Goal: Task Accomplishment & Management: Complete application form

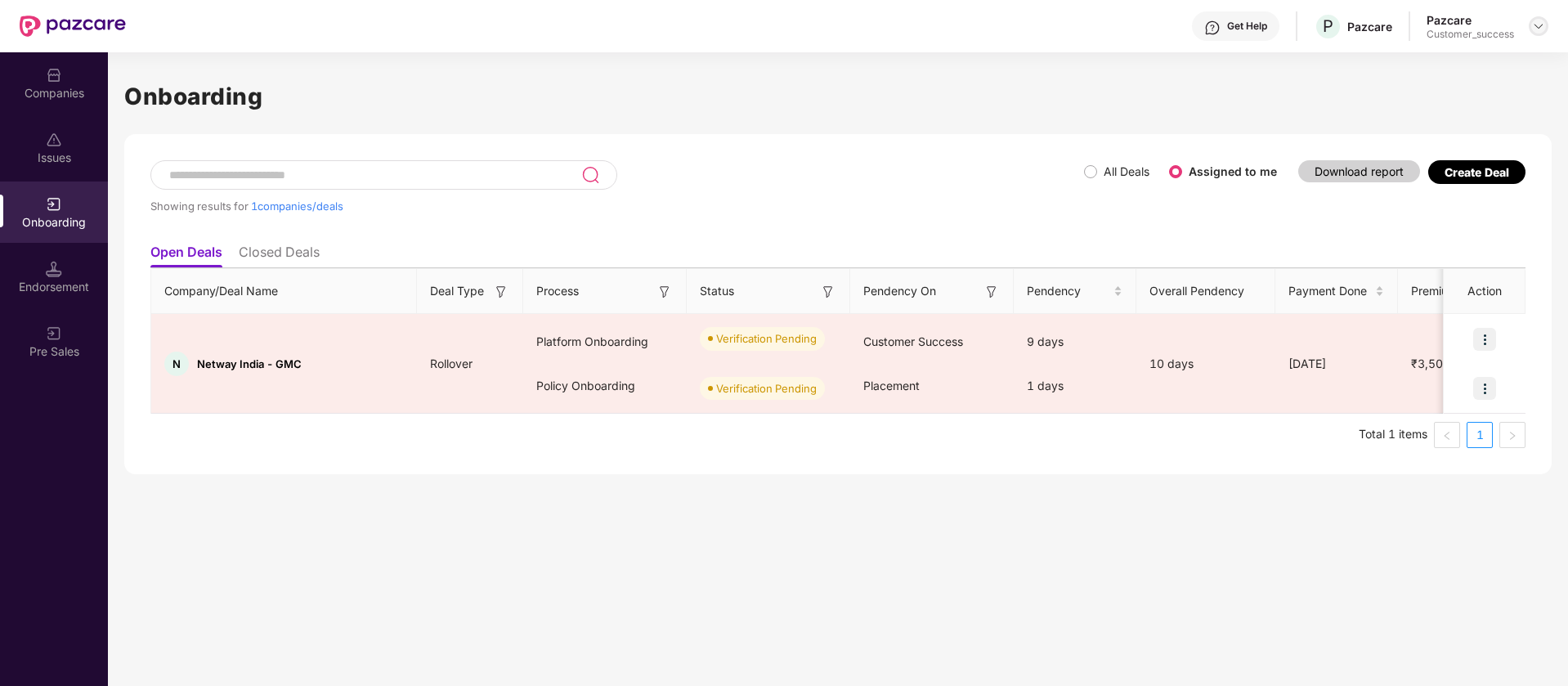
click at [1542, 20] on img at bounding box center [1537, 26] width 13 height 13
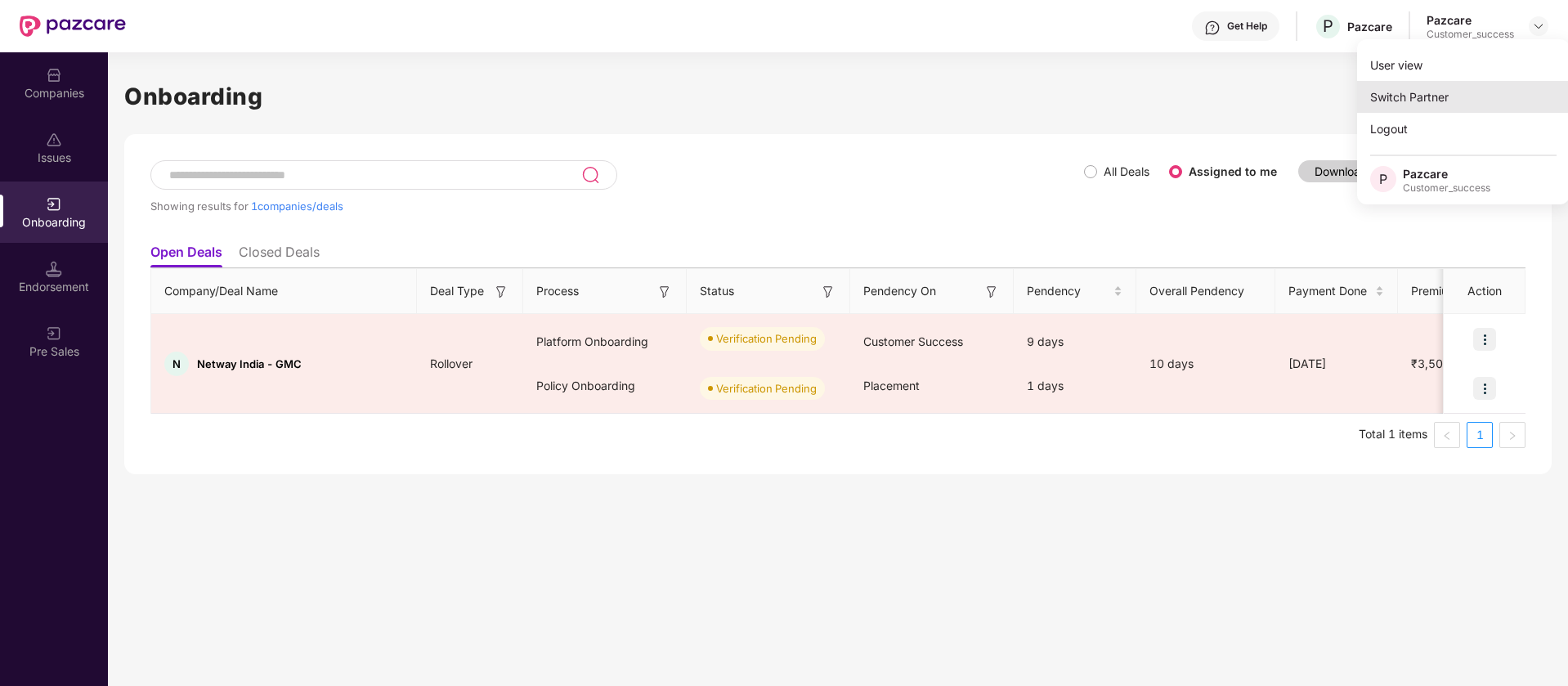
click at [1449, 100] on div "Switch Partner" at bounding box center [1463, 97] width 213 height 32
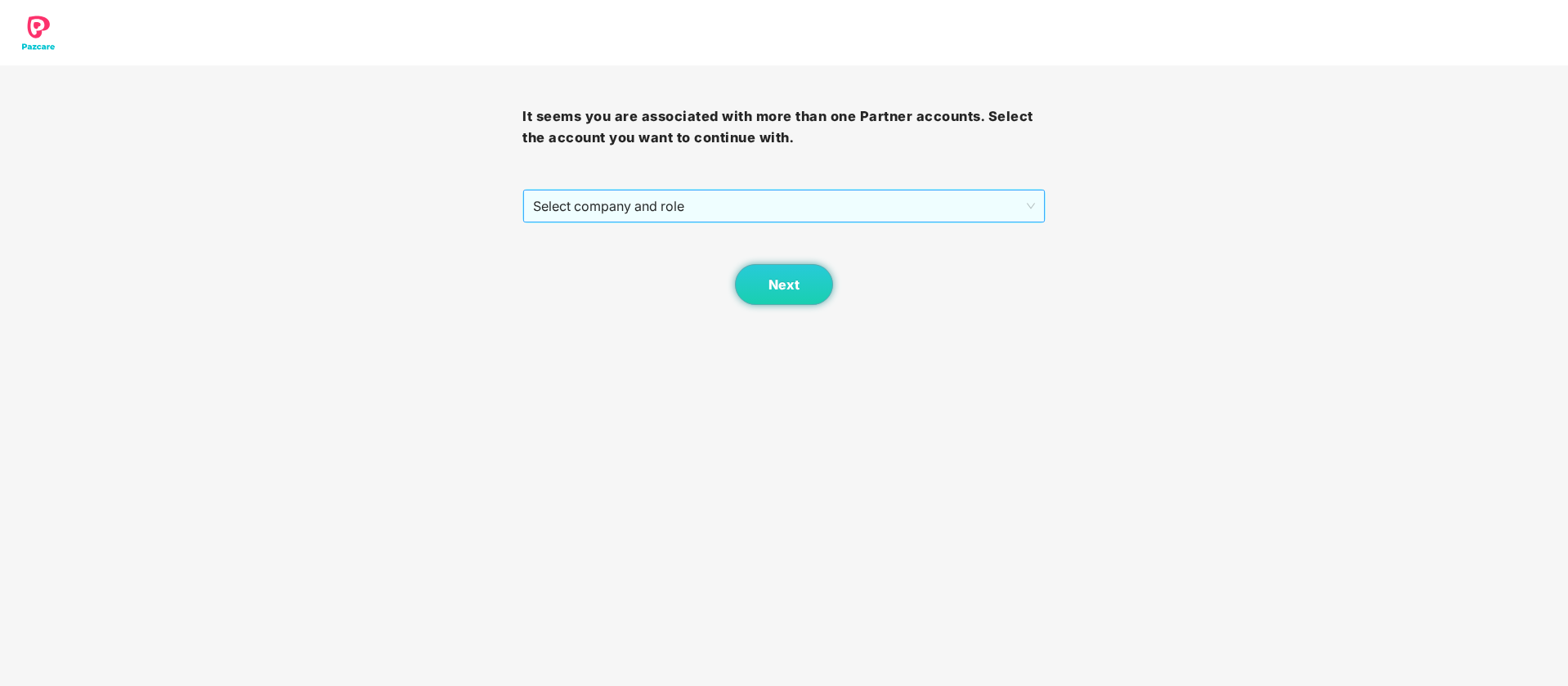
click at [869, 210] on span "Select company and role" at bounding box center [784, 206] width 501 height 31
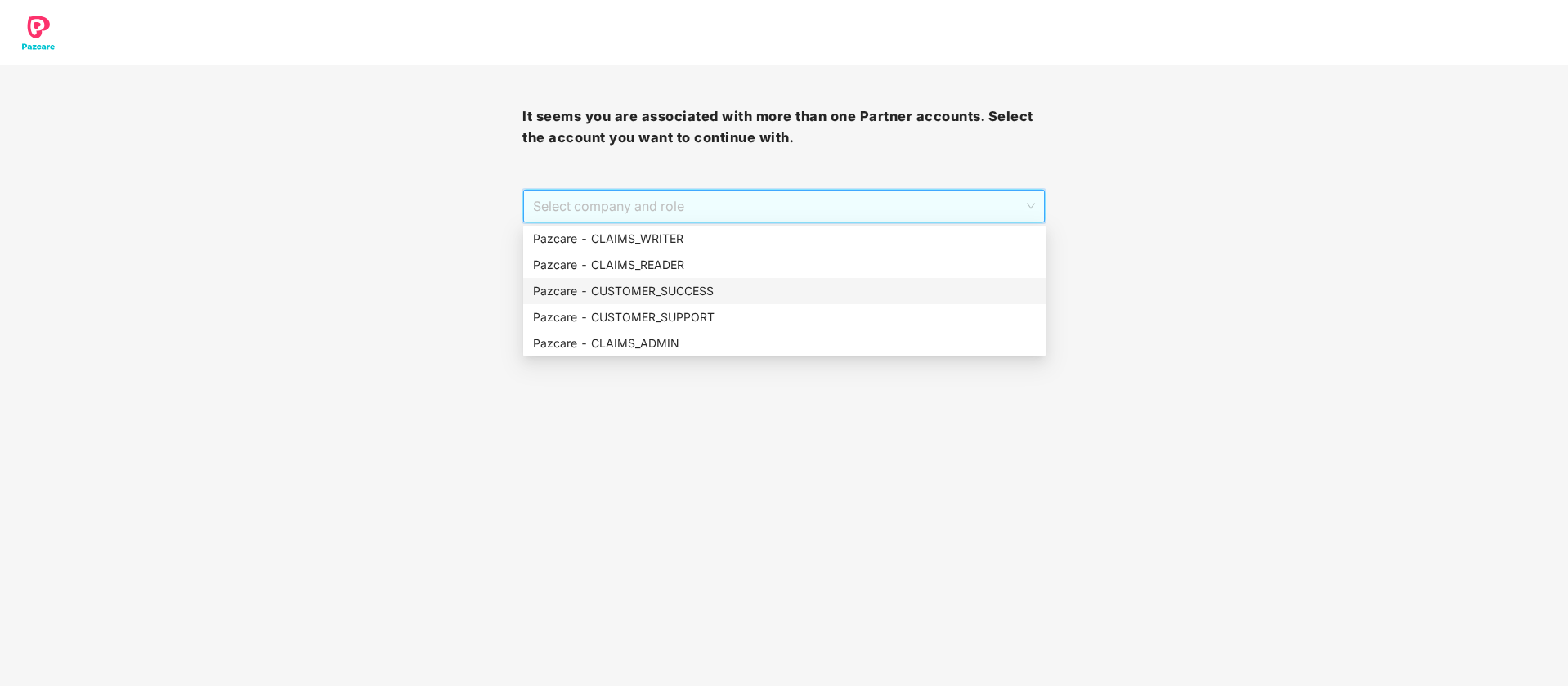
click at [670, 295] on div "Pazcare - CUSTOMER_SUCCESS" at bounding box center [784, 291] width 503 height 18
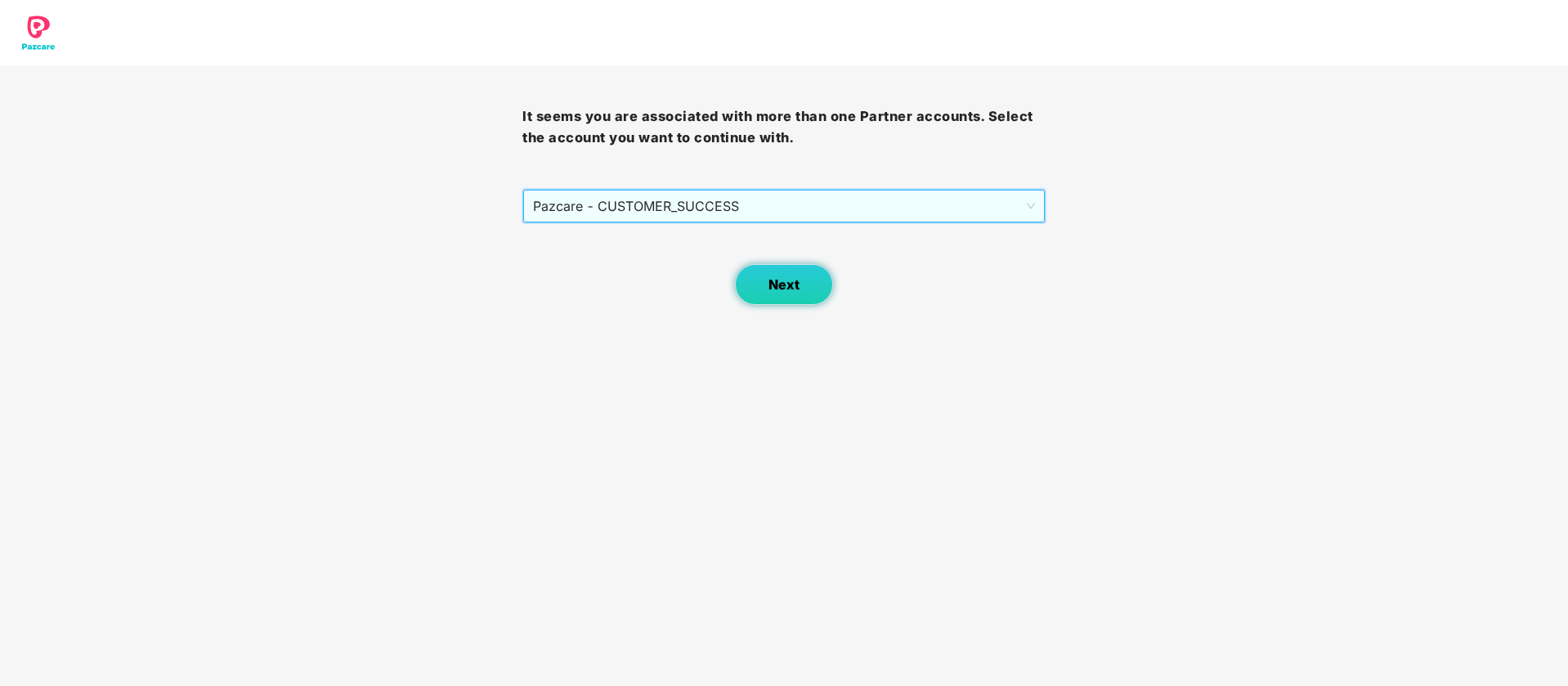
click at [774, 299] on button "Next" at bounding box center [784, 284] width 98 height 41
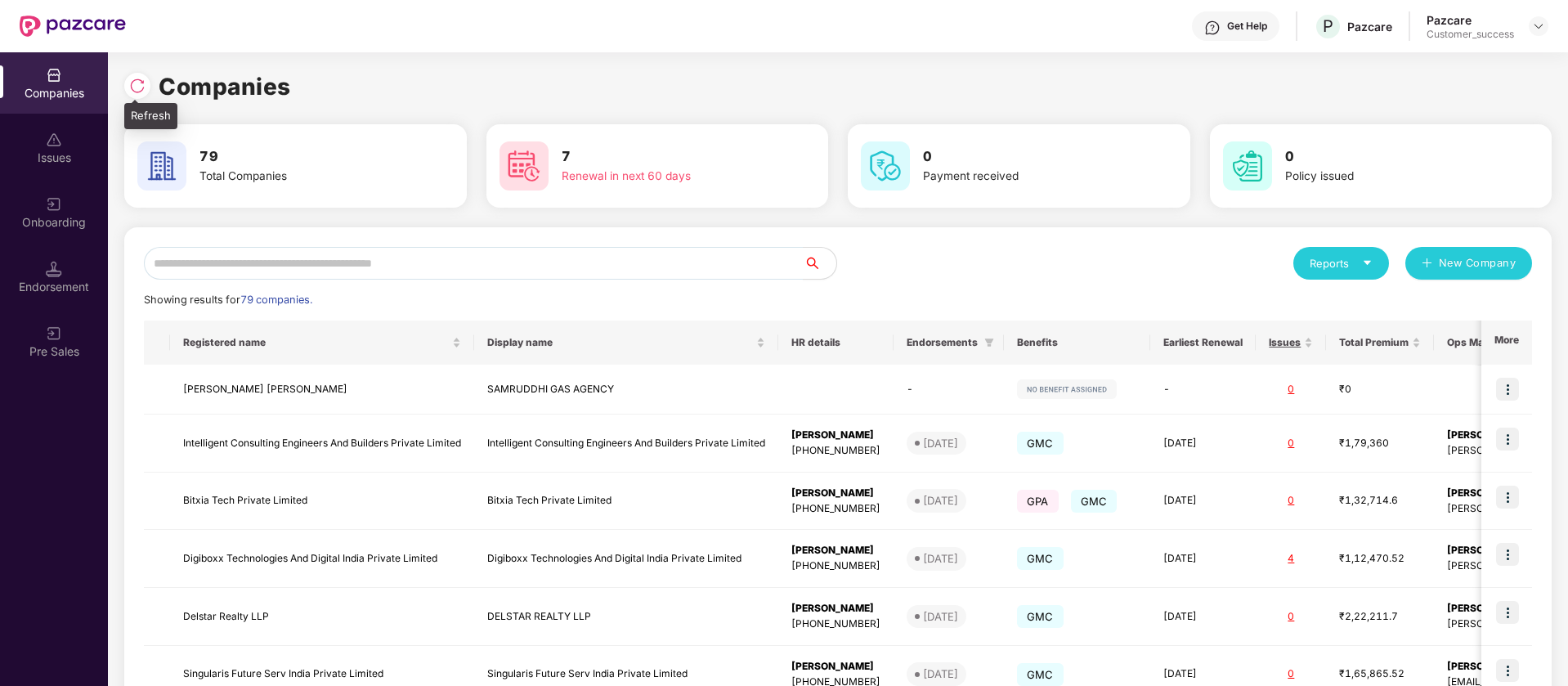
click at [132, 92] on img at bounding box center [138, 85] width 17 height 17
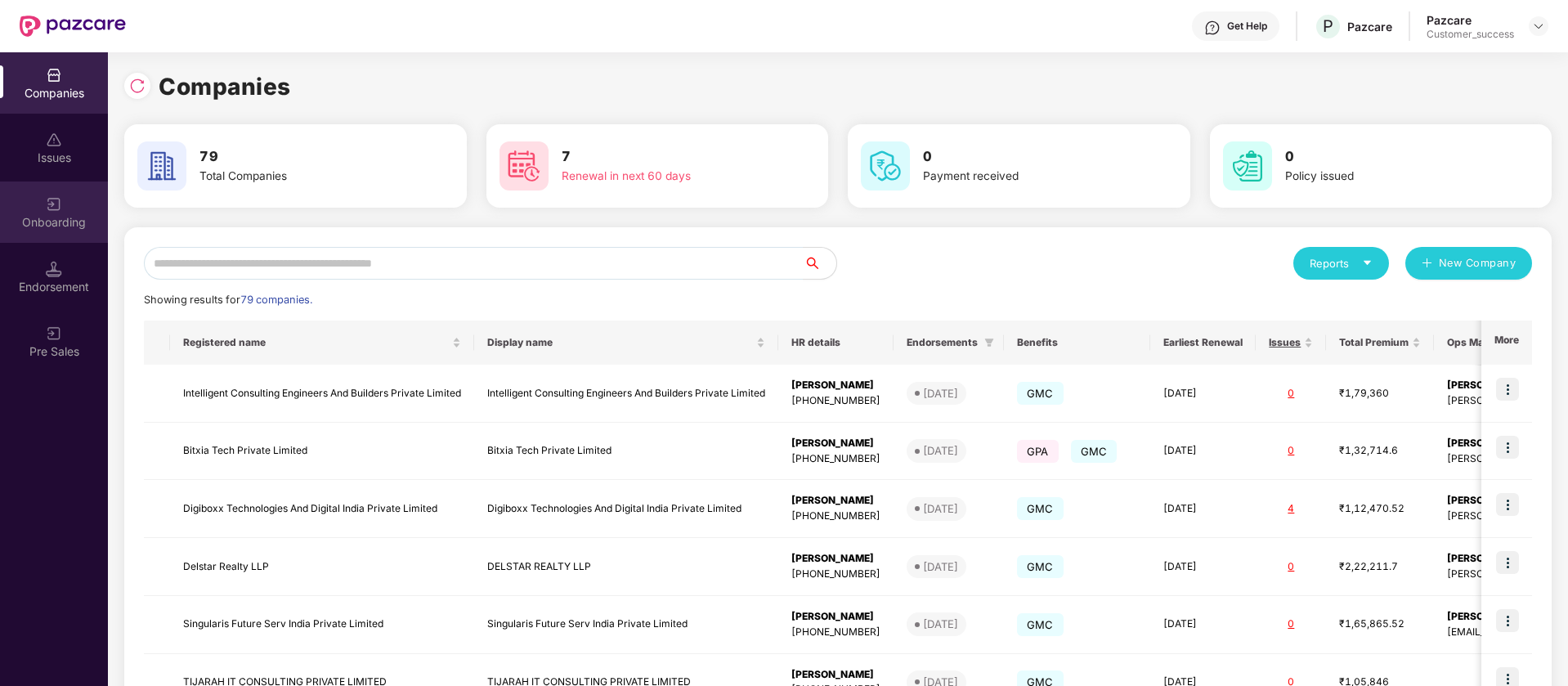
click at [87, 212] on div "Onboarding" at bounding box center [53, 212] width 108 height 61
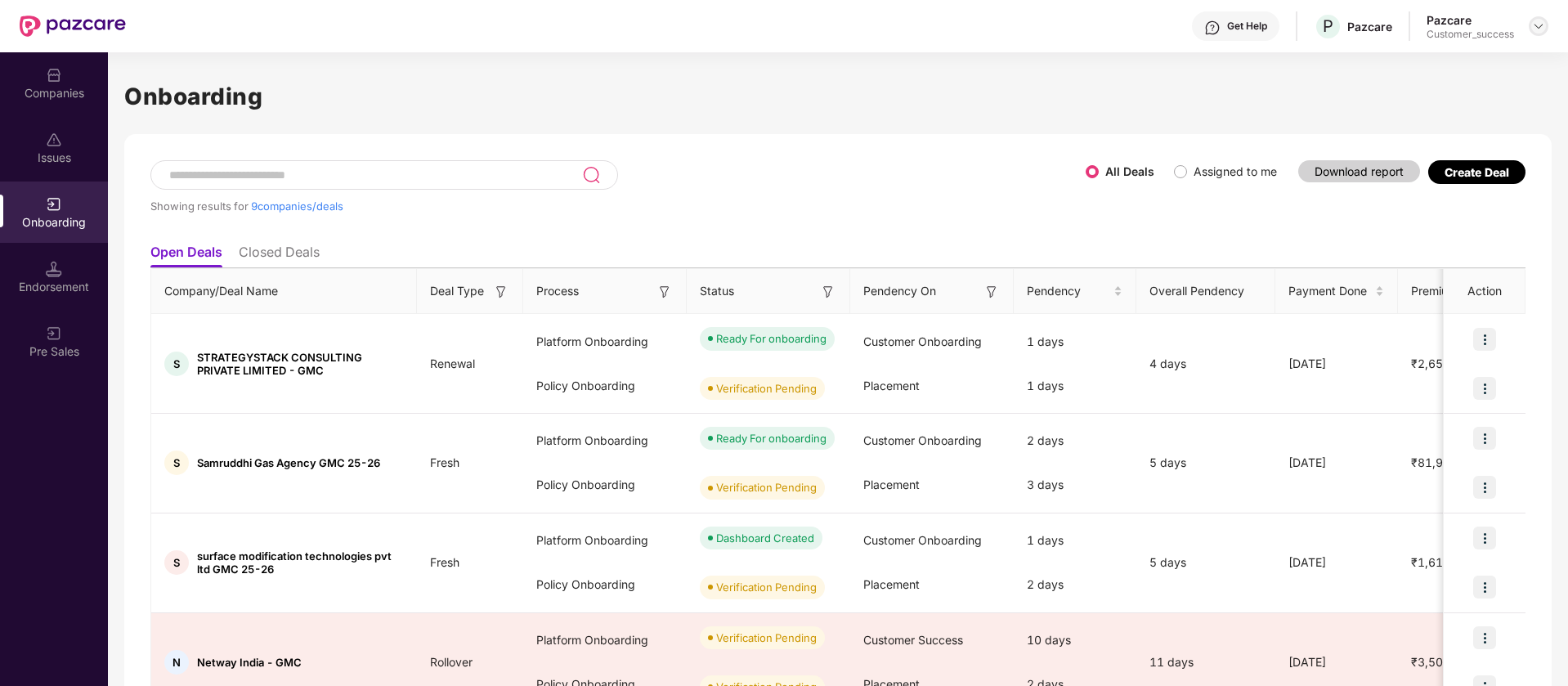
click at [1538, 26] on img at bounding box center [1537, 26] width 13 height 13
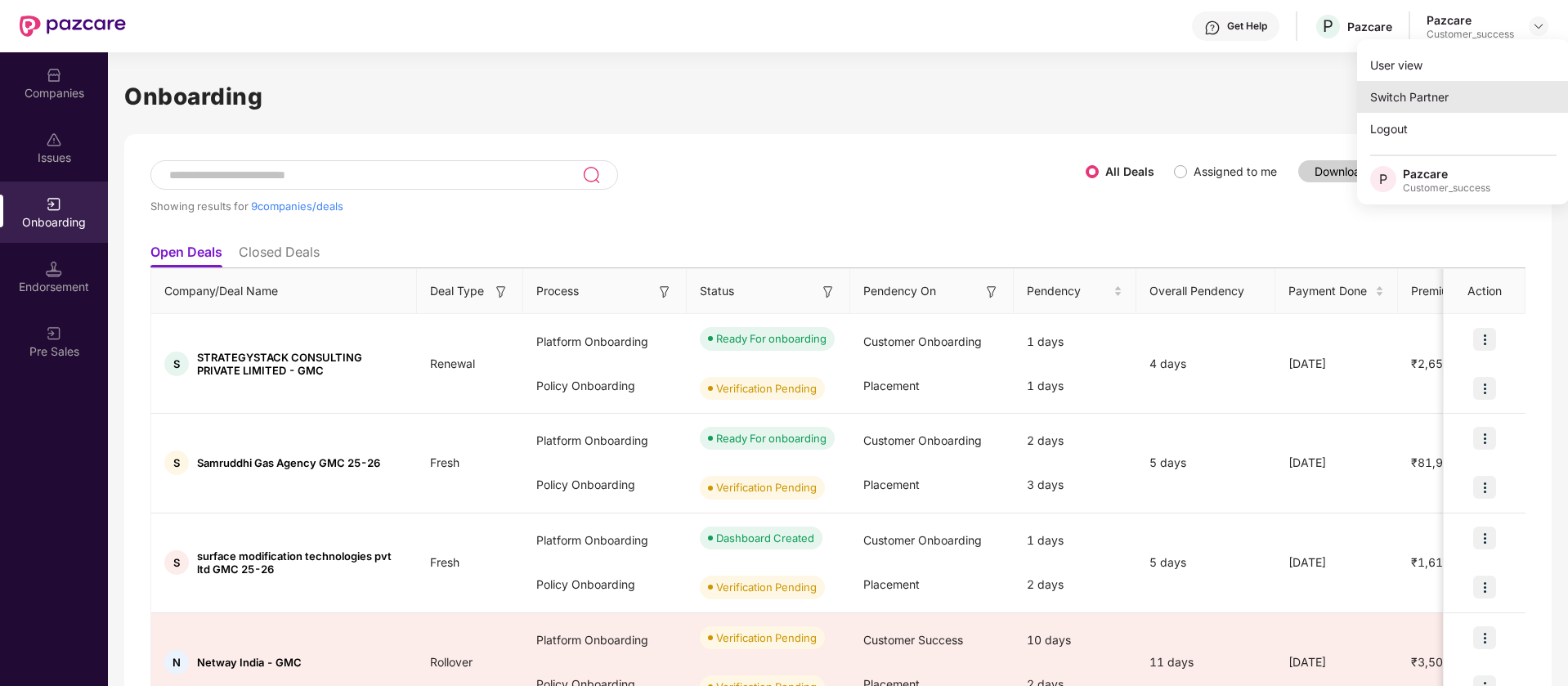
click at [1443, 87] on div "Switch Partner" at bounding box center [1463, 97] width 213 height 32
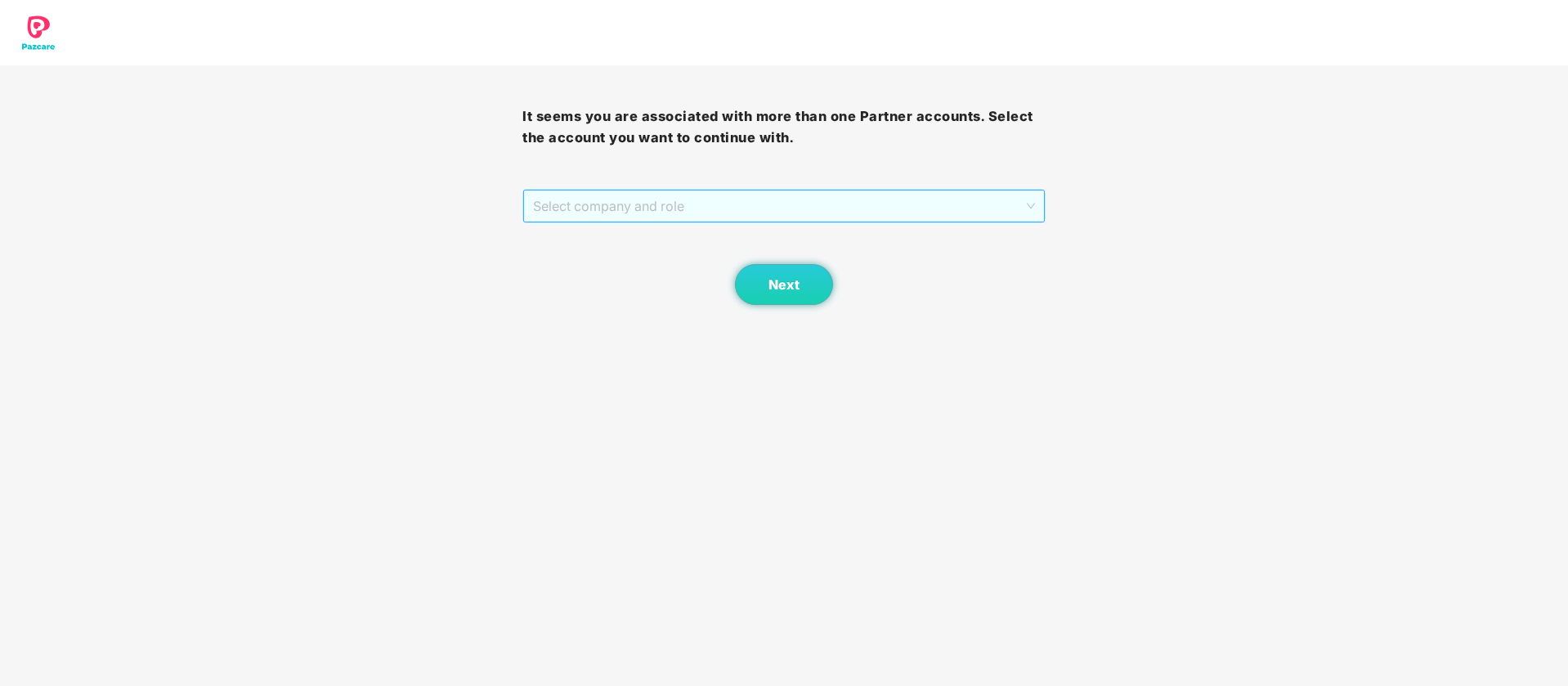
click at [757, 197] on span "Select company and role" at bounding box center [784, 206] width 501 height 31
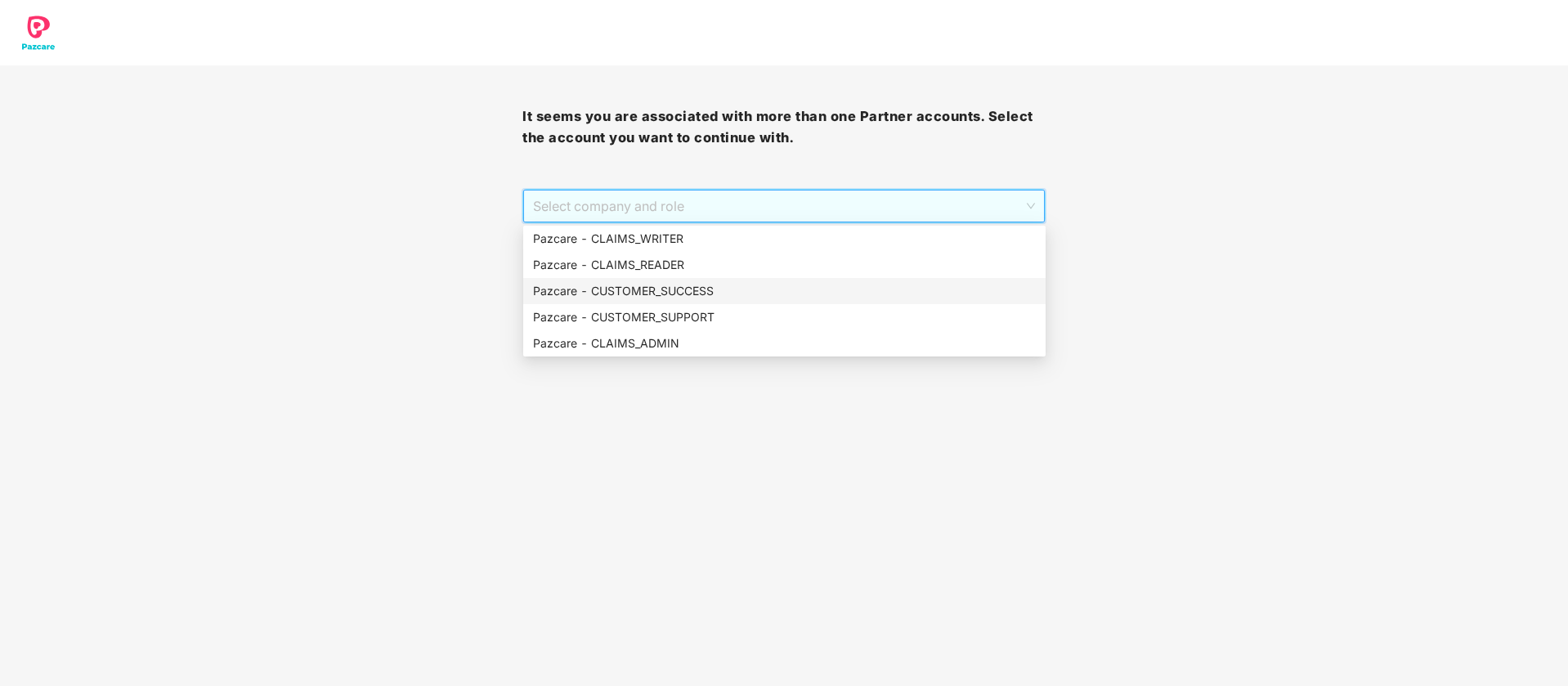
click at [636, 296] on div "Pazcare - CUSTOMER_SUCCESS" at bounding box center [784, 291] width 503 height 18
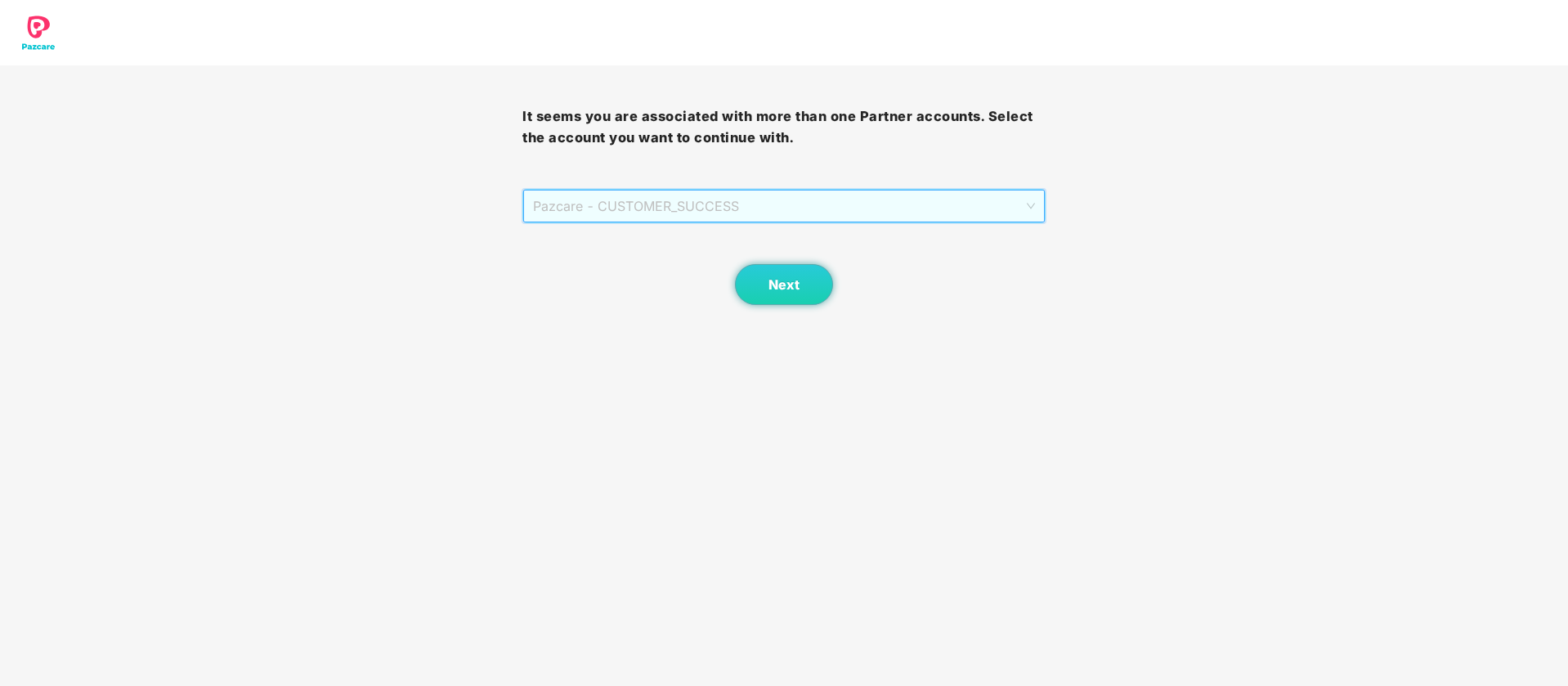
click at [744, 214] on span "Pazcare - CUSTOMER_SUCCESS" at bounding box center [784, 206] width 501 height 31
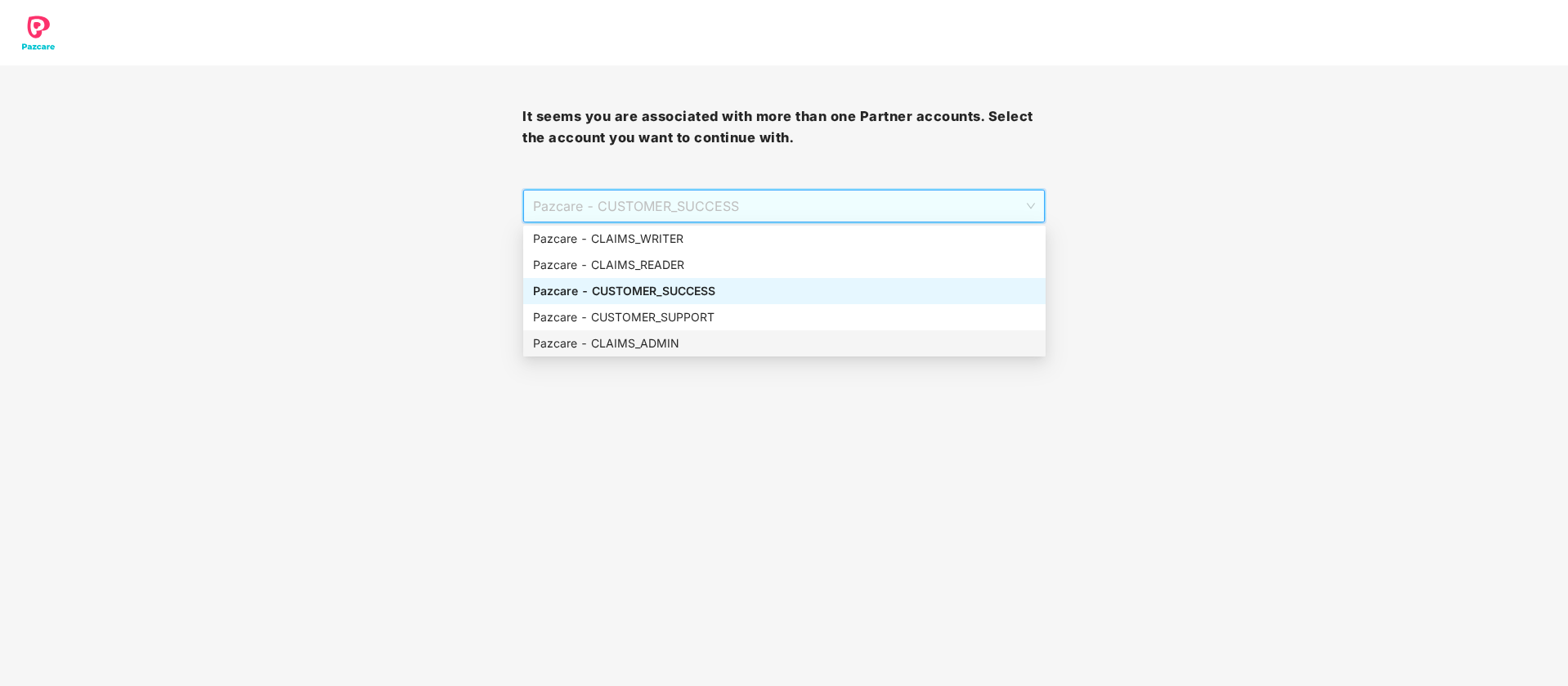
click at [693, 349] on div "Pazcare - CLAIMS_ADMIN" at bounding box center [784, 343] width 503 height 18
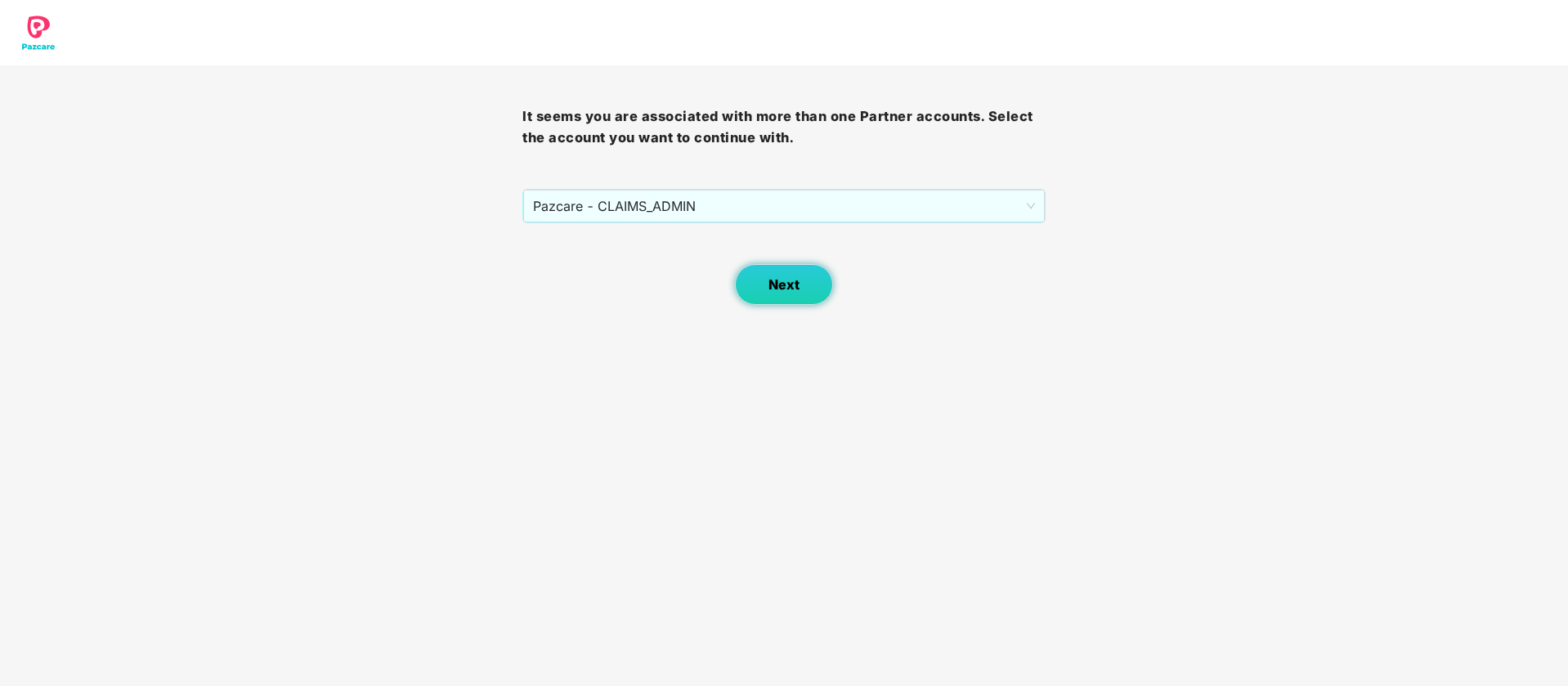
click at [787, 295] on button "Next" at bounding box center [784, 284] width 98 height 41
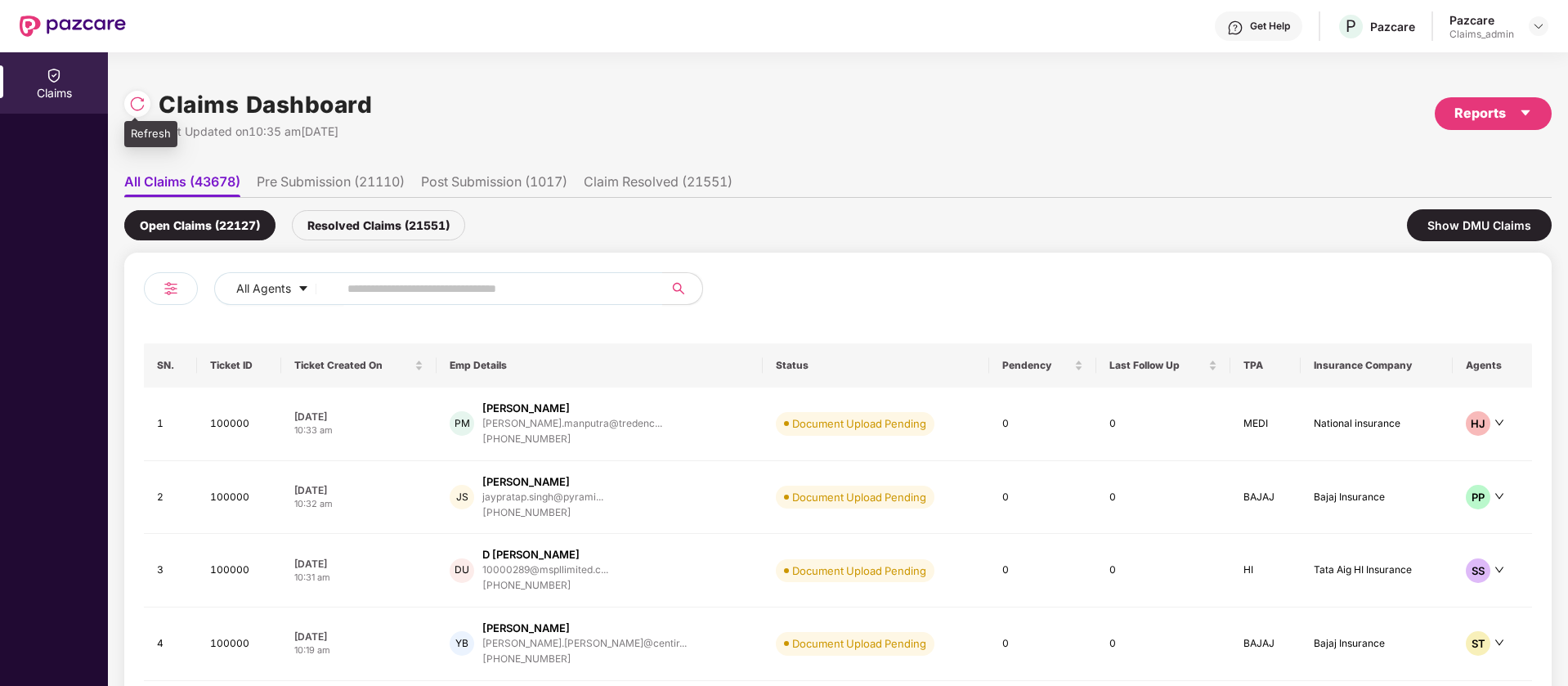
click at [143, 106] on img at bounding box center [138, 104] width 17 height 17
click at [402, 297] on input "text" at bounding box center [494, 288] width 294 height 25
paste input "******"
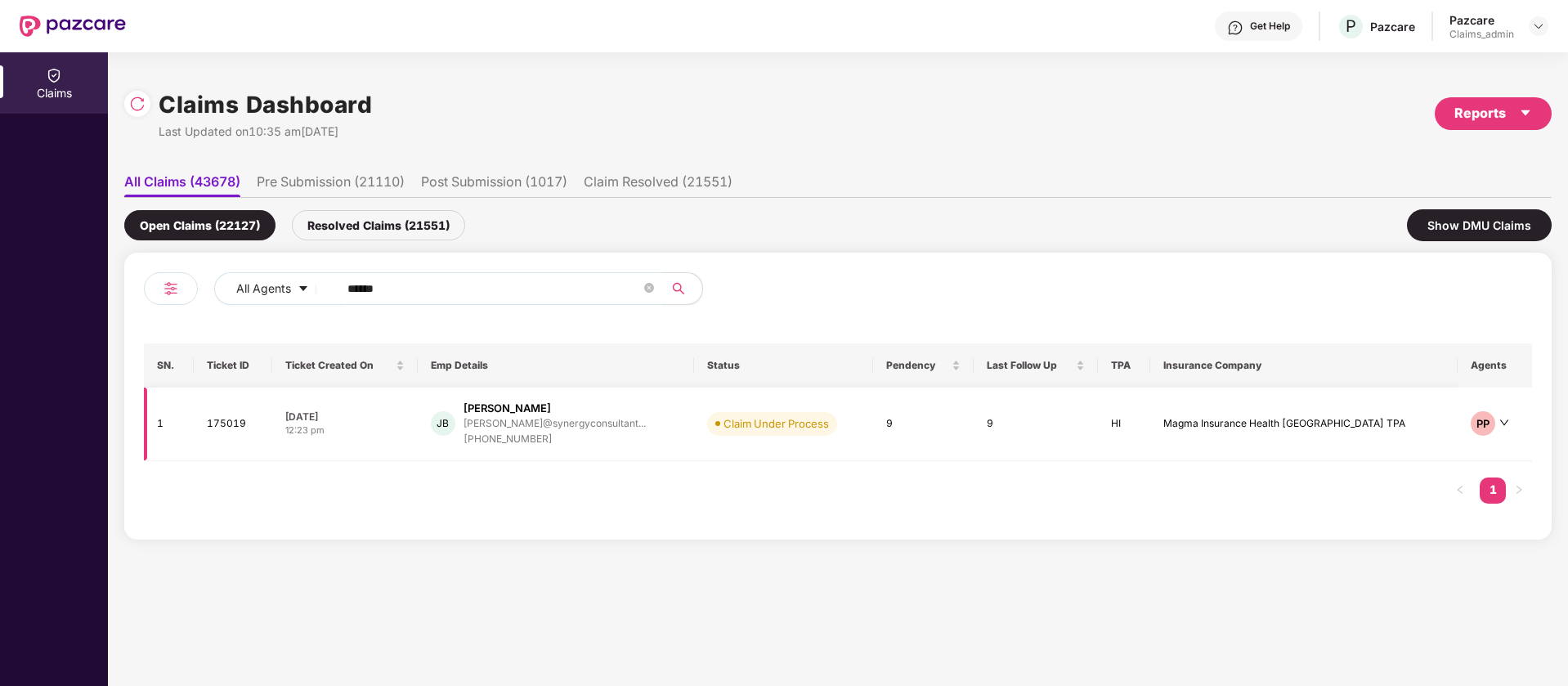
type input "******"
click at [1287, 434] on td "Magma Insurance Health India TPA" at bounding box center [1304, 425] width 308 height 73
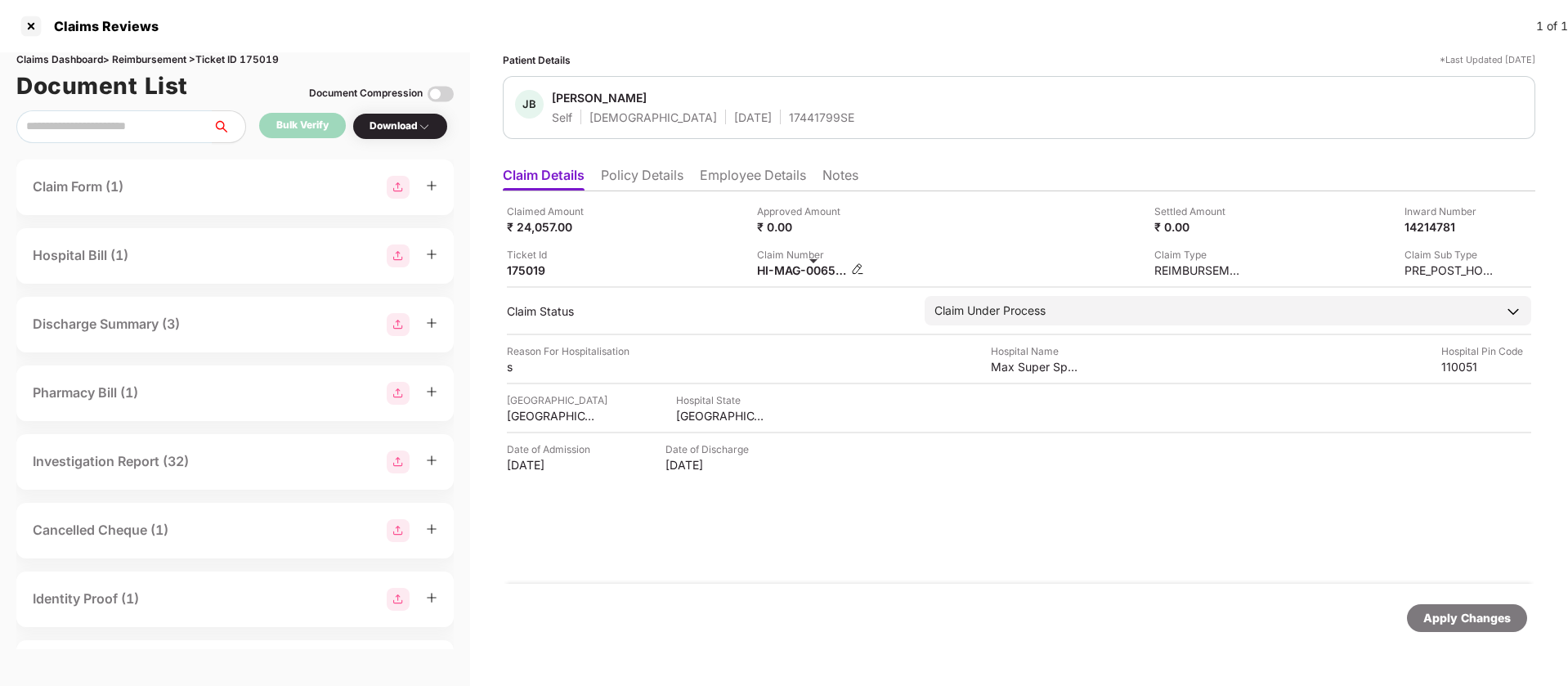
click at [817, 269] on div "HI-MAG-006533348(1)" at bounding box center [801, 270] width 90 height 16
copy div
click at [824, 241] on div "HI-MAG-006533348(1)" at bounding box center [867, 245] width 130 height 26
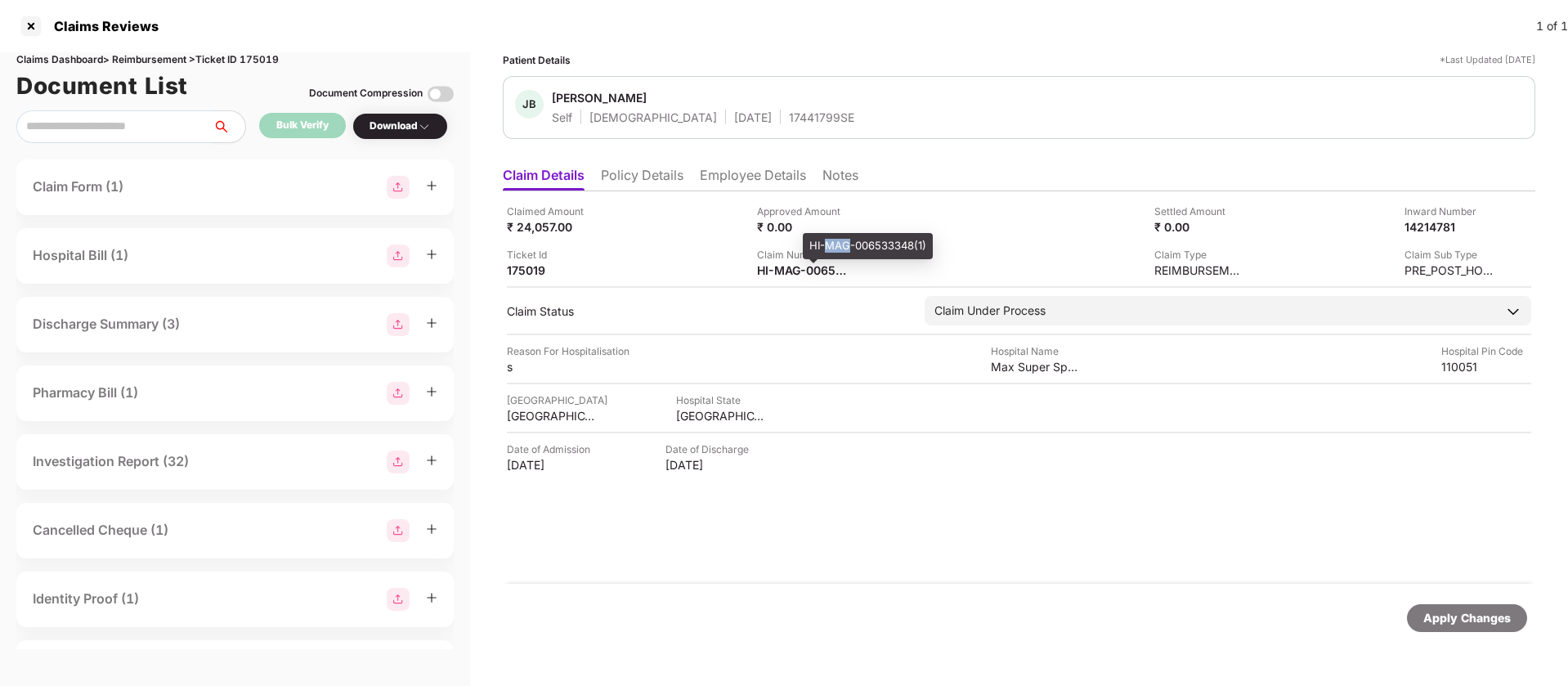
click at [824, 241] on div "HI-MAG-006533348(1)" at bounding box center [867, 245] width 130 height 26
copy div "HI-MAG-006533348(1)"
click at [49, 25] on div "Claims Reviews" at bounding box center [102, 26] width 115 height 17
click at [36, 25] on div at bounding box center [31, 26] width 26 height 26
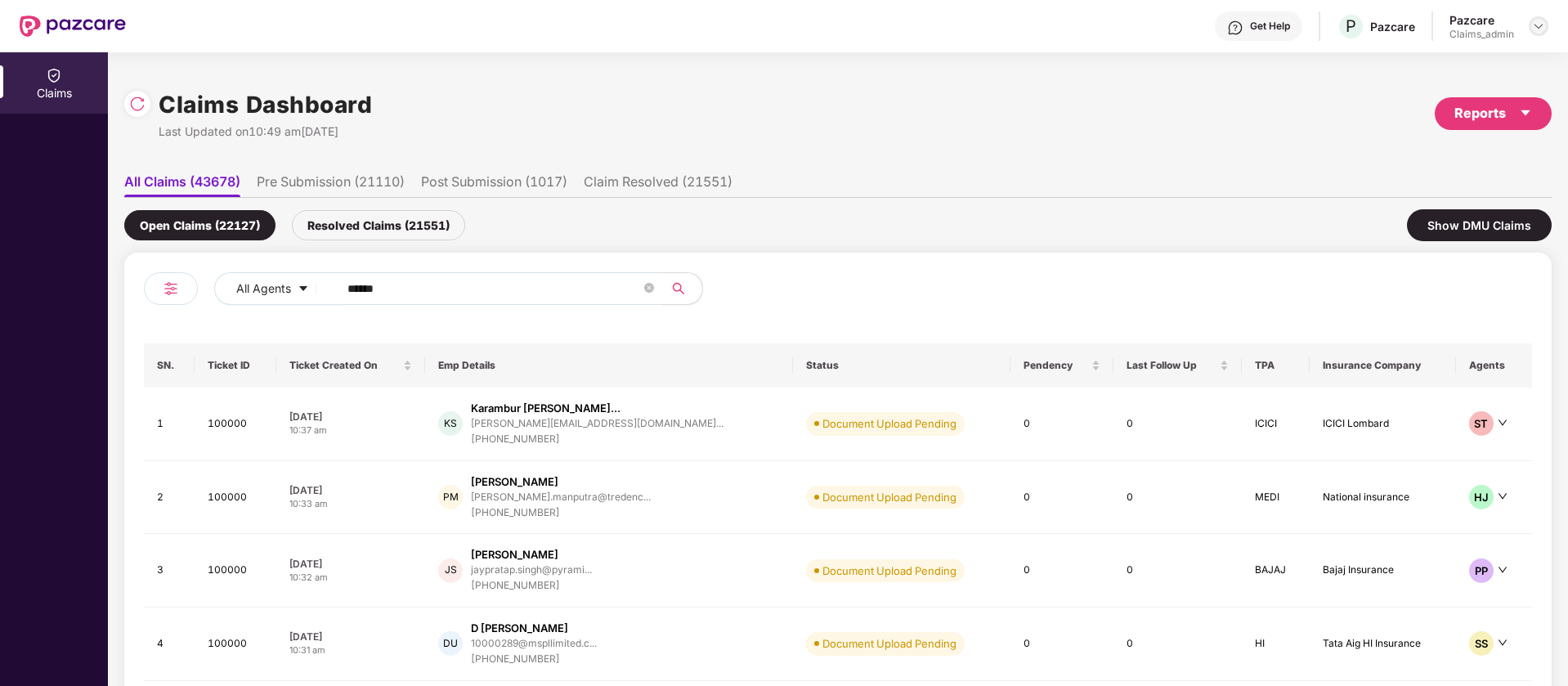
click at [1539, 20] on img at bounding box center [1537, 26] width 13 height 13
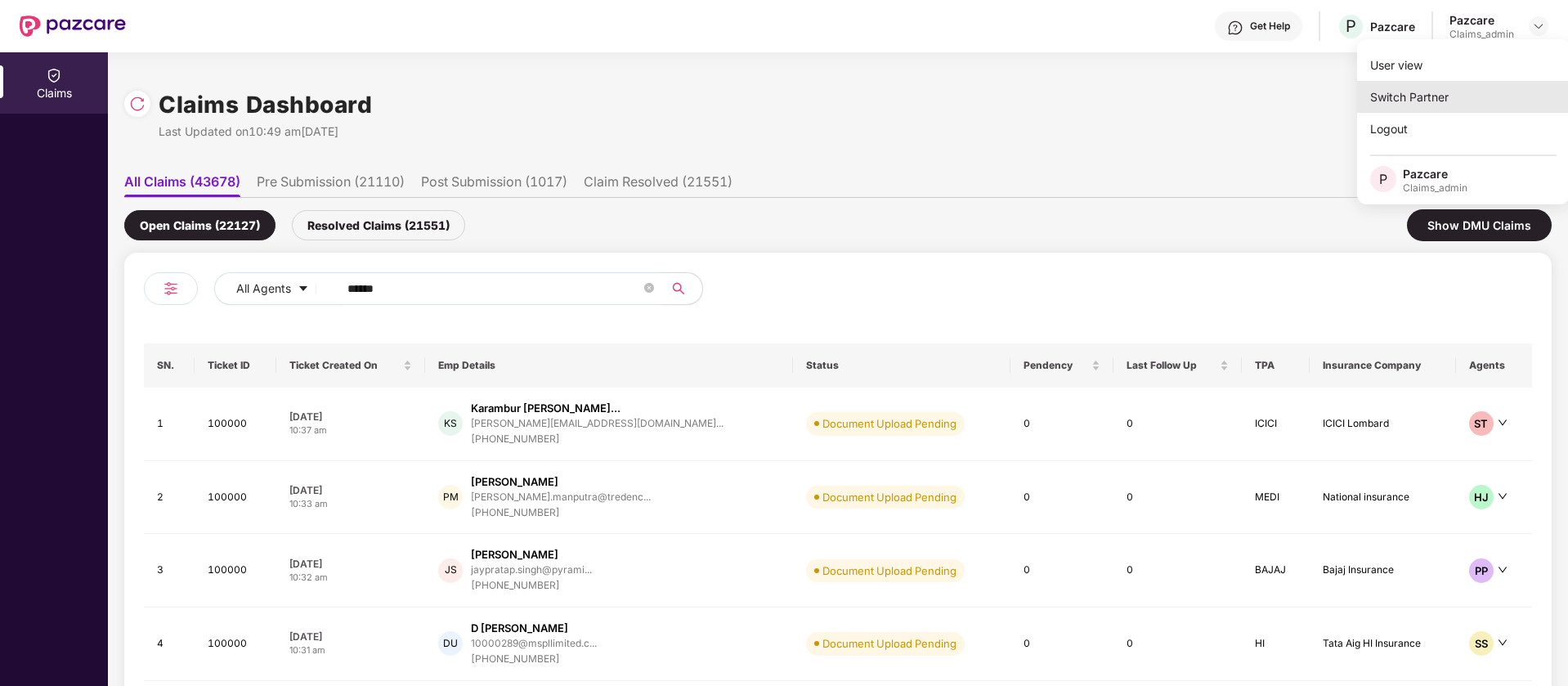
click at [1480, 83] on div "Switch Partner" at bounding box center [1463, 97] width 213 height 32
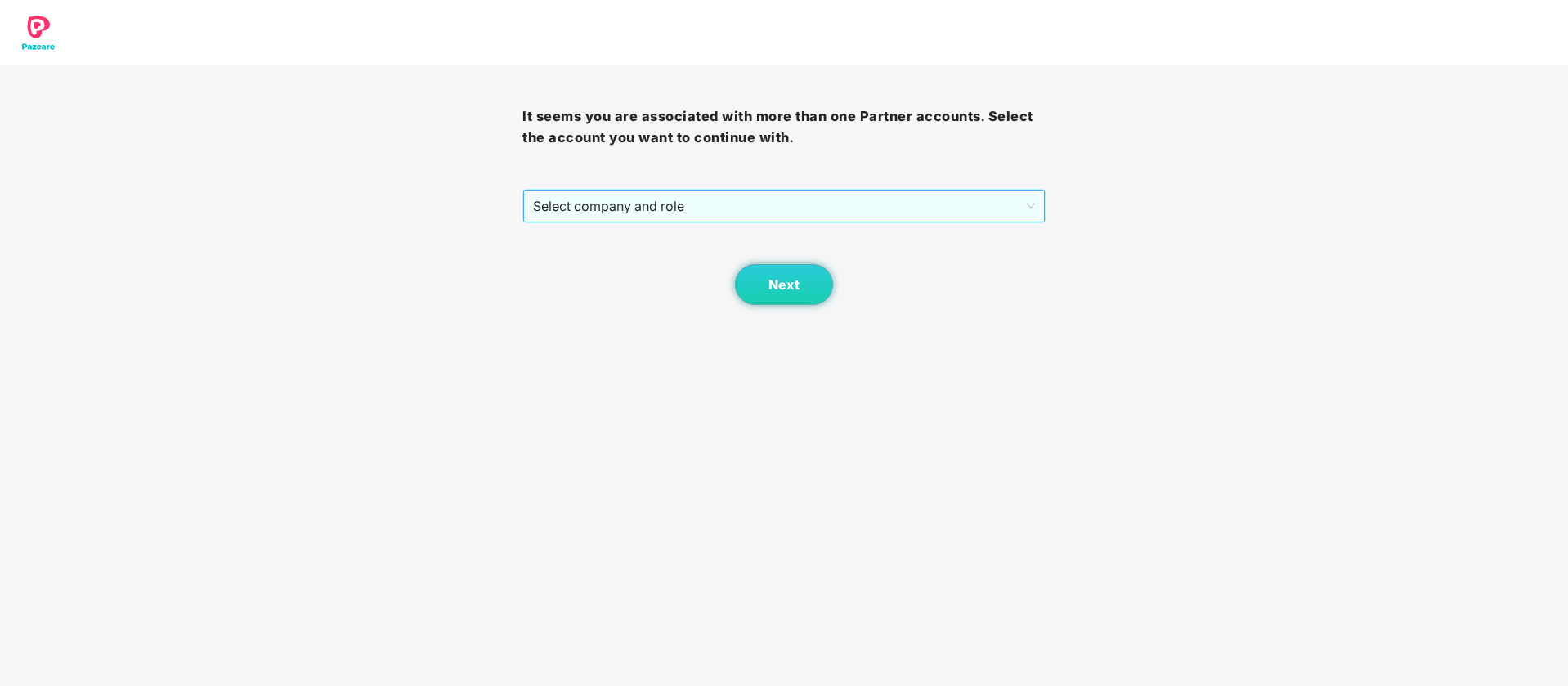
click at [1037, 198] on div "Select company and role" at bounding box center [784, 206] width 520 height 33
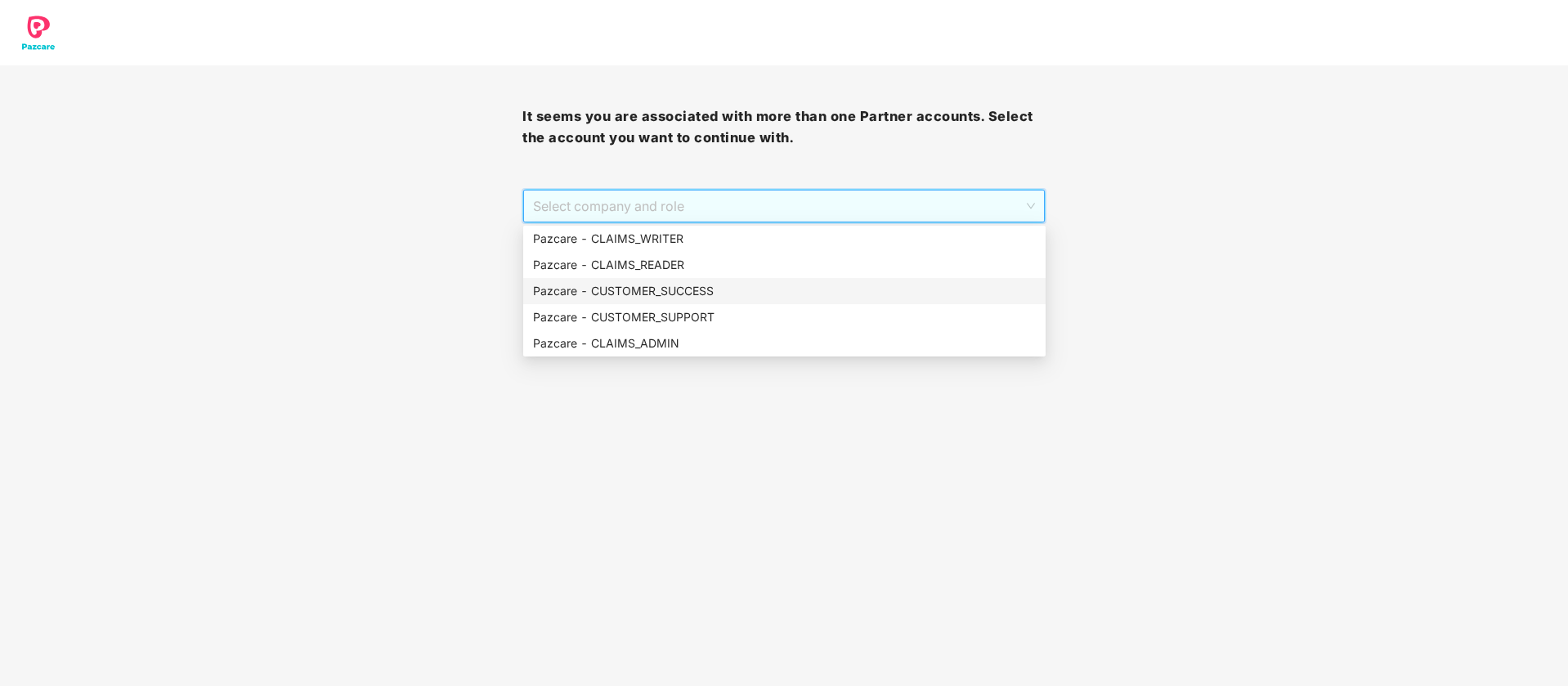
click at [826, 285] on div "Pazcare - CUSTOMER_SUCCESS" at bounding box center [784, 291] width 503 height 18
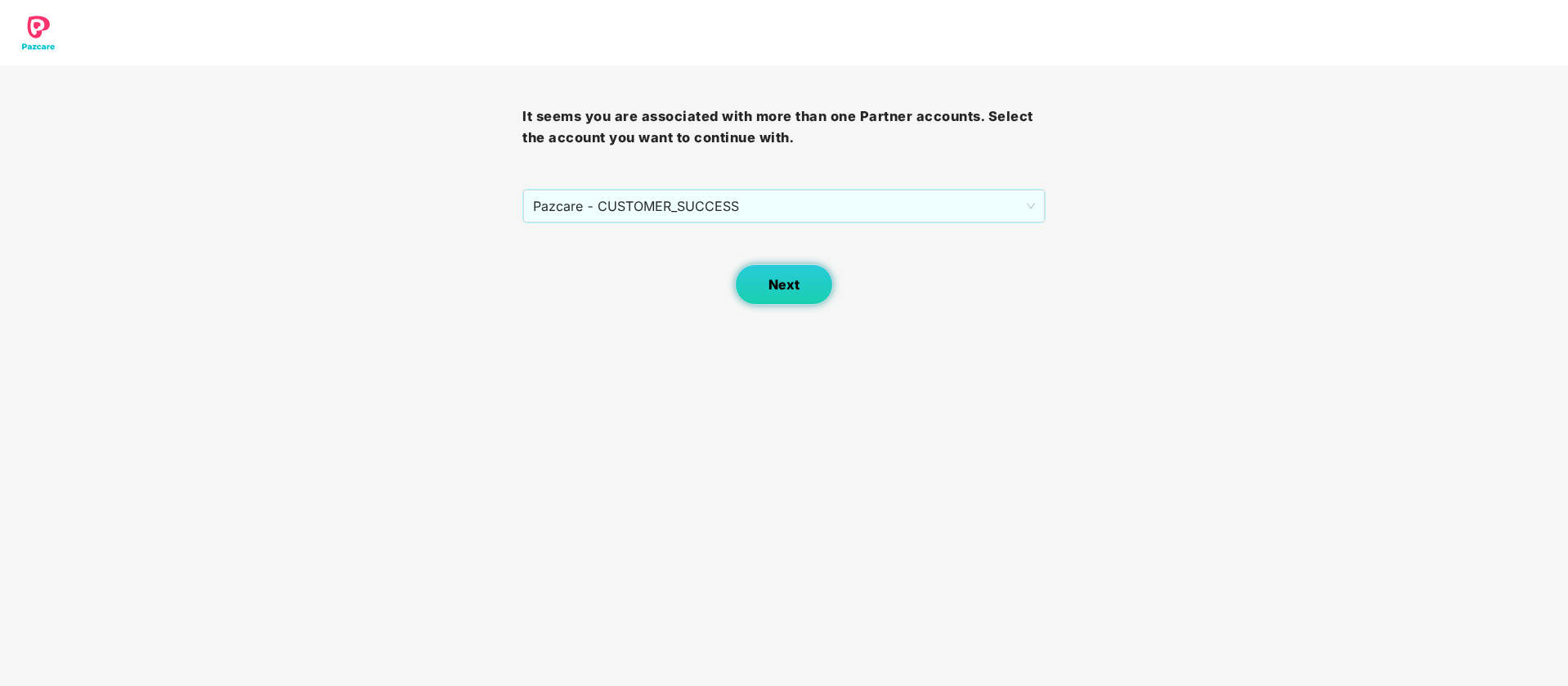
click at [792, 292] on span "Next" at bounding box center [784, 285] width 31 height 16
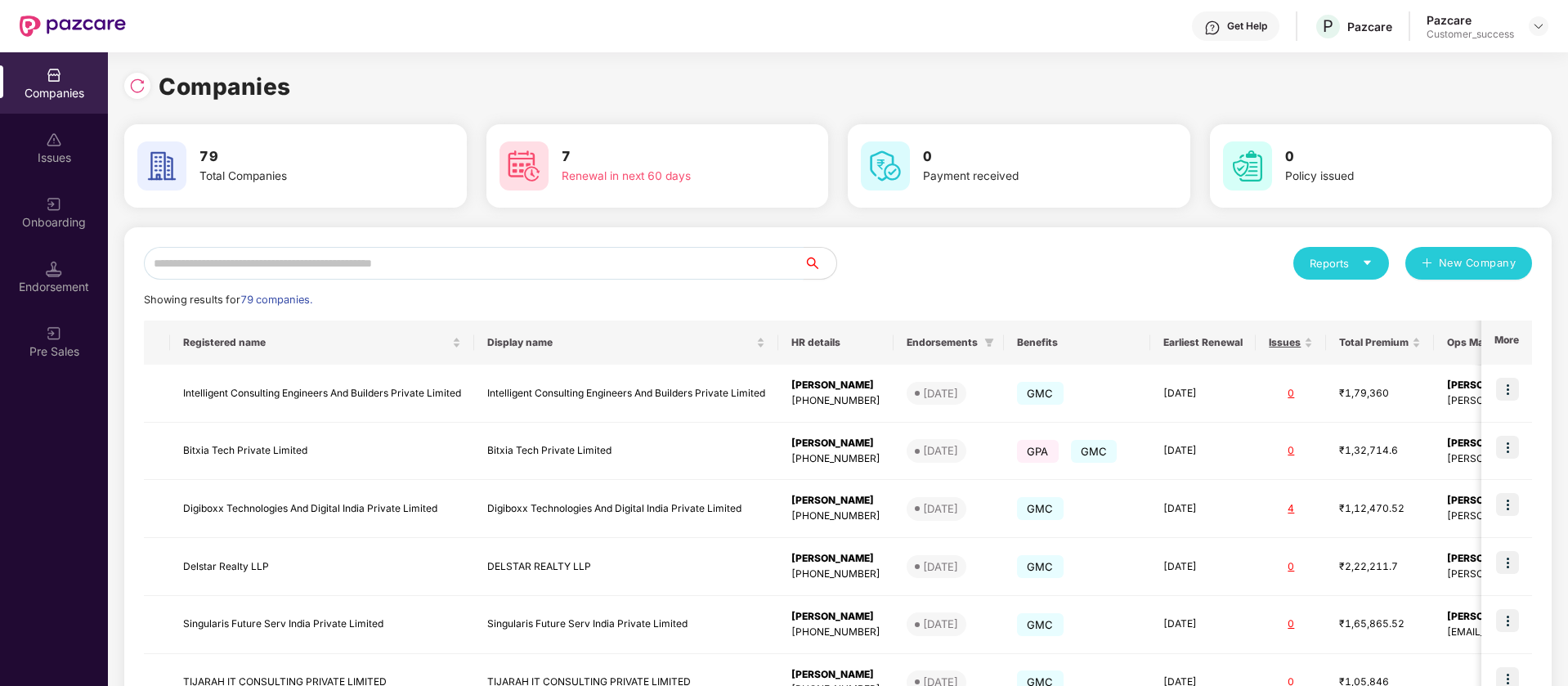
click at [685, 263] on input "text" at bounding box center [473, 263] width 660 height 33
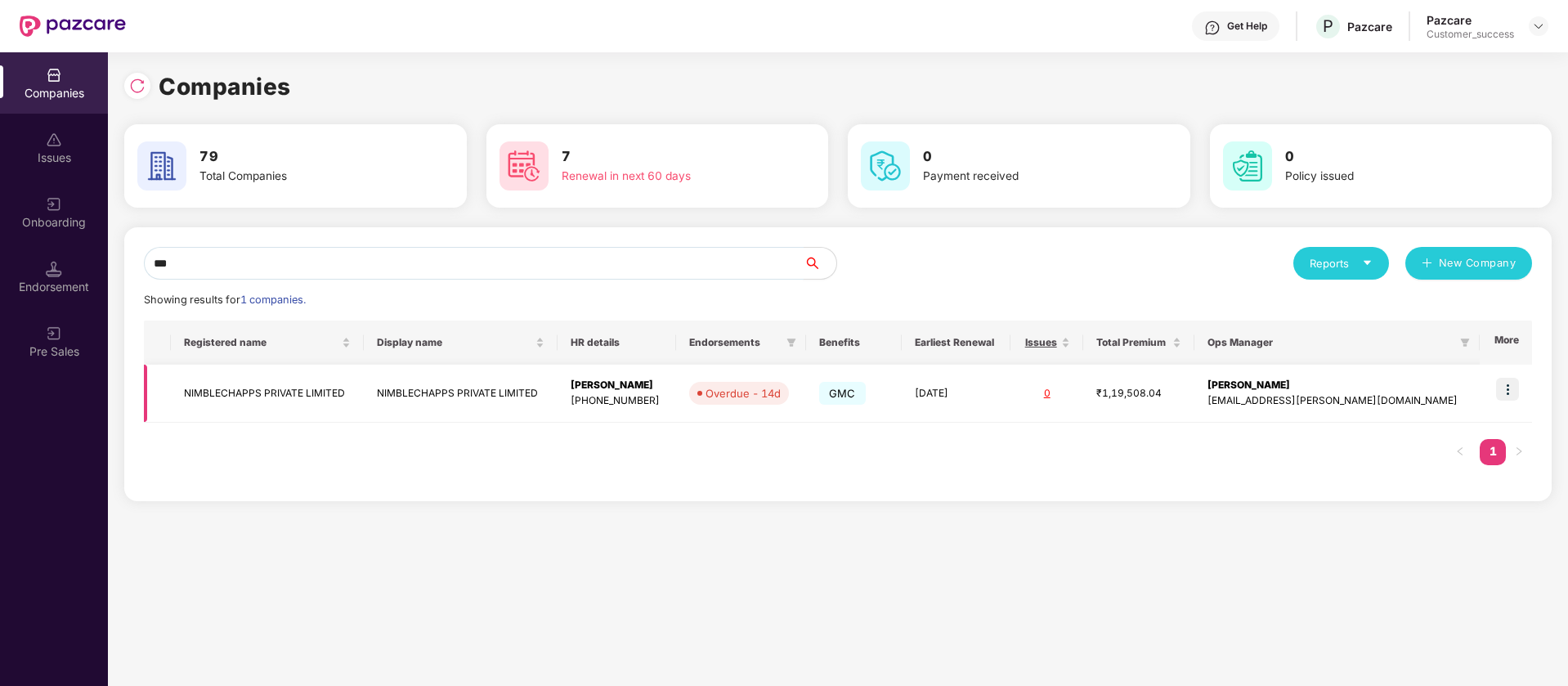
type input "***"
click at [1509, 388] on img at bounding box center [1507, 389] width 23 height 23
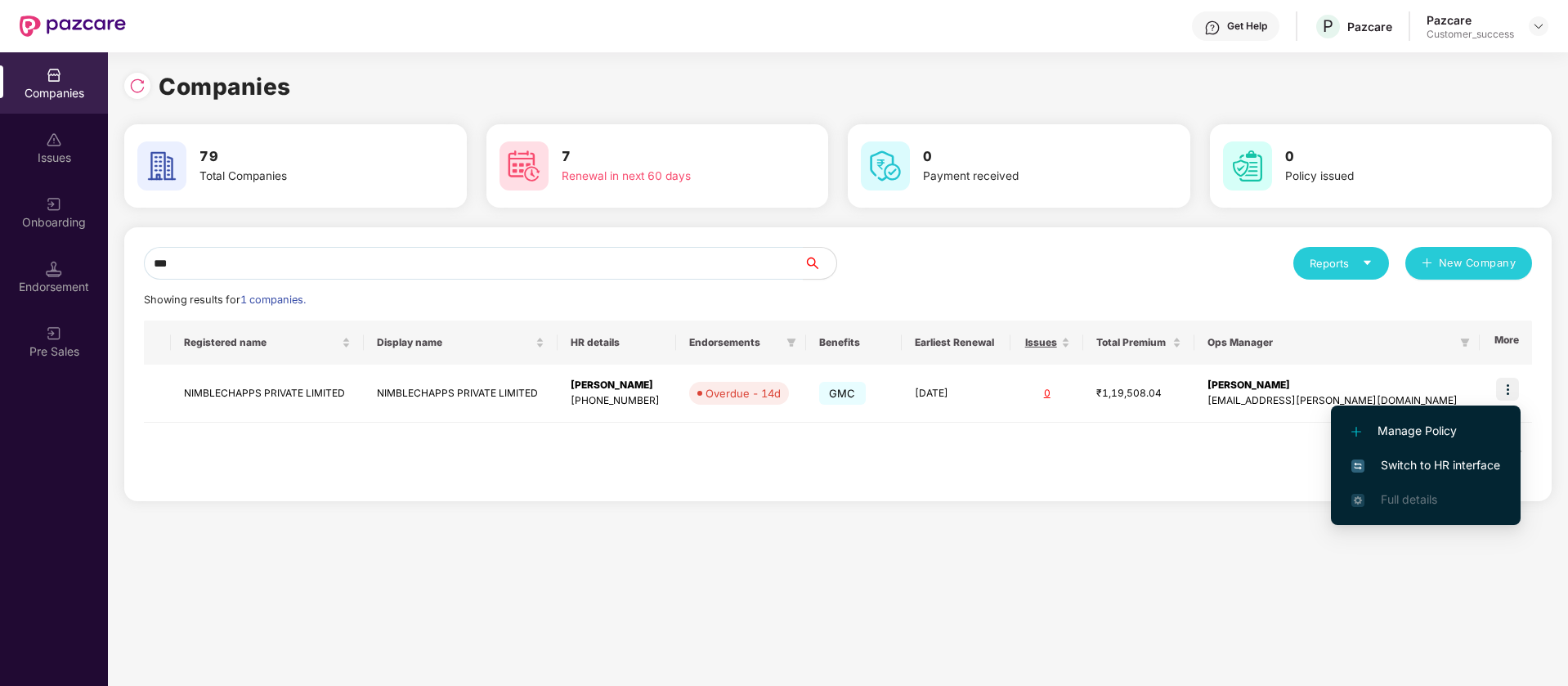
click at [1455, 464] on span "Switch to HR interface" at bounding box center [1426, 465] width 148 height 18
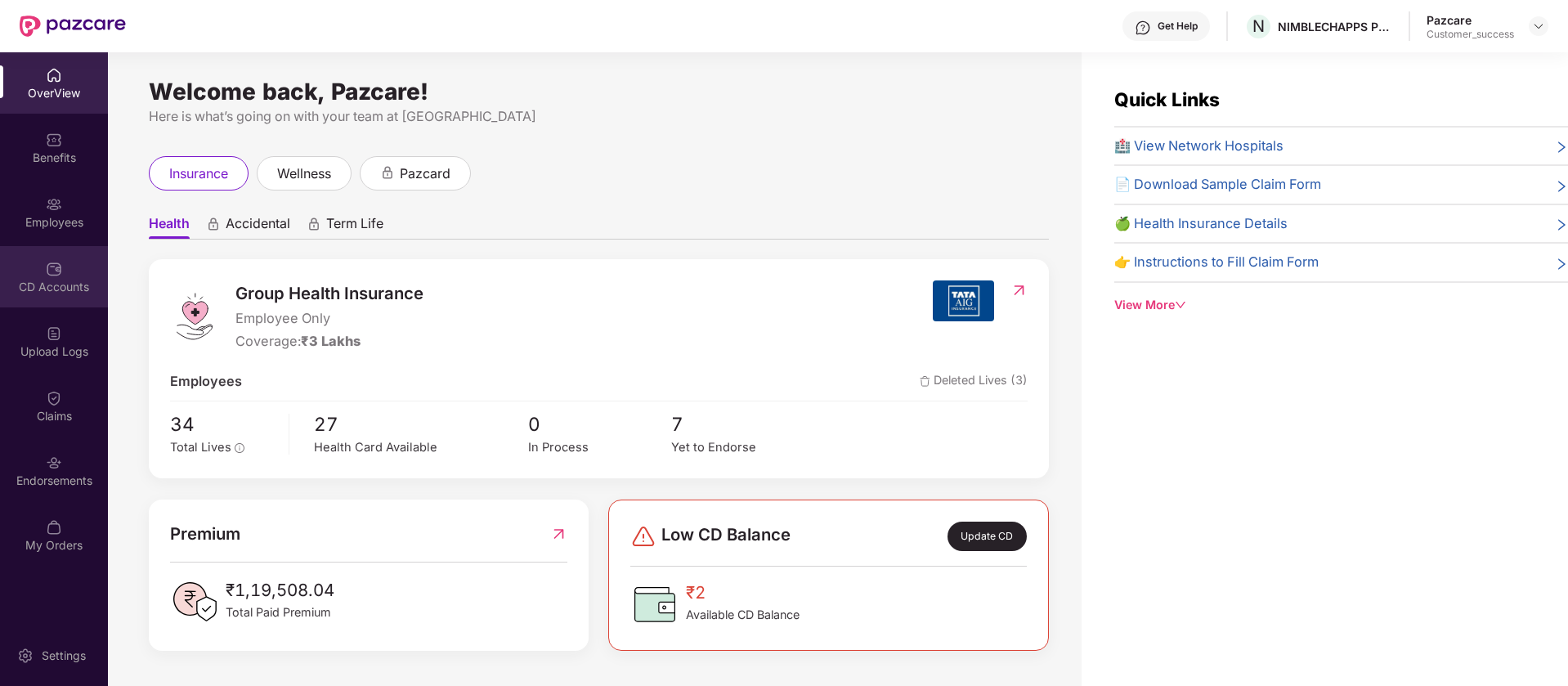
click at [24, 272] on div "CD Accounts" at bounding box center [53, 277] width 108 height 61
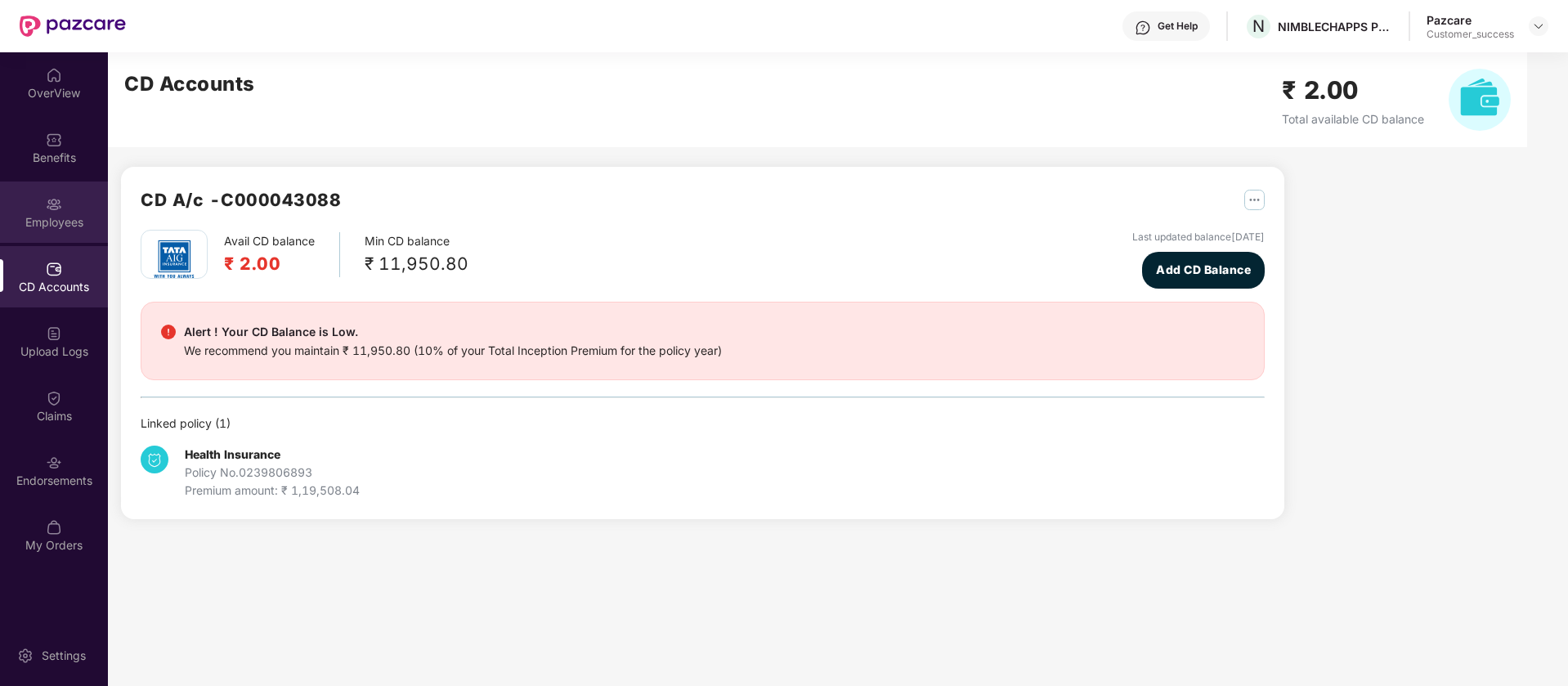
click at [54, 225] on div "Employees" at bounding box center [53, 222] width 108 height 17
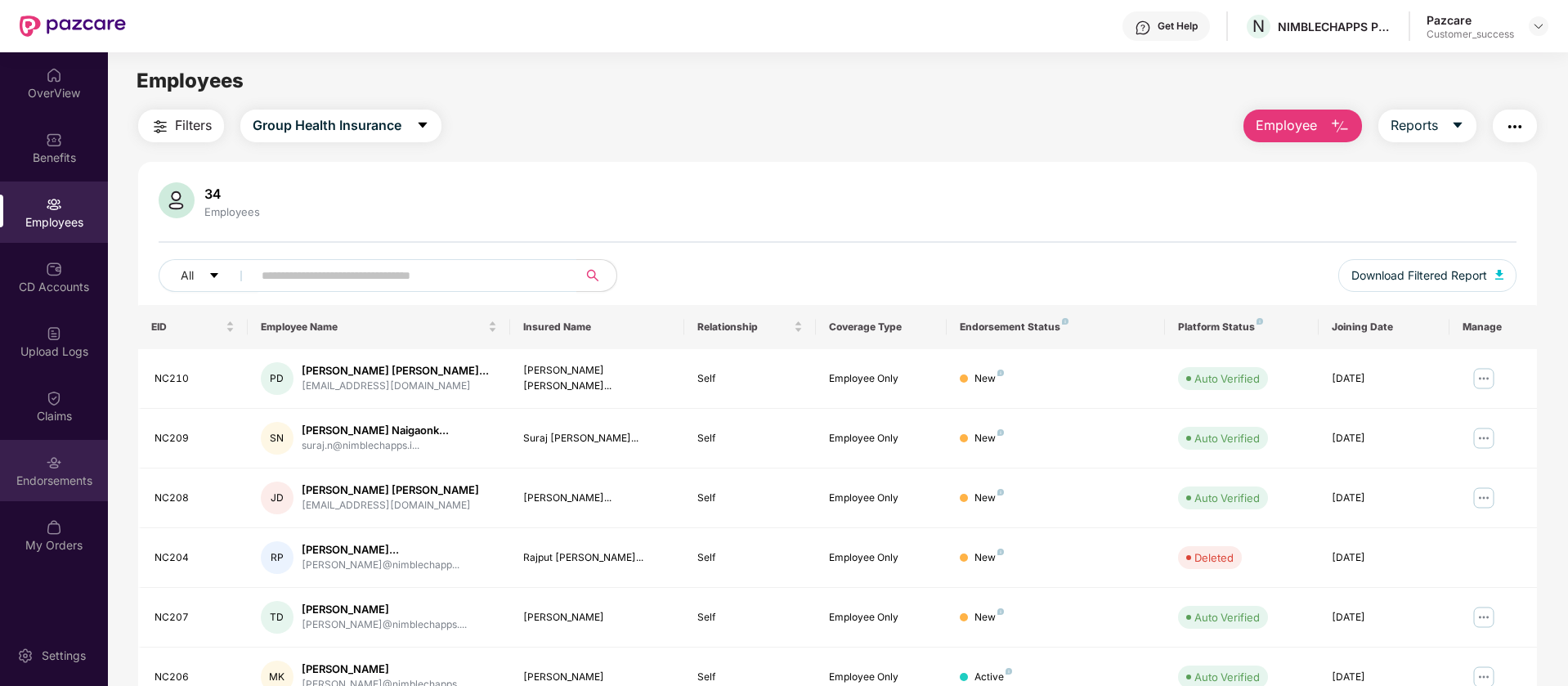
click at [49, 463] on img at bounding box center [53, 462] width 17 height 17
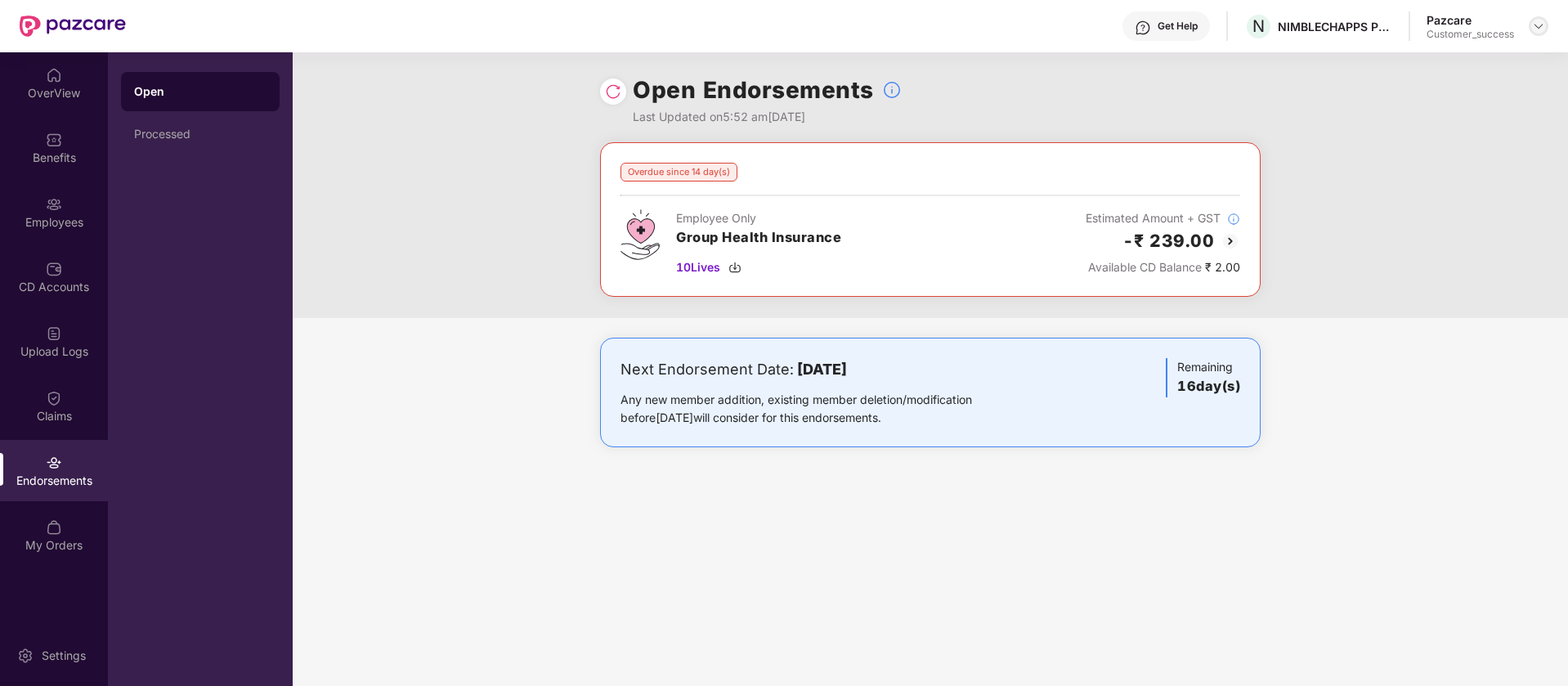
click at [1536, 26] on img at bounding box center [1537, 26] width 13 height 13
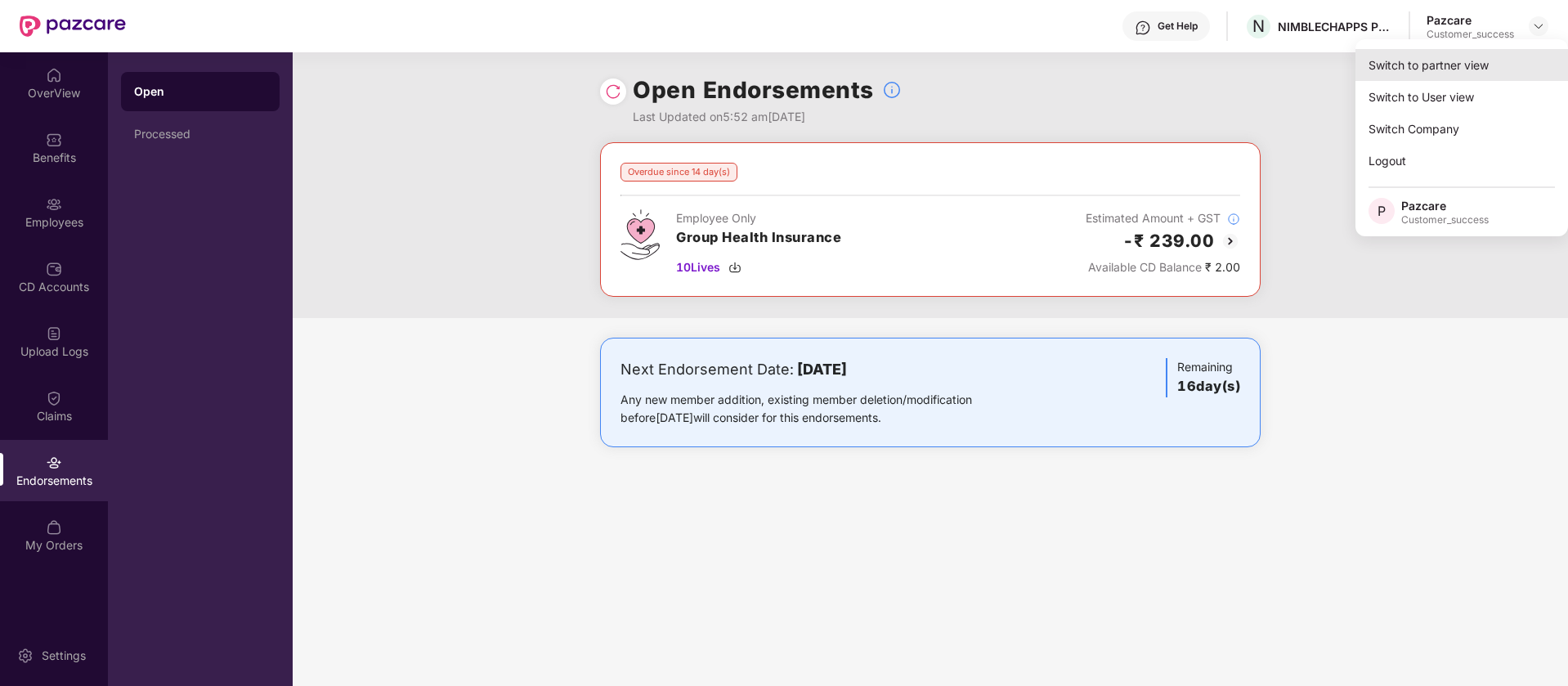
click at [1503, 55] on div "Switch to partner view" at bounding box center [1461, 65] width 213 height 32
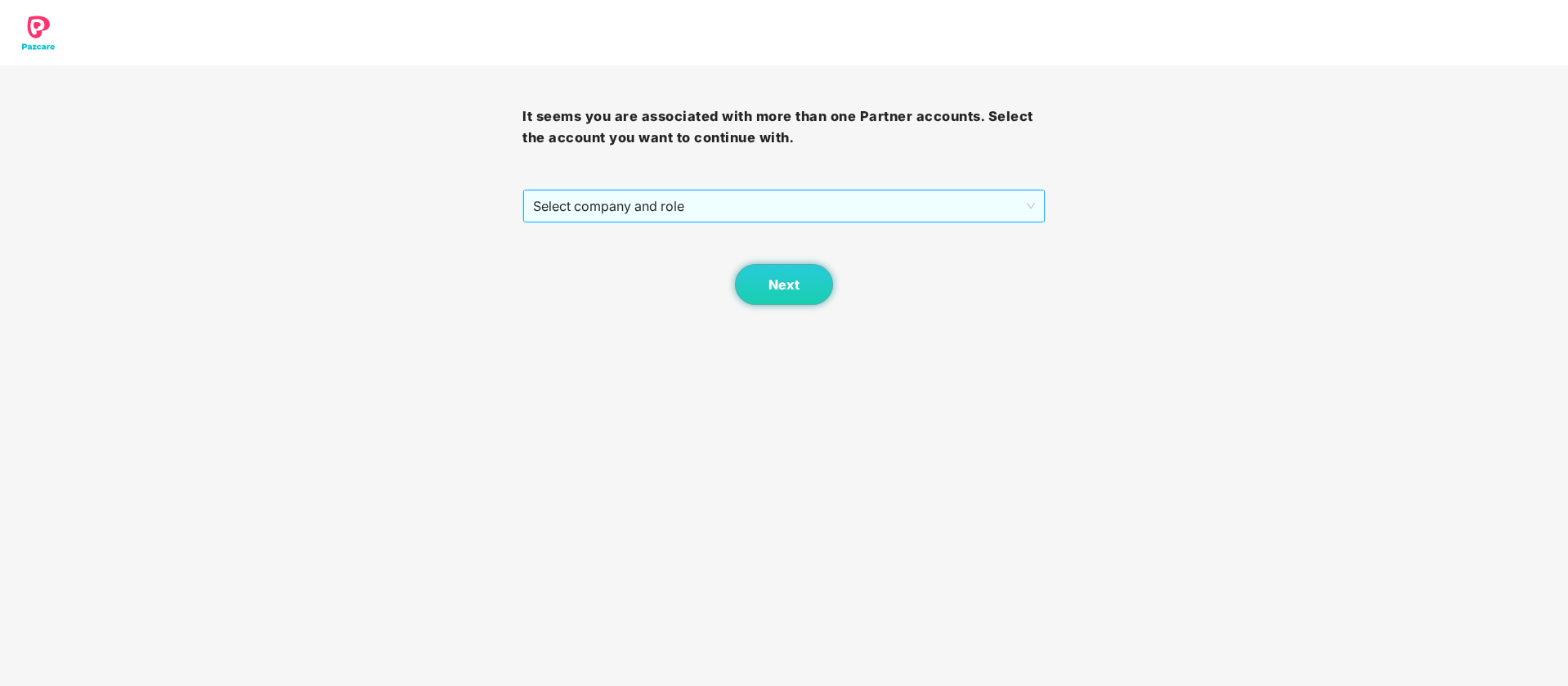
click at [1004, 191] on span "Select company and role" at bounding box center [784, 206] width 501 height 31
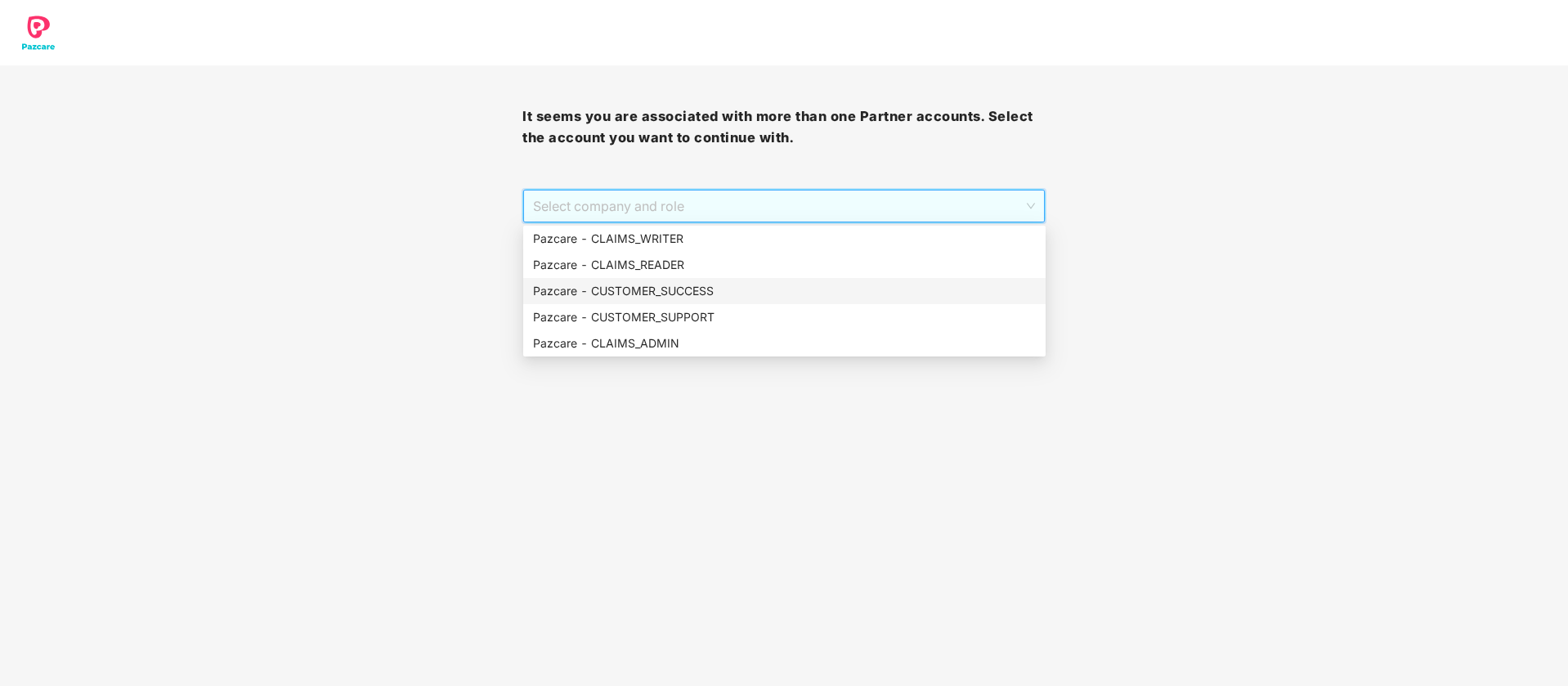
click at [807, 288] on div "Pazcare - CUSTOMER_SUCCESS" at bounding box center [784, 291] width 503 height 18
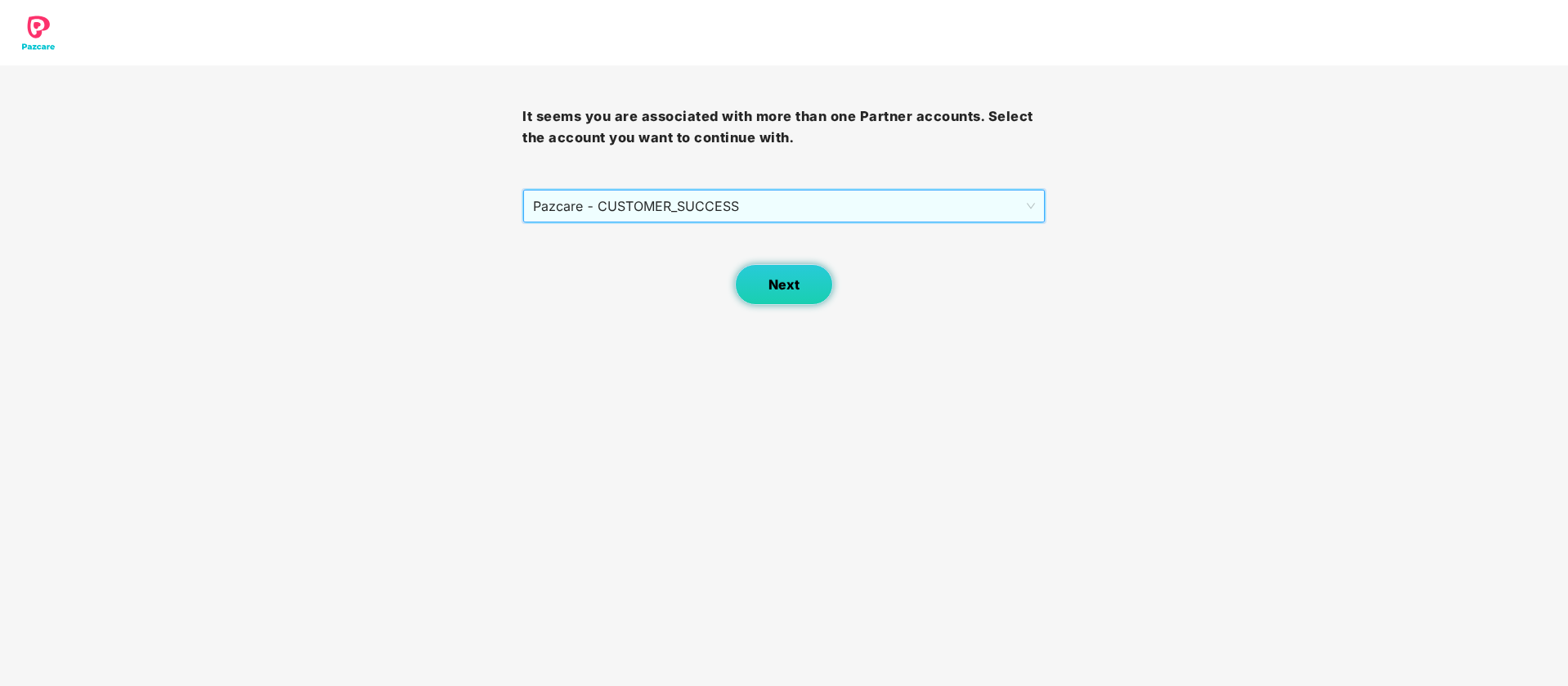
click at [766, 298] on button "Next" at bounding box center [784, 284] width 98 height 41
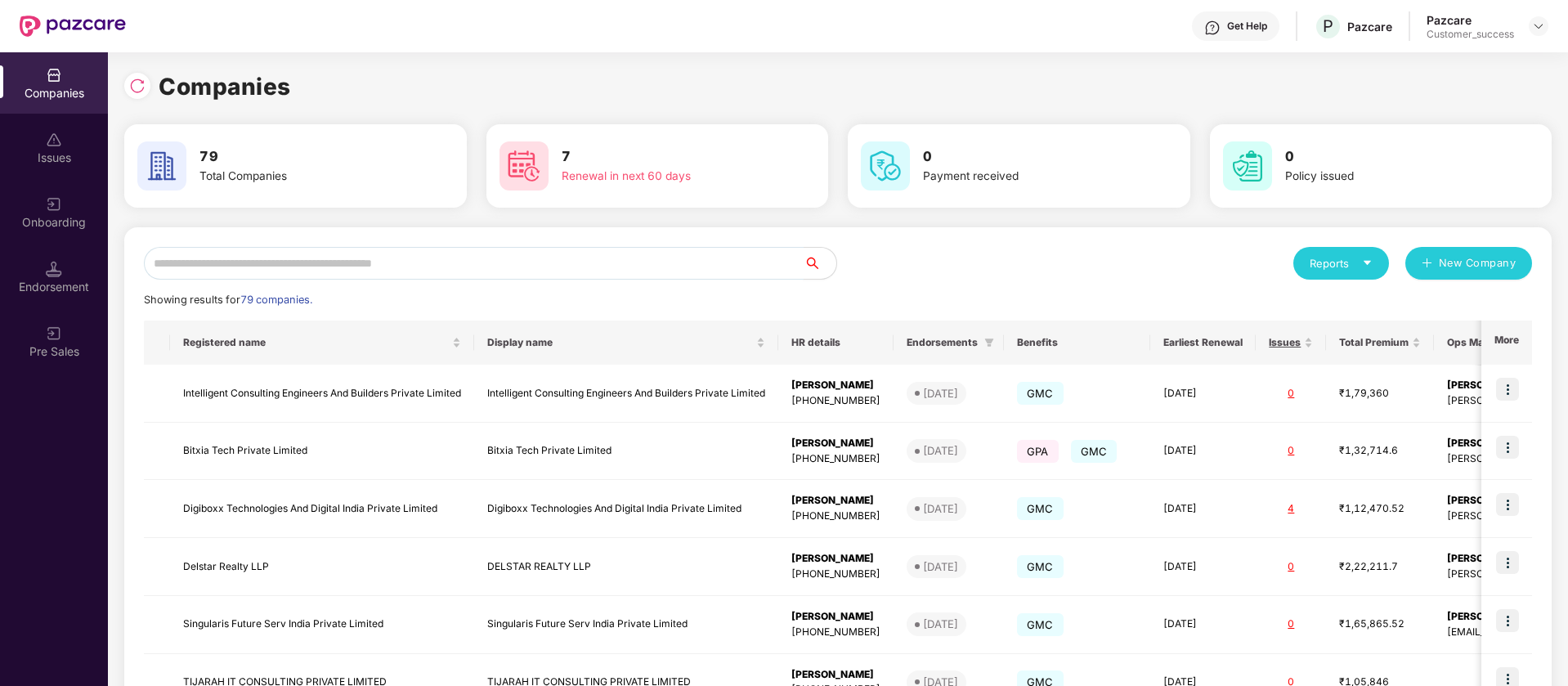
click at [572, 266] on input "text" at bounding box center [473, 263] width 660 height 33
paste input "**********"
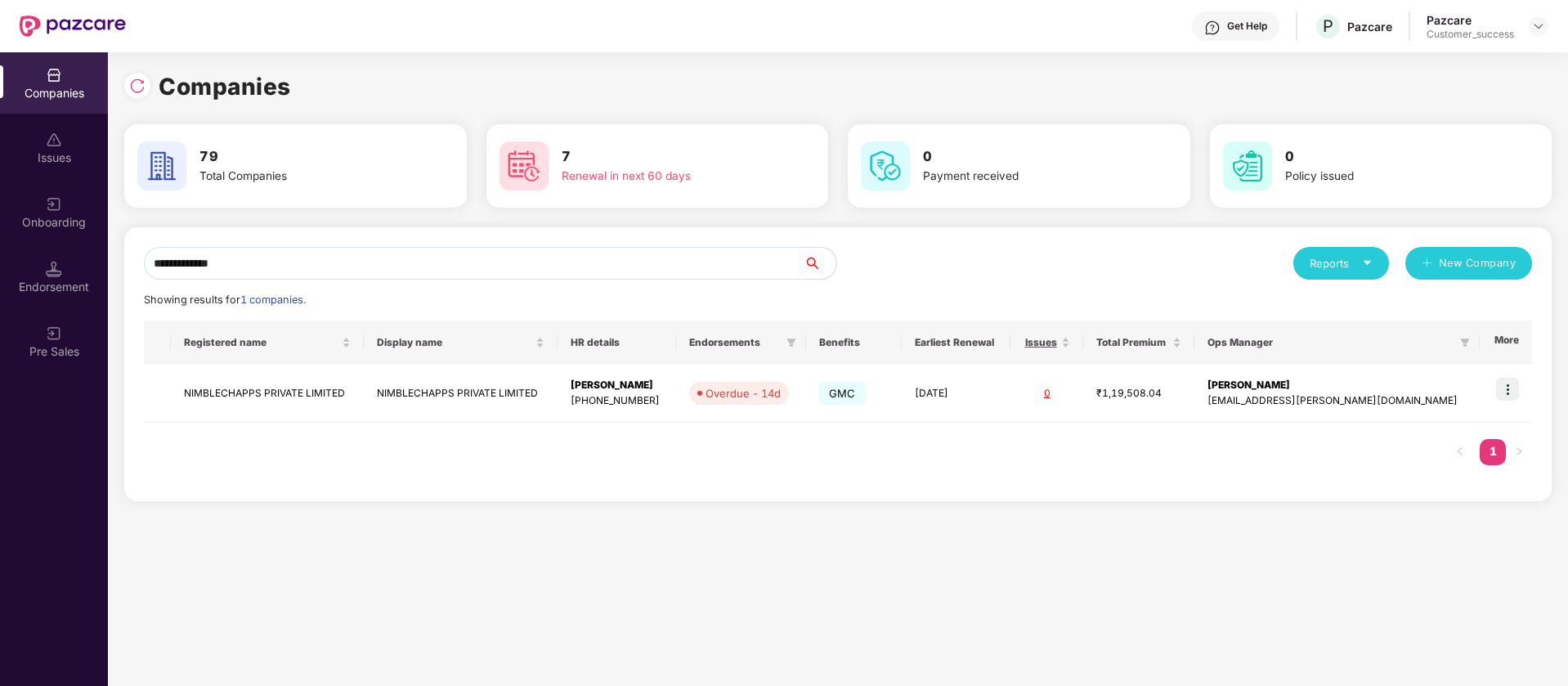
type input "**********"
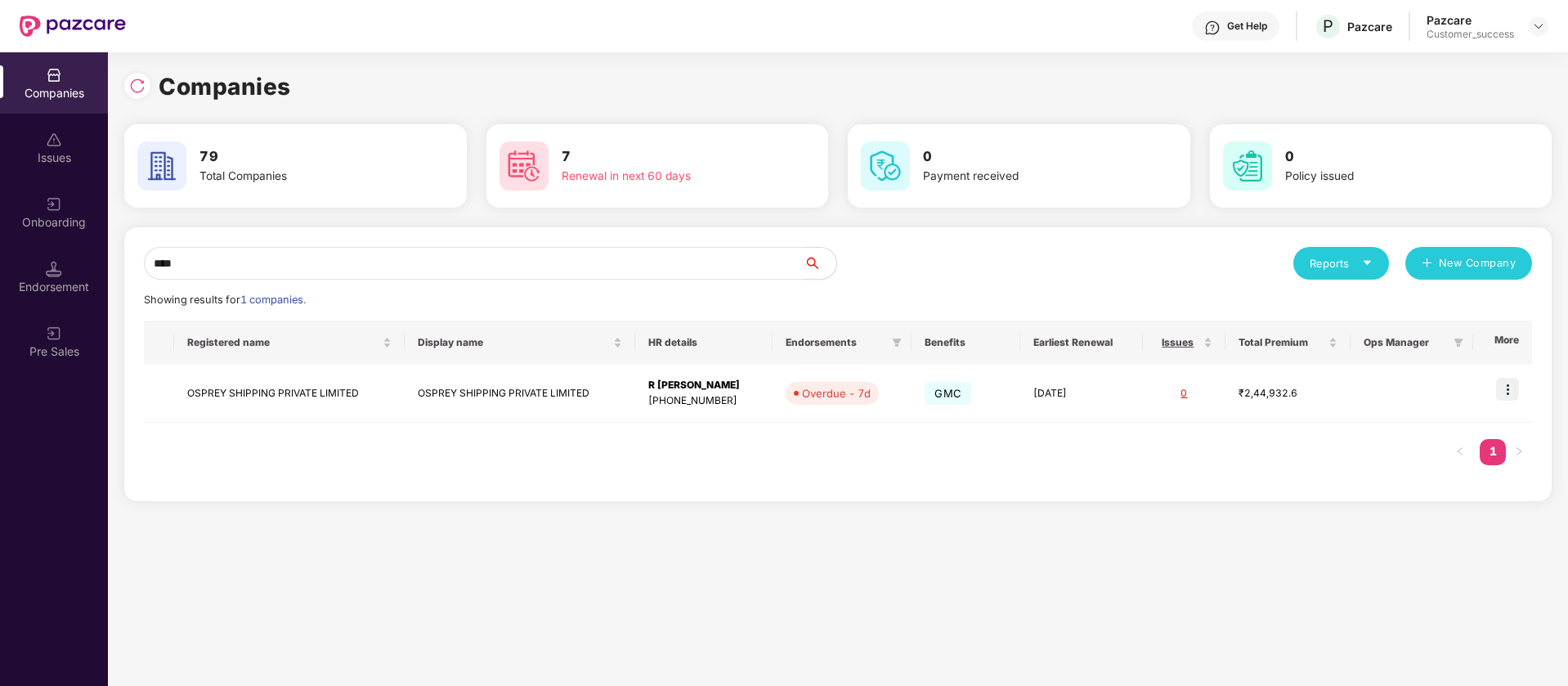
type input "****"
click at [1542, 24] on img at bounding box center [1537, 26] width 13 height 13
click at [1467, 85] on div "Switch Partner" at bounding box center [1463, 97] width 213 height 32
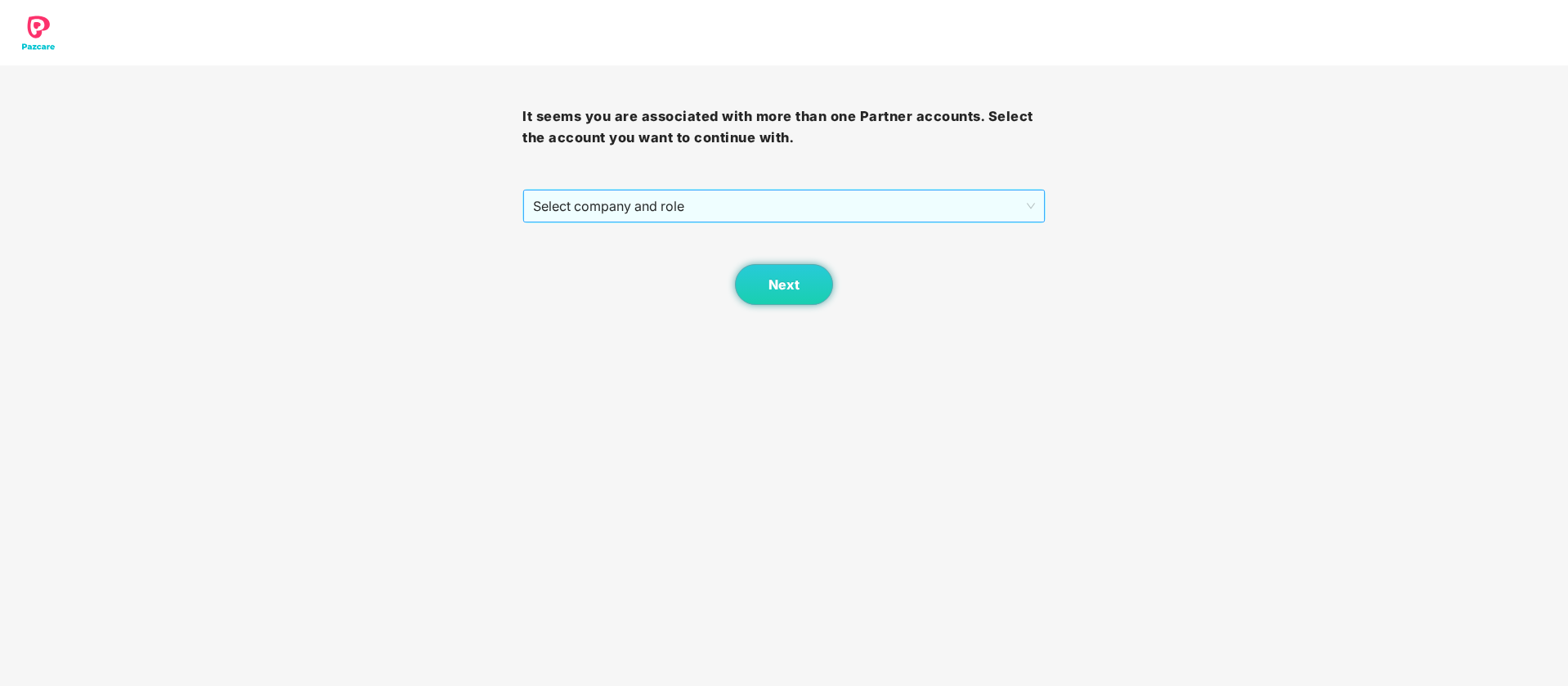
click at [996, 192] on span "Select company and role" at bounding box center [784, 206] width 501 height 31
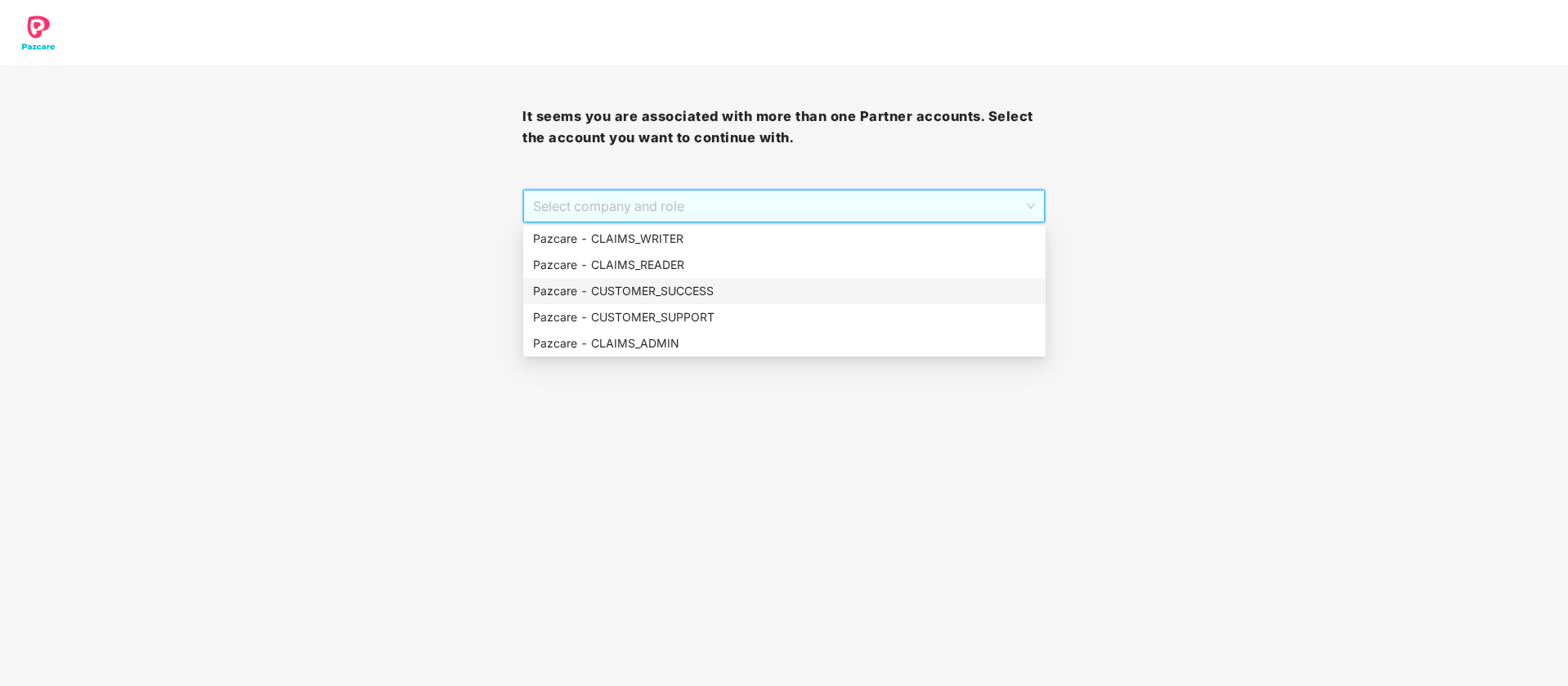
click at [779, 294] on div "Pazcare - CUSTOMER_SUCCESS" at bounding box center [784, 291] width 503 height 18
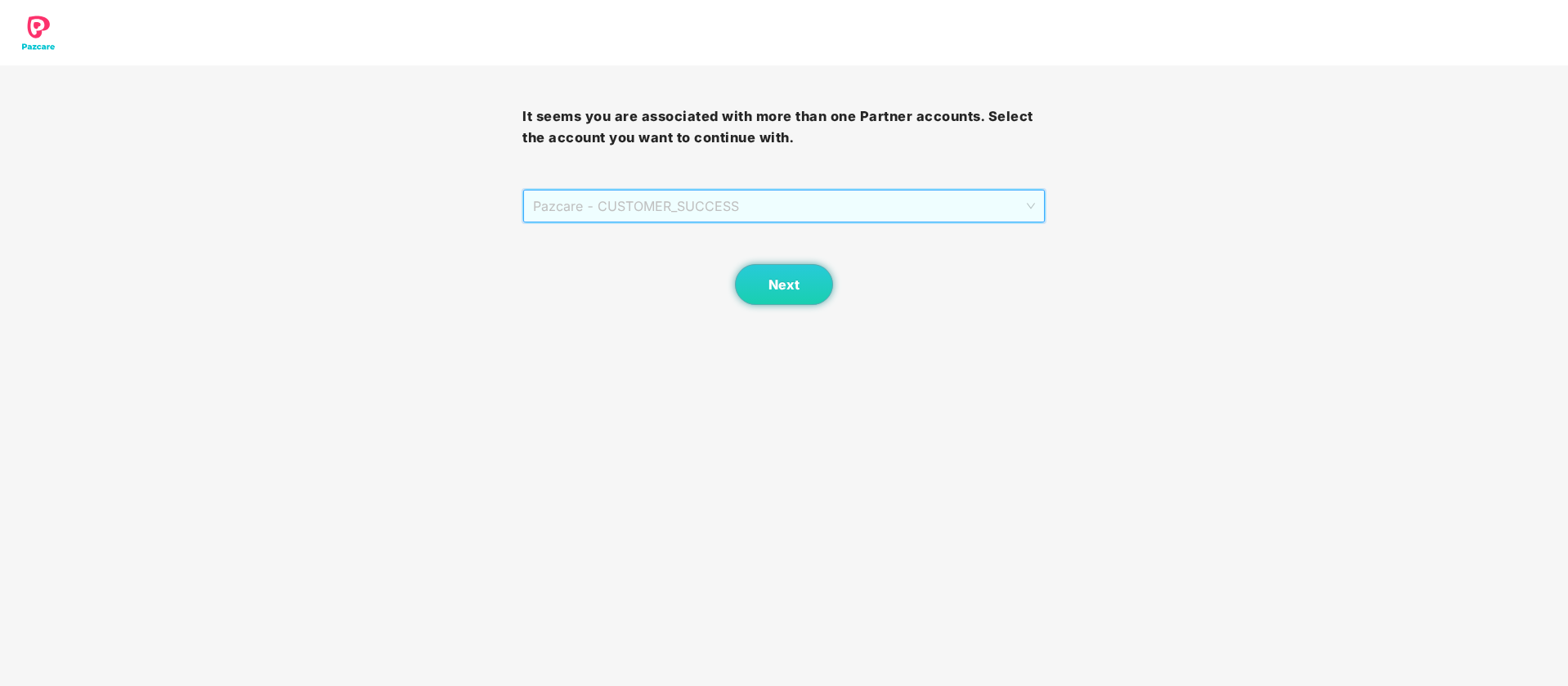
click at [749, 205] on span "Pazcare - CUSTOMER_SUCCESS" at bounding box center [784, 206] width 501 height 31
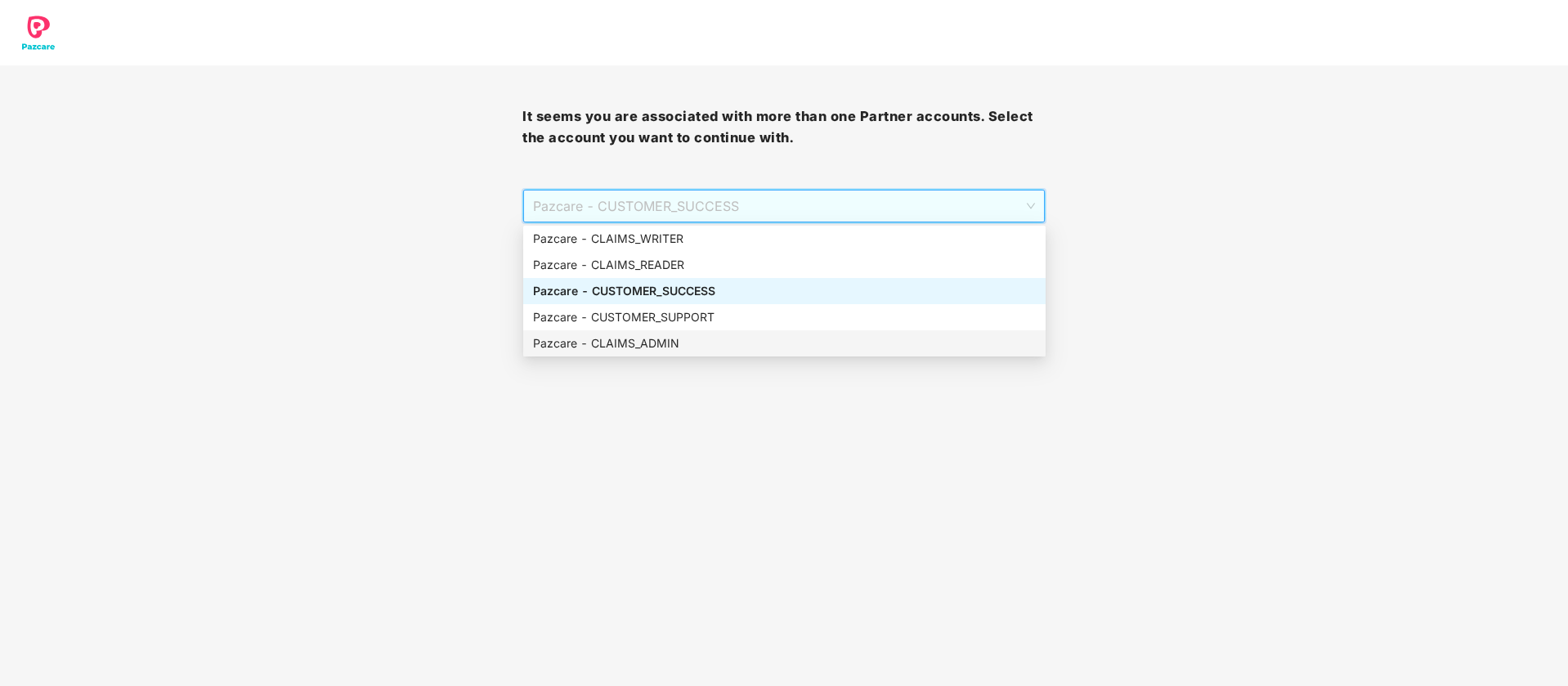
click at [686, 346] on div "Pazcare - CLAIMS_ADMIN" at bounding box center [784, 343] width 503 height 18
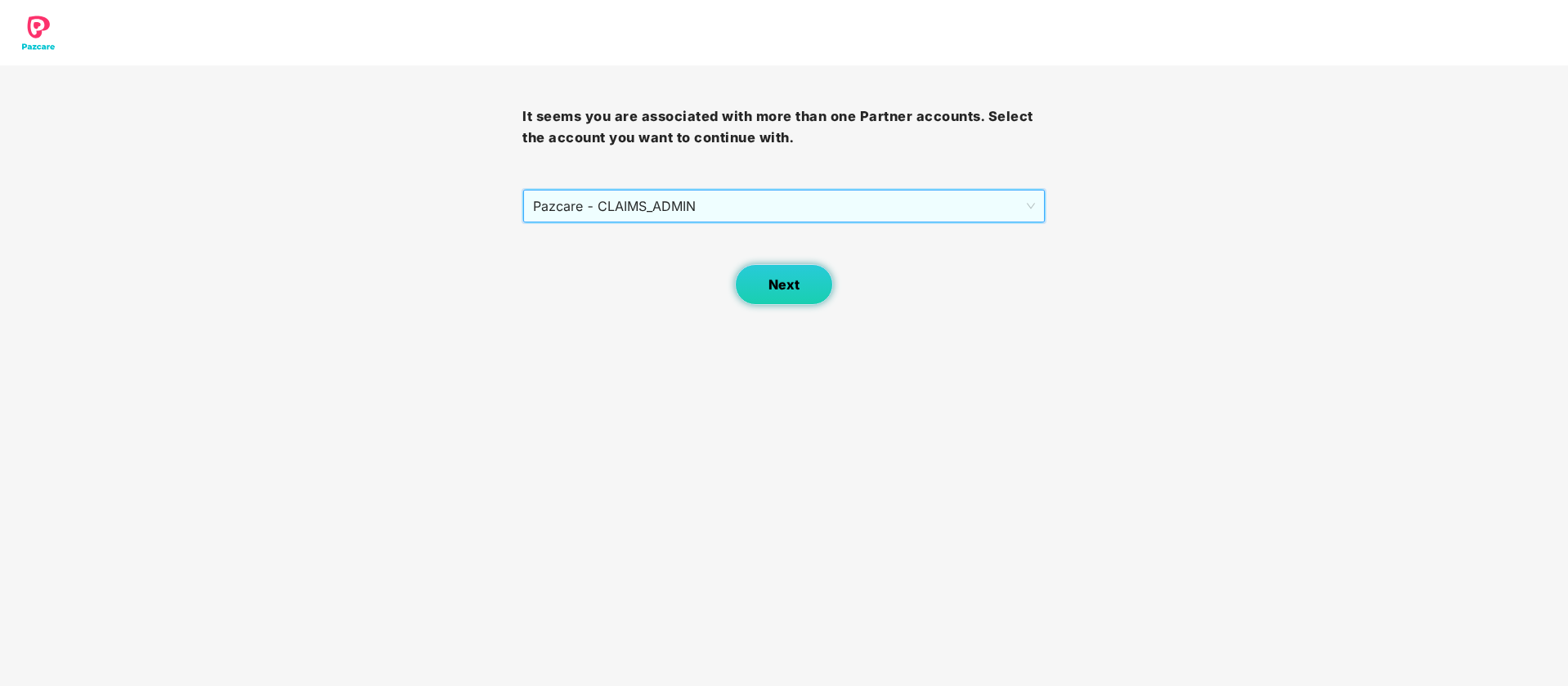
click at [765, 299] on button "Next" at bounding box center [784, 284] width 98 height 41
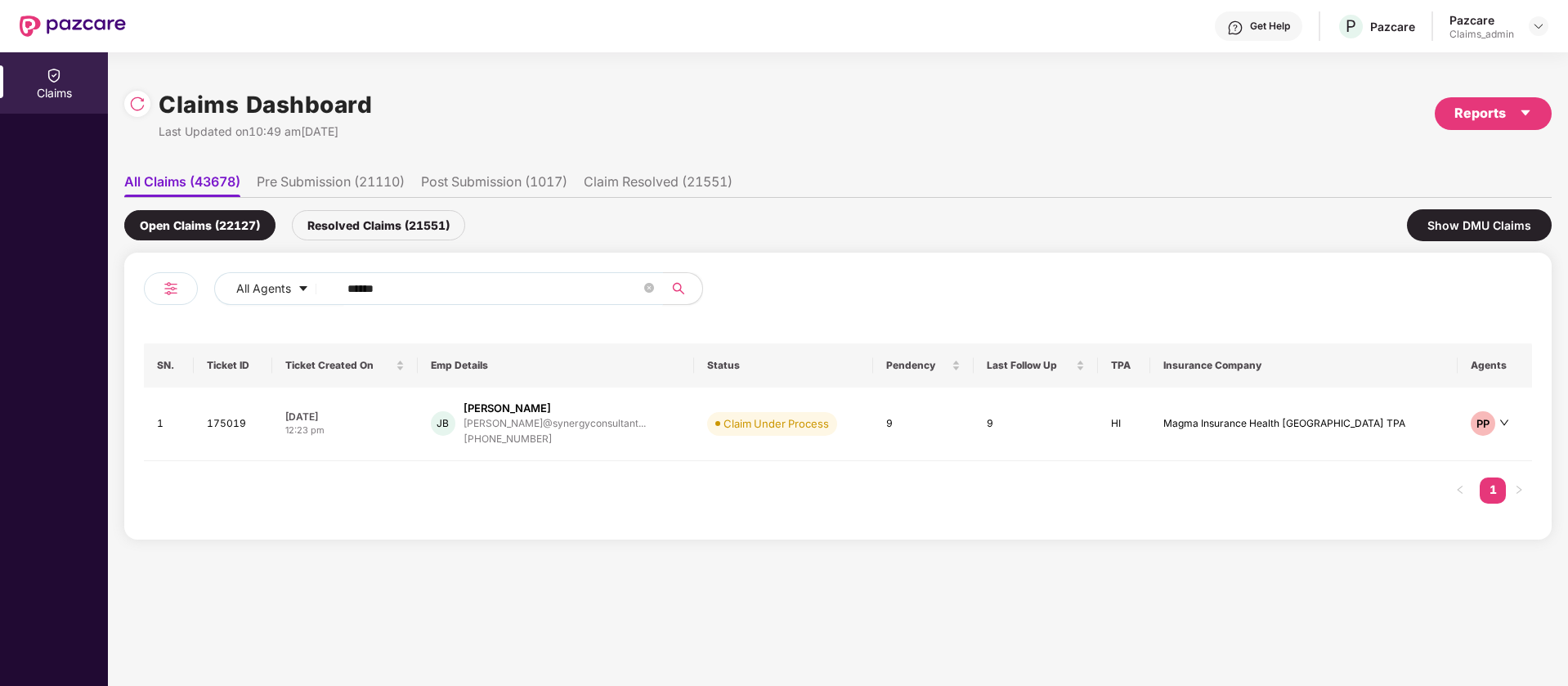
click at [486, 304] on span "******" at bounding box center [495, 288] width 335 height 33
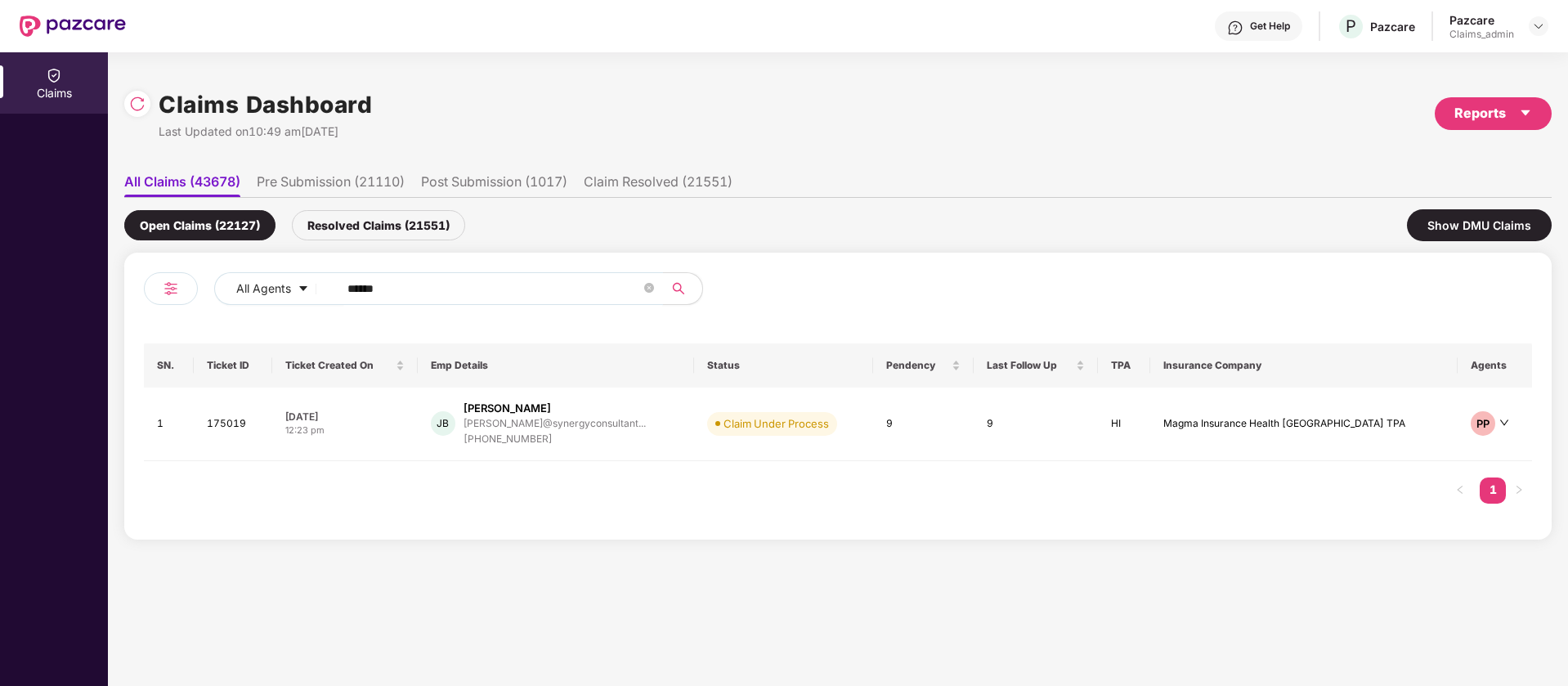
click at [486, 304] on span "******" at bounding box center [495, 288] width 335 height 33
click at [486, 298] on input "******" at bounding box center [494, 288] width 294 height 25
paste input "text"
type input "******"
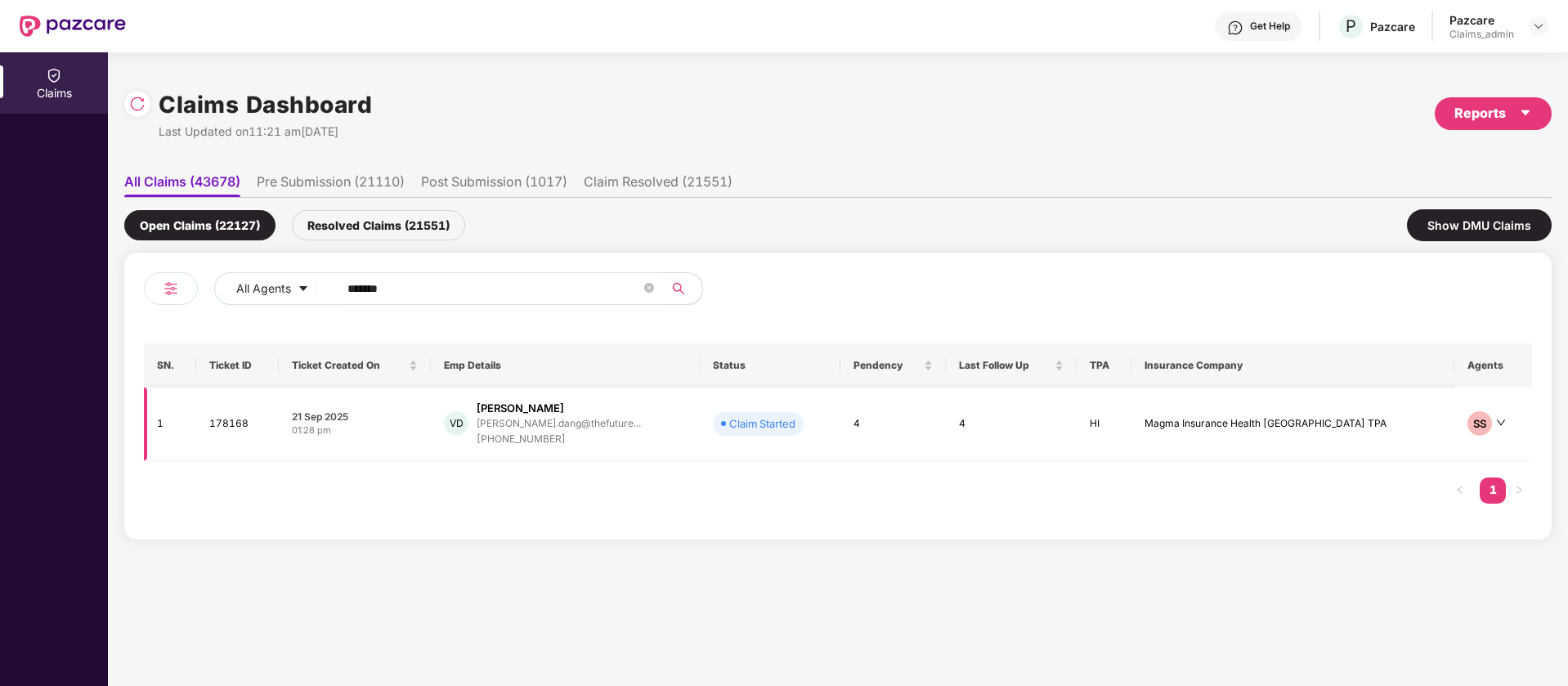
click at [946, 421] on td "4" at bounding box center [892, 425] width 106 height 73
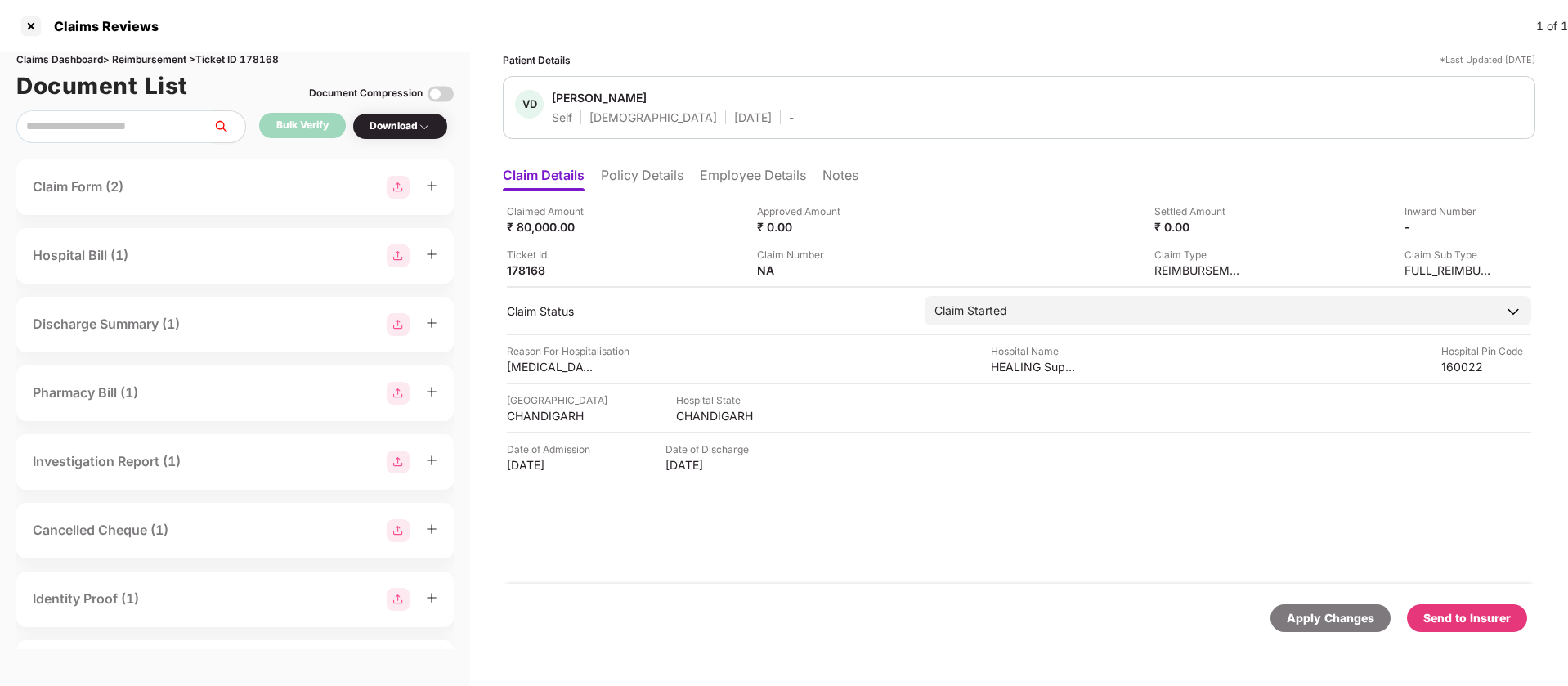
click at [662, 176] on li "Policy Details" at bounding box center [641, 179] width 82 height 24
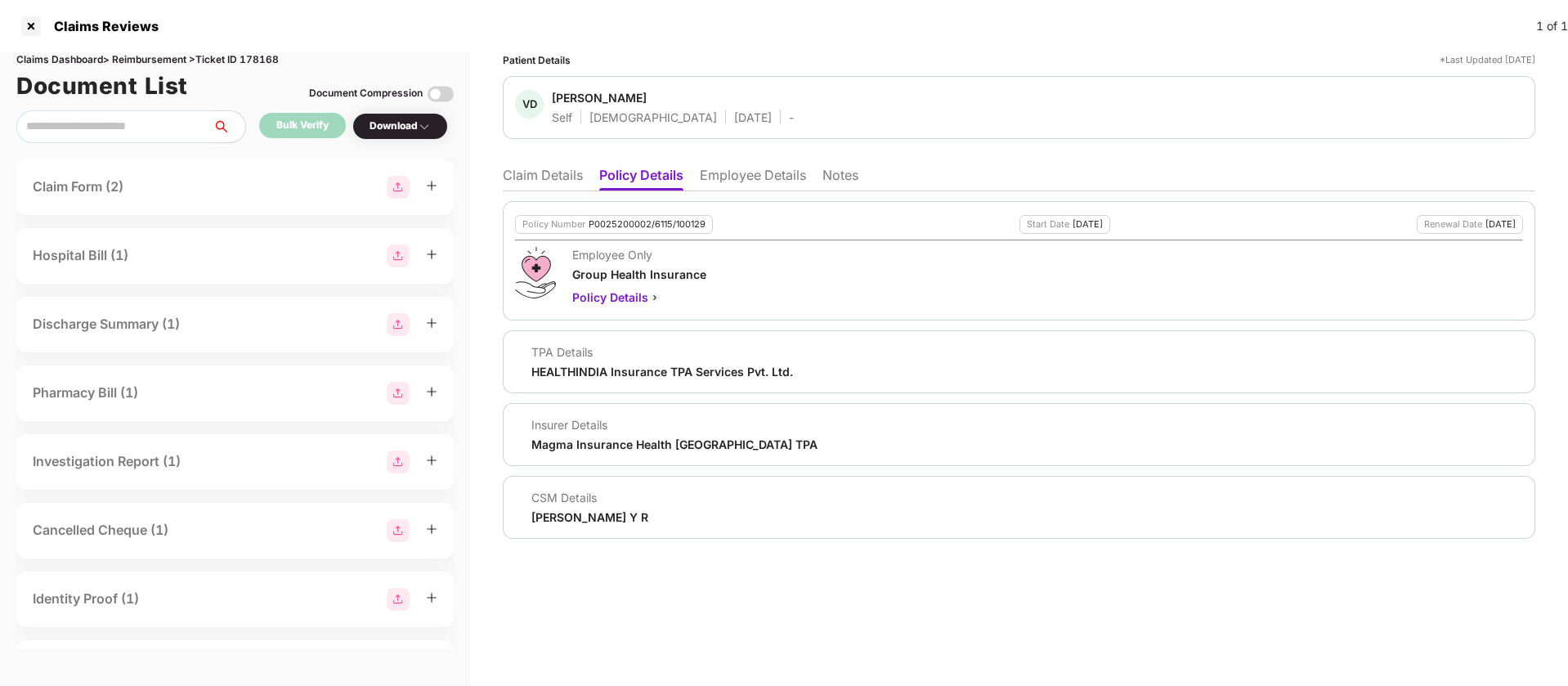
click at [721, 176] on li "Employee Details" at bounding box center [752, 179] width 106 height 24
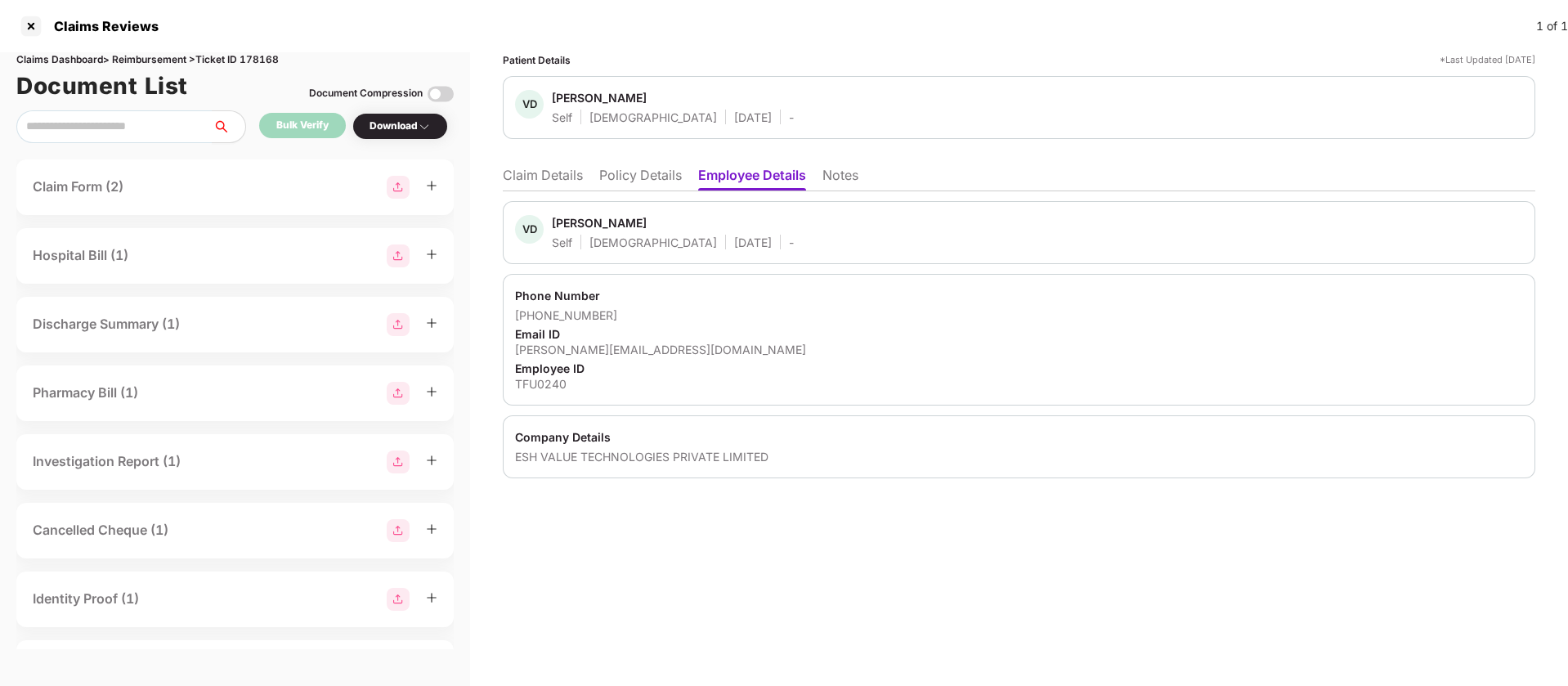
click at [514, 187] on li "Claim Details" at bounding box center [542, 179] width 80 height 24
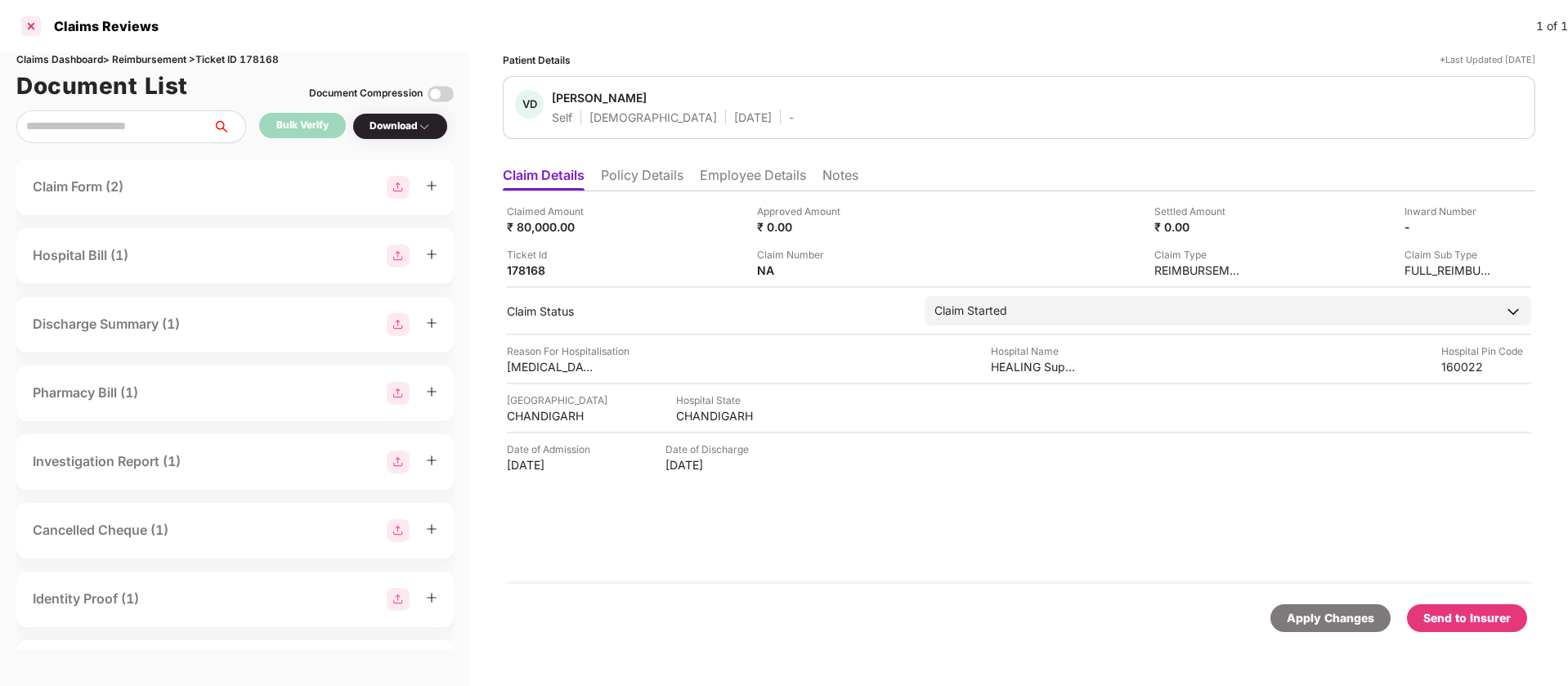
click at [39, 24] on div at bounding box center [31, 26] width 26 height 26
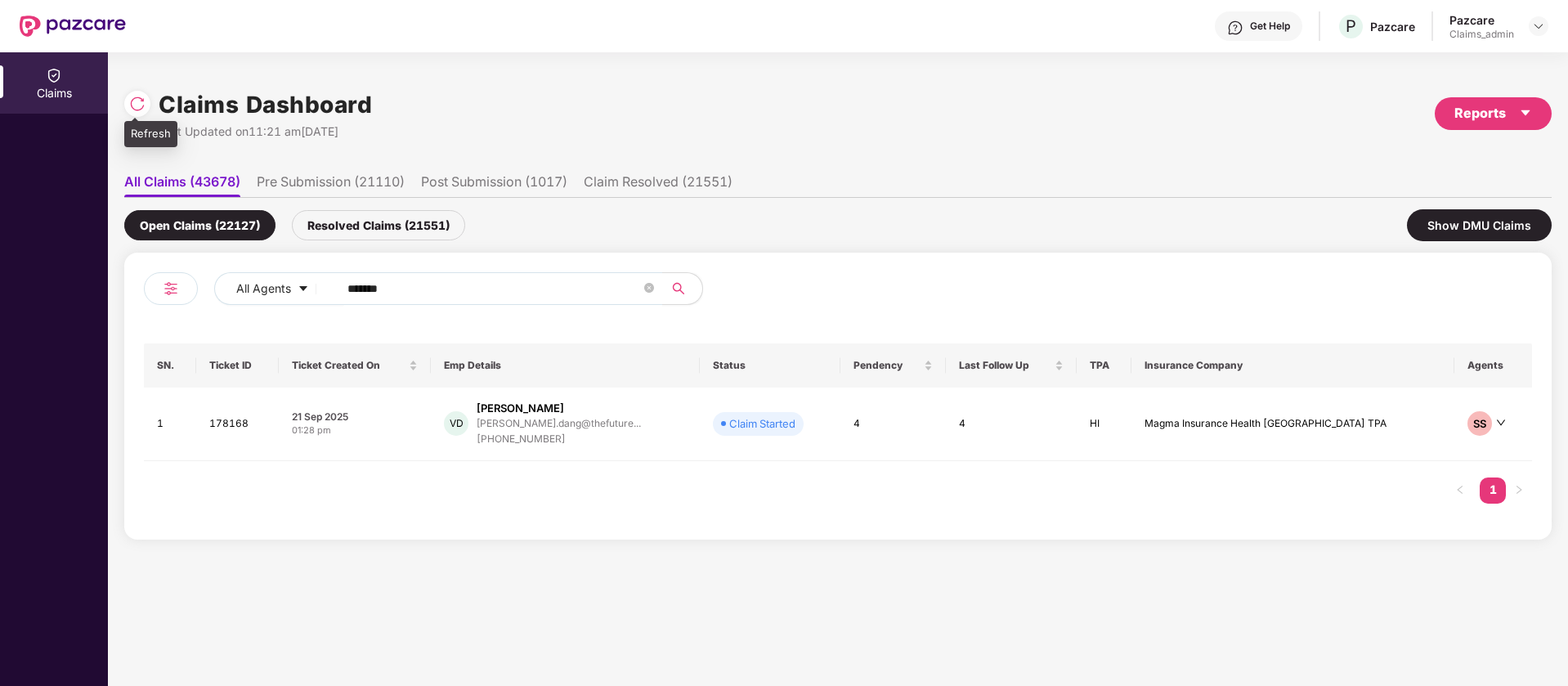
click at [128, 110] on div at bounding box center [138, 104] width 26 height 26
click at [506, 291] on input "******" at bounding box center [494, 288] width 294 height 25
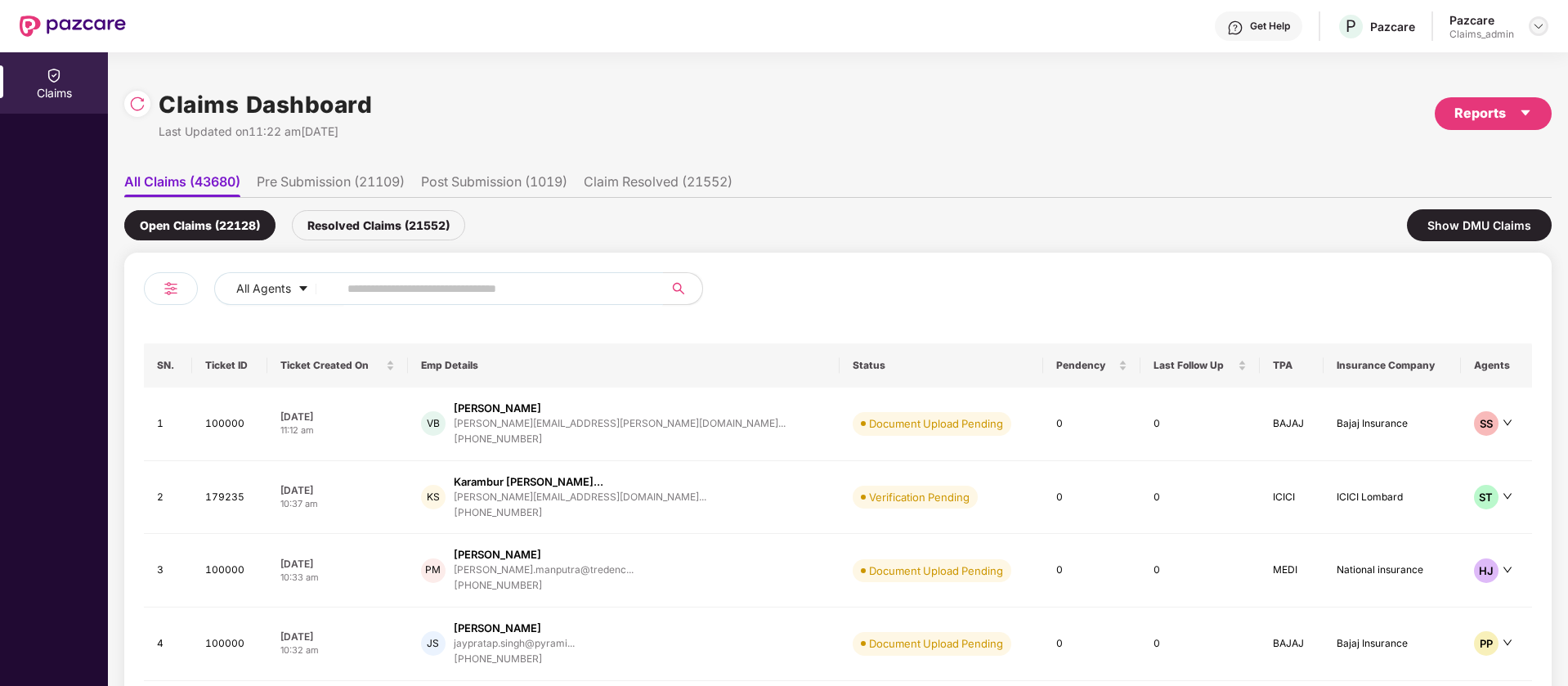
click at [1539, 31] on img at bounding box center [1537, 26] width 13 height 13
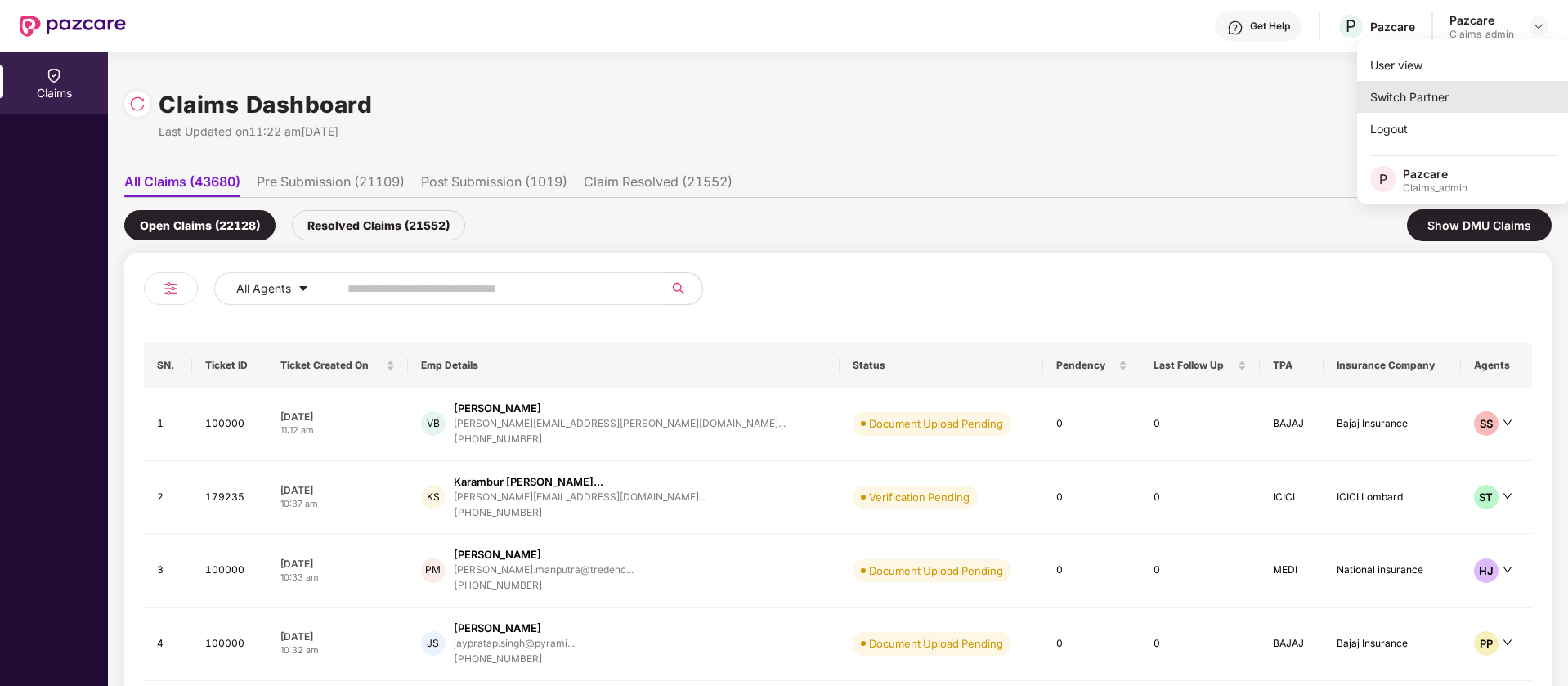
click at [1456, 86] on div "Switch Partner" at bounding box center [1463, 97] width 213 height 32
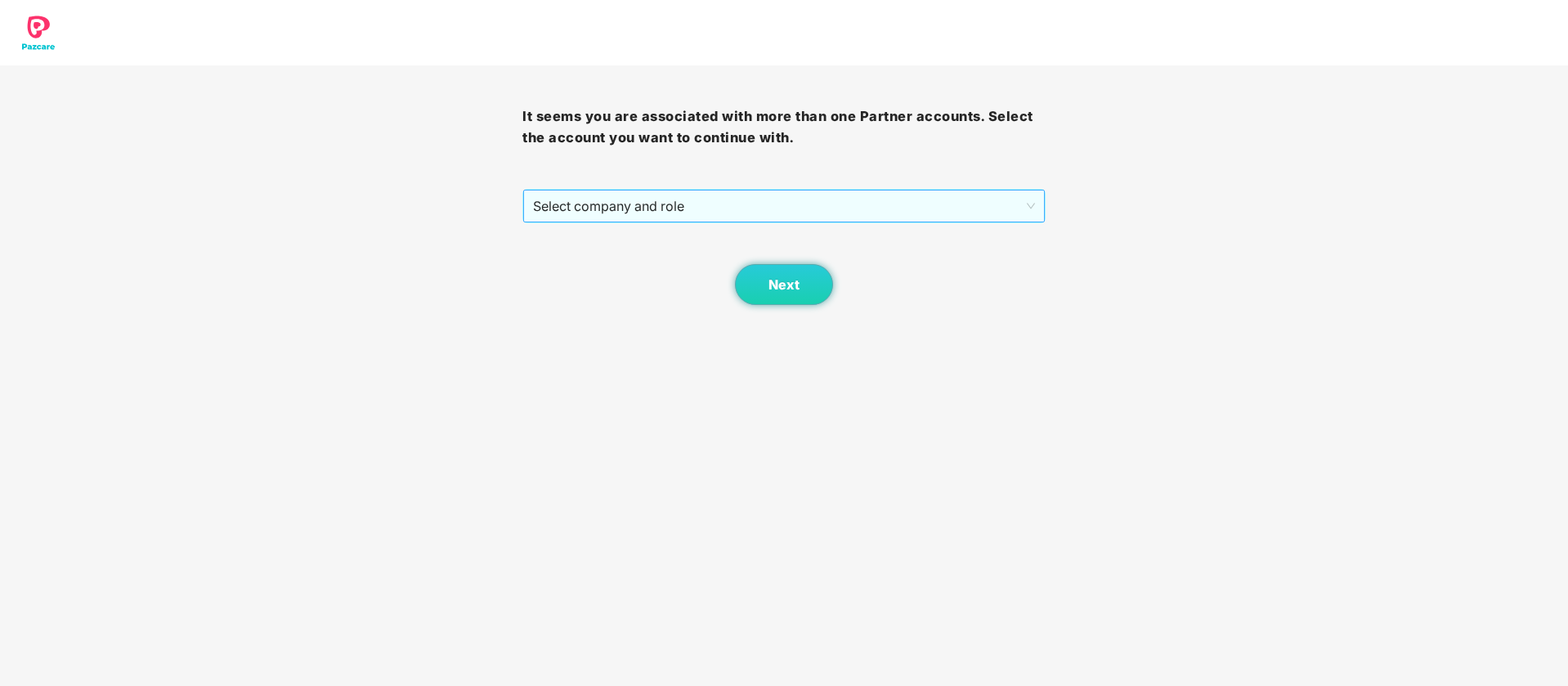
click at [1023, 194] on span "Select company and role" at bounding box center [784, 206] width 501 height 31
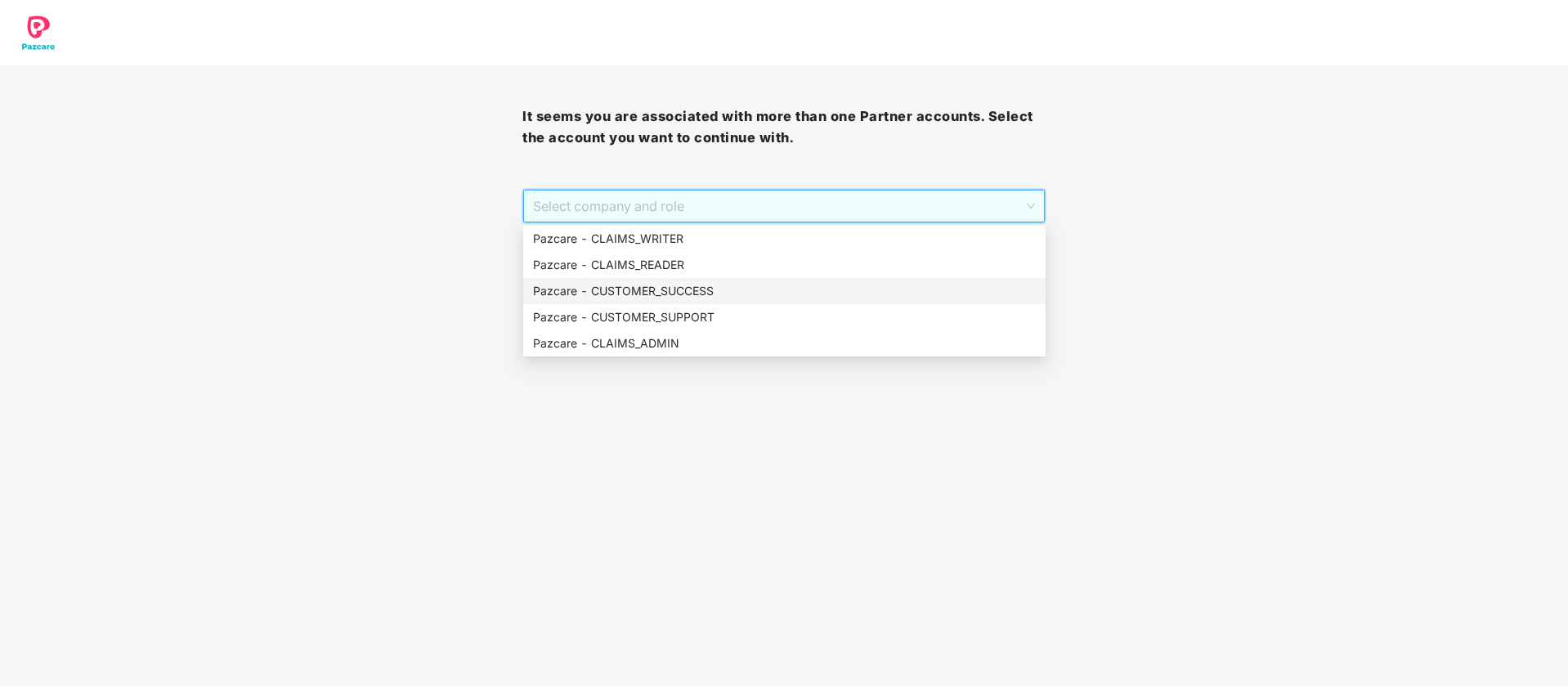
click at [807, 295] on div "Pazcare - CUSTOMER_SUCCESS" at bounding box center [784, 291] width 503 height 18
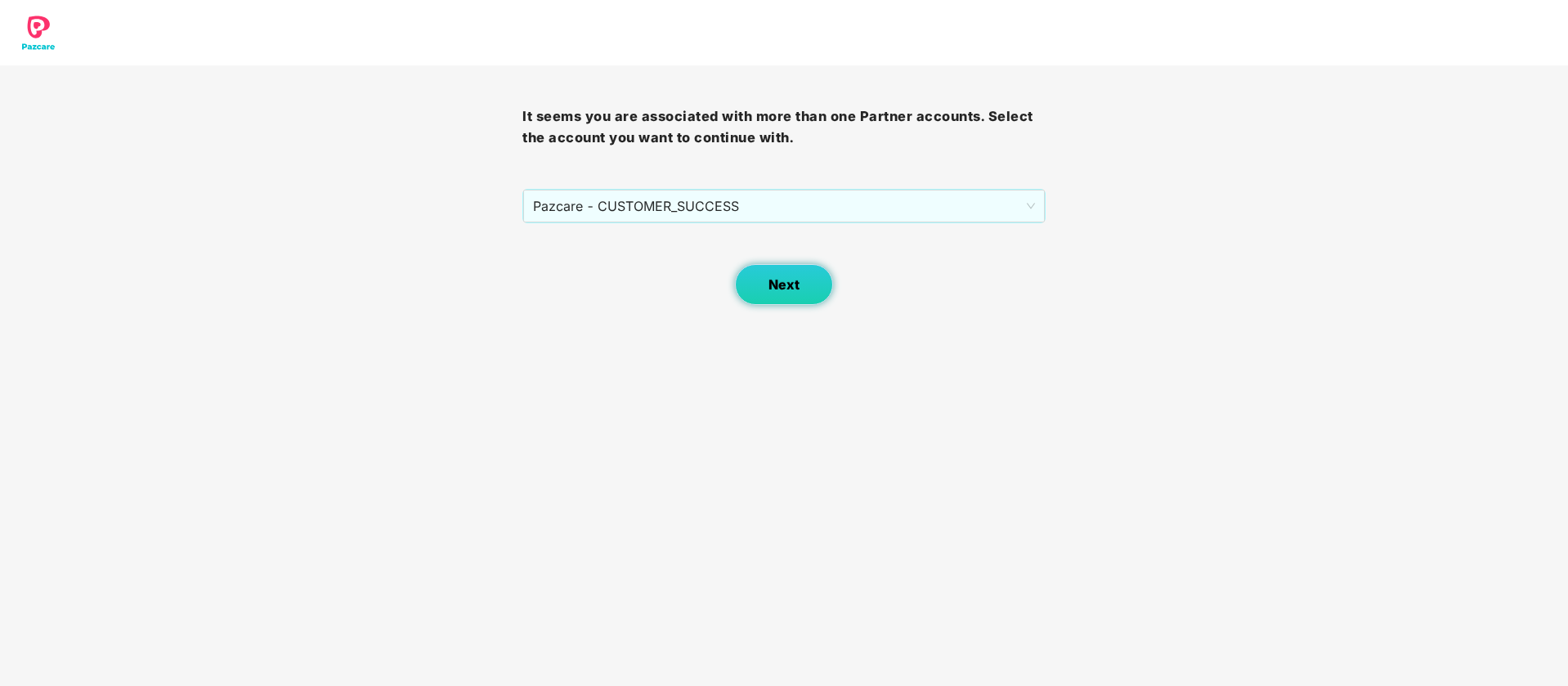
click at [764, 284] on button "Next" at bounding box center [784, 284] width 98 height 41
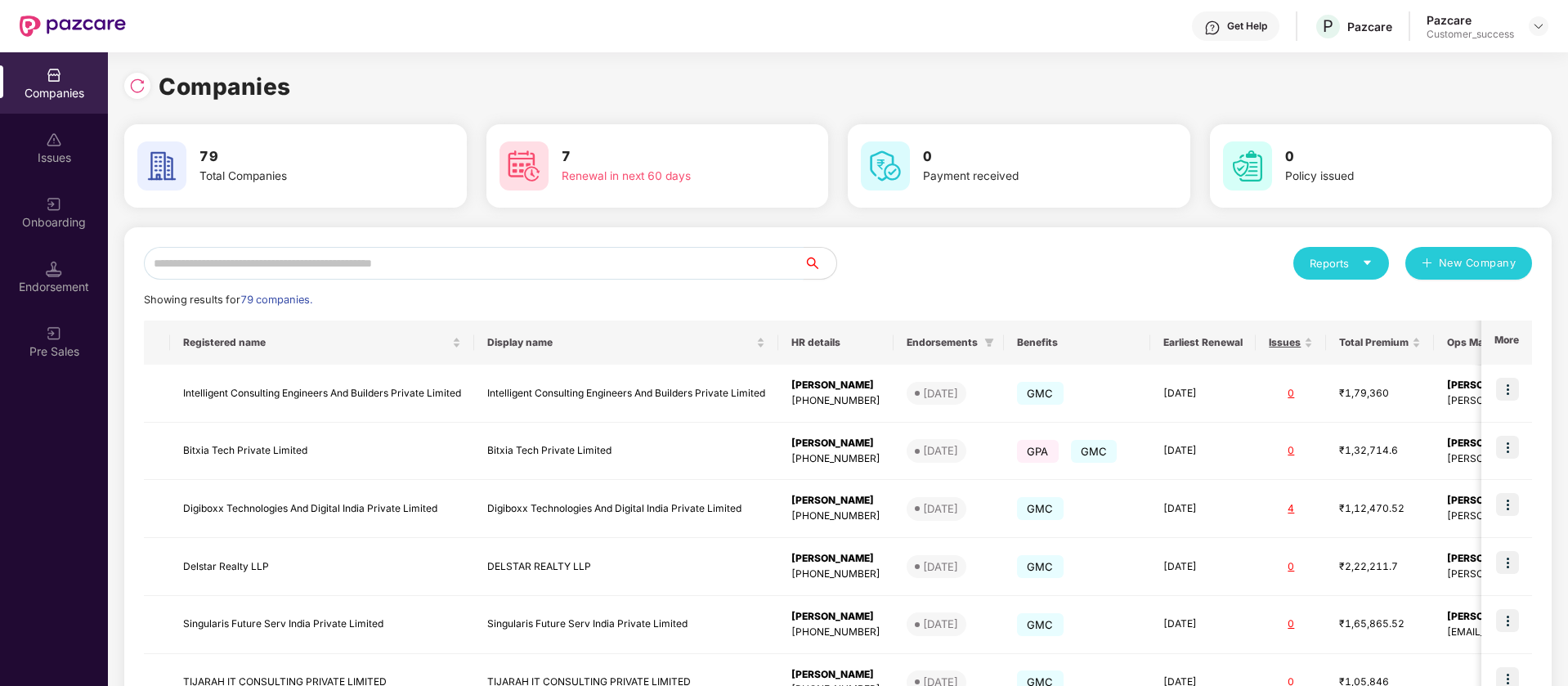
click at [506, 270] on input "text" at bounding box center [473, 263] width 660 height 33
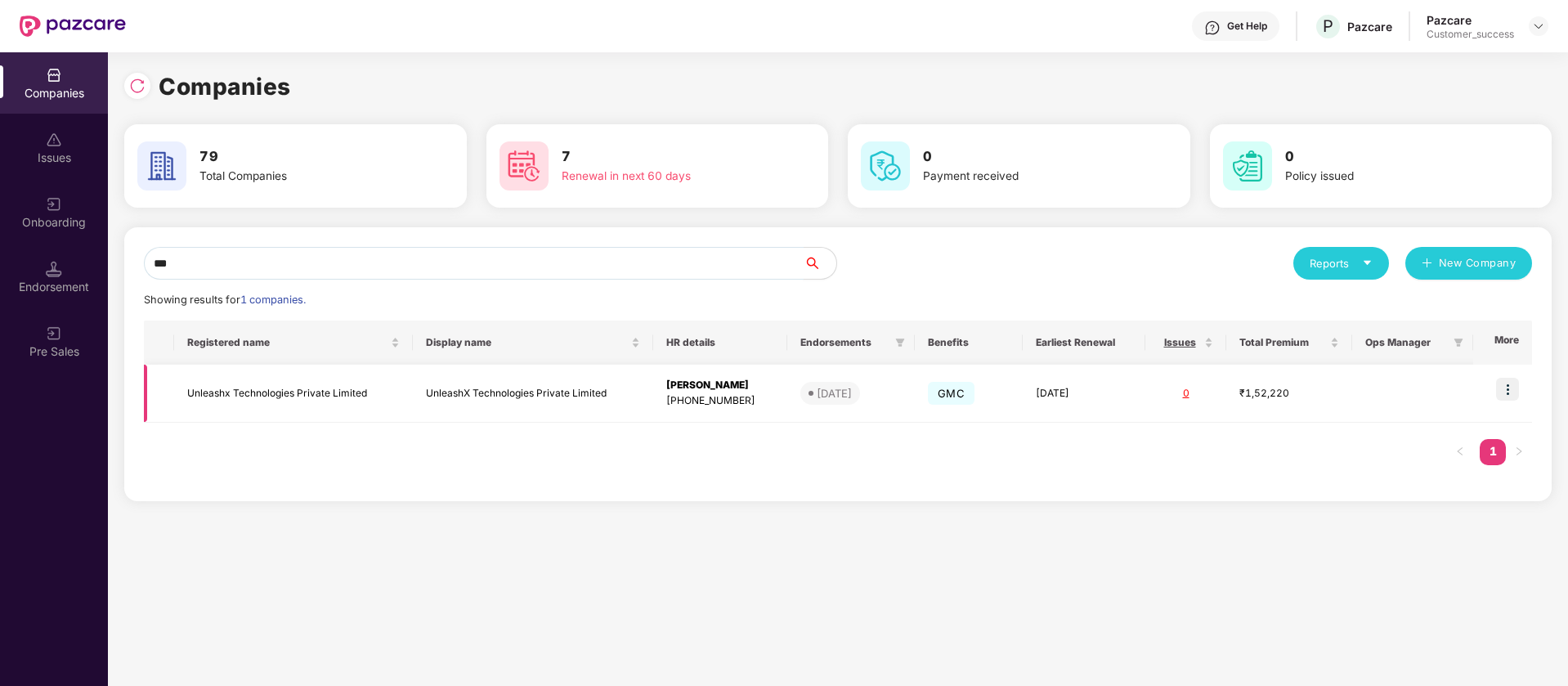
type input "***"
click at [1512, 389] on img at bounding box center [1507, 389] width 23 height 23
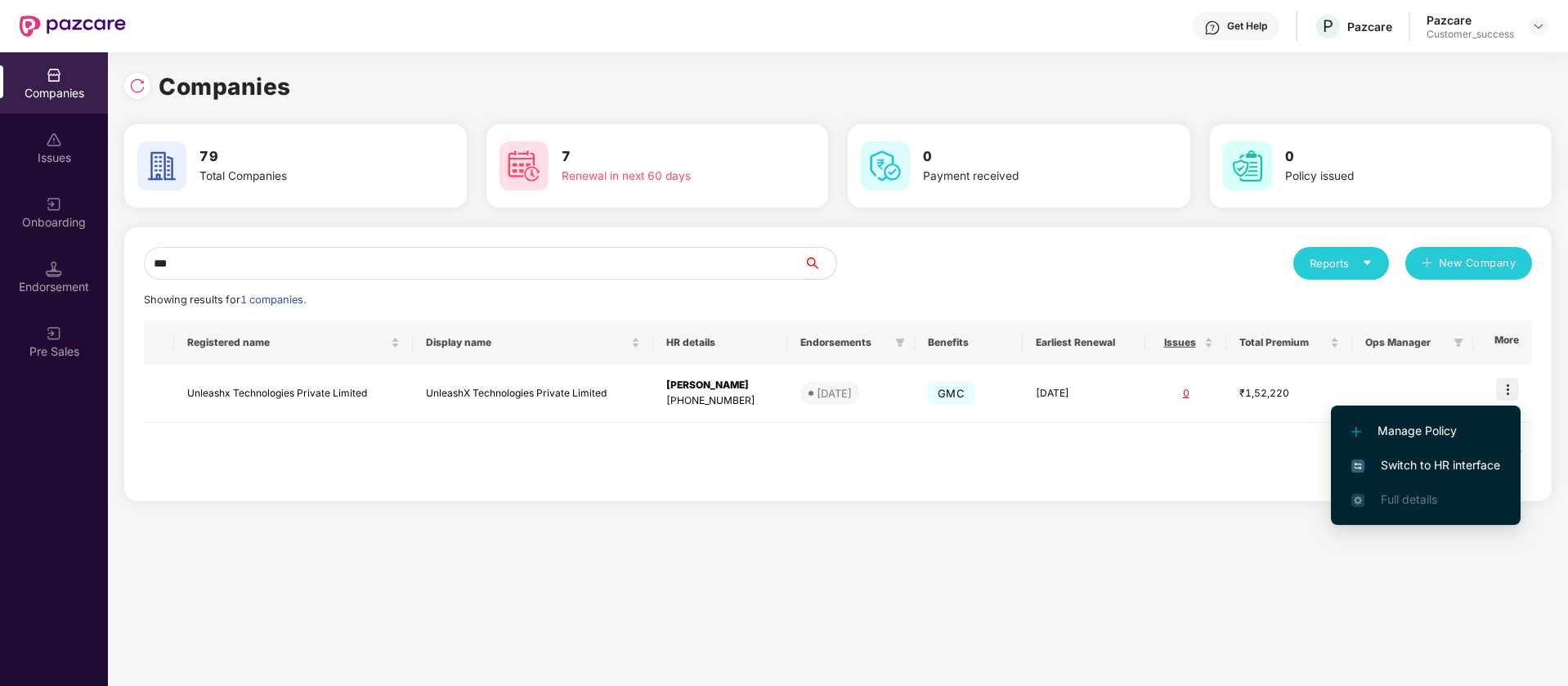
click at [1436, 457] on span "Switch to HR interface" at bounding box center [1426, 465] width 148 height 18
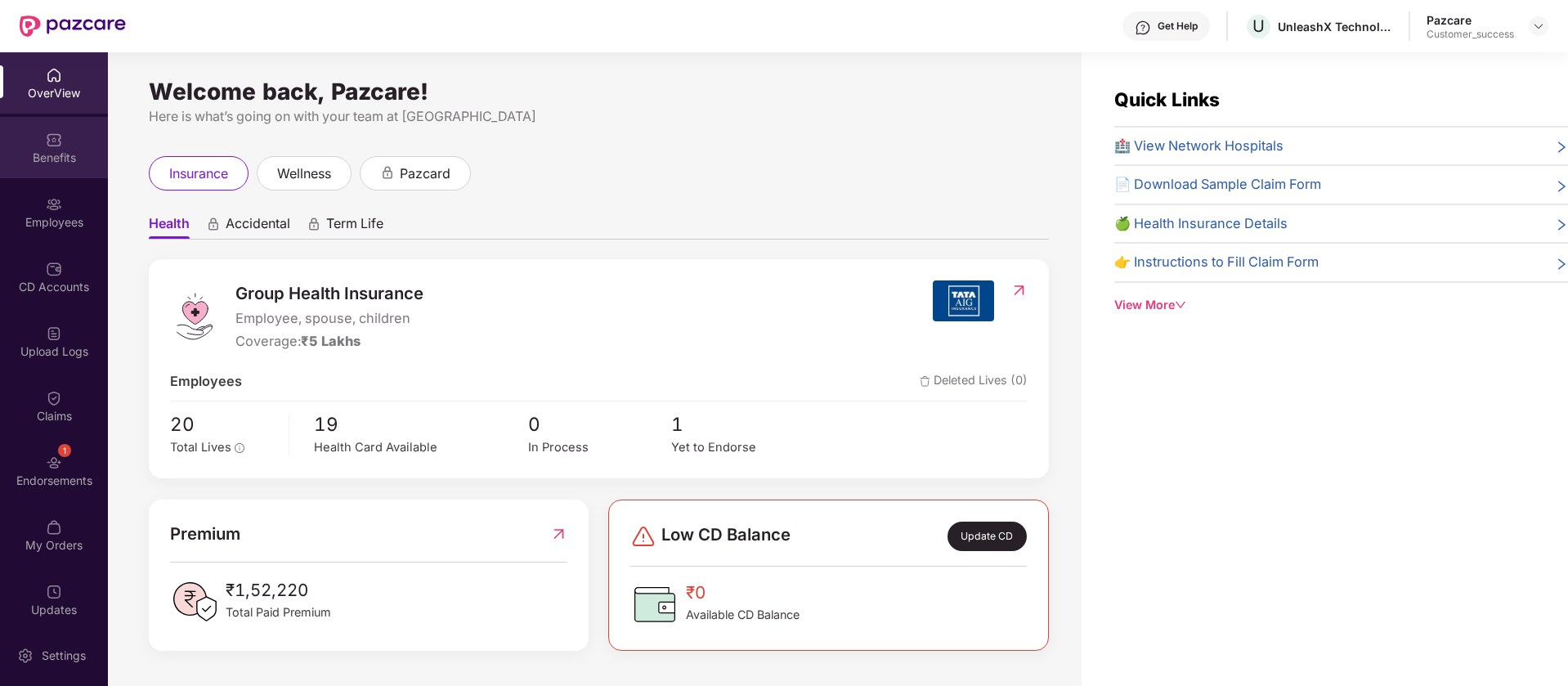
click at [51, 157] on div "Benefits" at bounding box center [53, 157] width 108 height 17
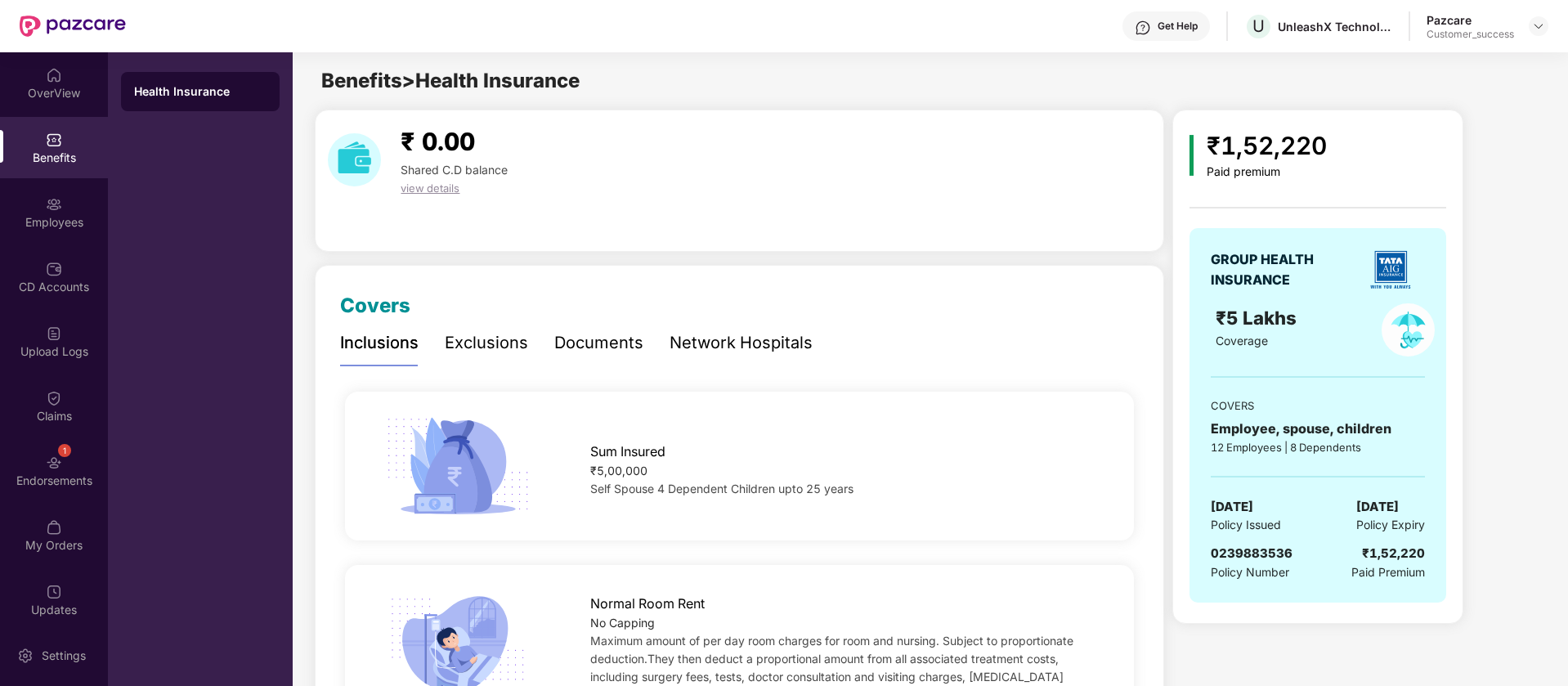
click at [1240, 555] on span "0239883536" at bounding box center [1251, 553] width 82 height 16
copy span "0239883536"
click at [1275, 43] on div "Get Help U UnleashX Technologies Private Limited Pazcare Customer_success" at bounding box center [837, 26] width 1423 height 52
click at [1360, 24] on div "UnleashX Technologies Private Limited" at bounding box center [1335, 27] width 115 height 16
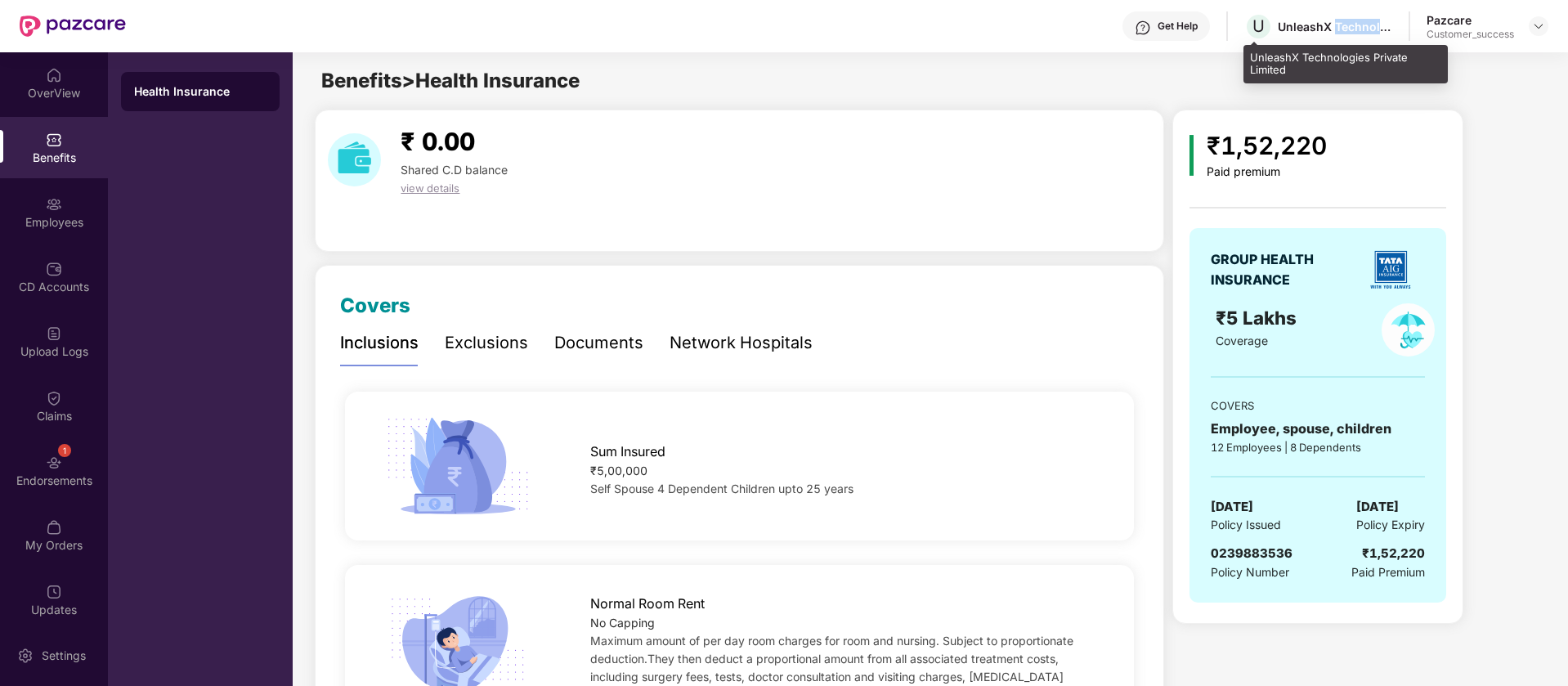
click at [1360, 24] on div "UnleashX Technologies Private Limited" at bounding box center [1335, 27] width 115 height 16
copy div "UnleashX Technologies Private Limited"
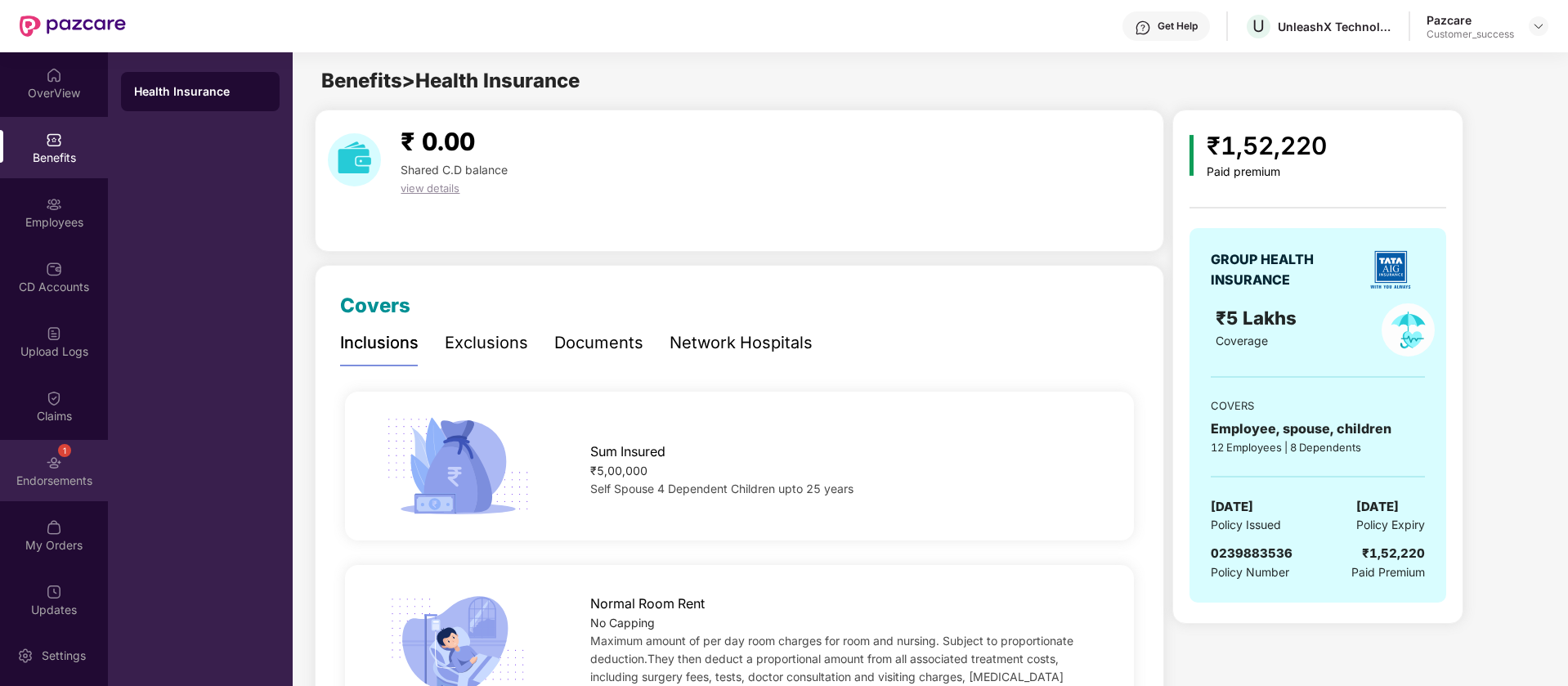
click at [68, 465] on div "1 Endorsements" at bounding box center [53, 471] width 108 height 61
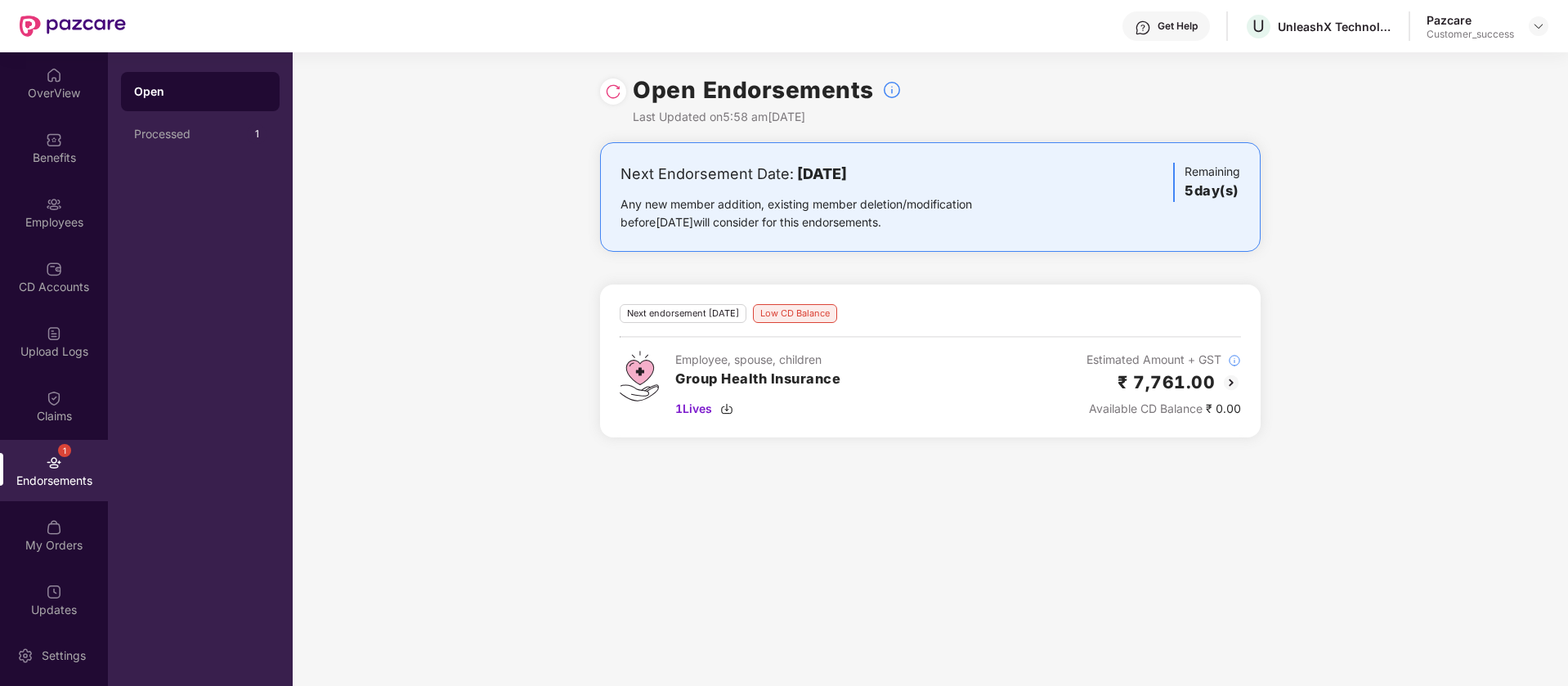
click at [615, 83] on img at bounding box center [612, 91] width 17 height 17
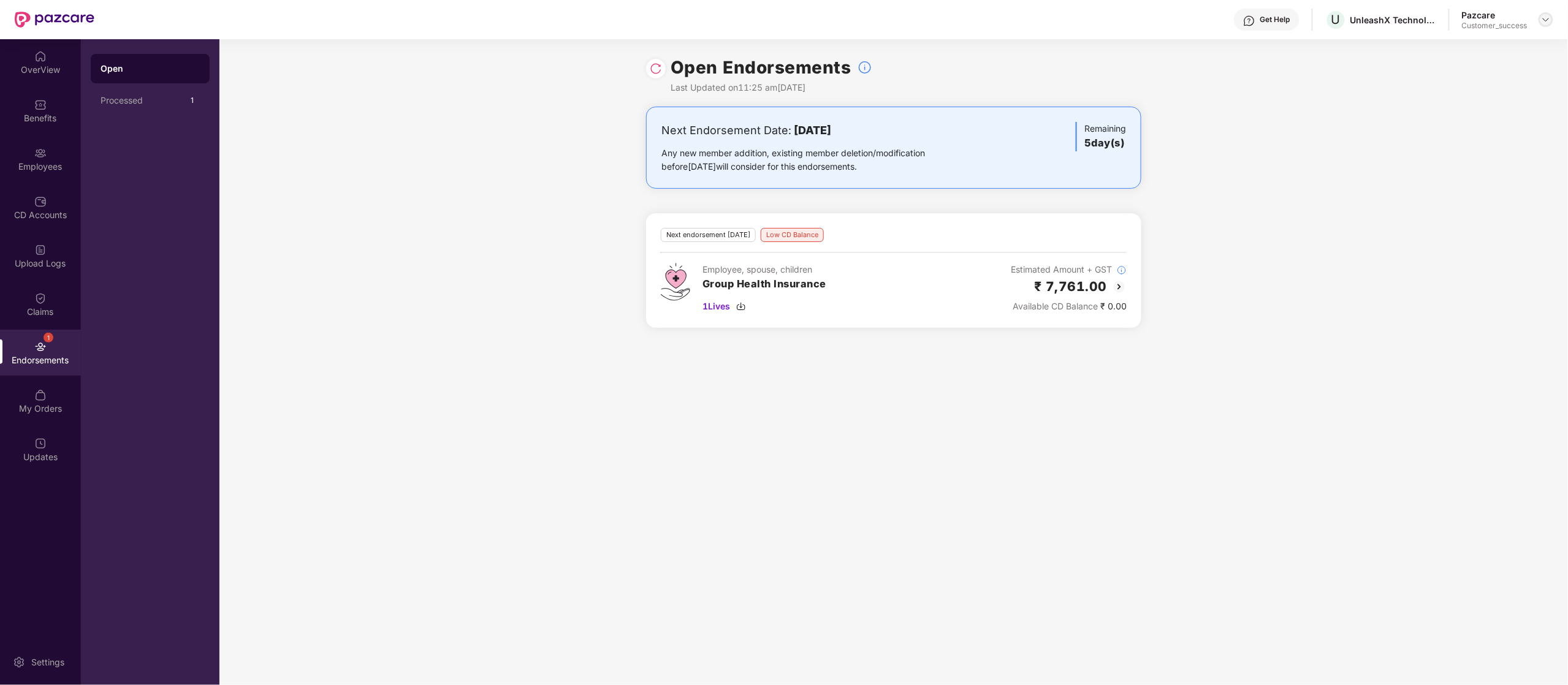
click at [1175, 17] on img at bounding box center [1545, 19] width 10 height 10
click at [1175, 51] on div "Switch to partner view" at bounding box center [1488, 49] width 159 height 24
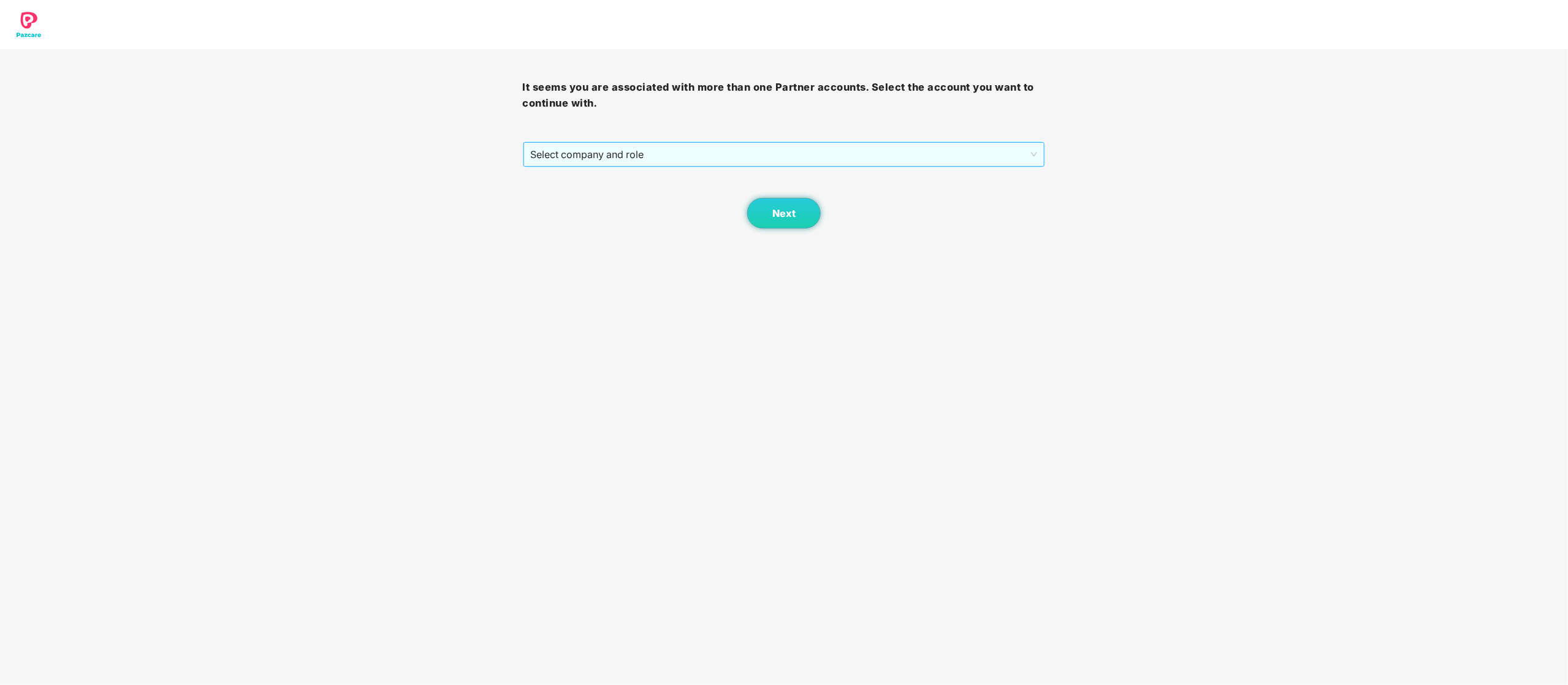
click at [685, 150] on span "Select company and role" at bounding box center [784, 154] width 507 height 23
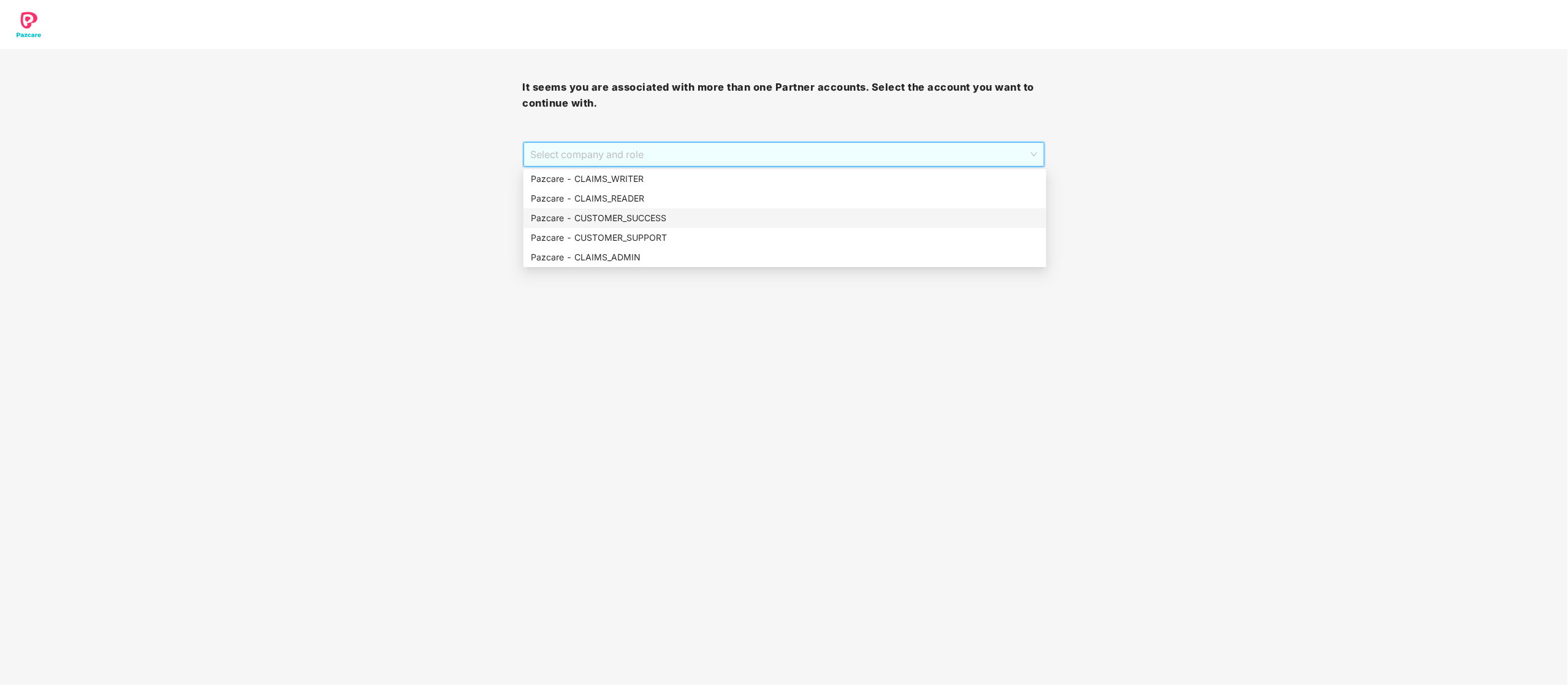
click at [661, 213] on div "Pazcare - CUSTOMER_SUCCESS" at bounding box center [785, 218] width 508 height 13
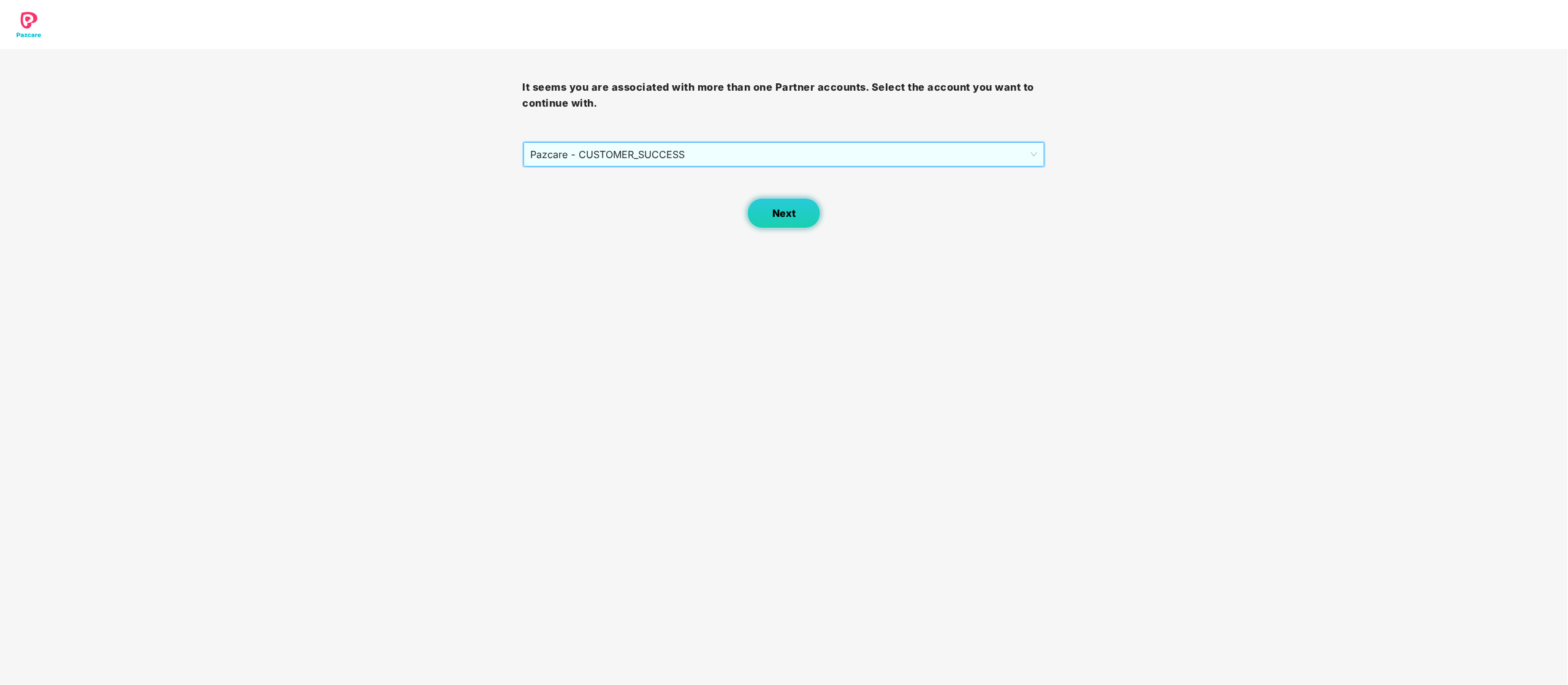
click at [765, 213] on button "Next" at bounding box center [783, 213] width 73 height 30
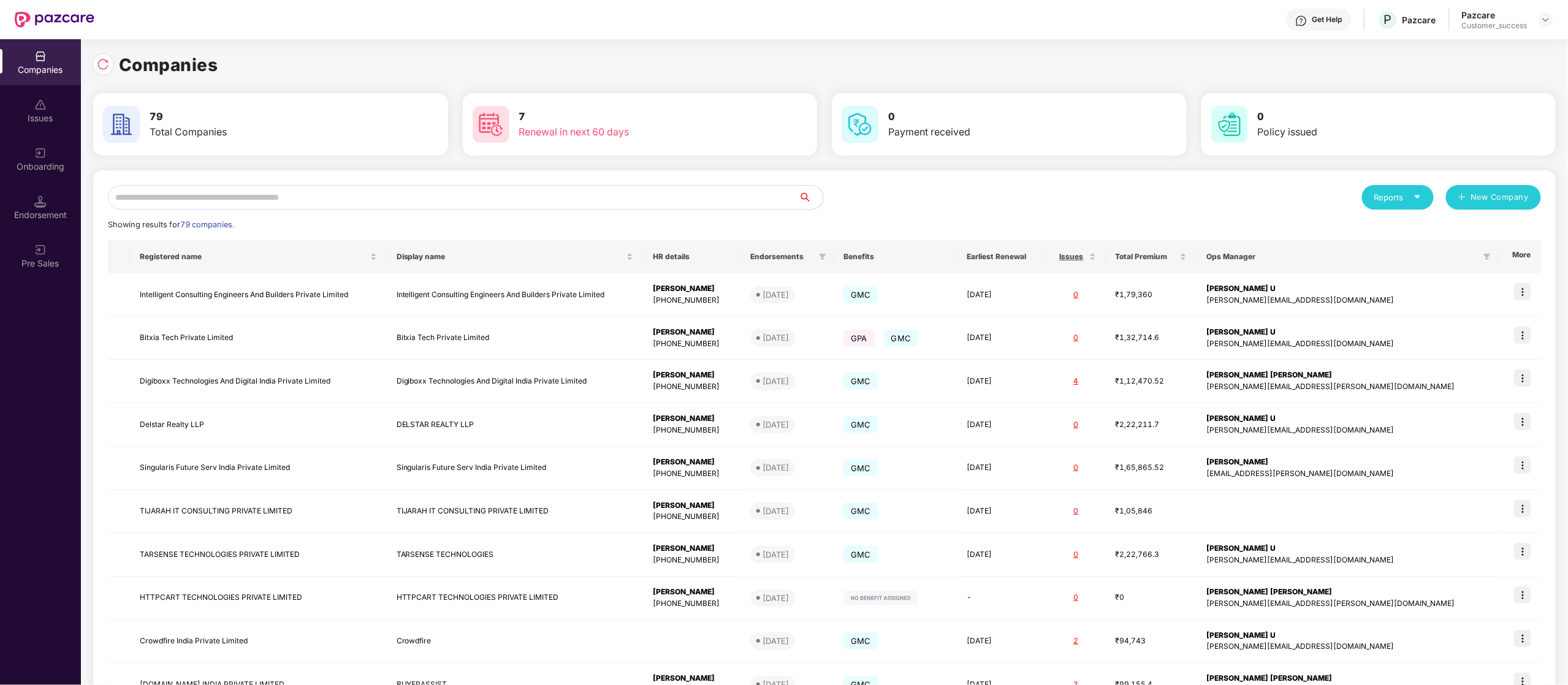
click at [417, 205] on input "text" at bounding box center [452, 197] width 691 height 24
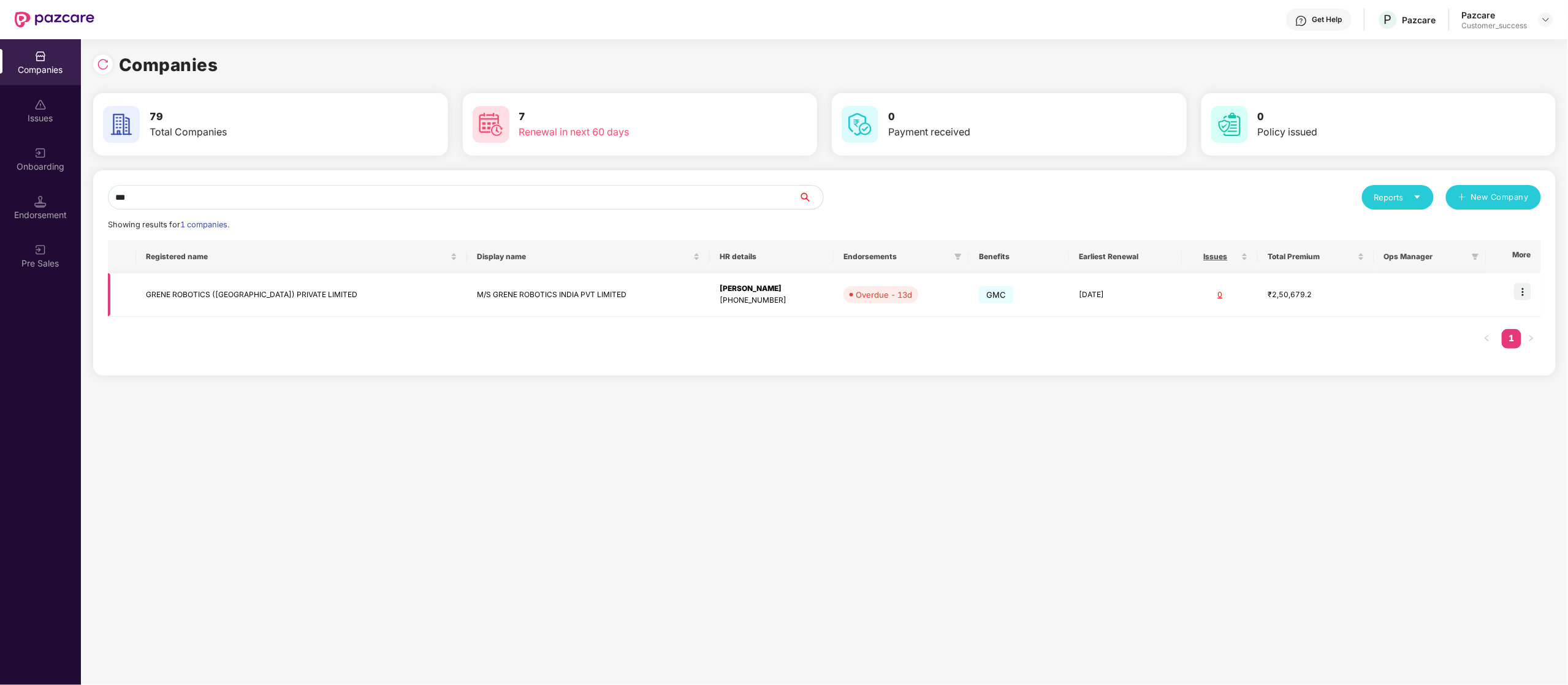
type input "***"
click at [1175, 294] on img at bounding box center [1522, 291] width 17 height 17
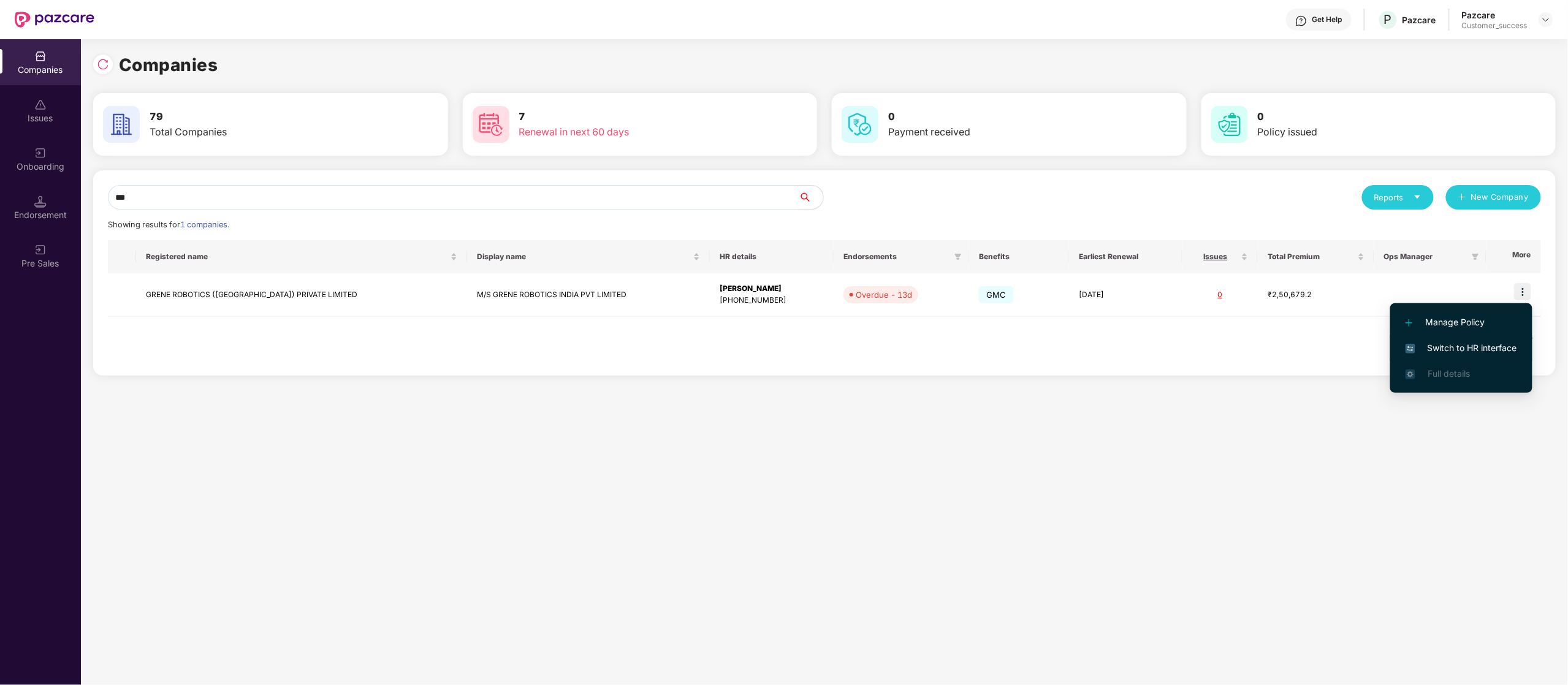
click at [1175, 350] on span "Switch to HR interface" at bounding box center [1461, 348] width 111 height 13
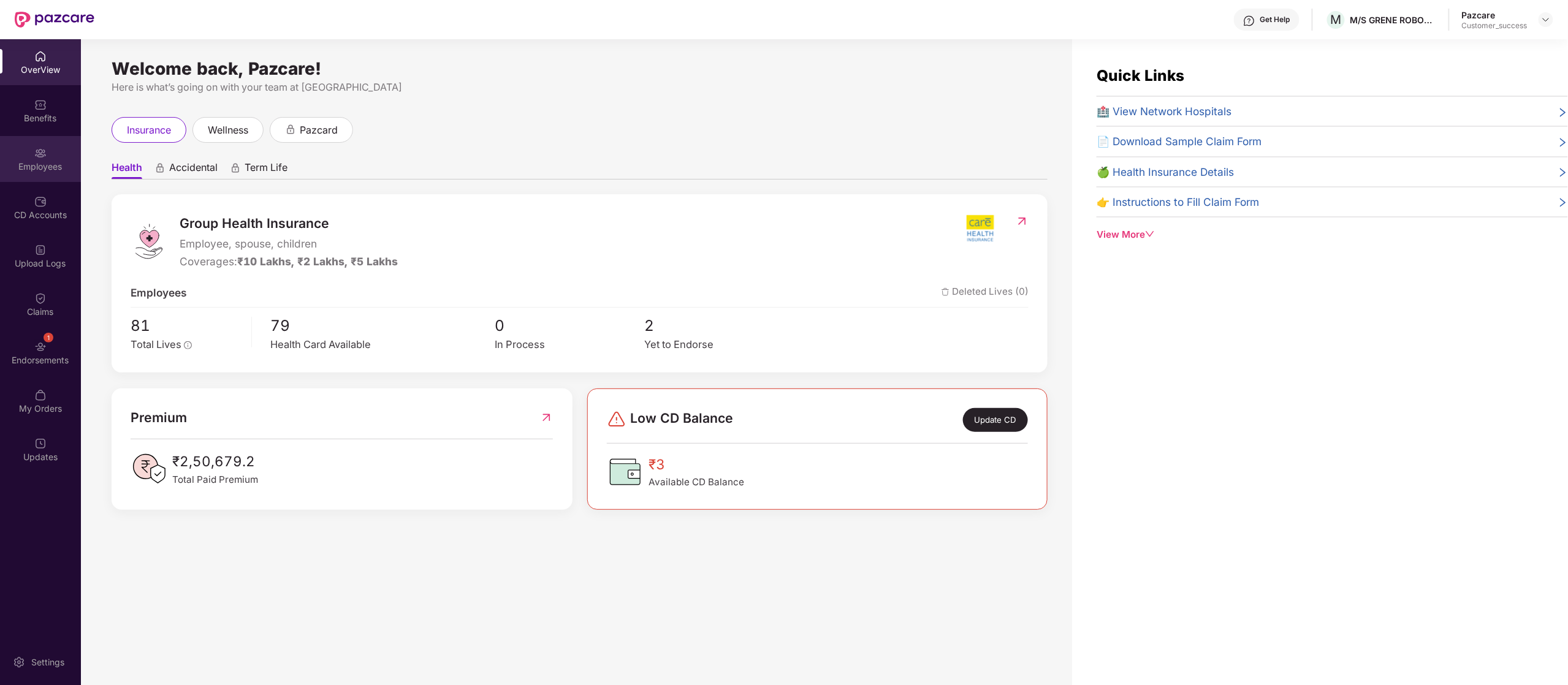
click at [30, 171] on div "Employees" at bounding box center [40, 166] width 81 height 13
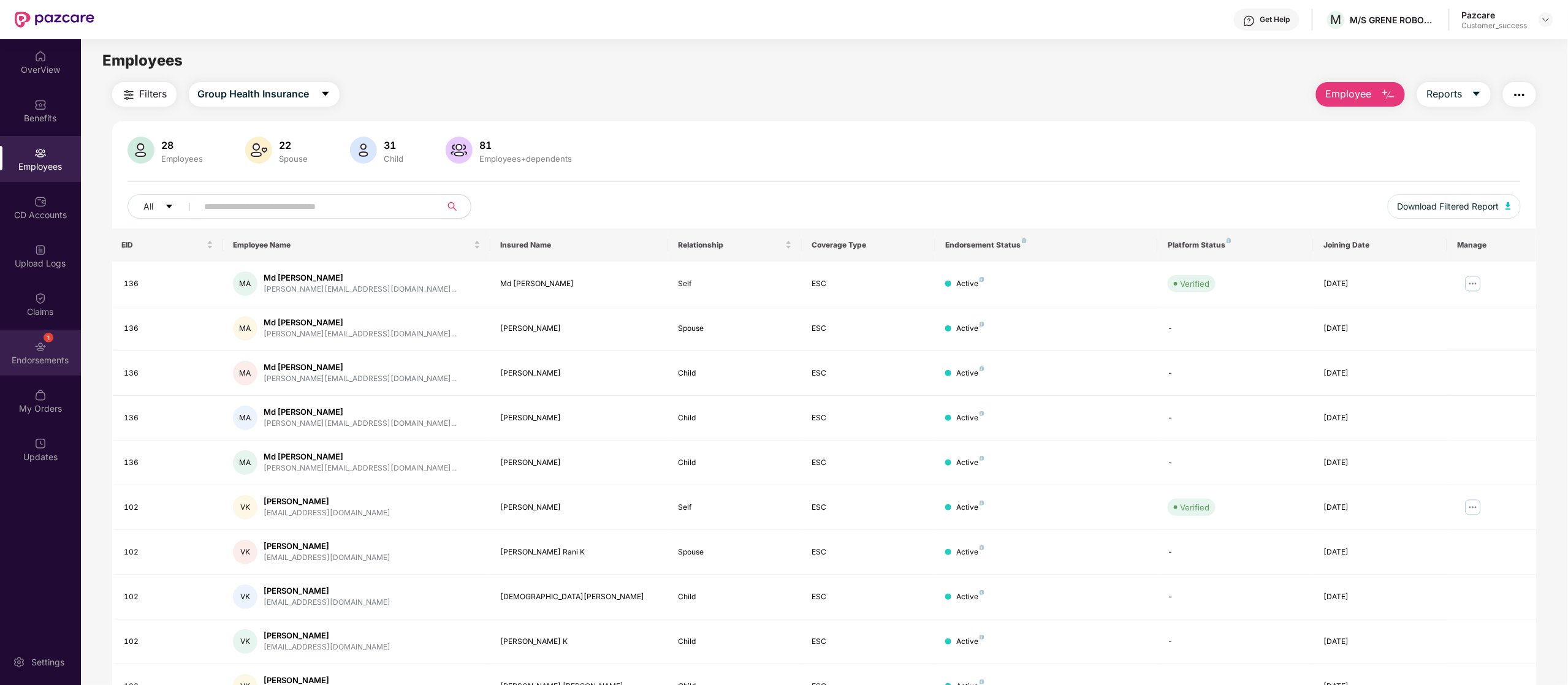
click at [47, 361] on div "Endorsements" at bounding box center [40, 360] width 81 height 13
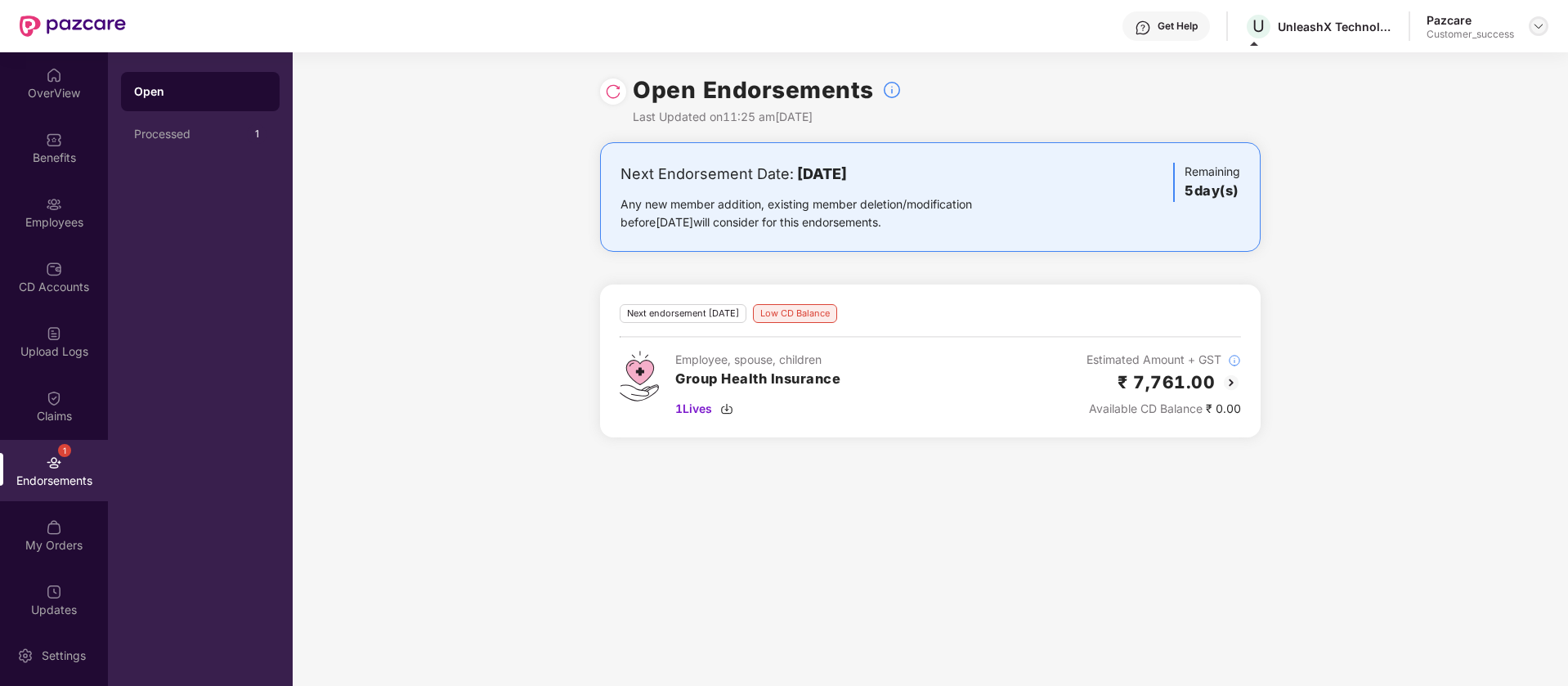
click at [1538, 23] on img at bounding box center [1537, 26] width 13 height 13
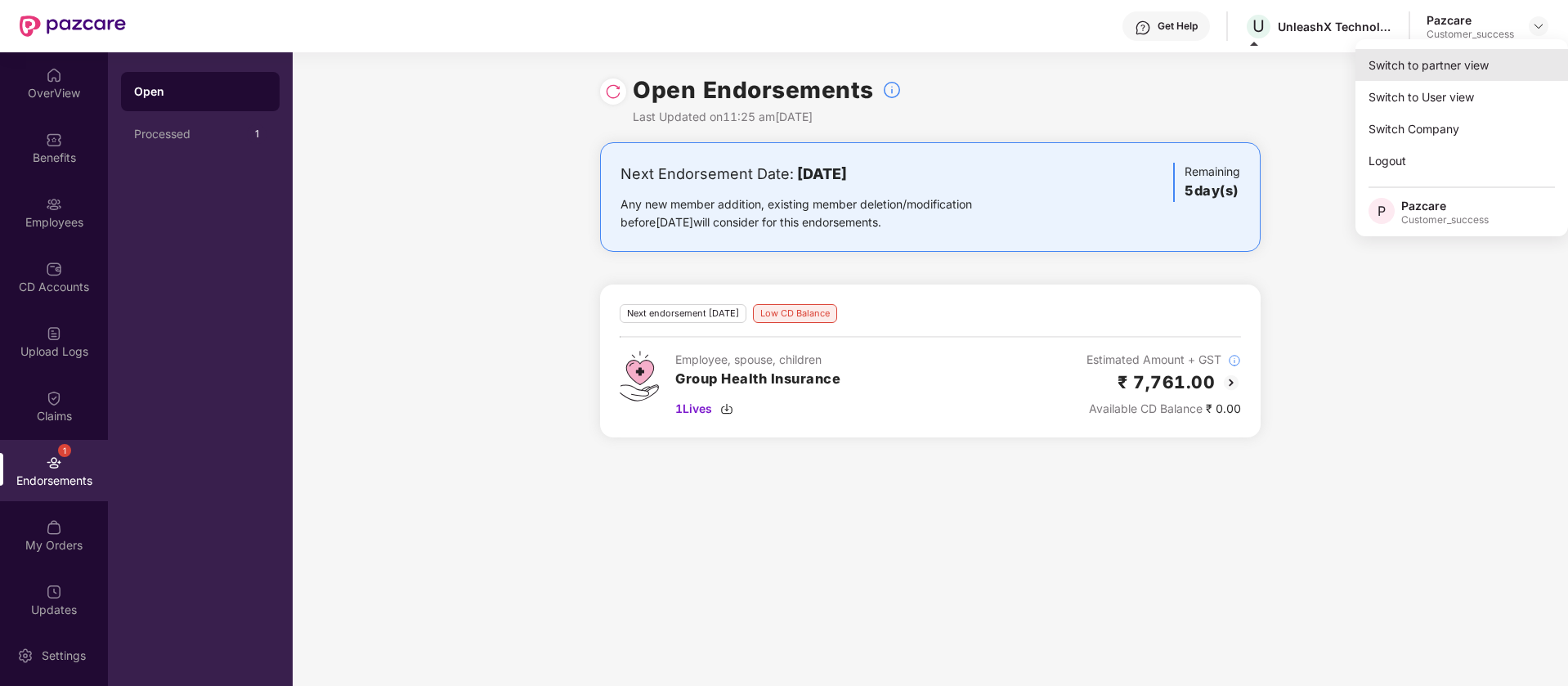
click at [1437, 58] on div "Switch to partner view" at bounding box center [1461, 65] width 213 height 32
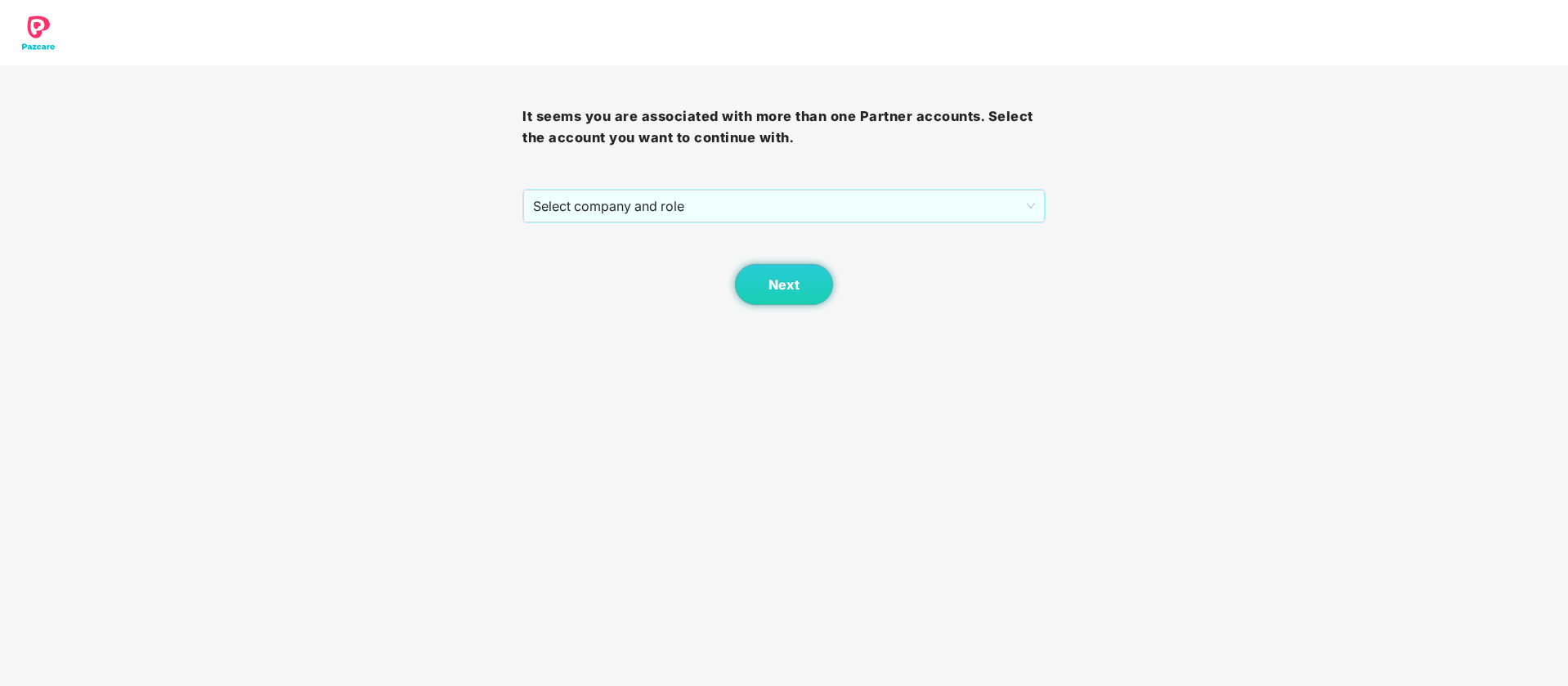
click at [722, 224] on div "Next" at bounding box center [784, 264] width 522 height 82
click at [737, 211] on span "Select company and role" at bounding box center [784, 206] width 501 height 31
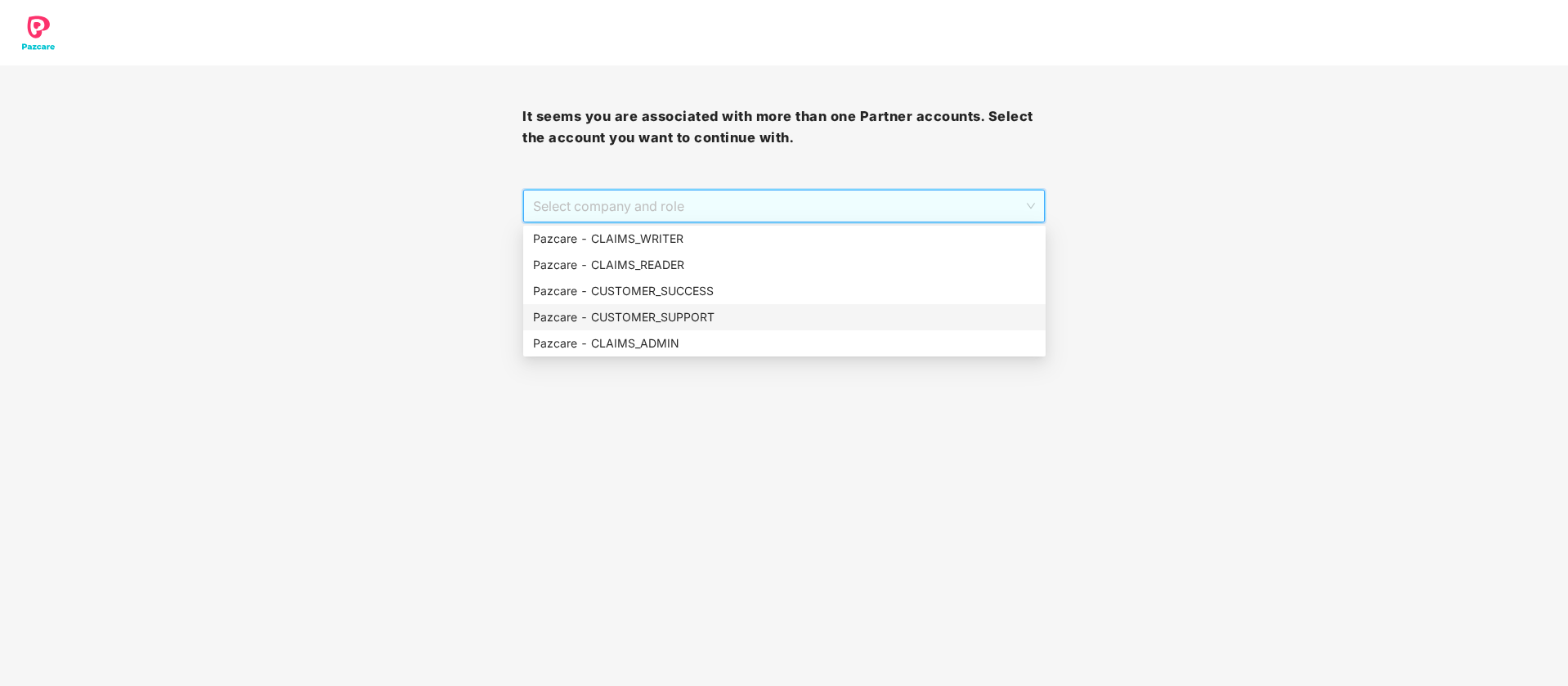
click at [703, 325] on div "Pazcare - CUSTOMER_SUPPORT" at bounding box center [784, 317] width 503 height 18
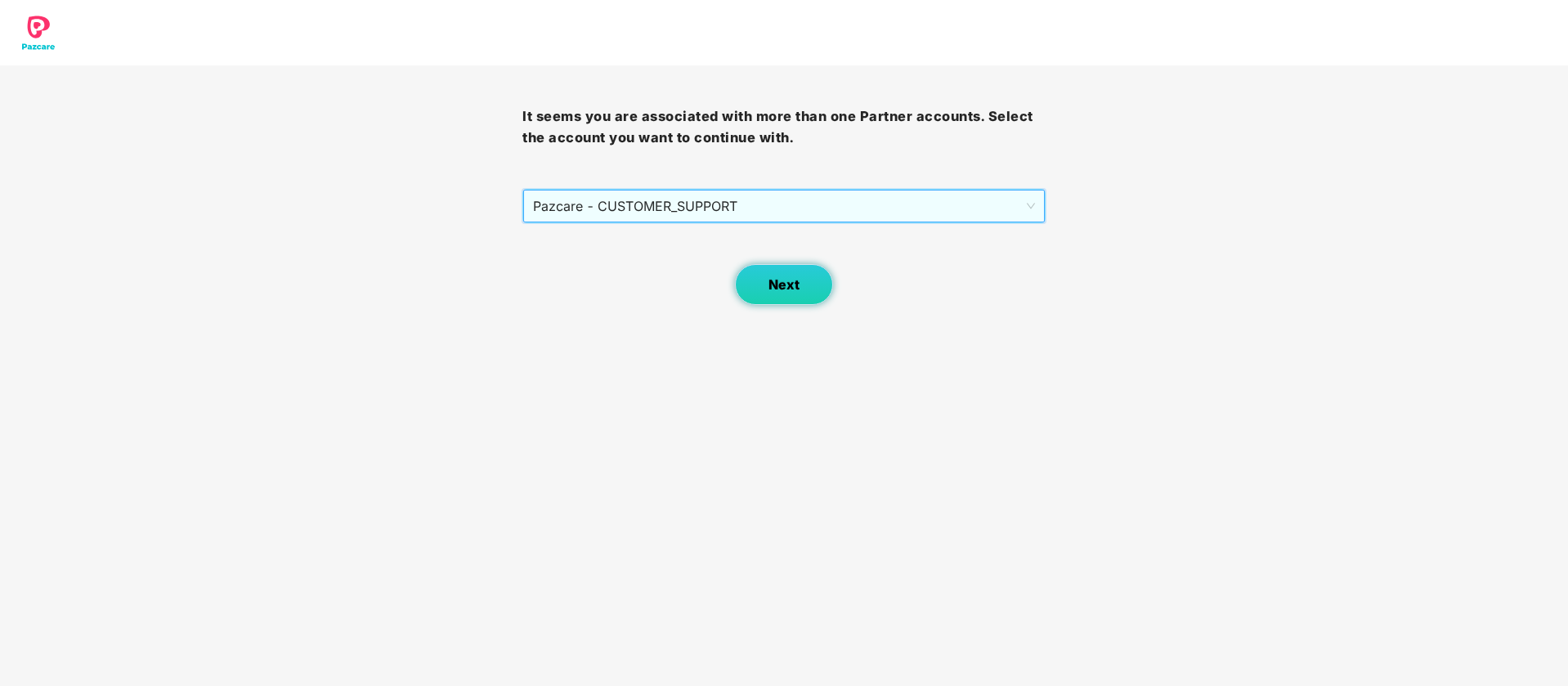
click at [811, 278] on button "Next" at bounding box center [784, 284] width 98 height 41
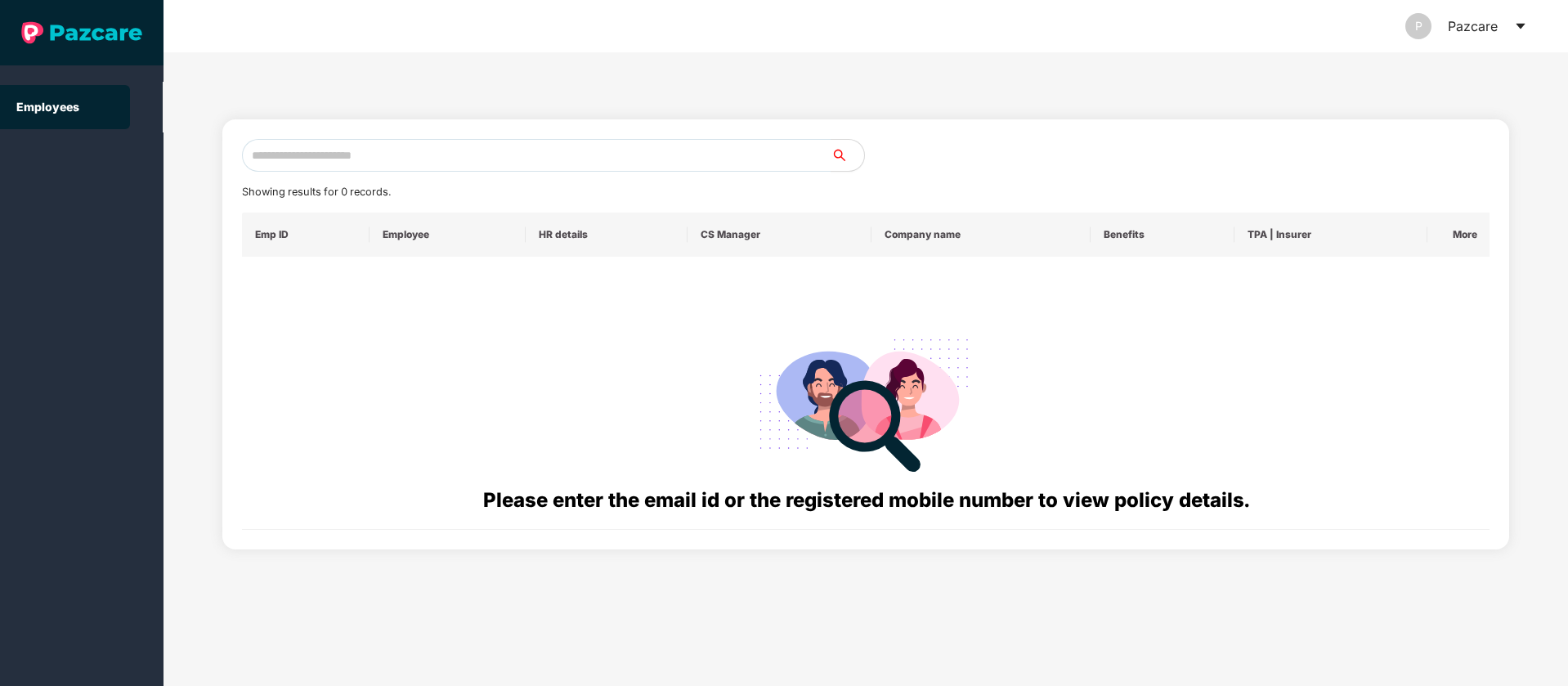
click at [450, 135] on div "Showing results for 0 records. Emp ID Employee HR details CS Manager Company na…" at bounding box center [866, 335] width 1287 height 431
click at [610, 141] on input "text" at bounding box center [537, 154] width 590 height 33
paste input "**********"
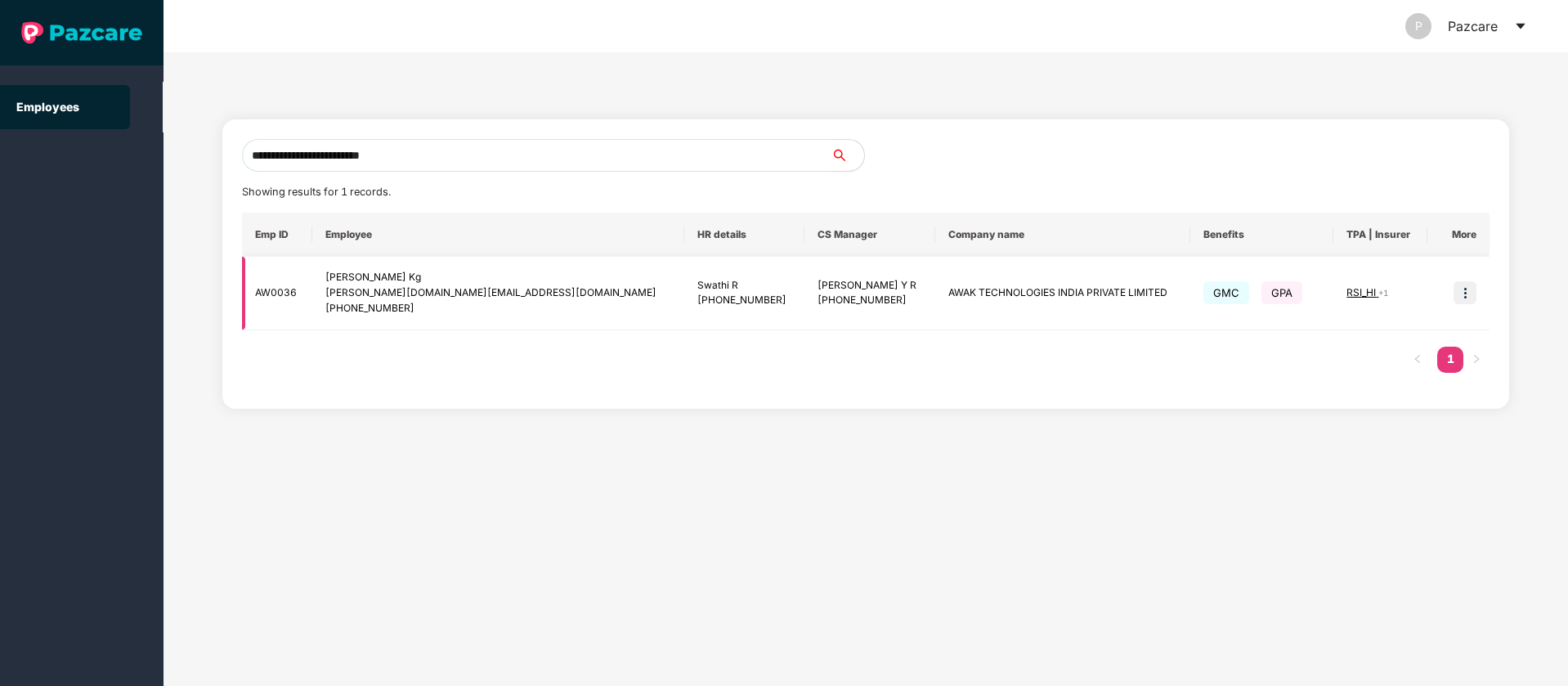
type input "**********"
click at [1463, 292] on img at bounding box center [1464, 292] width 23 height 23
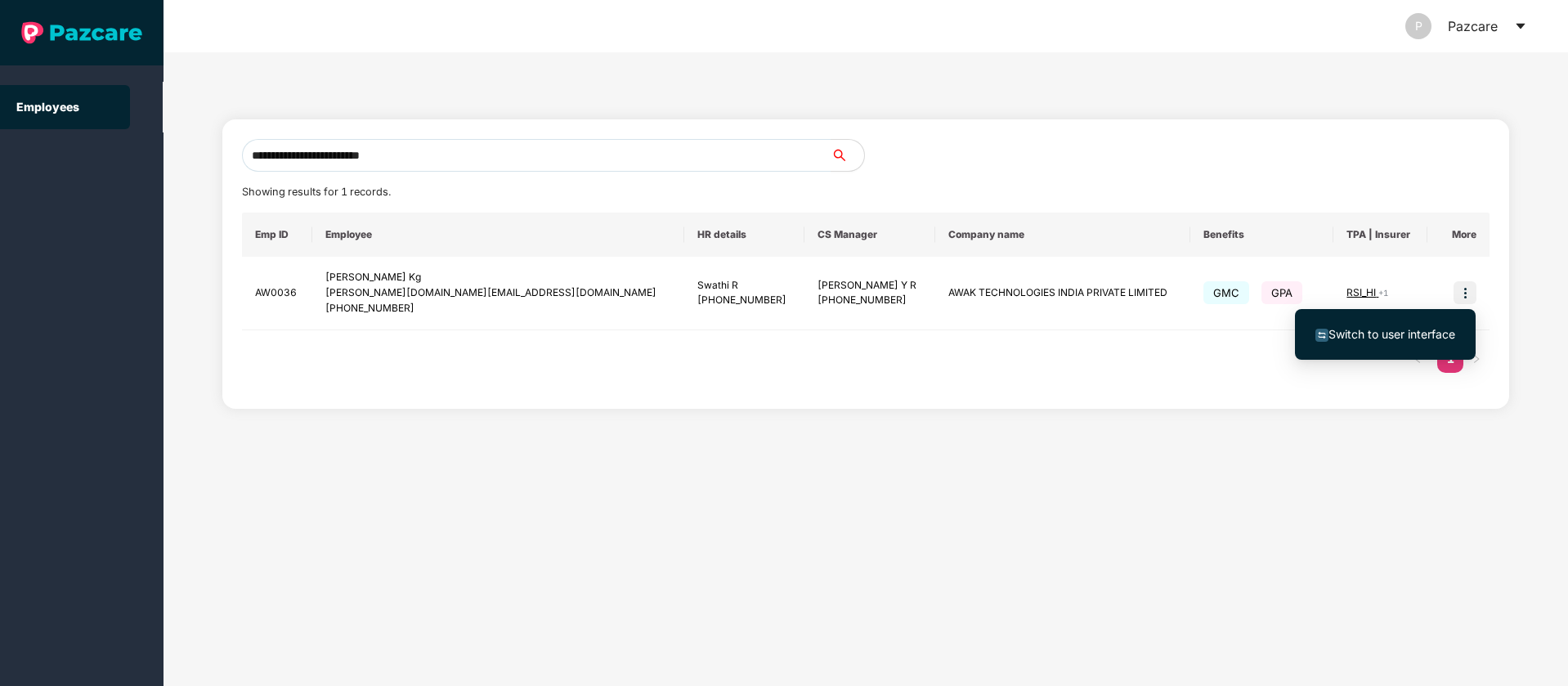
click at [1433, 340] on span "Switch to user interface" at bounding box center [1392, 334] width 127 height 14
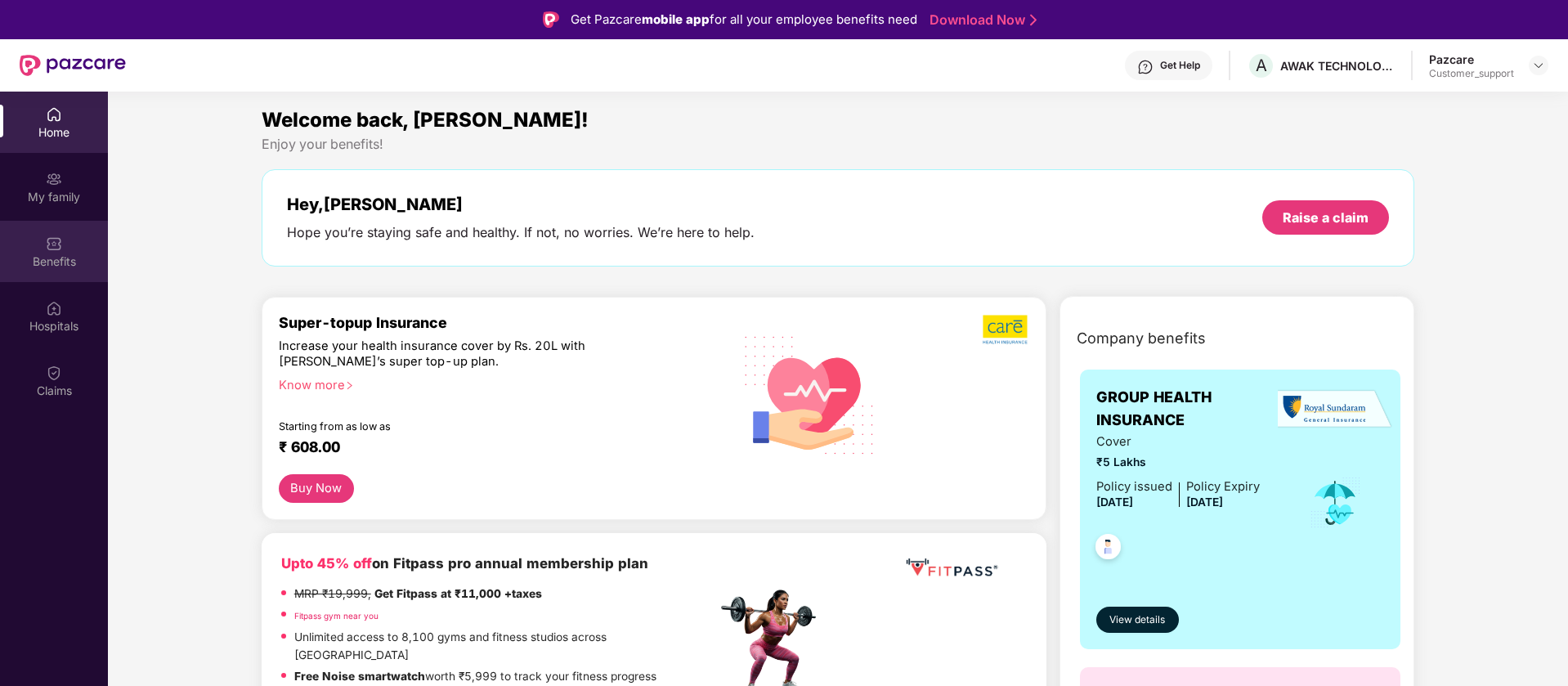
click at [40, 243] on div "Benefits" at bounding box center [53, 251] width 108 height 61
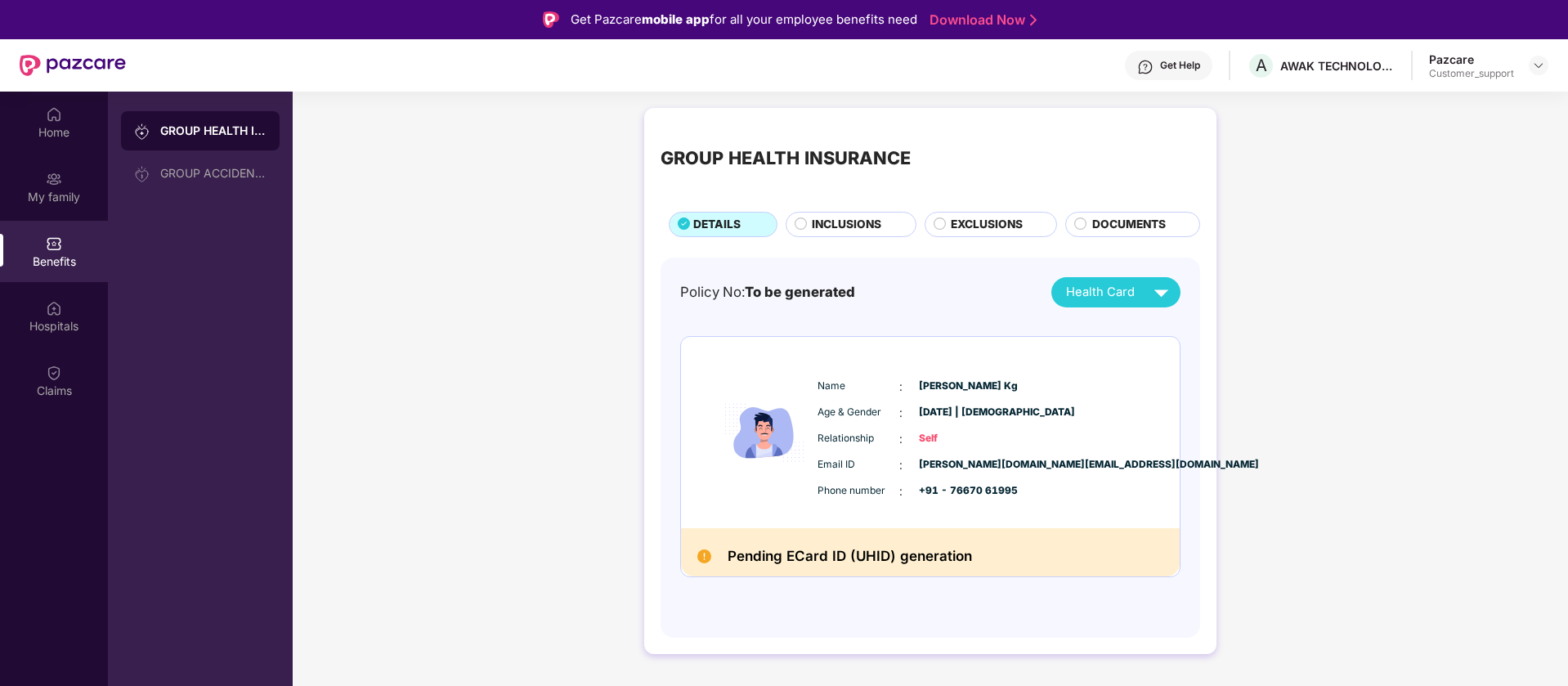
click at [1009, 470] on div "Email ID : vinothkumar.kg@vivance.com" at bounding box center [979, 465] width 324 height 18
click at [1000, 463] on span "vinothkumar.kg@vivance.com" at bounding box center [960, 465] width 82 height 16
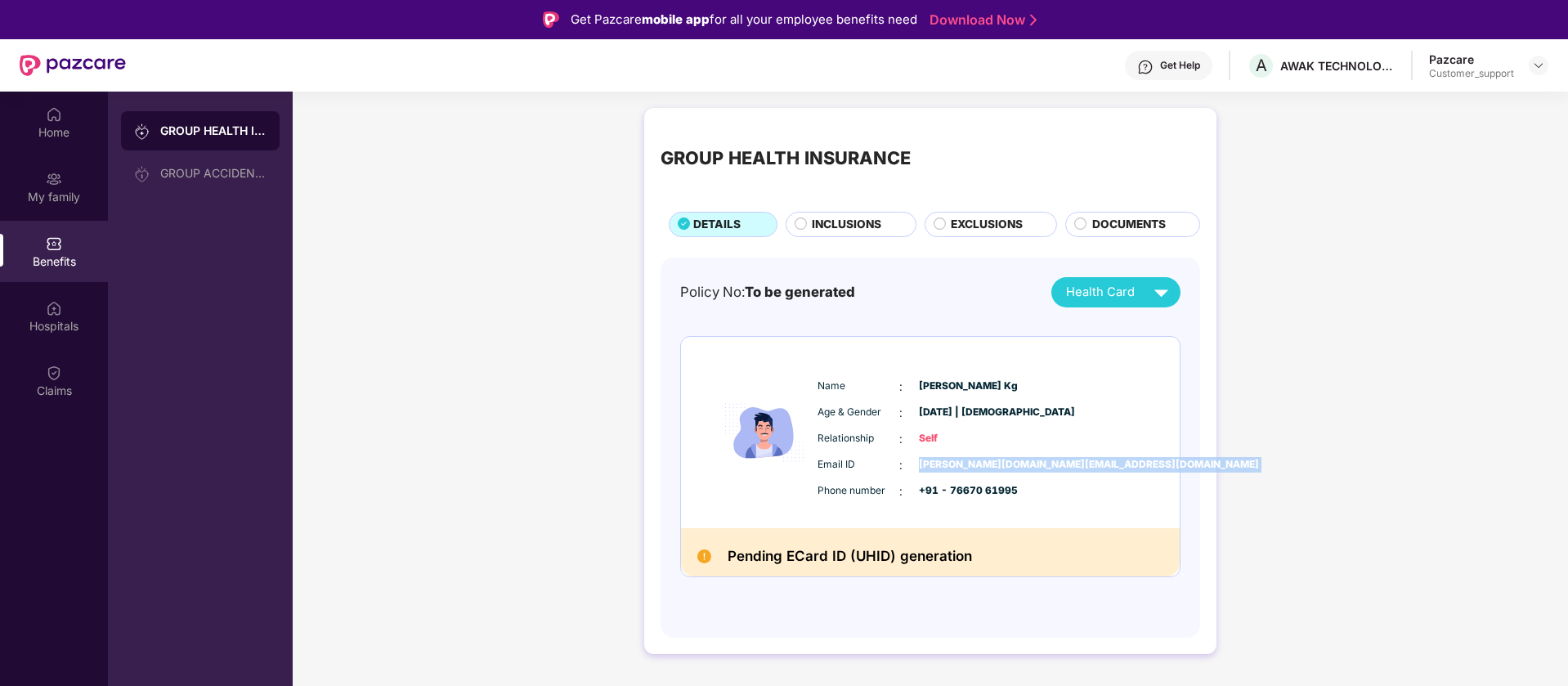
click at [1130, 457] on div "Email ID : vinothkumar.kg@vivance.com" at bounding box center [979, 465] width 324 height 18
click at [69, 181] on div "My family" at bounding box center [53, 187] width 108 height 61
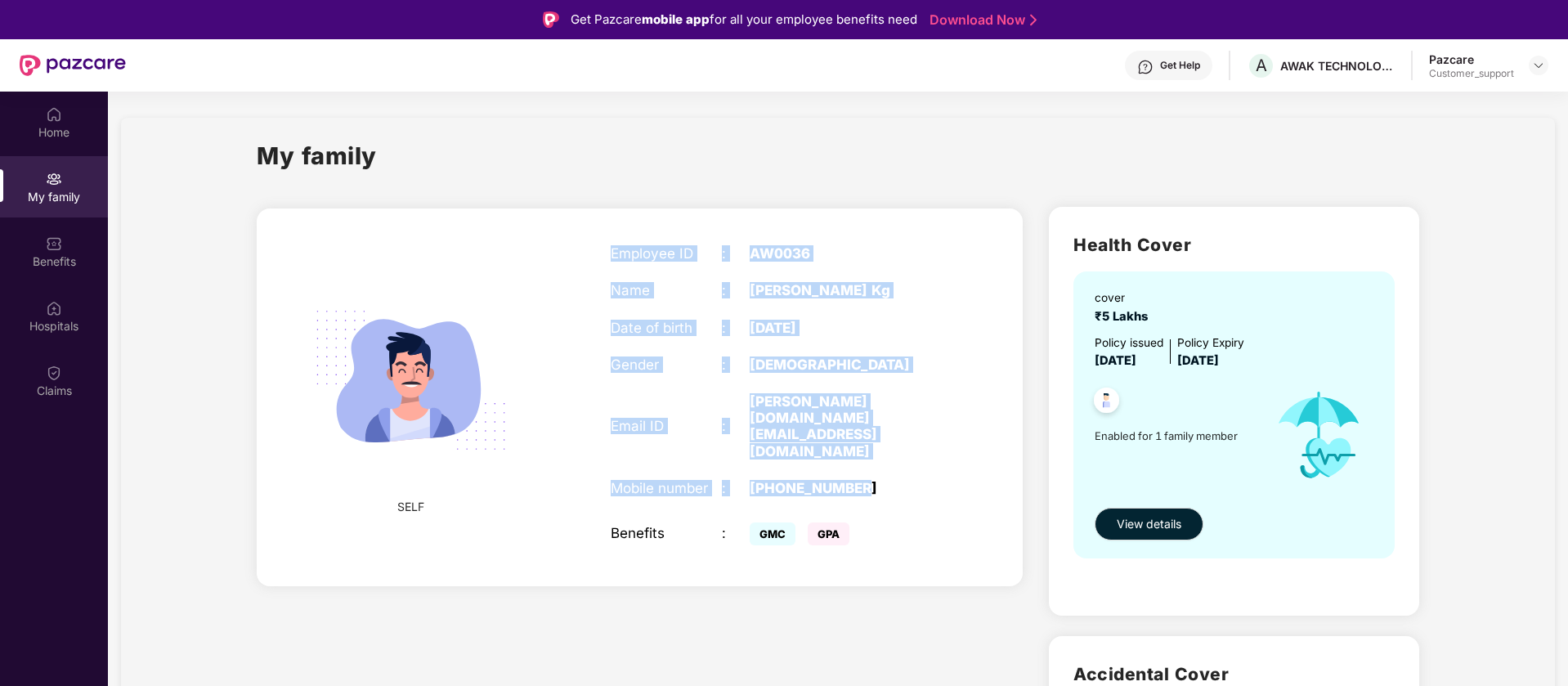
drag, startPoint x: 863, startPoint y: 458, endPoint x: 611, endPoint y: 254, distance: 324.2
click at [611, 254] on div "Employee ID : AW0036 Name : Vinothkumar Kg Date of birth : 31 Mar 1994 Gender :…" at bounding box center [778, 397] width 367 height 345
copy div "Employee ID : AW0036 Name : Vinothkumar Kg Date of birth : 31 Mar 1994 Gender :…"
click at [519, 262] on img at bounding box center [411, 380] width 235 height 236
click at [964, 293] on div "SELF Employee ID : AW0036 Name : Vinothkumar Kg Date of birth : 31 Mar 1994 Gen…" at bounding box center [639, 398] width 766 height 378
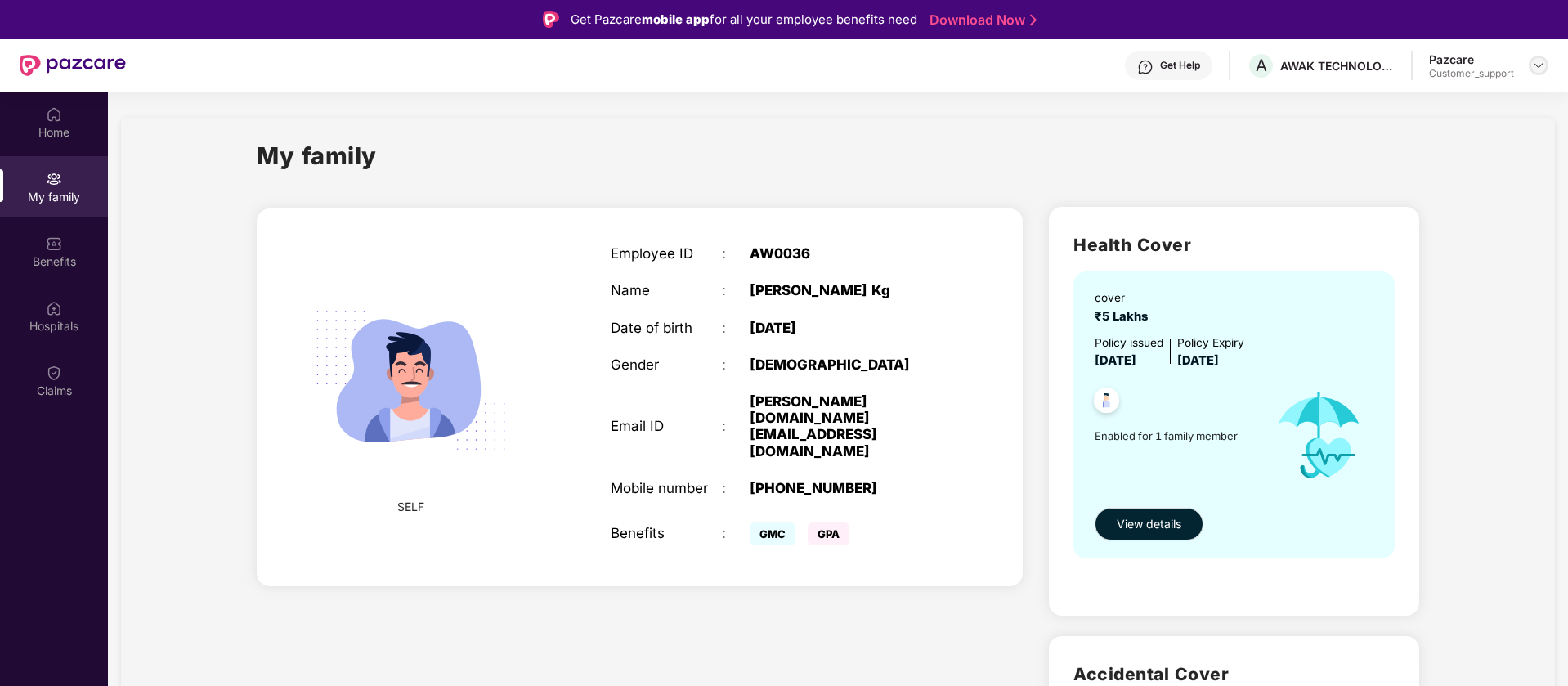
click at [1540, 67] on img at bounding box center [1537, 64] width 13 height 13
click at [1507, 111] on div "Switch to support view" at bounding box center [1461, 104] width 213 height 32
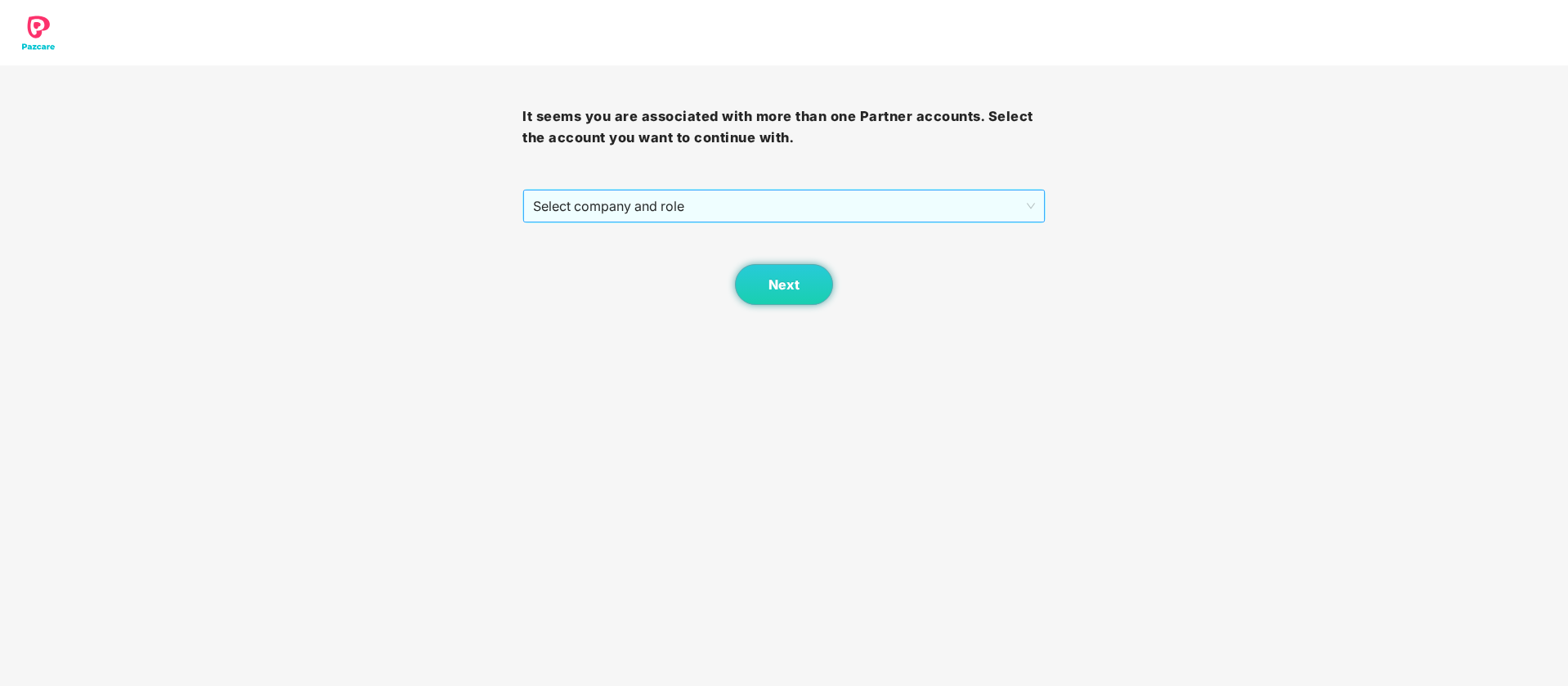
click at [934, 213] on span "Select company and role" at bounding box center [784, 206] width 501 height 31
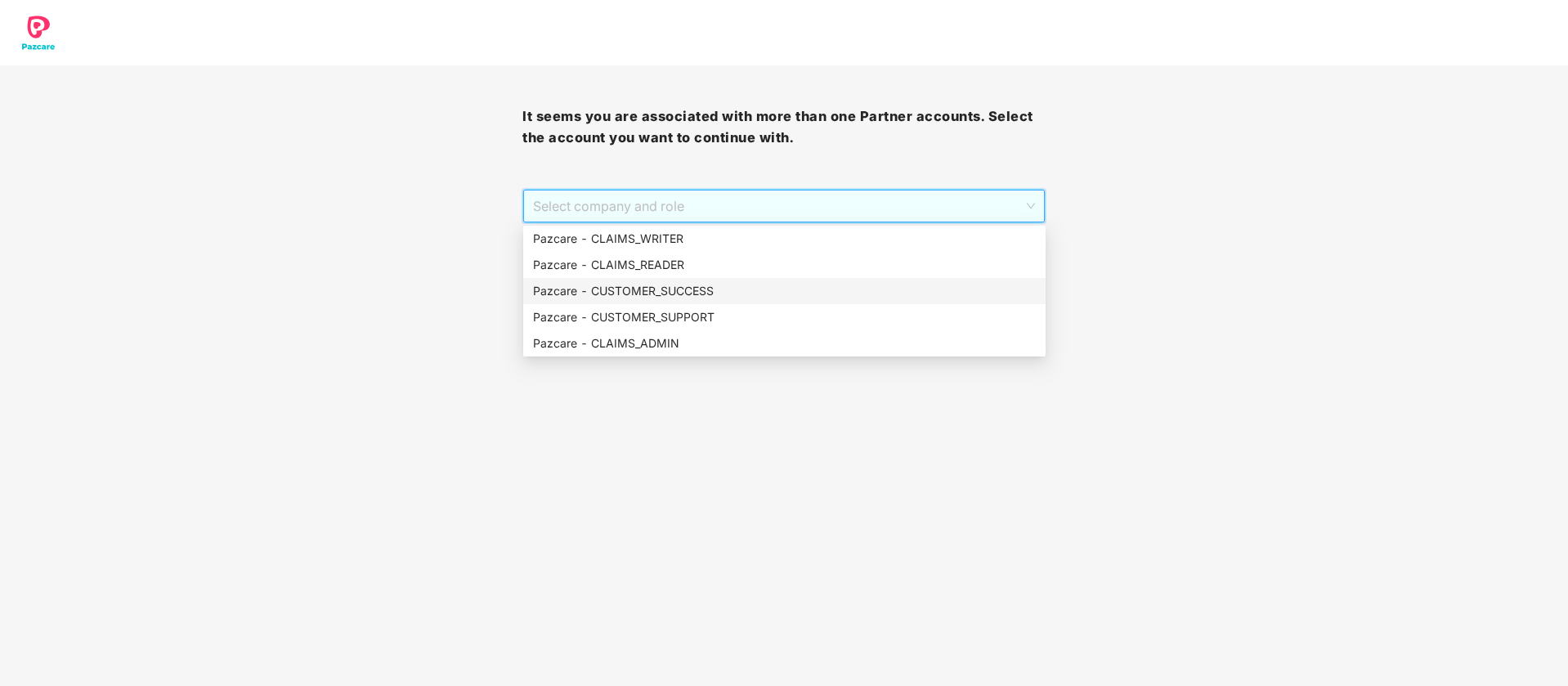
click at [822, 294] on div "Pazcare - CUSTOMER_SUCCESS" at bounding box center [784, 291] width 503 height 18
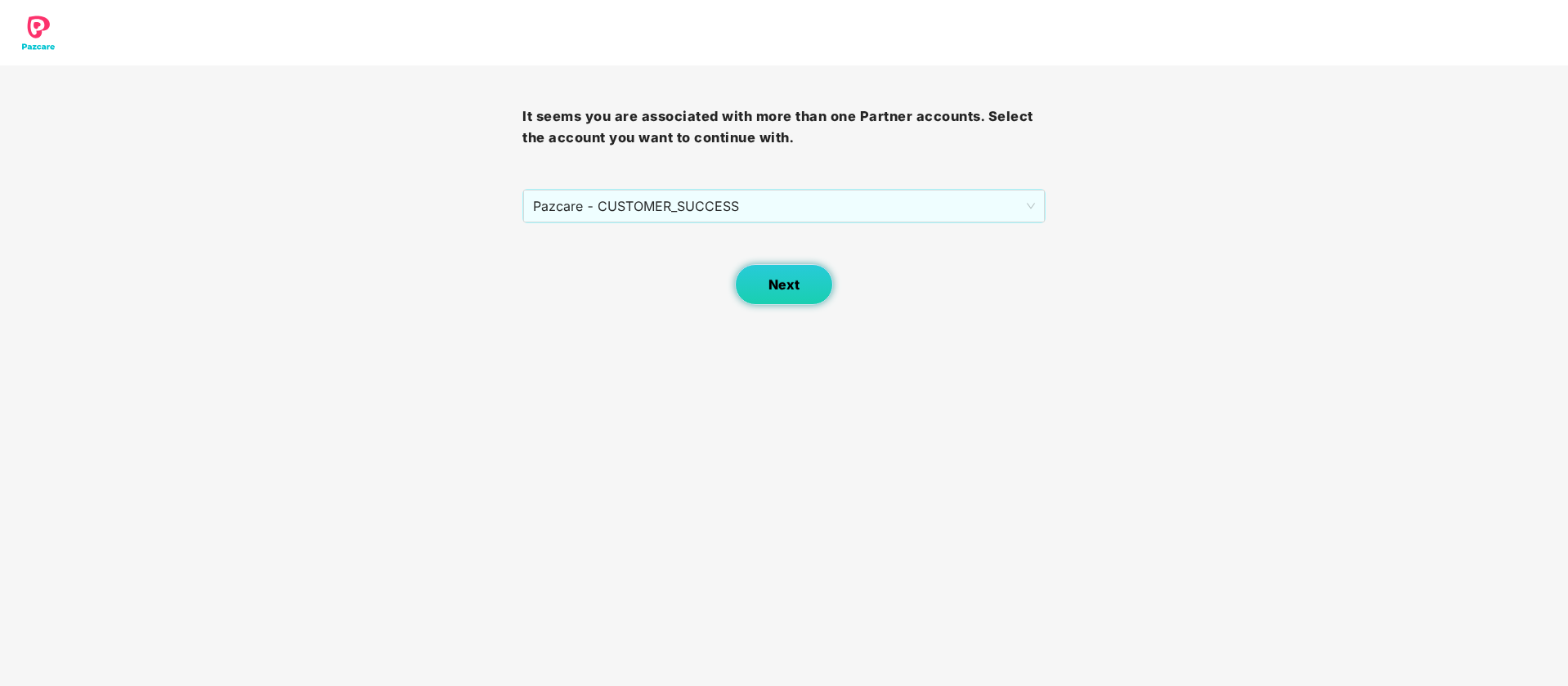
click at [796, 285] on span "Next" at bounding box center [784, 285] width 31 height 16
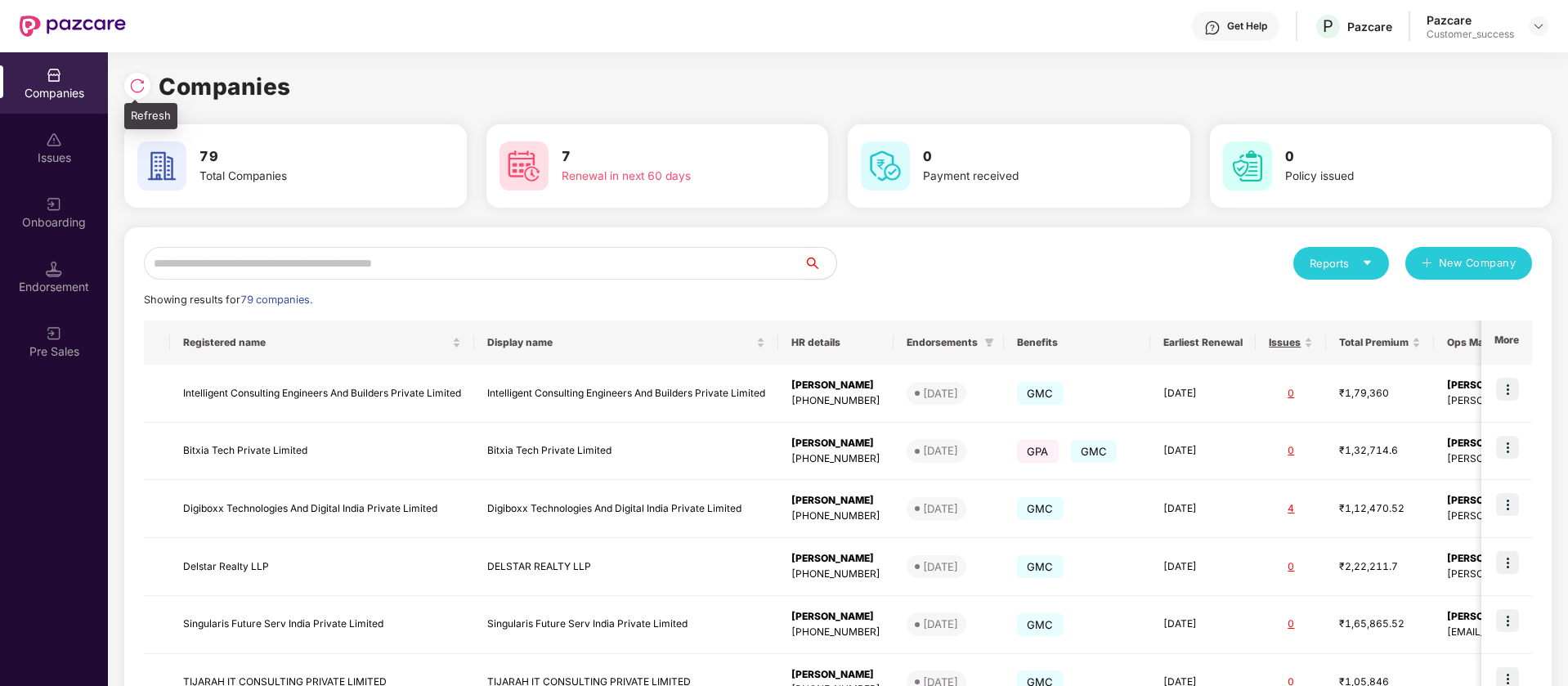
click at [130, 79] on img at bounding box center [138, 85] width 17 height 17
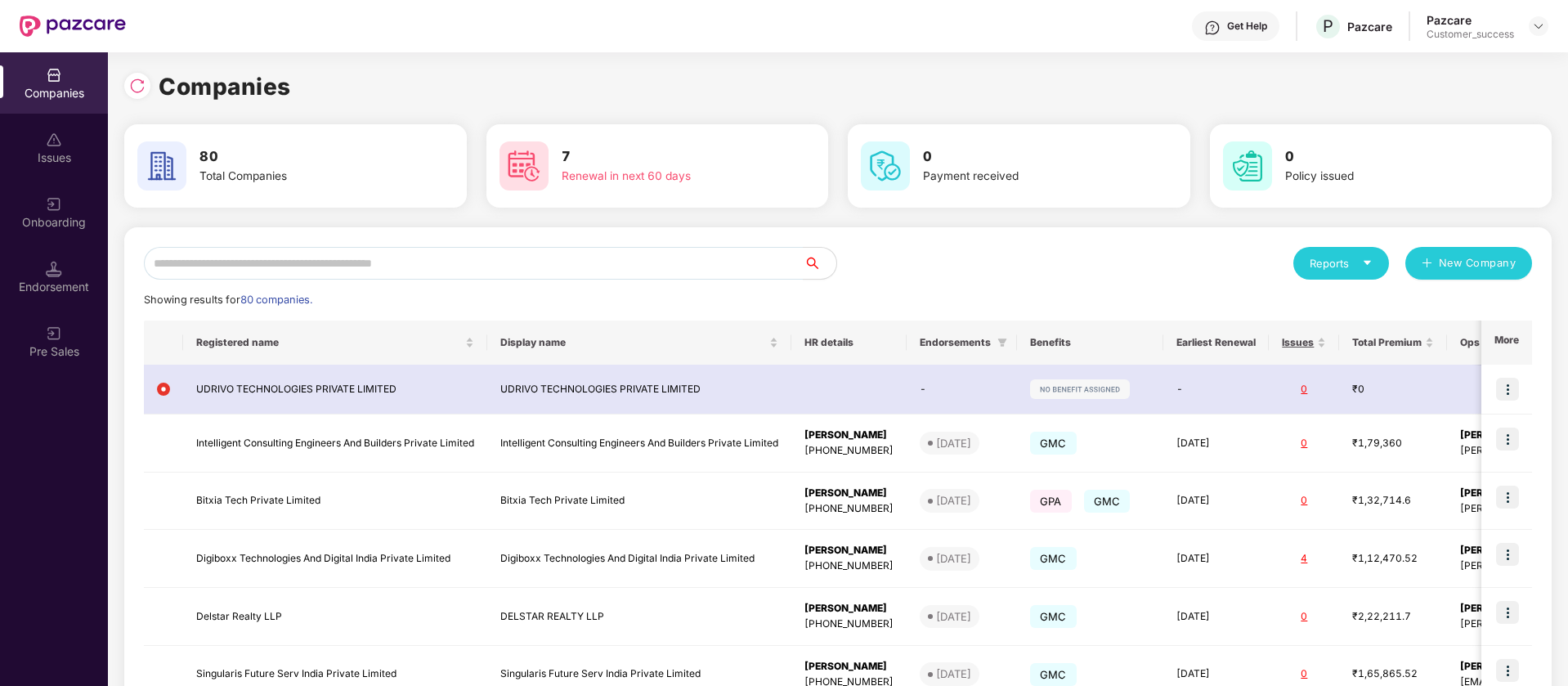
click at [58, 229] on div "Onboarding" at bounding box center [53, 222] width 108 height 17
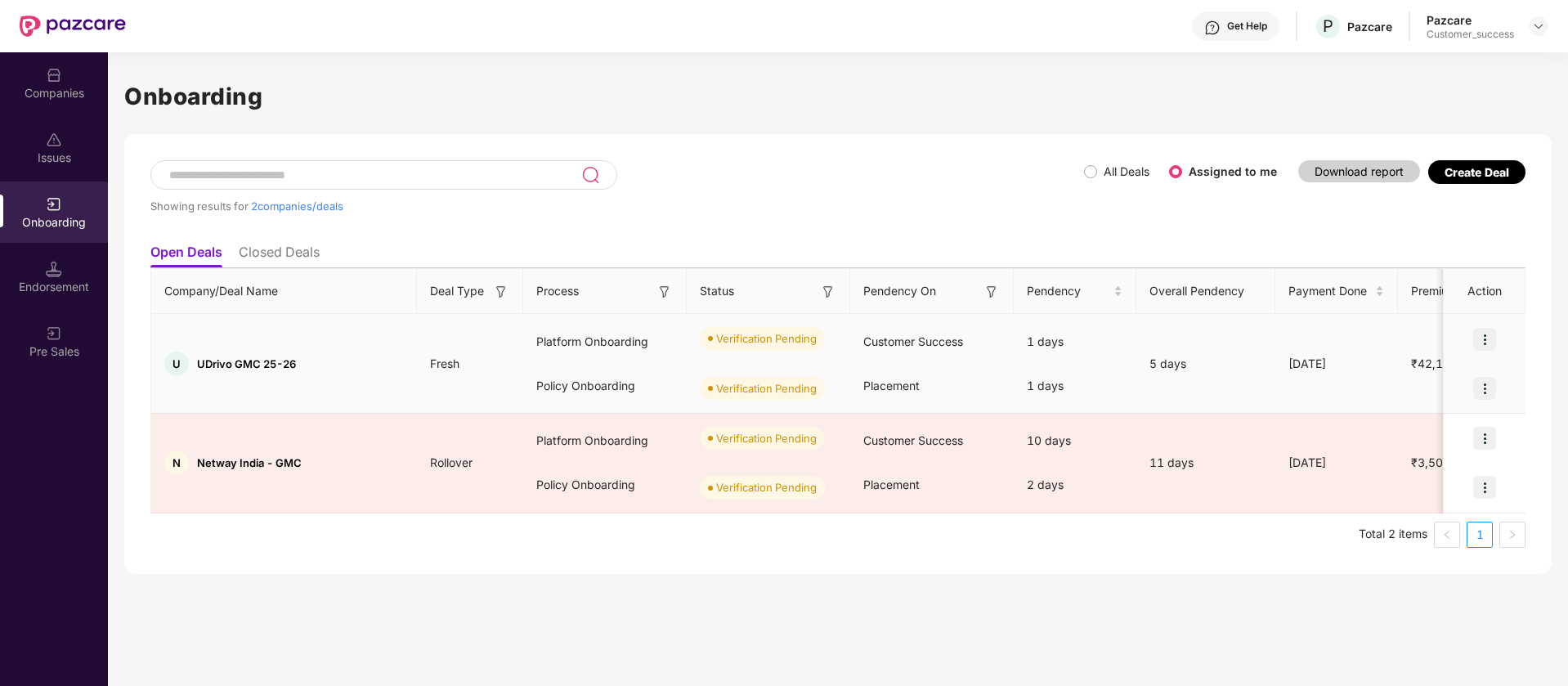
click at [1489, 345] on img at bounding box center [1484, 339] width 23 height 23
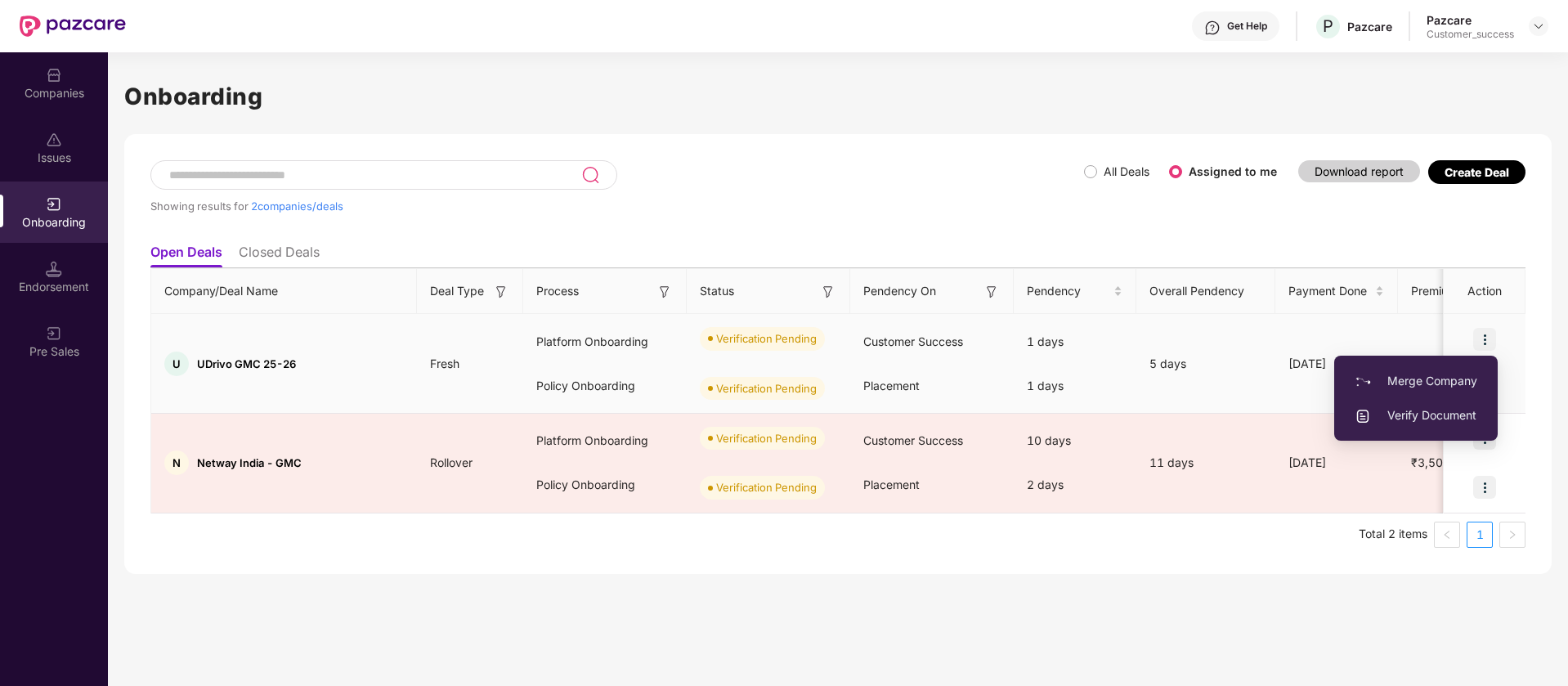
click at [1473, 409] on span "Verify Document" at bounding box center [1416, 416] width 123 height 18
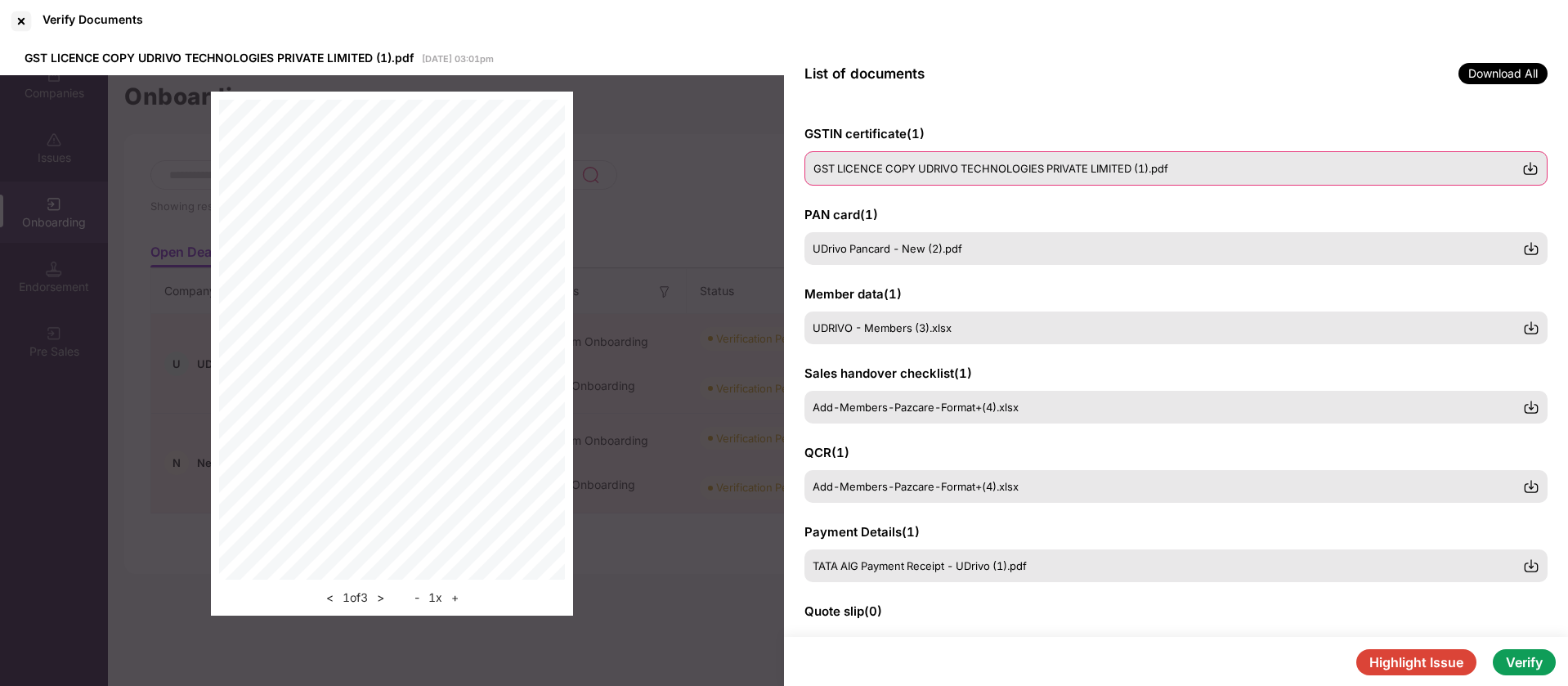
click at [1037, 162] on span "GST LICENCE COPY UDRIVO TECHNOLOGIES PRIVATE LIMITED (1).pdf" at bounding box center [990, 168] width 355 height 13
click at [985, 247] on div "UDrivo Pancard - New (2).pdf" at bounding box center [1167, 247] width 708 height 13
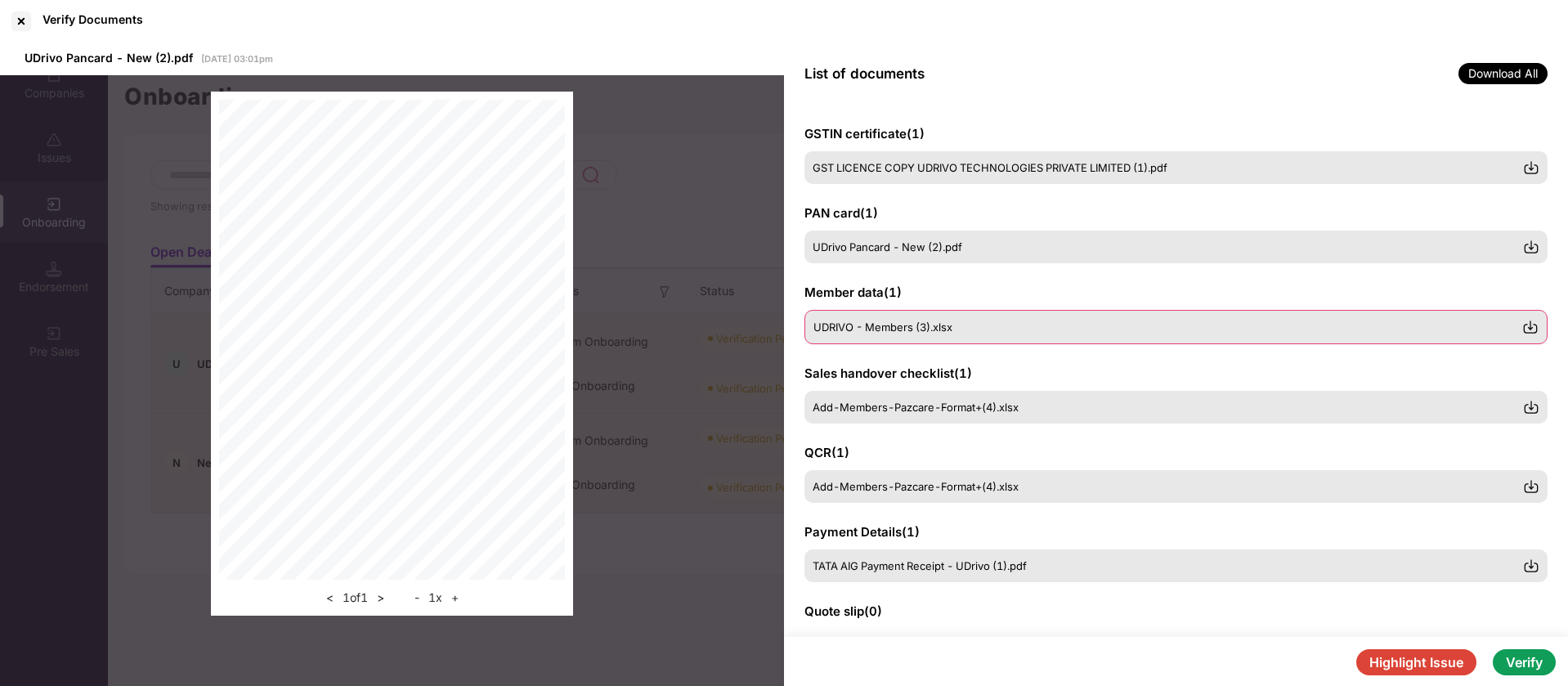
click at [984, 335] on div "UDRIVO - Members (3).xlsx" at bounding box center [1175, 327] width 743 height 35
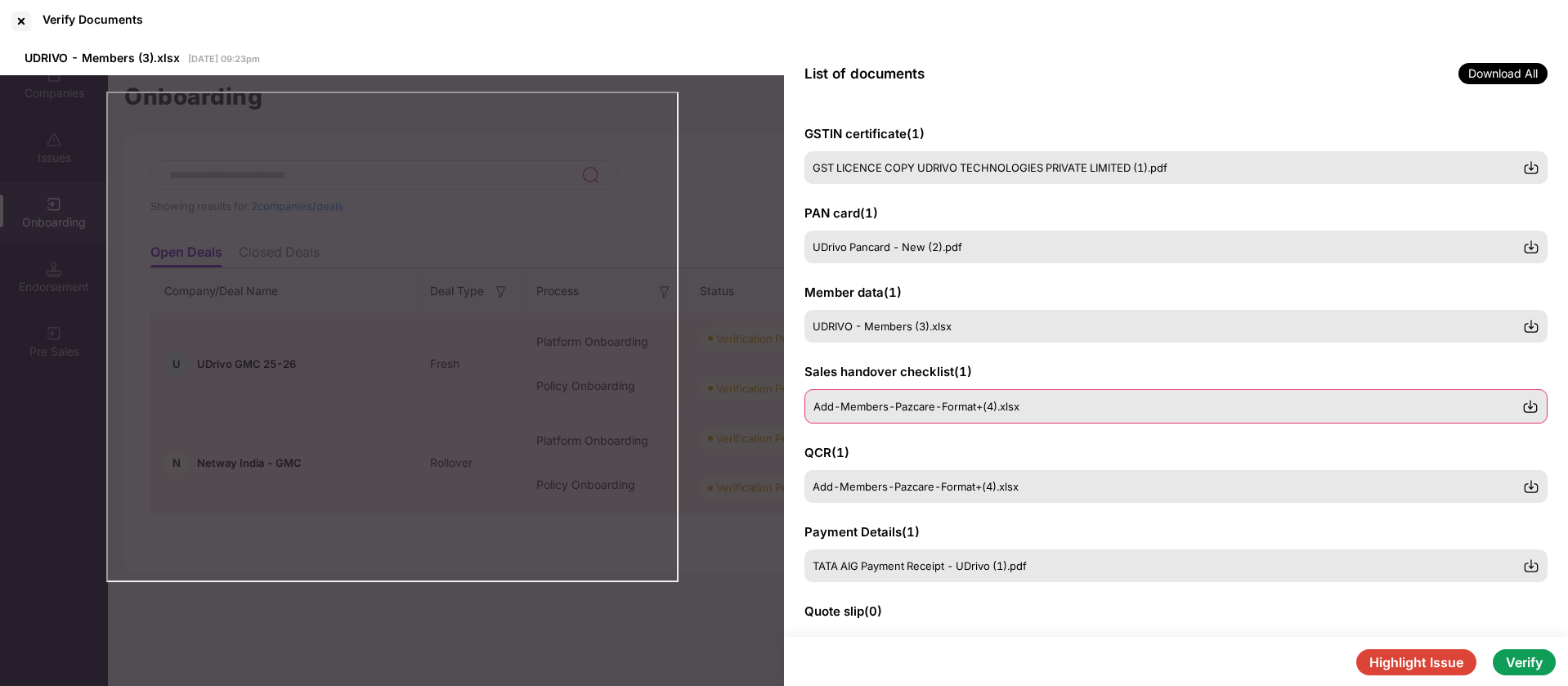
click at [1045, 417] on div "Add-Members-Pazcare-Format+(4).xlsx" at bounding box center [1175, 406] width 743 height 35
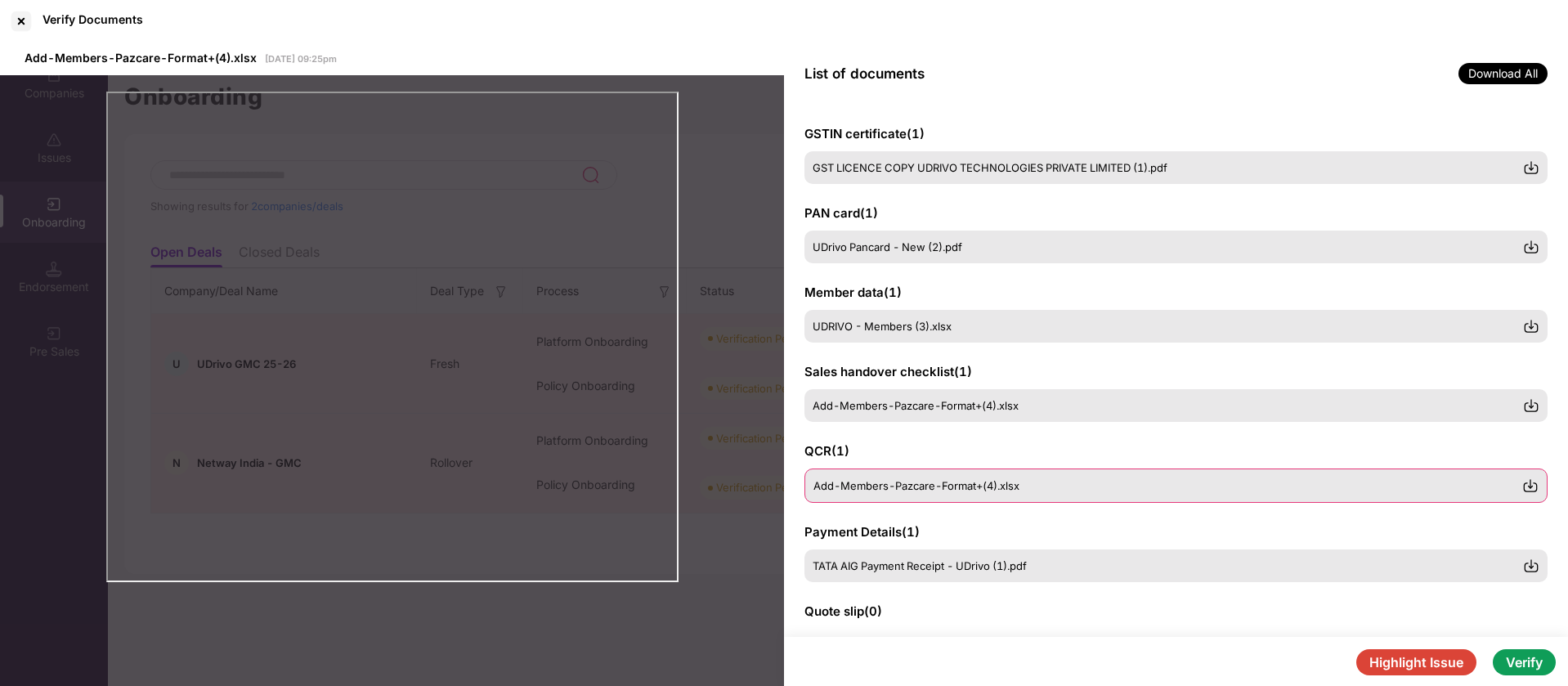
click at [1120, 492] on div "Add-Members-Pazcare-Format+(4).xlsx" at bounding box center [1175, 485] width 743 height 35
click at [992, 563] on span "TATA AIG Payment Receipt - UDrivo (1).pdf" at bounding box center [920, 564] width 214 height 13
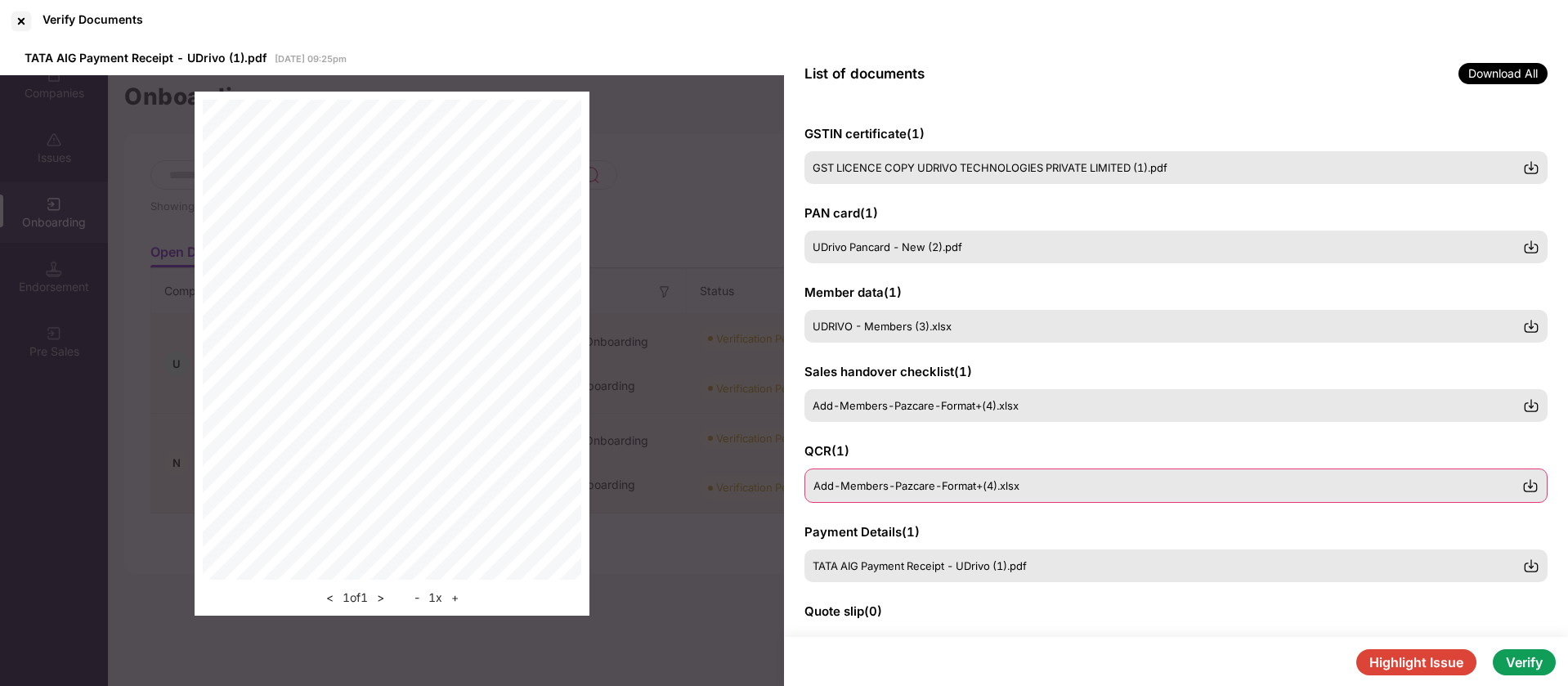
click at [1023, 480] on div "Add-Members-Pazcare-Format+(4).xlsx" at bounding box center [1167, 485] width 708 height 13
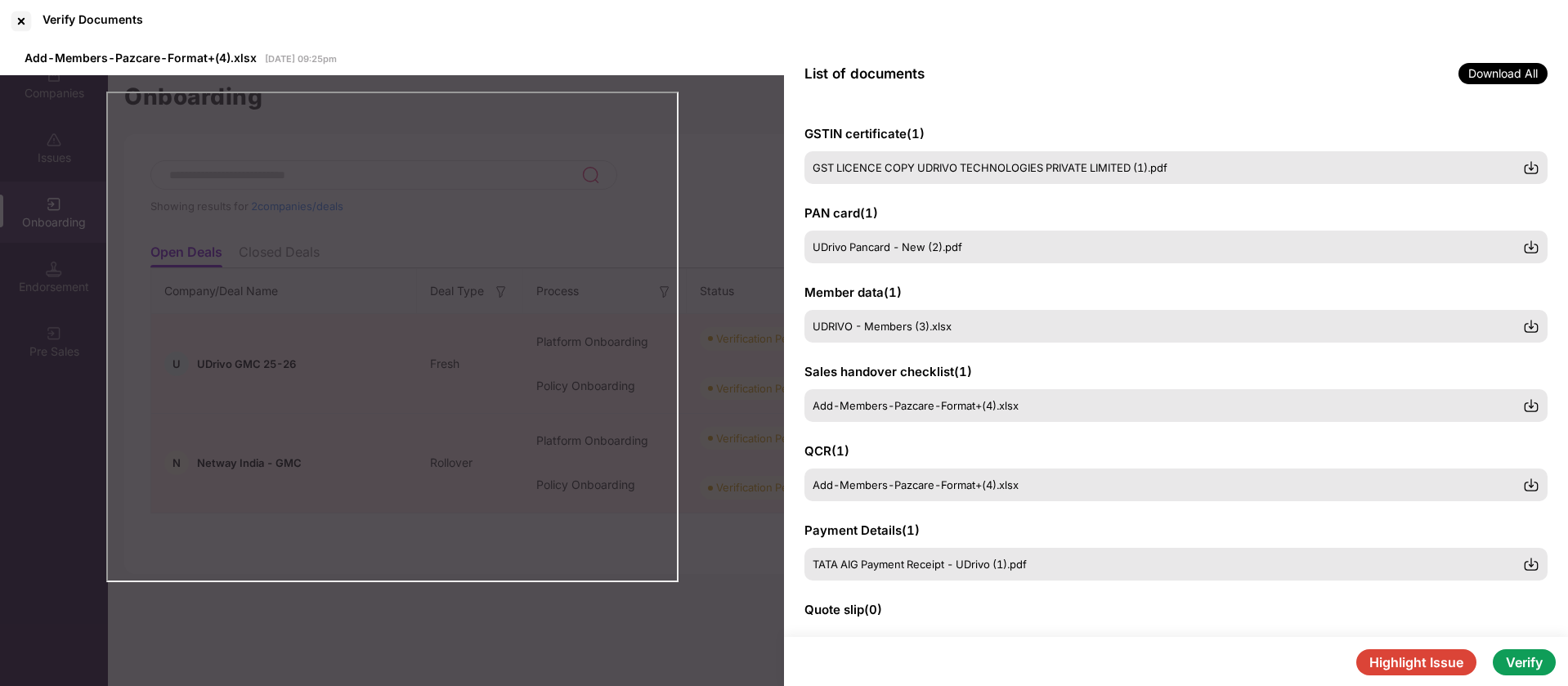
scroll to position [205, 0]
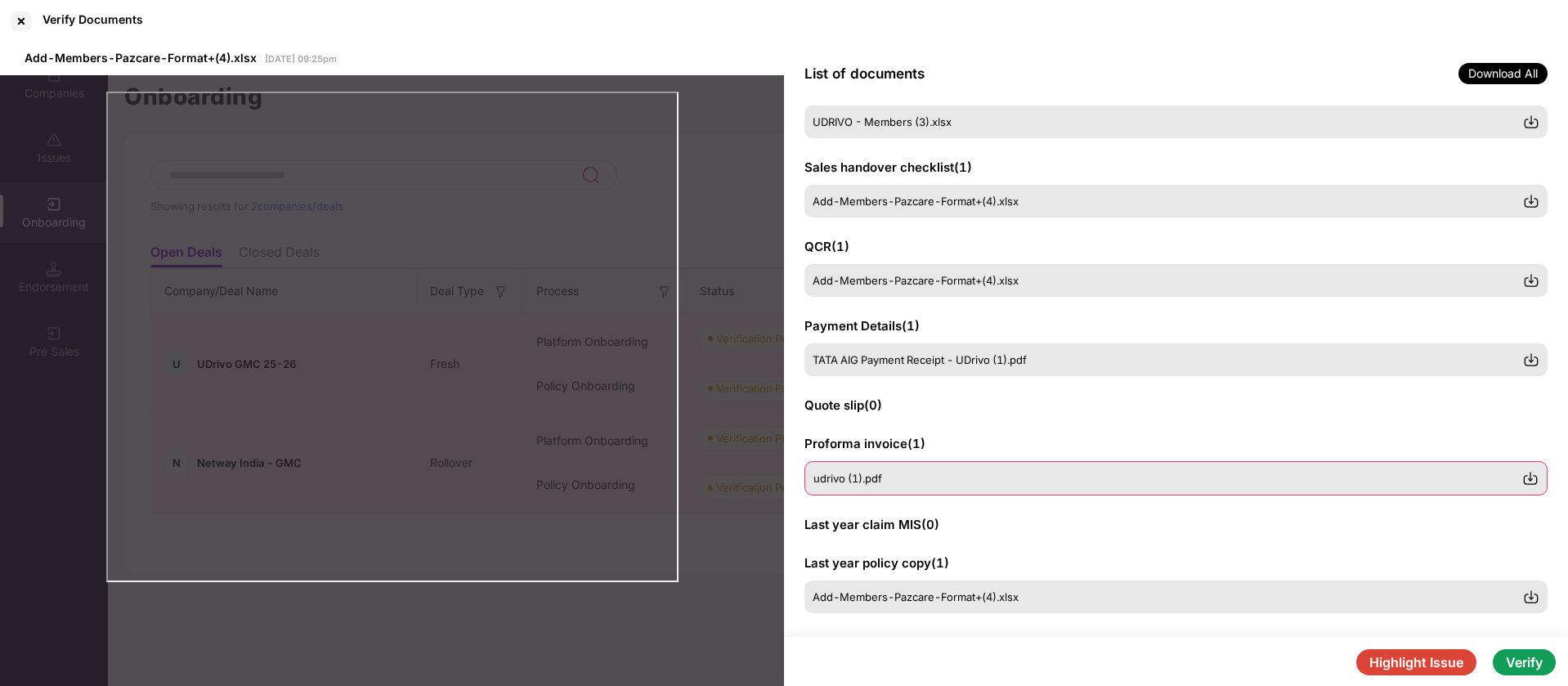
click at [1008, 469] on div "udrivo (1).pdf" at bounding box center [1175, 478] width 743 height 35
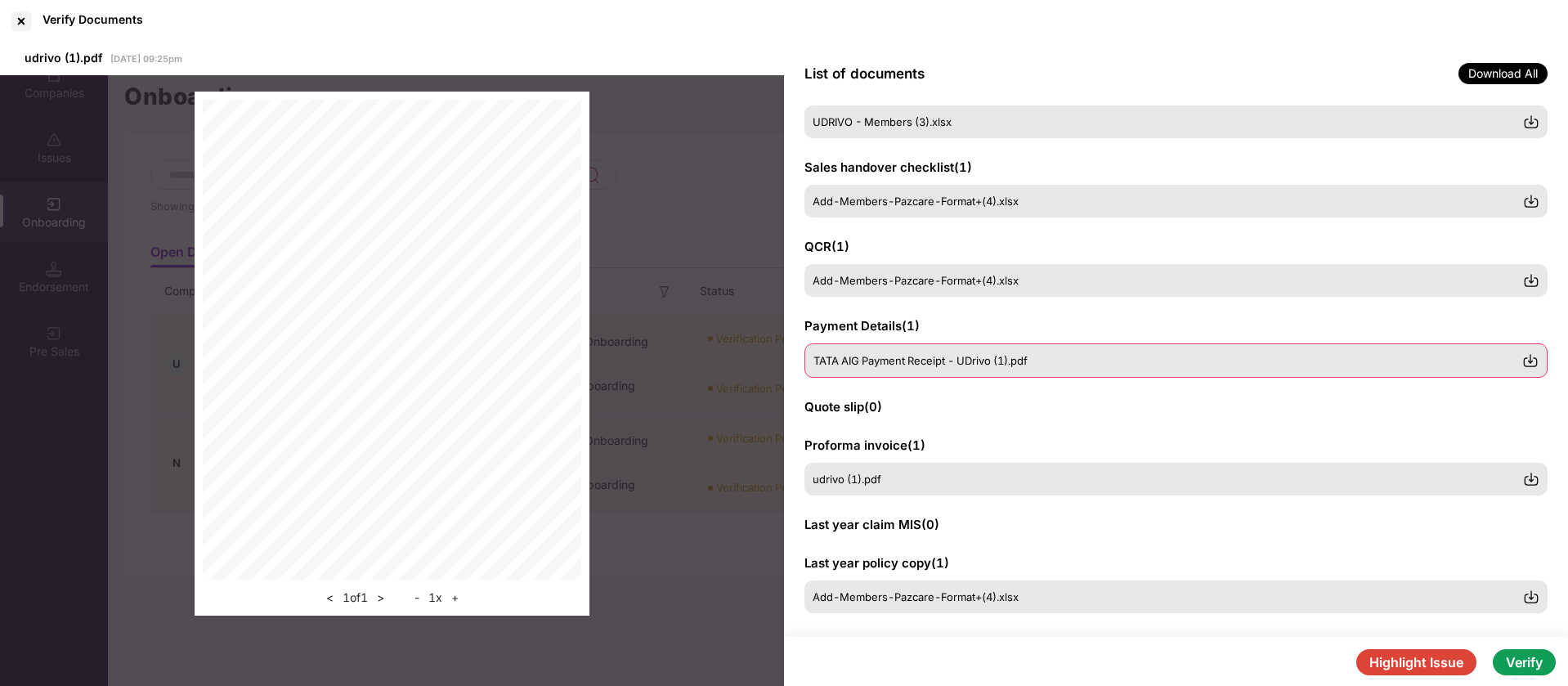
click at [1007, 367] on div "TATA AIG Payment Receipt - UDrivo (1).pdf" at bounding box center [1175, 360] width 743 height 35
click at [1392, 665] on button "Highlight Issue" at bounding box center [1416, 662] width 120 height 26
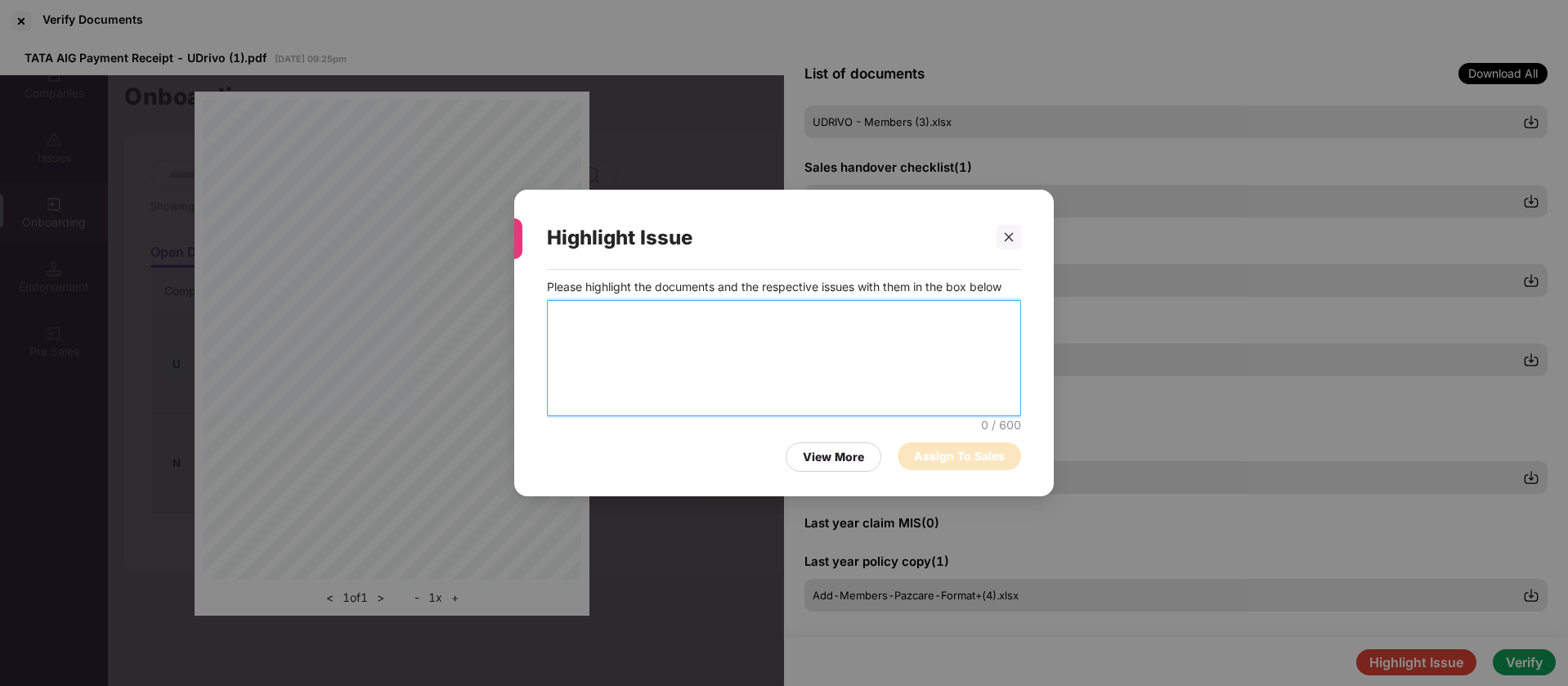
drag, startPoint x: 733, startPoint y: 369, endPoint x: 739, endPoint y: 326, distance: 43.4
click at [733, 357] on textarea at bounding box center [784, 357] width 474 height 116
click at [731, 325] on textarea "**********" at bounding box center [784, 357] width 474 height 116
click at [735, 308] on textarea "**********" at bounding box center [784, 357] width 474 height 116
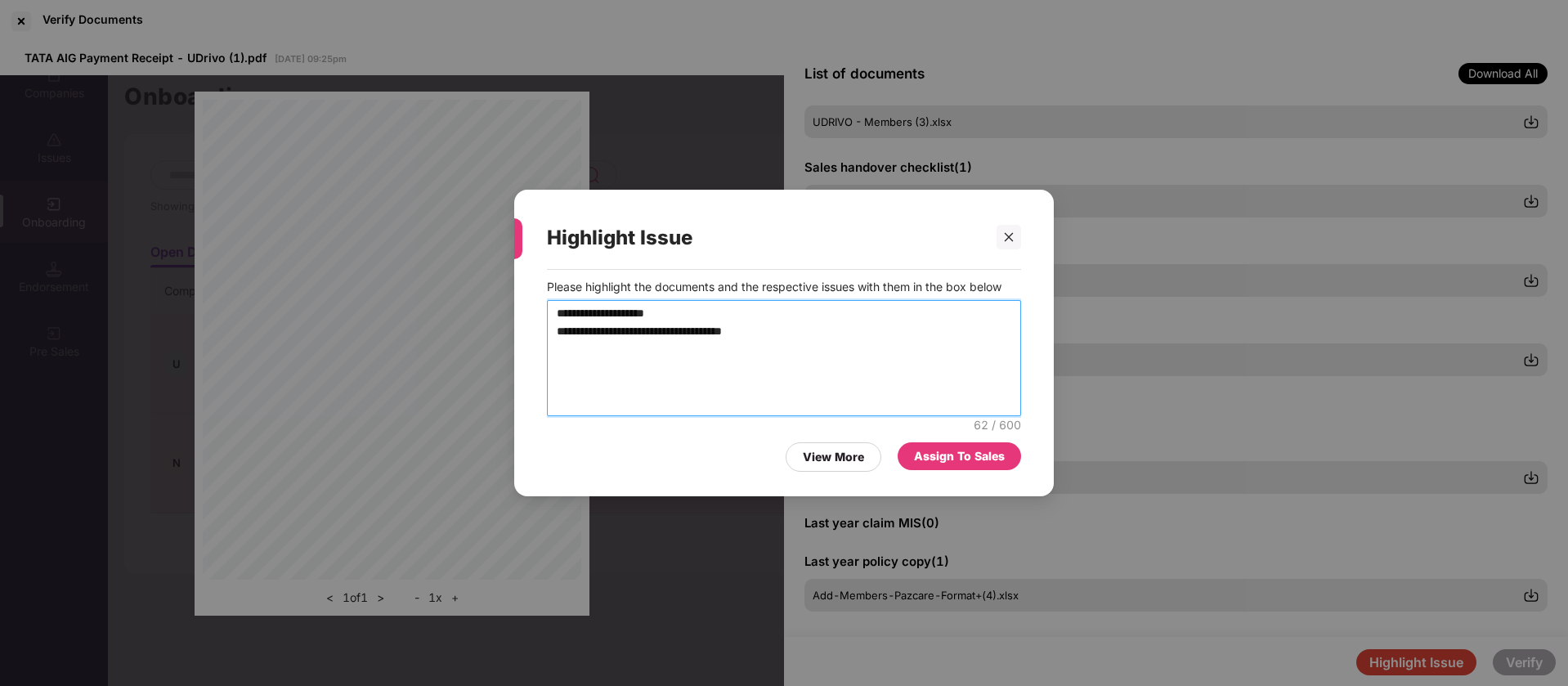
type textarea "**********"
click at [925, 459] on div "Assign To Sales" at bounding box center [960, 456] width 91 height 18
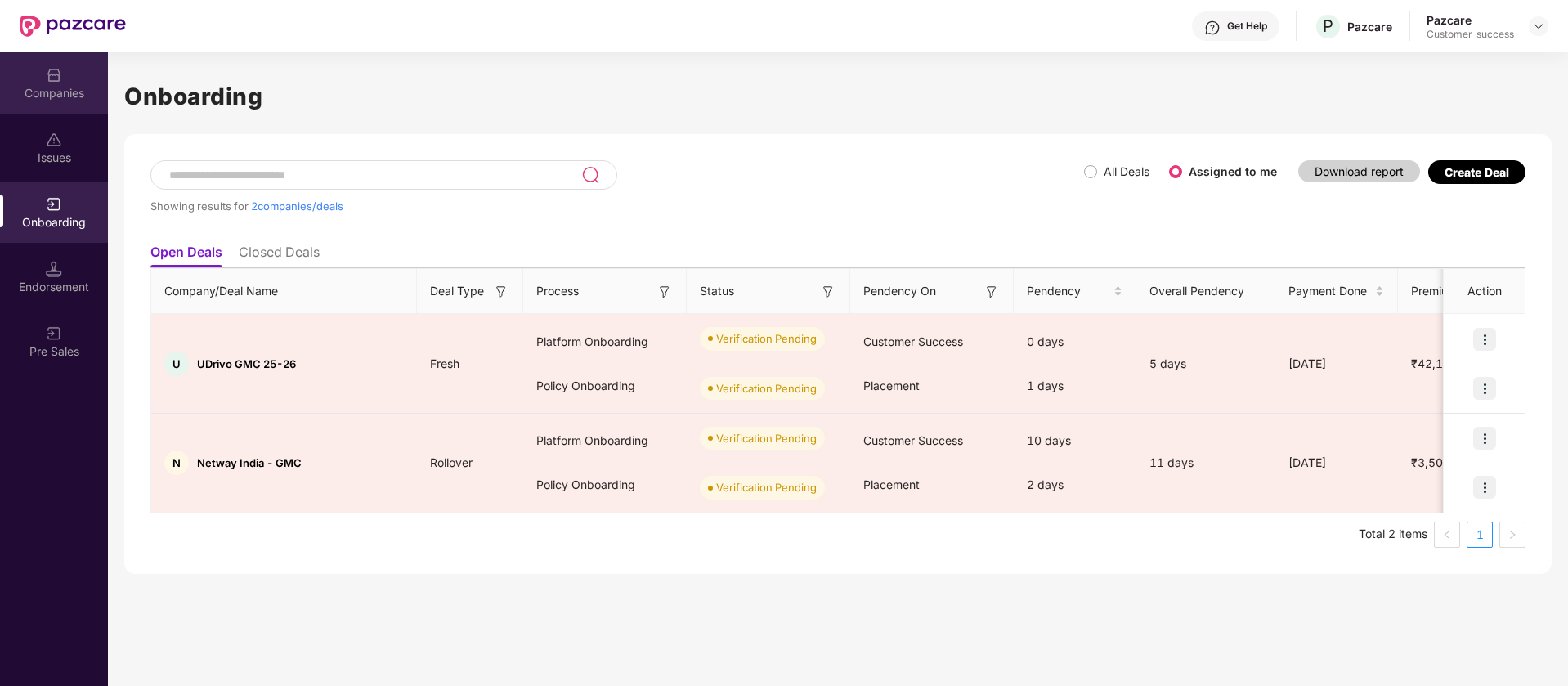
click at [64, 70] on div "Companies" at bounding box center [53, 83] width 108 height 61
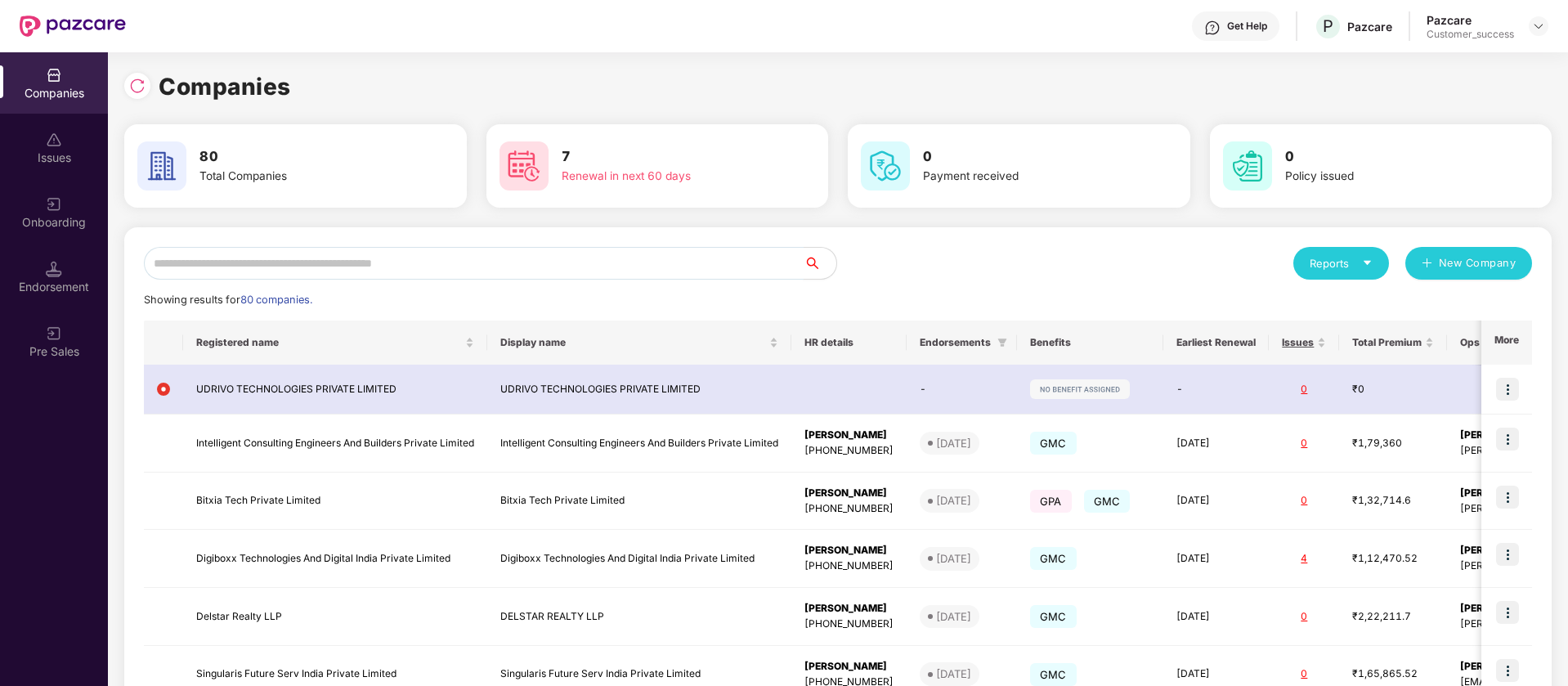
click at [426, 265] on input "text" at bounding box center [473, 263] width 660 height 33
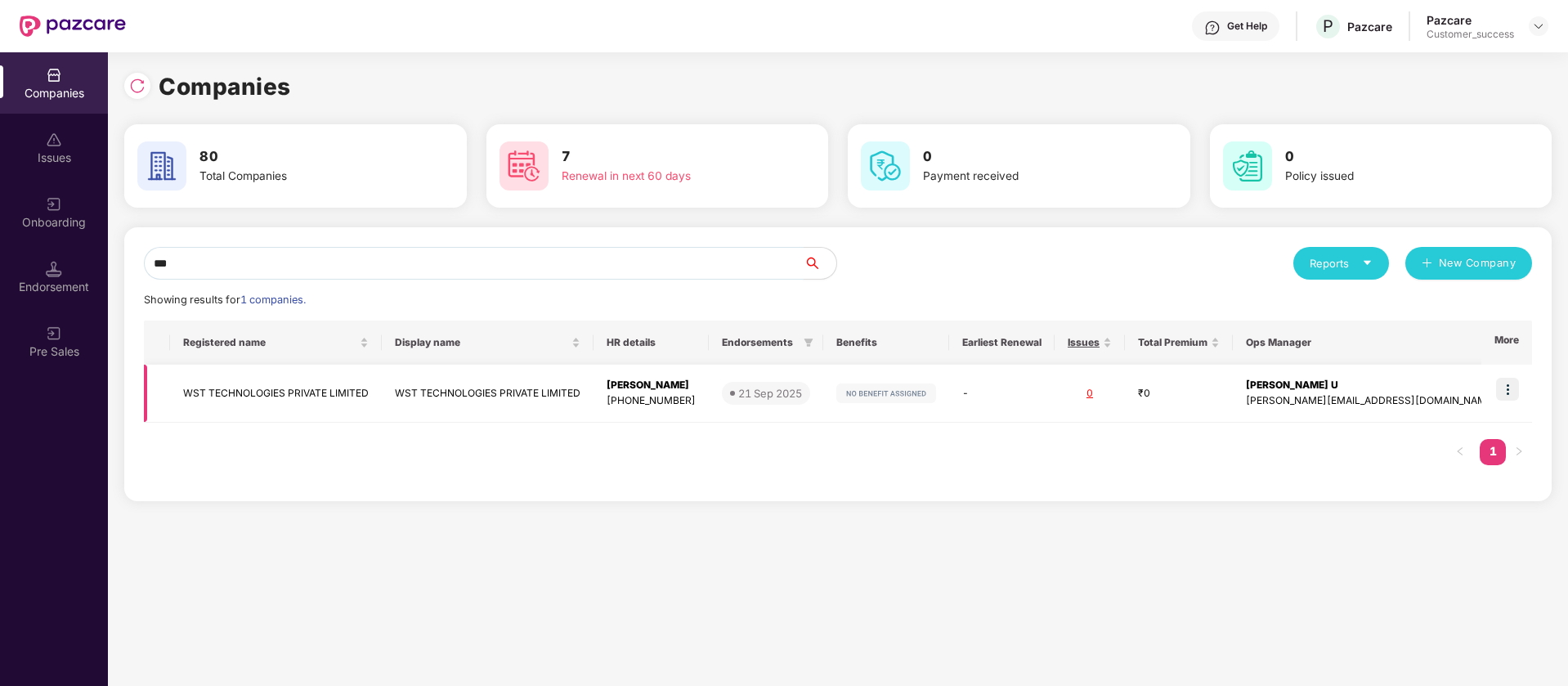
type input "***"
click at [1514, 387] on img at bounding box center [1507, 389] width 23 height 23
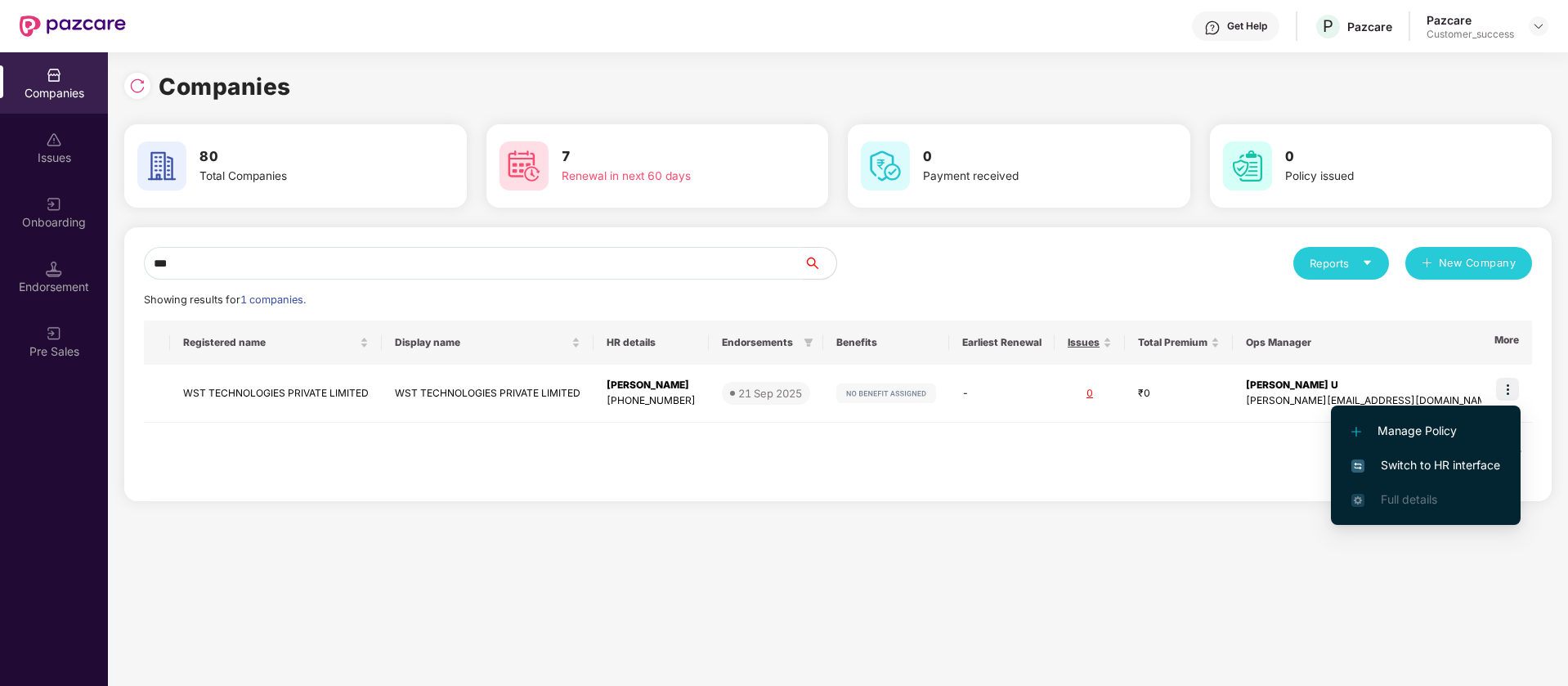
click at [1464, 461] on span "Switch to HR interface" at bounding box center [1426, 465] width 148 height 18
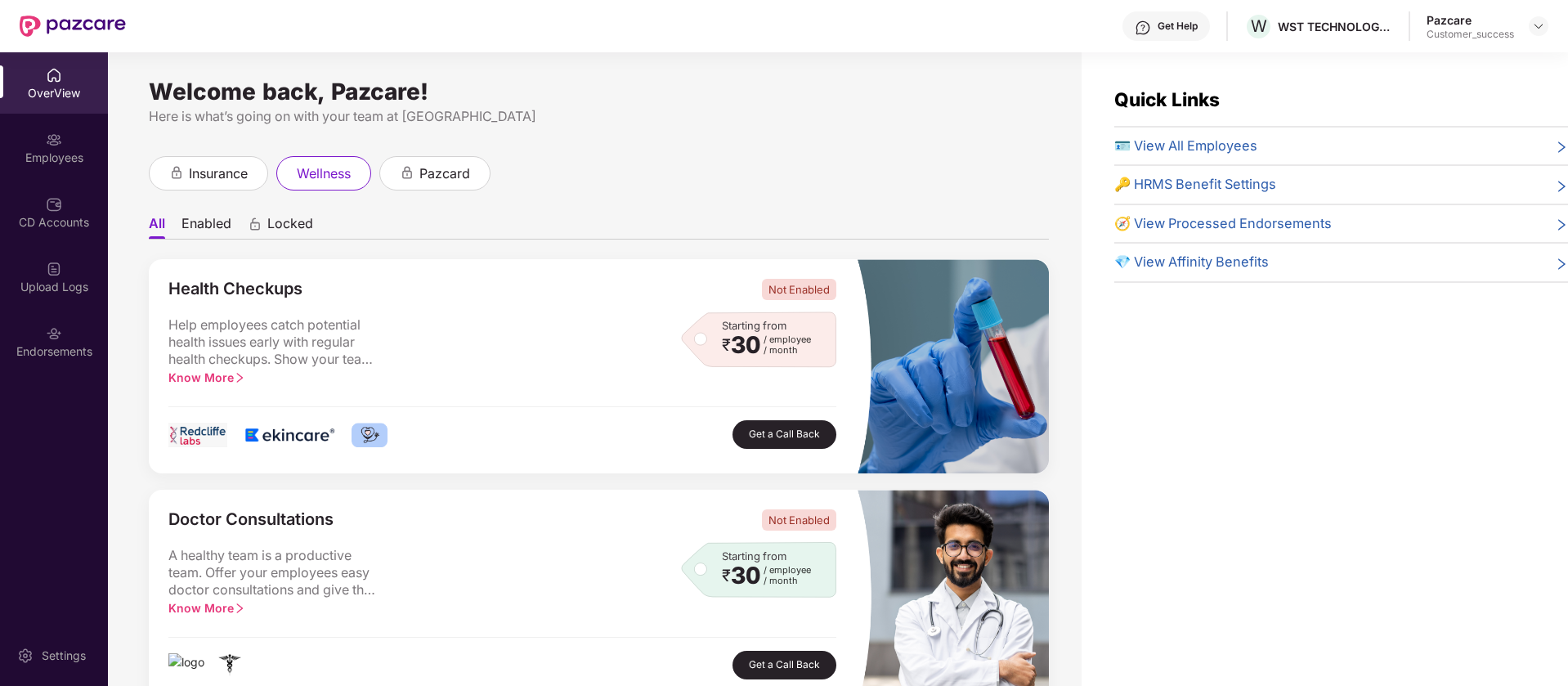
click at [52, 167] on div "Employees" at bounding box center [53, 147] width 108 height 61
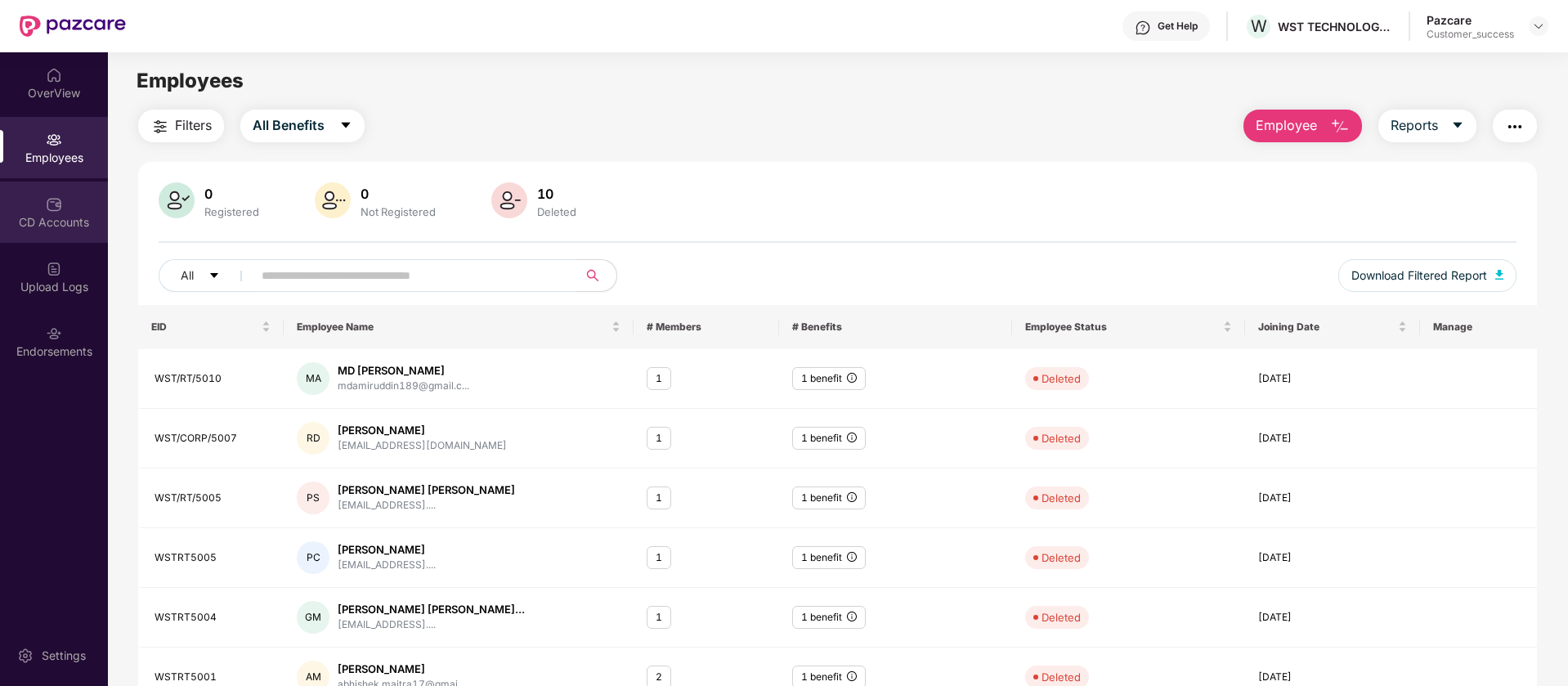
click at [51, 205] on img at bounding box center [53, 204] width 17 height 17
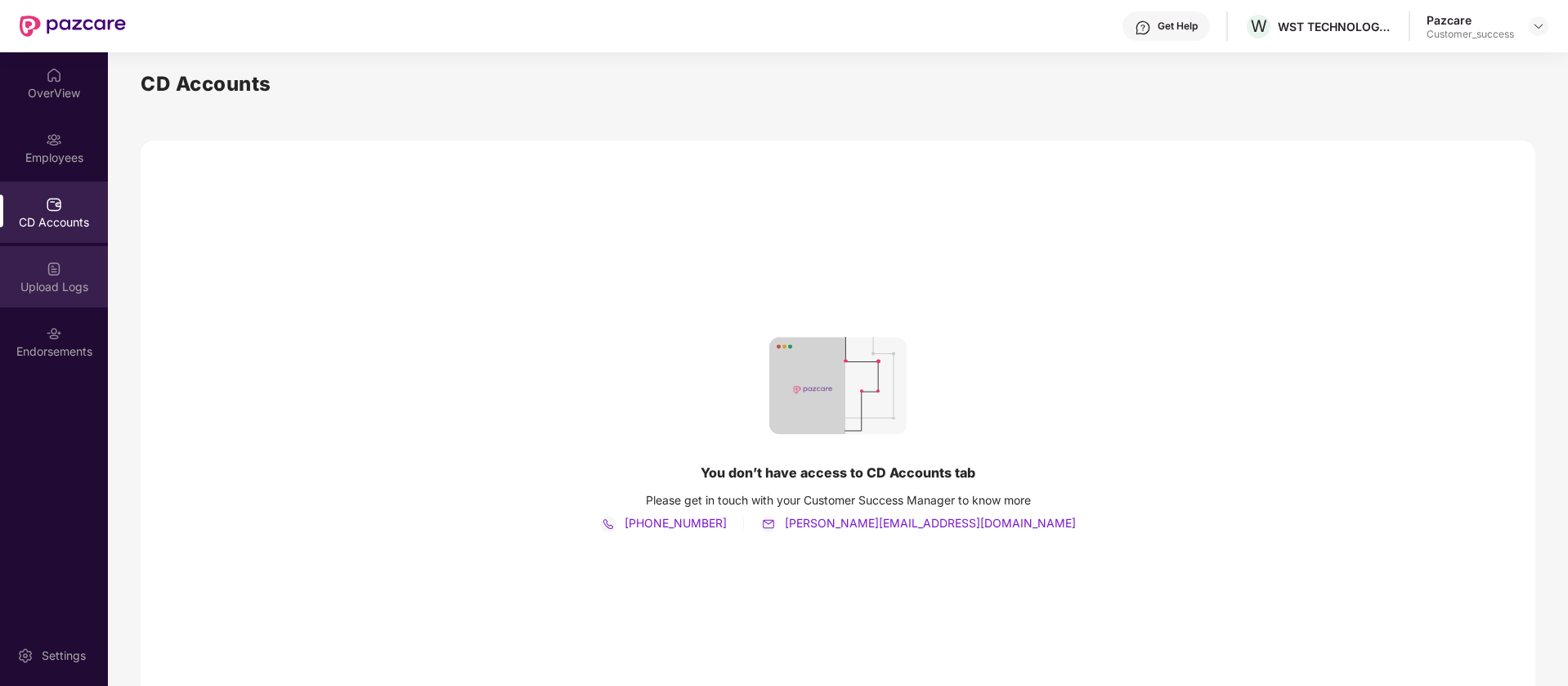
click at [54, 273] on img at bounding box center [53, 269] width 17 height 17
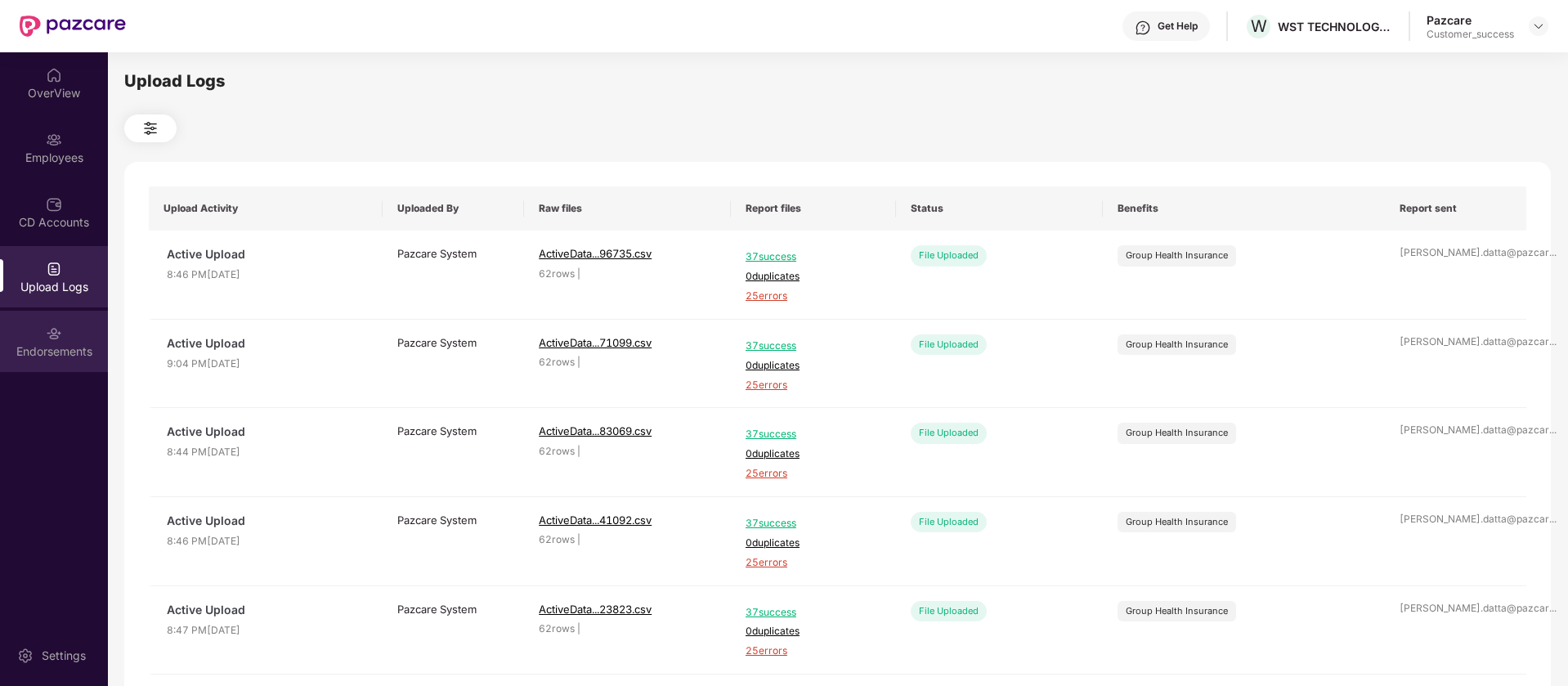
click at [49, 355] on div "Endorsements" at bounding box center [53, 351] width 108 height 17
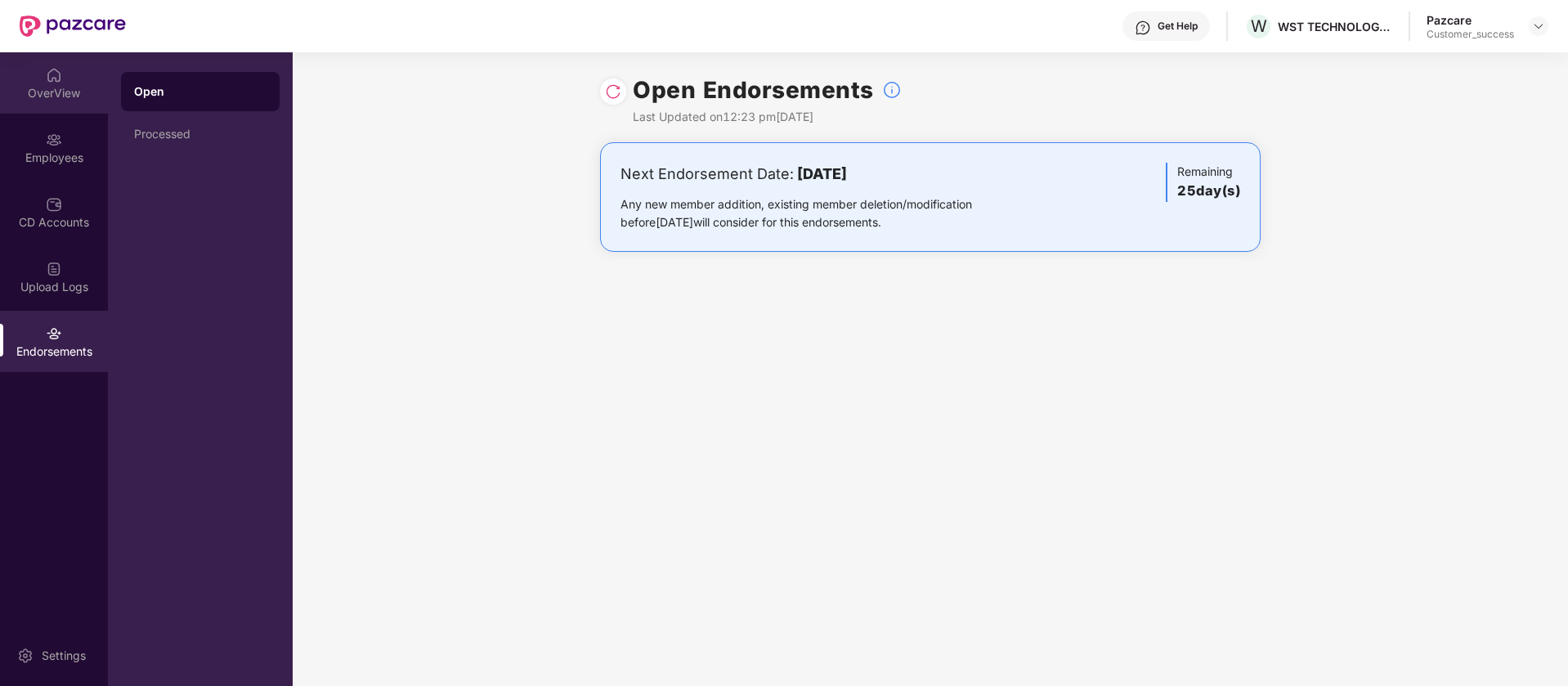
click at [58, 80] on img at bounding box center [53, 75] width 17 height 17
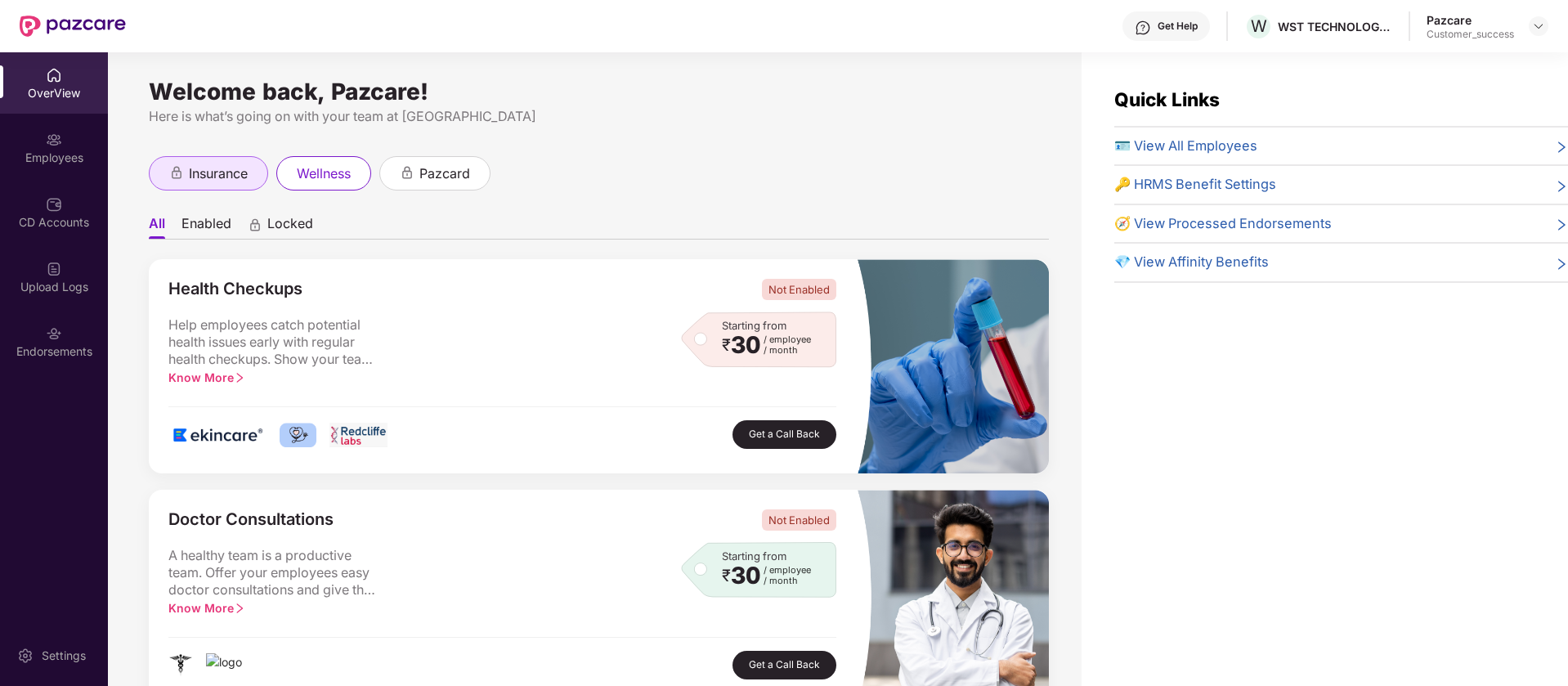
click at [244, 168] on span "insurance" at bounding box center [218, 173] width 58 height 21
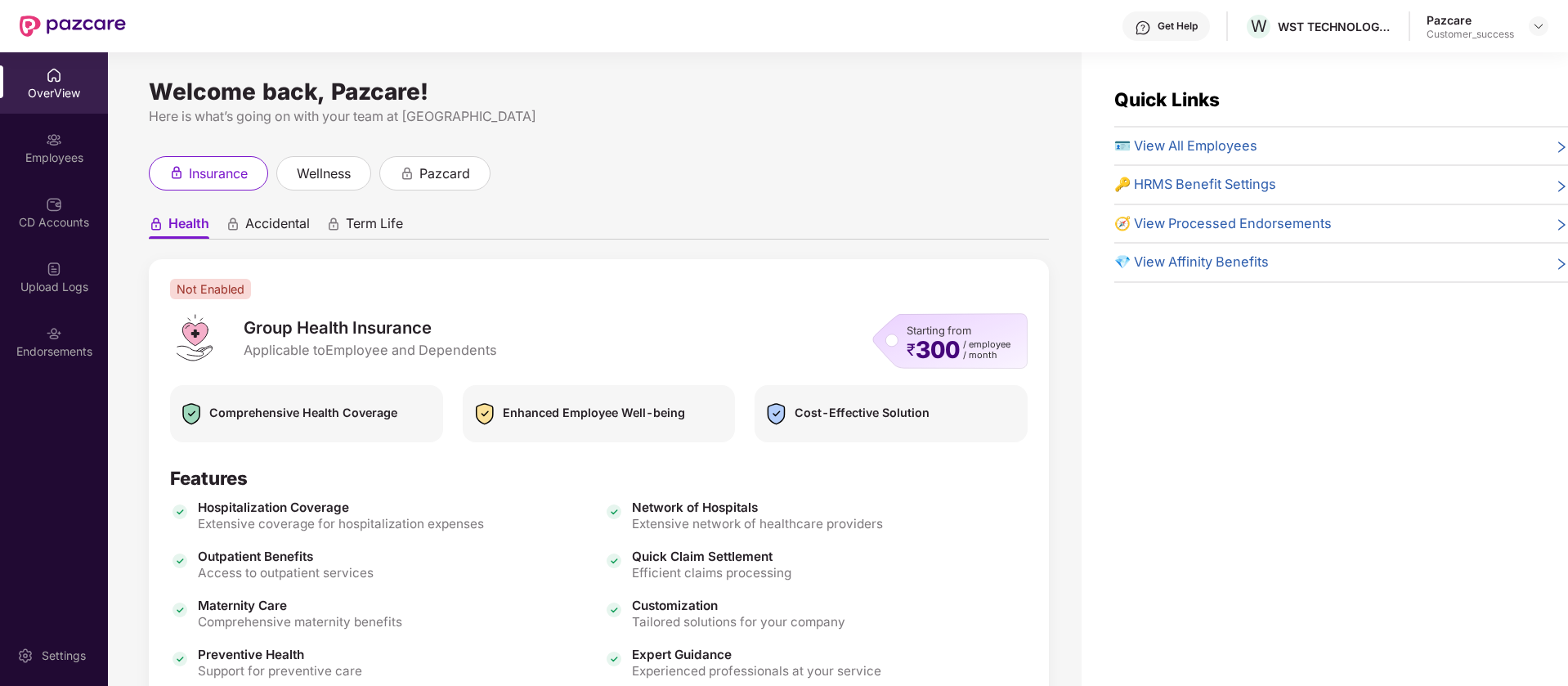
click at [1550, 23] on header "Get Help W WST TECHNOLOGIES PRIVATE LIMITED Pazcare Customer_success" at bounding box center [784, 26] width 1568 height 52
click at [1545, 28] on div at bounding box center [1538, 27] width 20 height 20
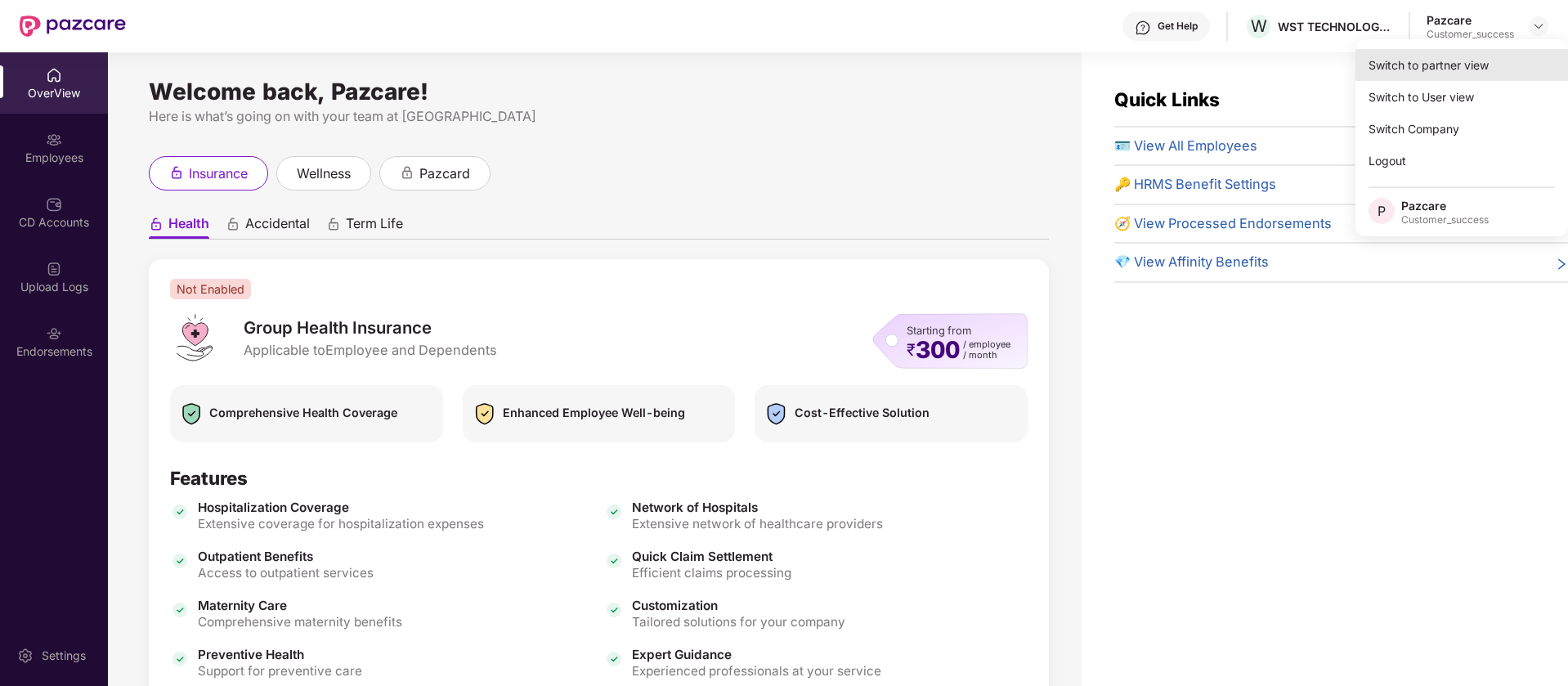
click at [1519, 54] on div "Switch to partner view" at bounding box center [1461, 65] width 213 height 32
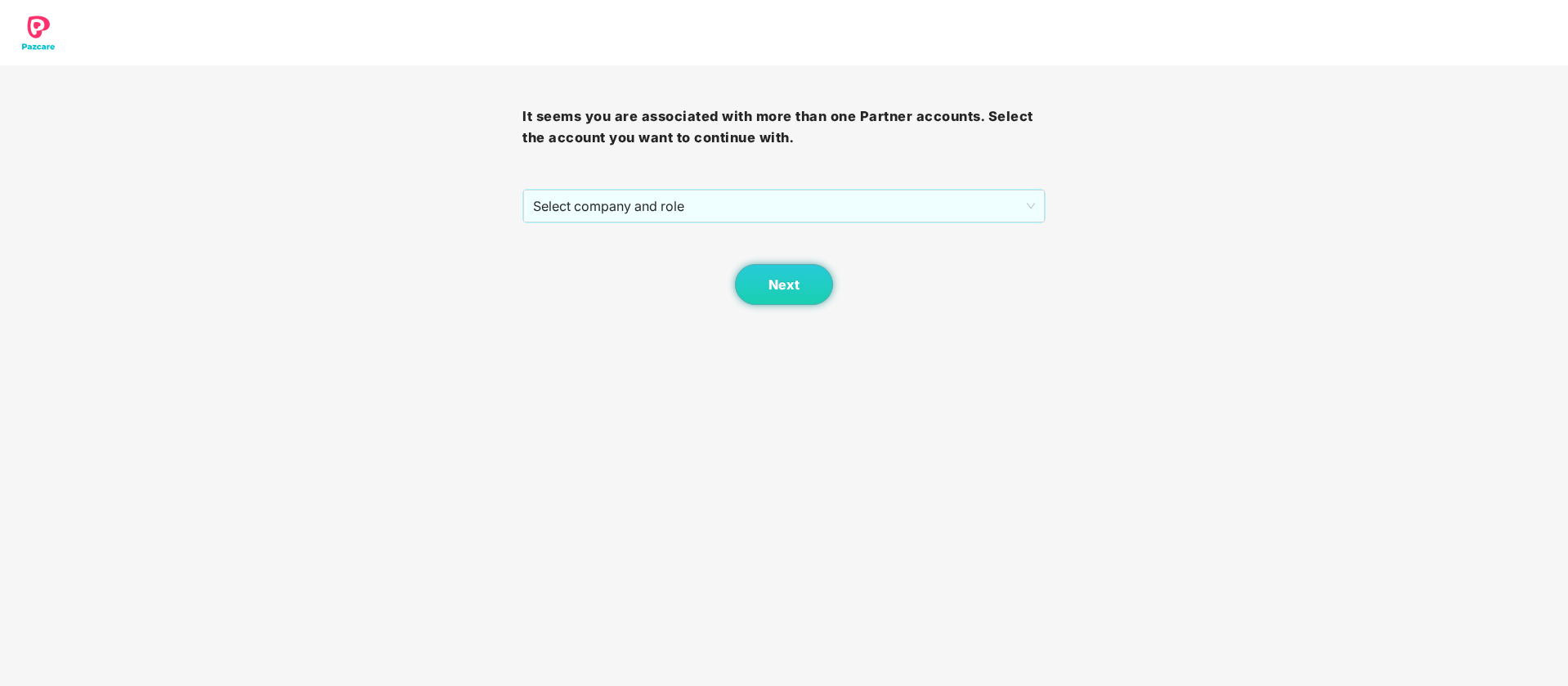
click at [731, 224] on div "Next" at bounding box center [784, 264] width 522 height 82
click at [736, 200] on span "Select company and role" at bounding box center [784, 206] width 501 height 31
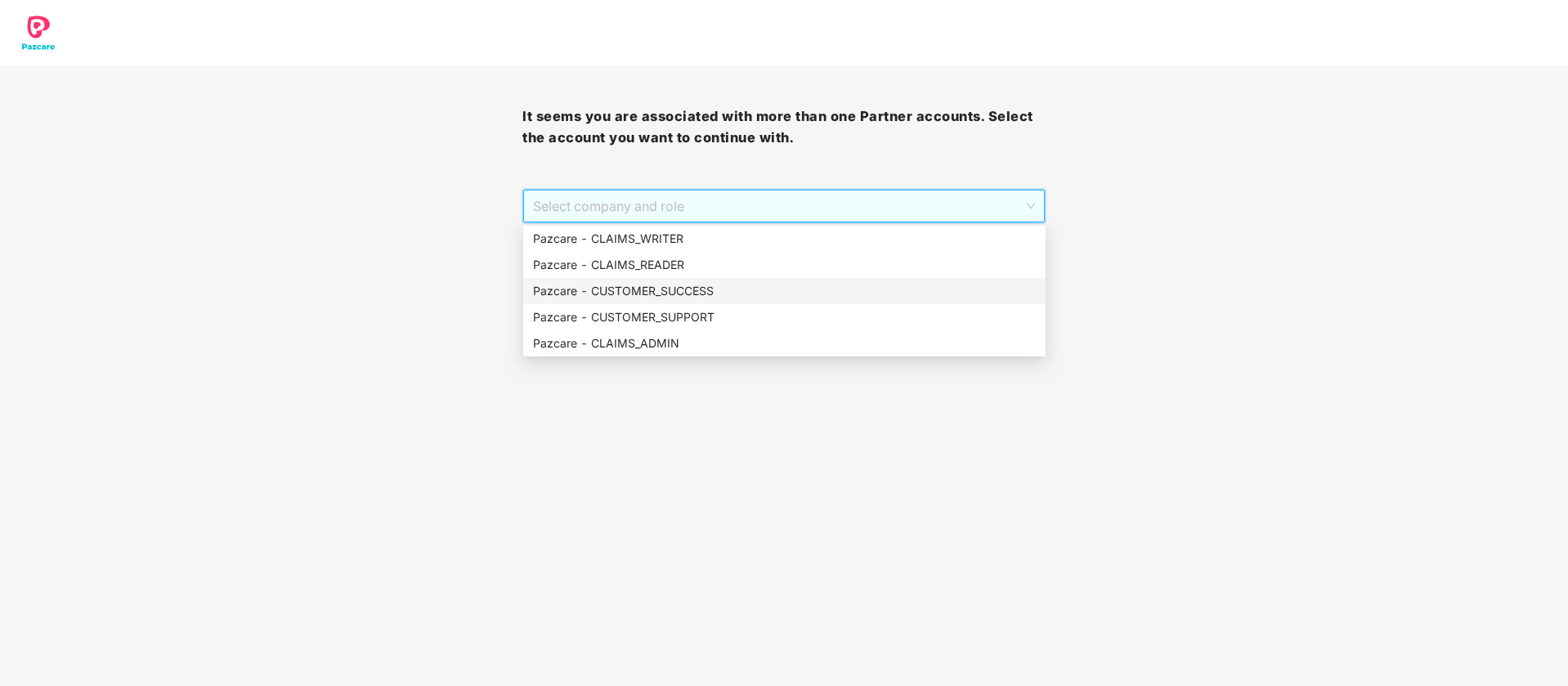
click at [714, 288] on div "Pazcare - CUSTOMER_SUCCESS" at bounding box center [784, 291] width 503 height 18
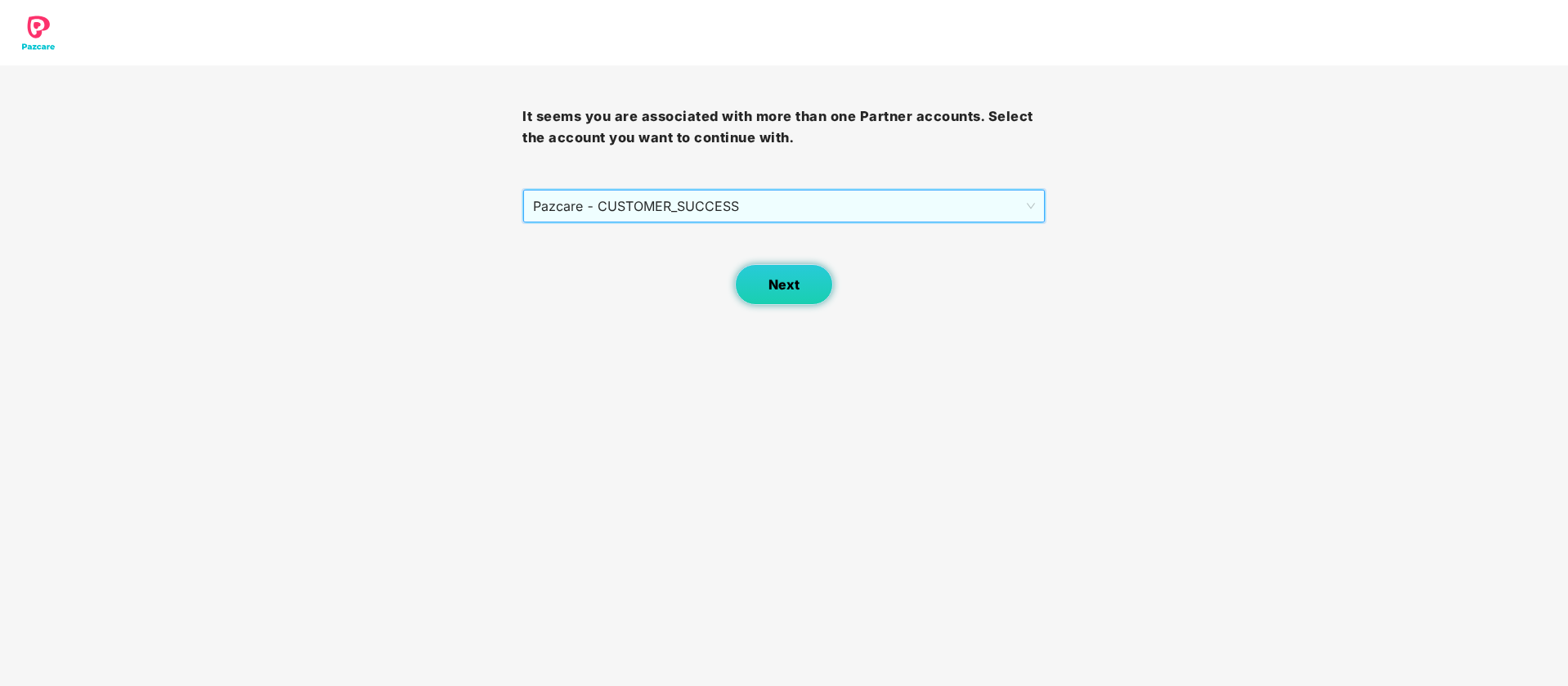
click at [790, 287] on span "Next" at bounding box center [784, 285] width 31 height 16
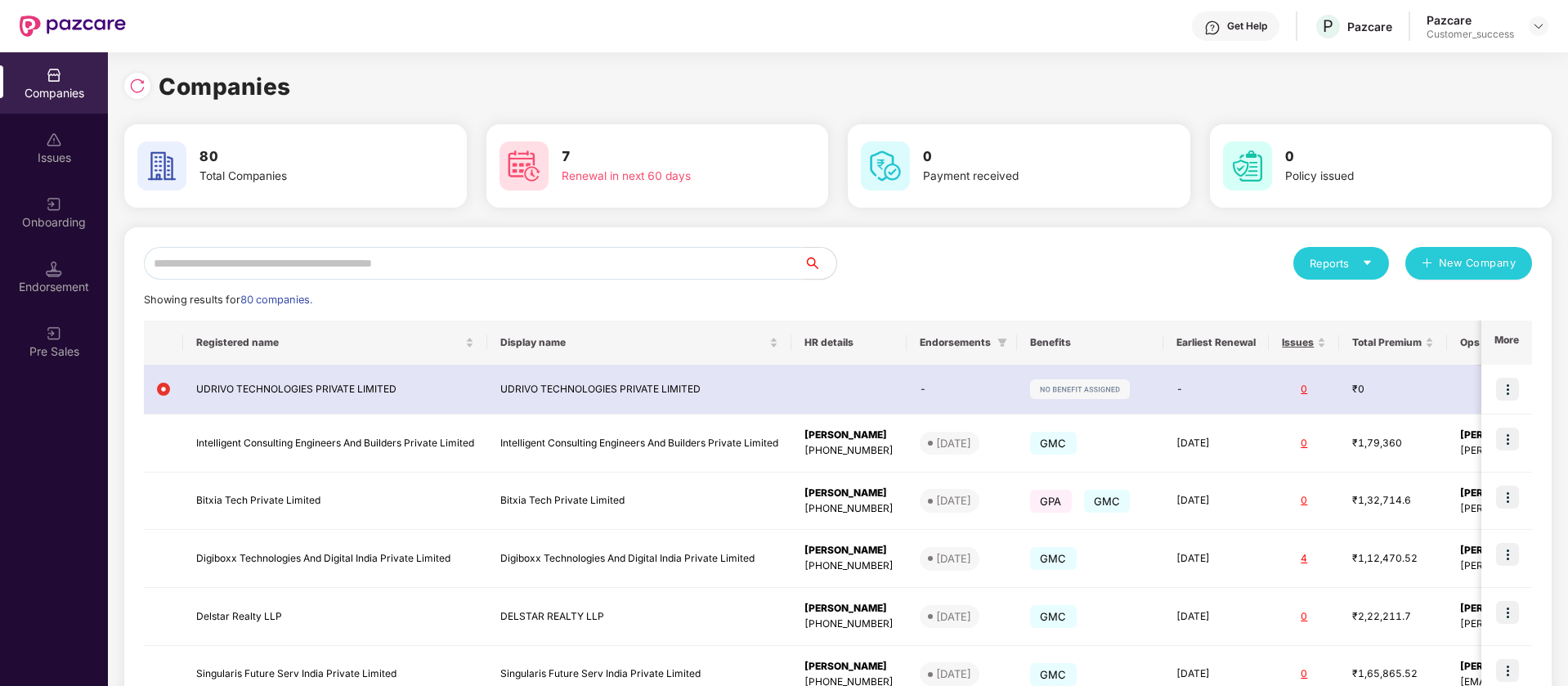
click at [309, 266] on input "text" at bounding box center [473, 263] width 660 height 33
type input "*"
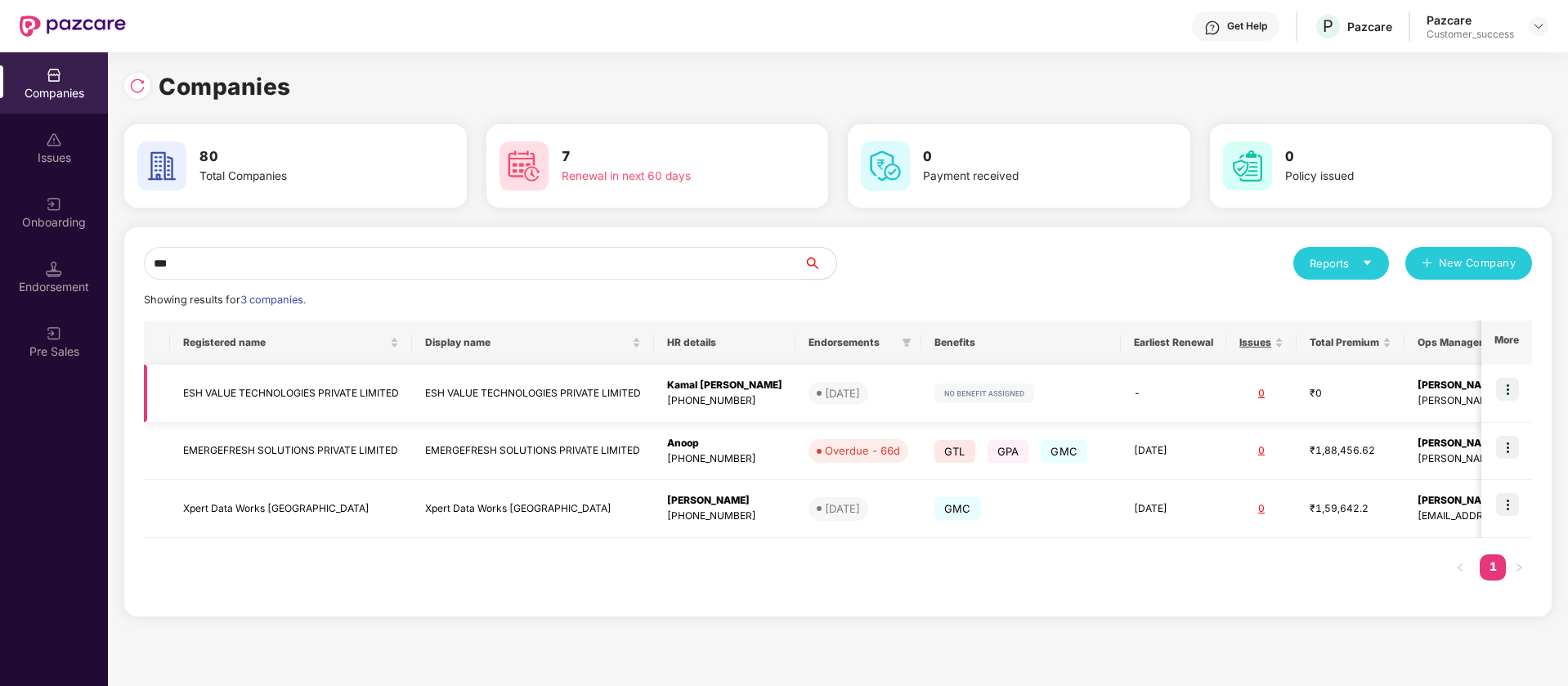
type input "***"
click at [1505, 380] on img at bounding box center [1507, 389] width 23 height 23
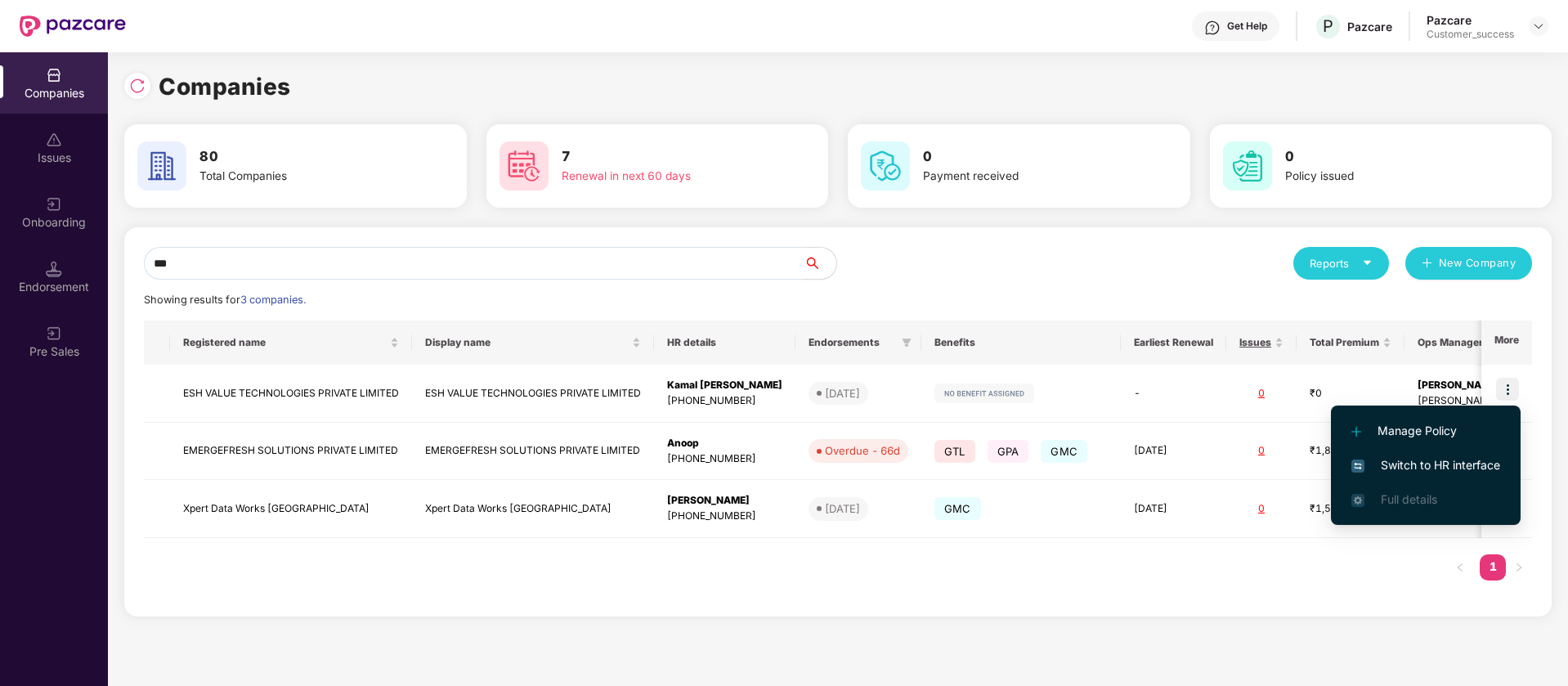
click at [1491, 454] on li "Switch to HR interface" at bounding box center [1426, 465] width 190 height 35
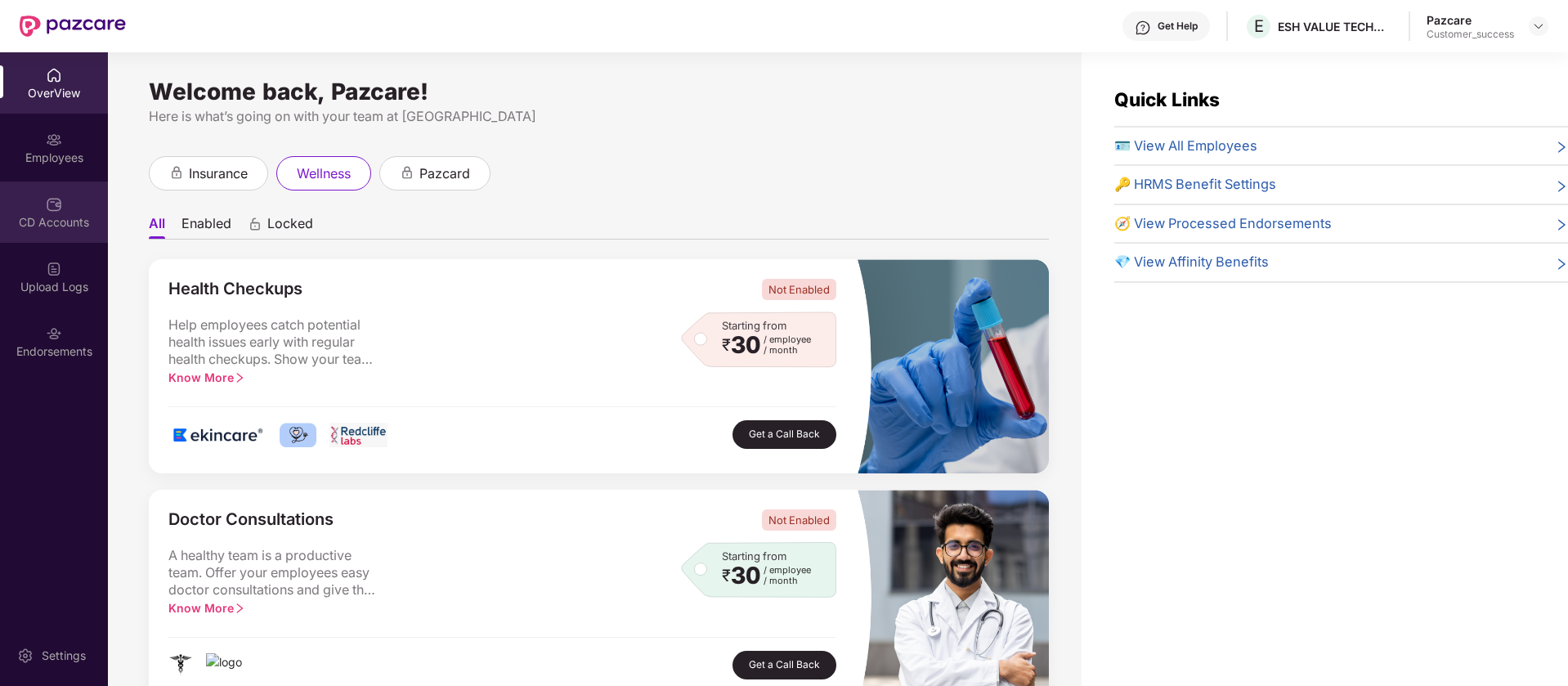
click at [61, 229] on div "CD Accounts" at bounding box center [53, 222] width 108 height 17
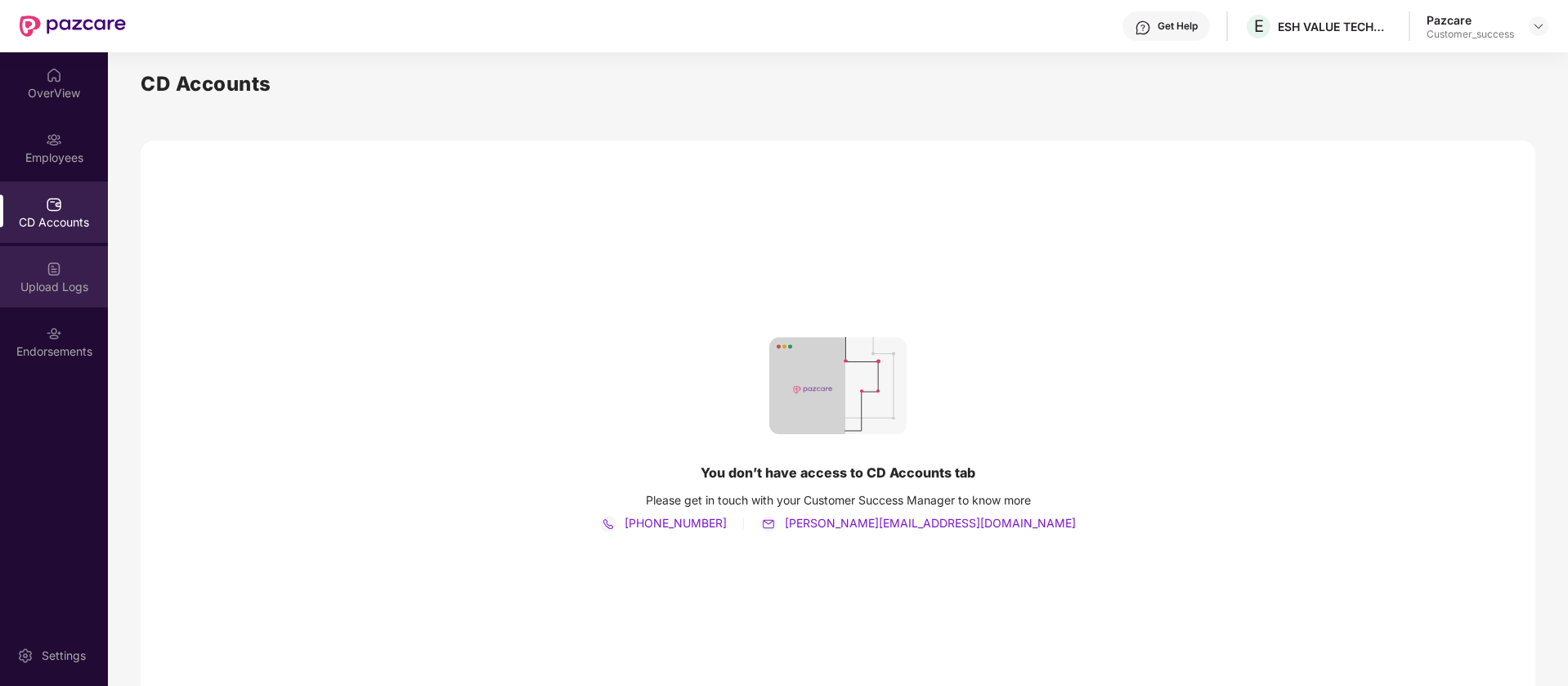
click at [55, 289] on div "Upload Logs" at bounding box center [53, 287] width 108 height 17
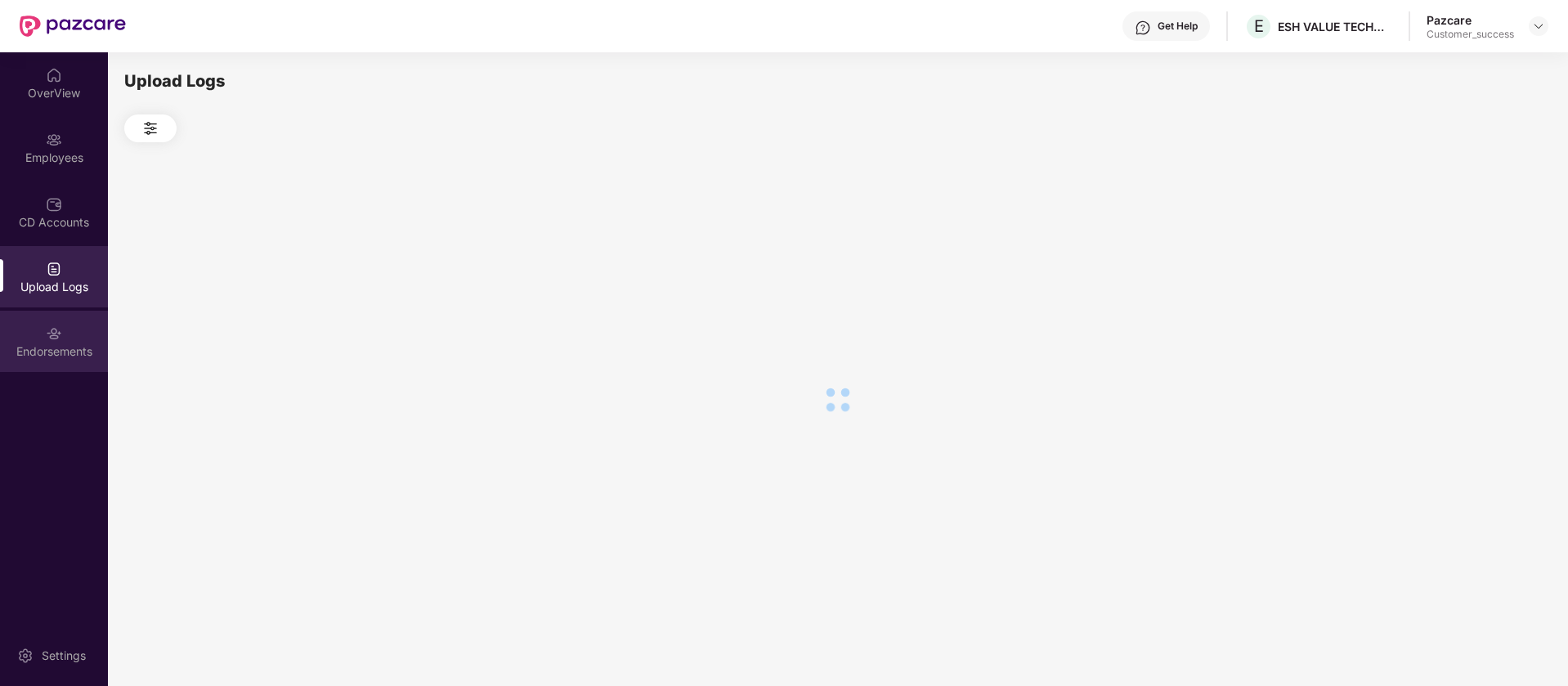
click at [60, 358] on div "Endorsements" at bounding box center [53, 351] width 108 height 17
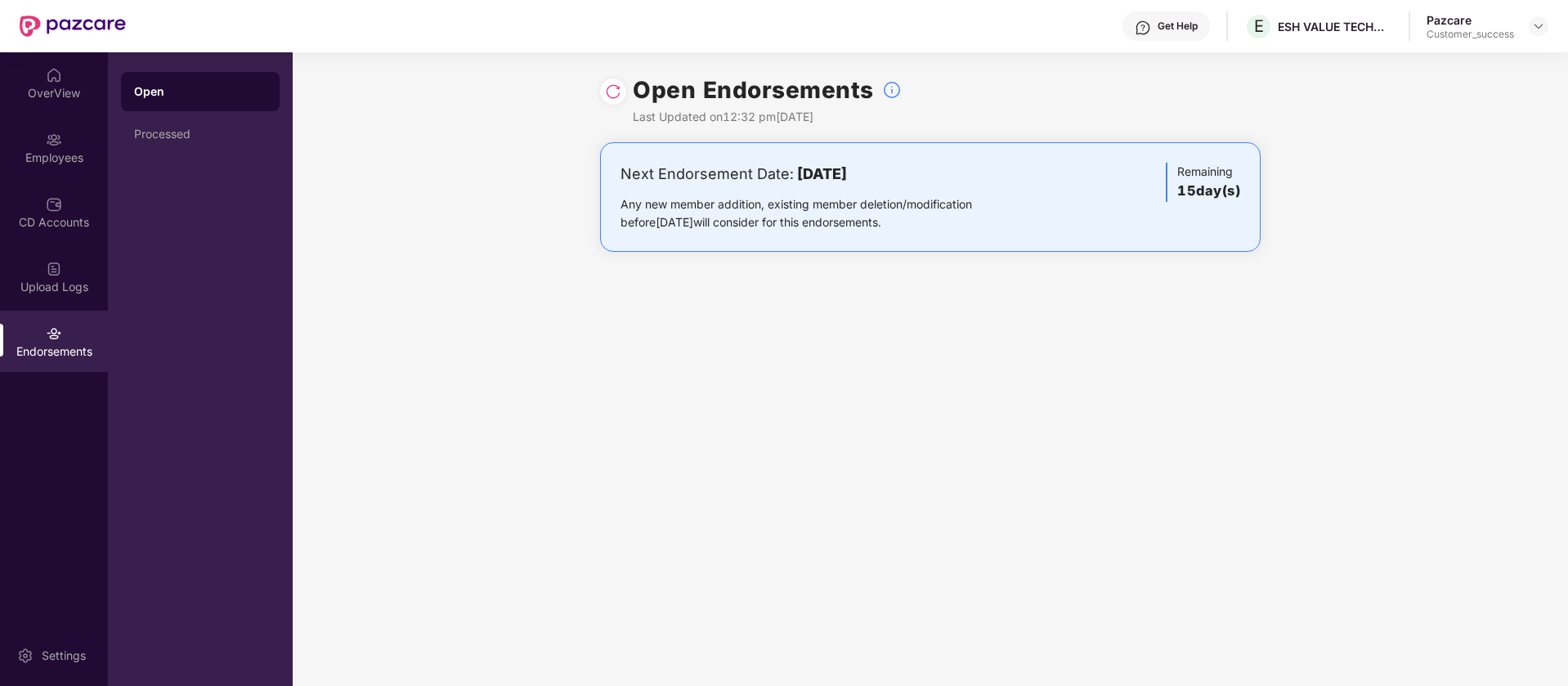
click at [604, 92] on img at bounding box center [612, 91] width 17 height 17
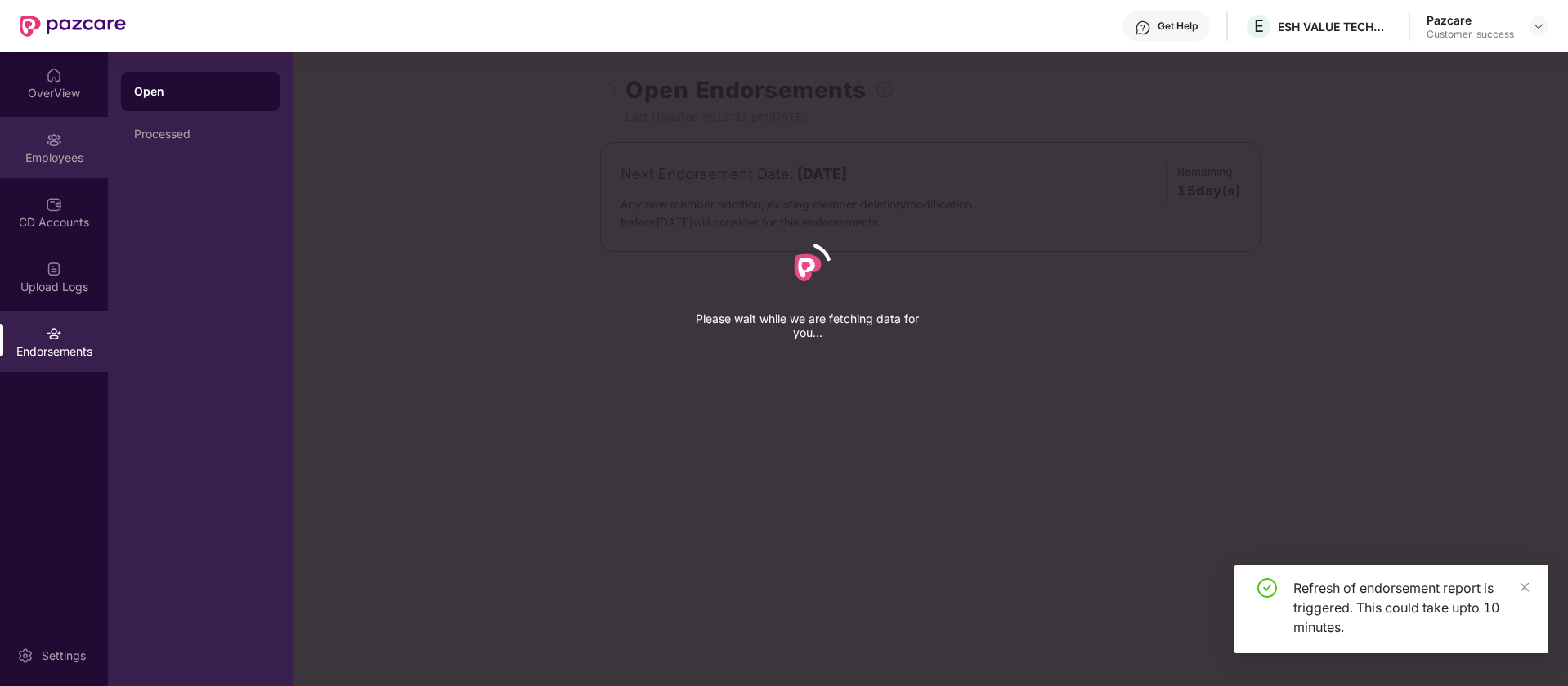
click at [54, 153] on div "Employees" at bounding box center [53, 157] width 108 height 17
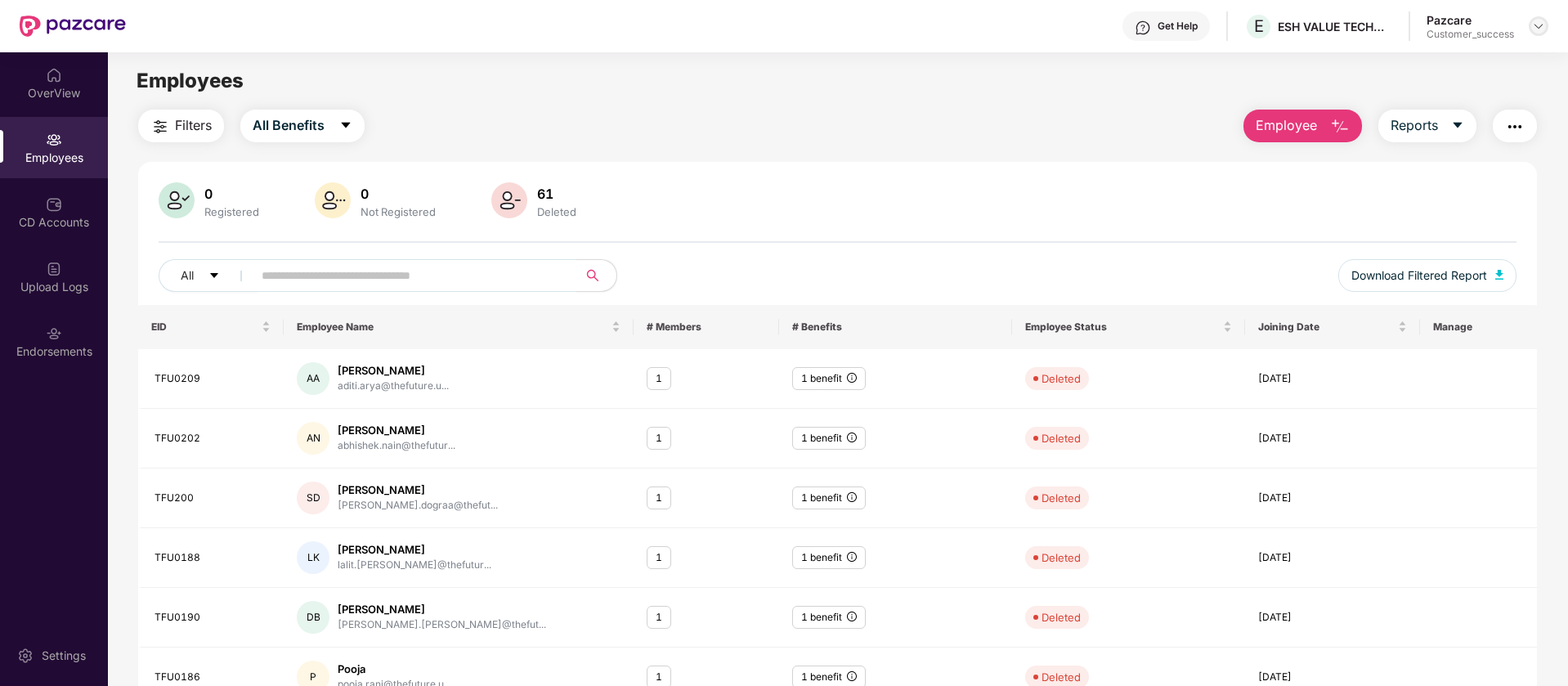
click at [1536, 26] on img at bounding box center [1537, 26] width 13 height 13
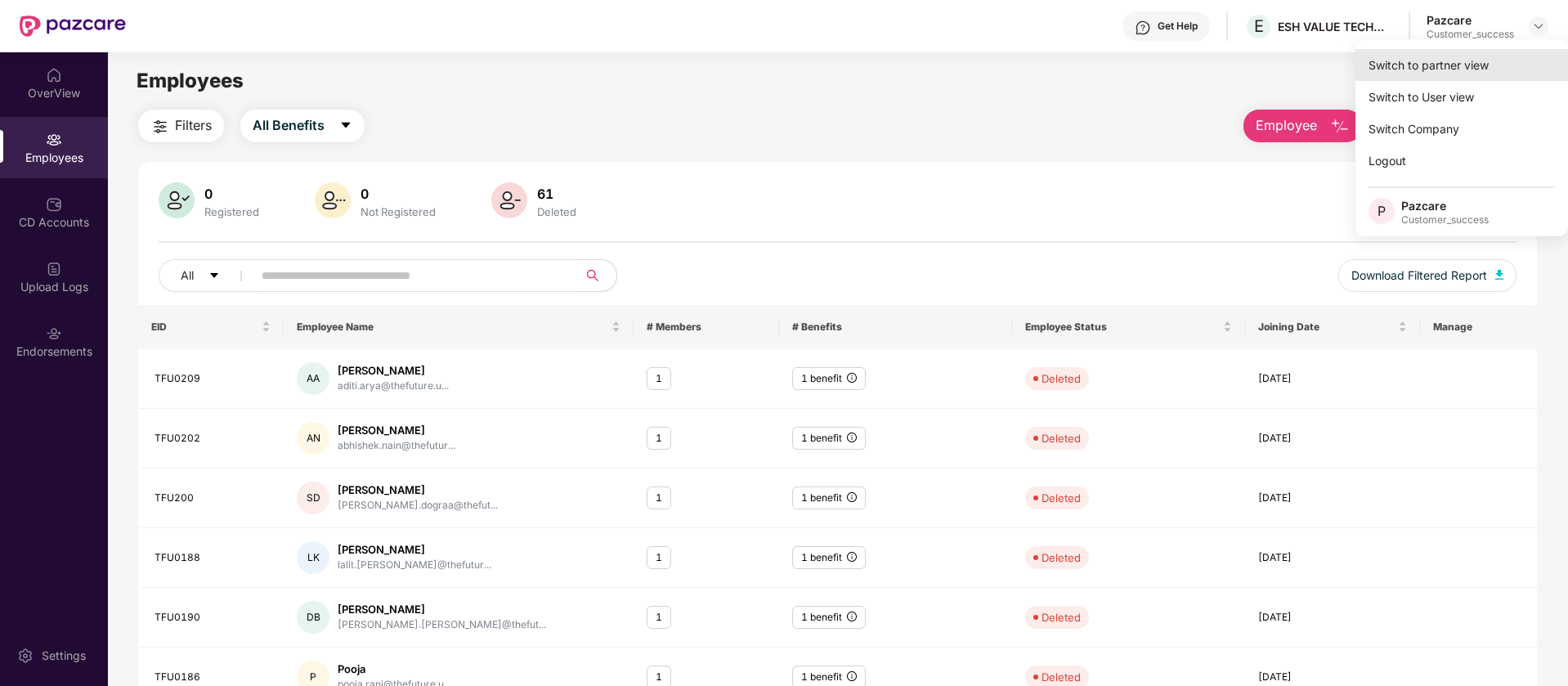
click at [1480, 56] on div "Switch to partner view" at bounding box center [1461, 65] width 213 height 32
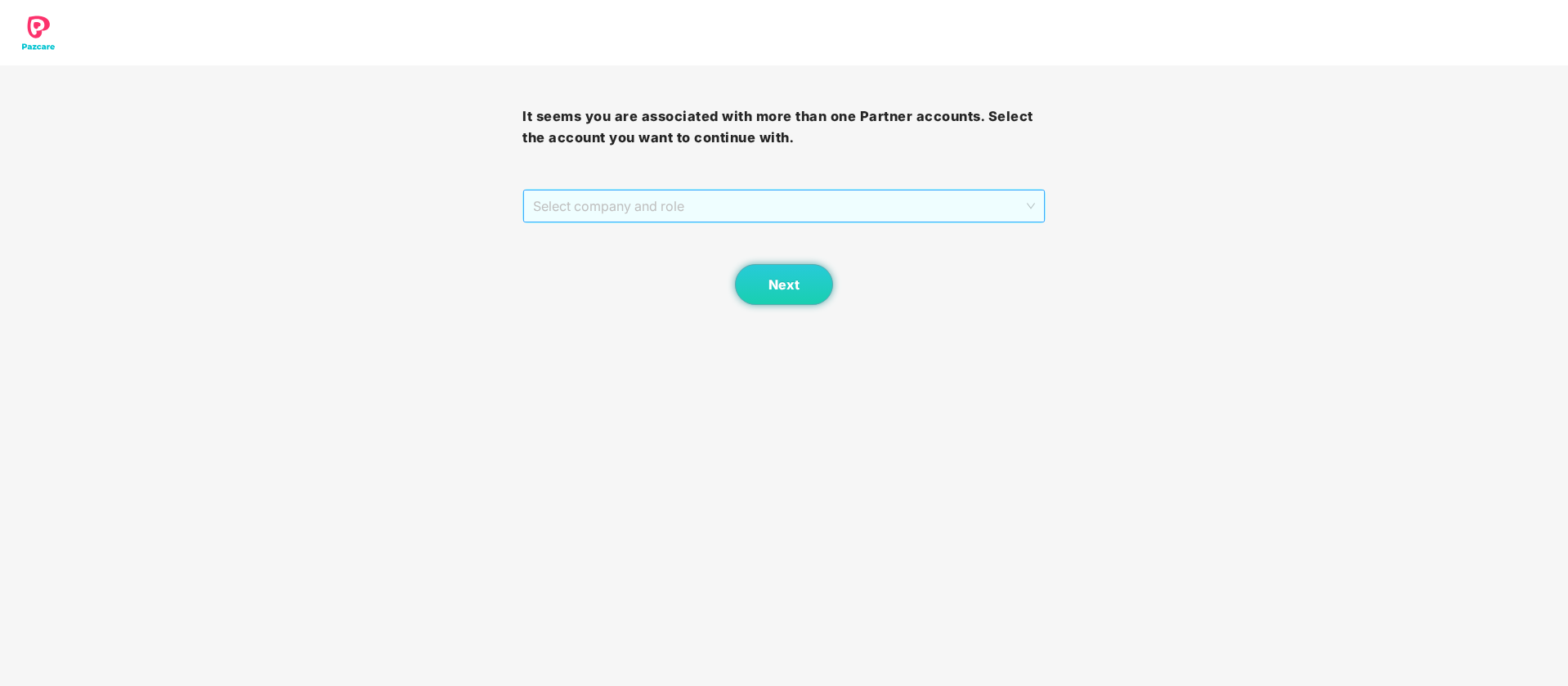
click at [772, 208] on span "Select company and role" at bounding box center [784, 206] width 501 height 31
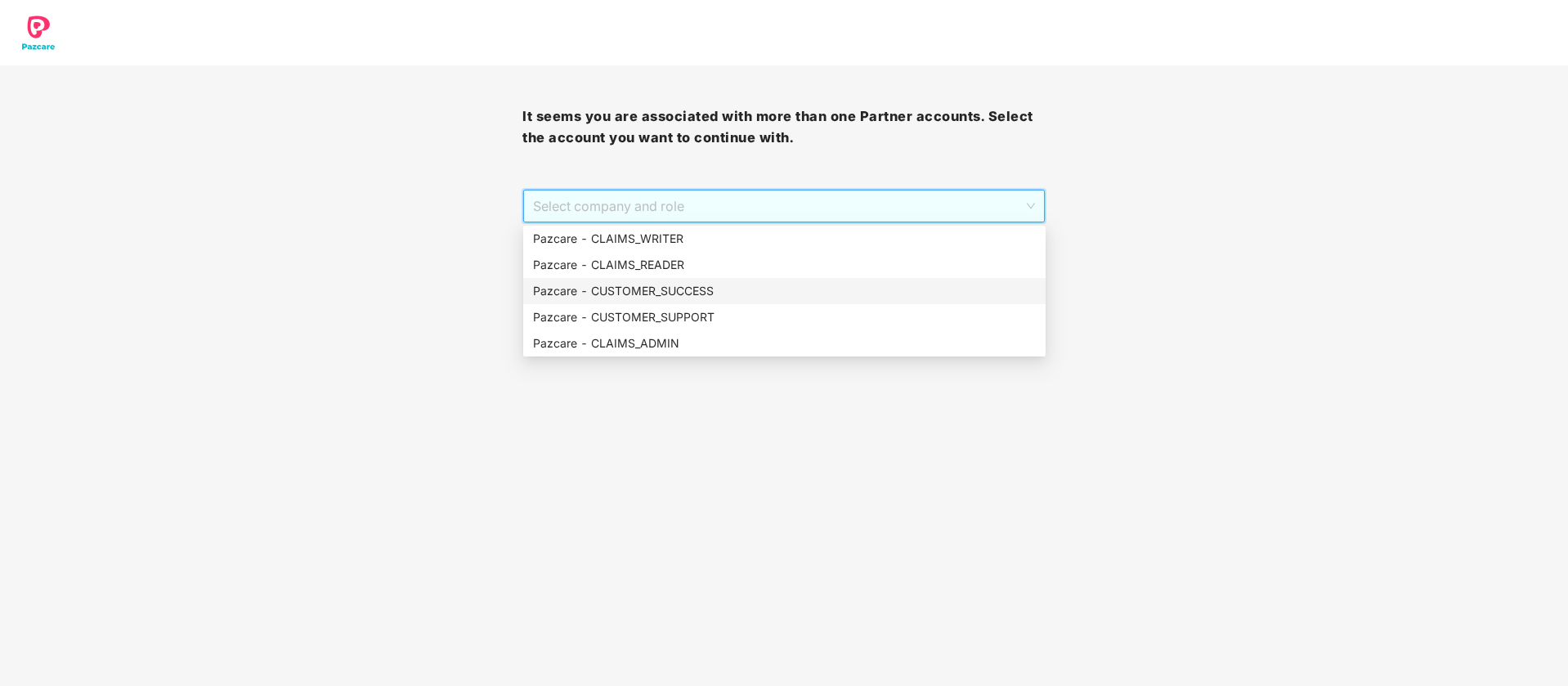
click at [689, 299] on div "Pazcare - CUSTOMER_SUCCESS" at bounding box center [784, 291] width 503 height 18
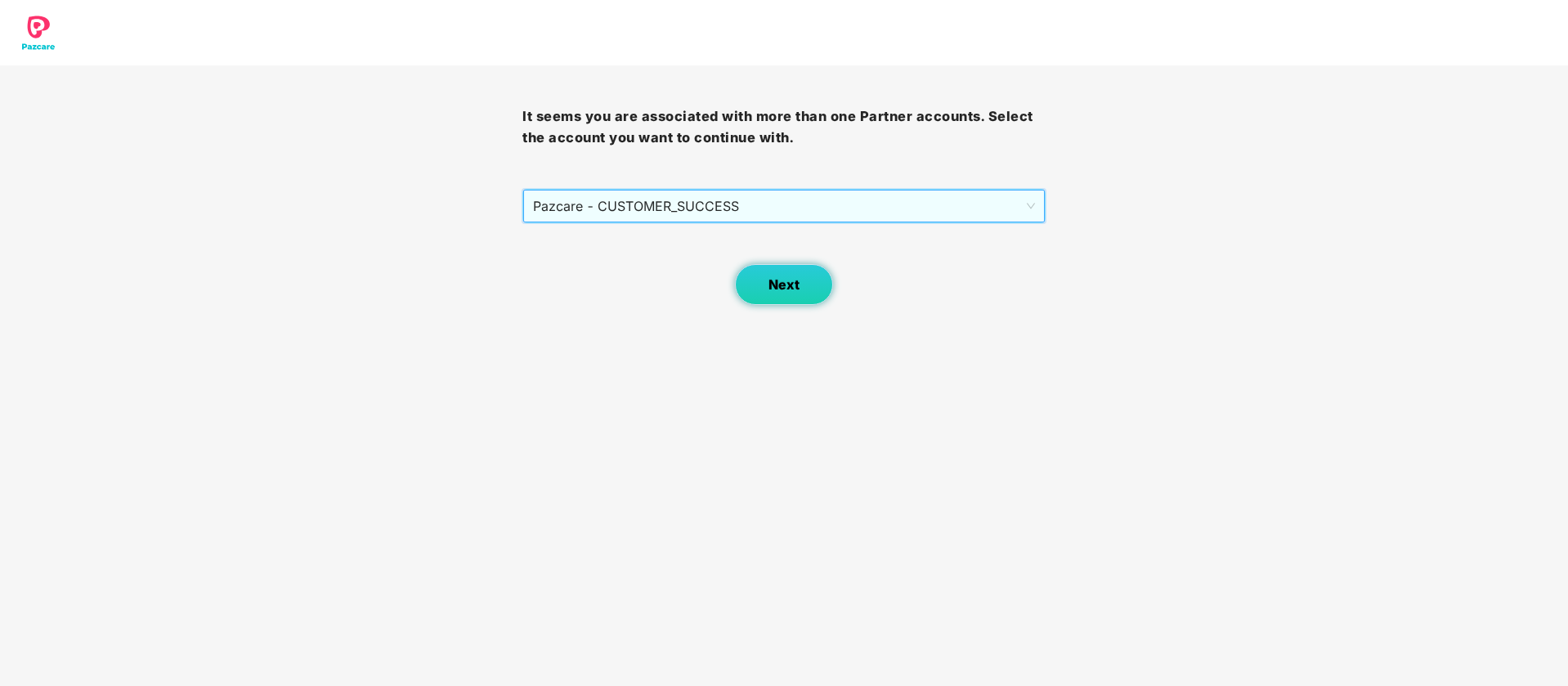
click at [826, 299] on button "Next" at bounding box center [784, 284] width 98 height 41
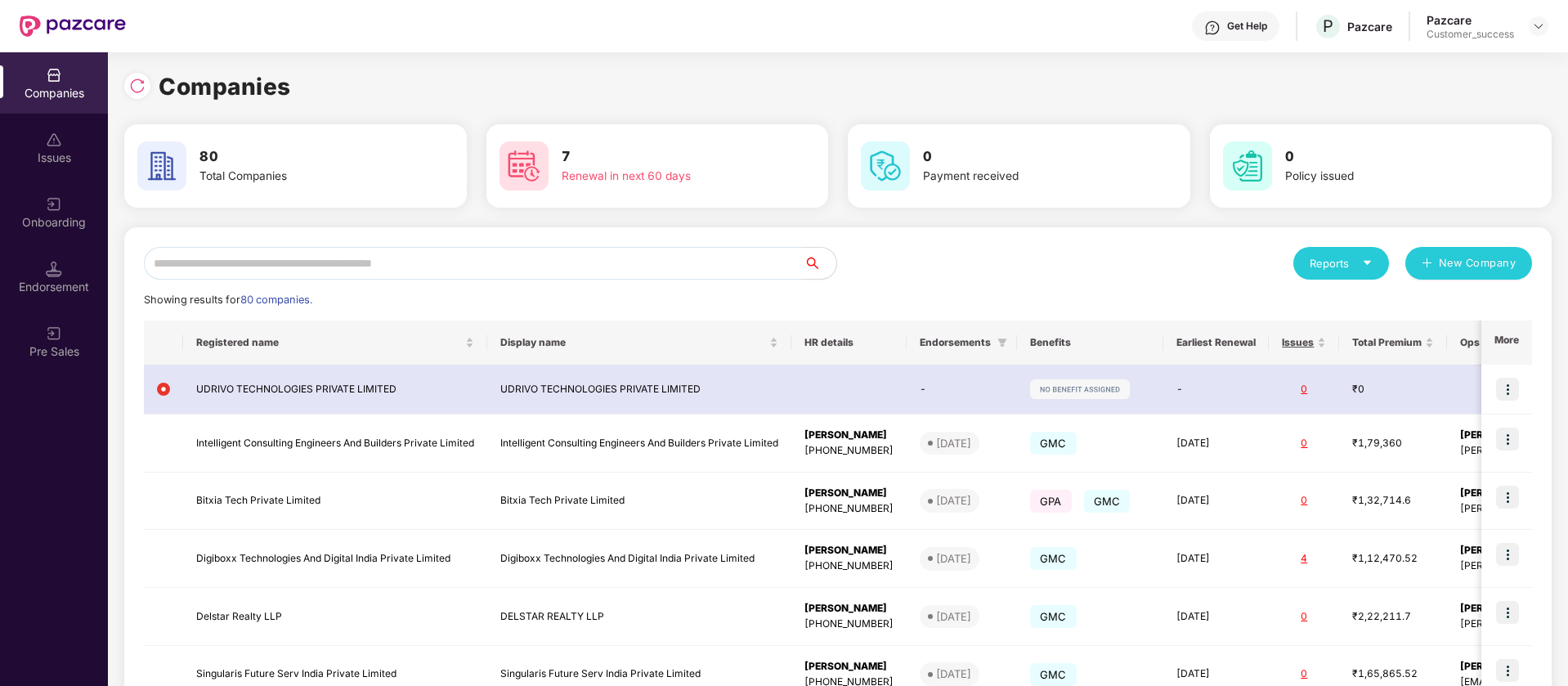
drag, startPoint x: 337, startPoint y: 308, endPoint x: 337, endPoint y: 294, distance: 14.0
click at [337, 304] on div "Showing results for 80 companies." at bounding box center [837, 300] width 1388 height 17
click at [350, 270] on input "text" at bounding box center [473, 263] width 660 height 33
paste input "**********"
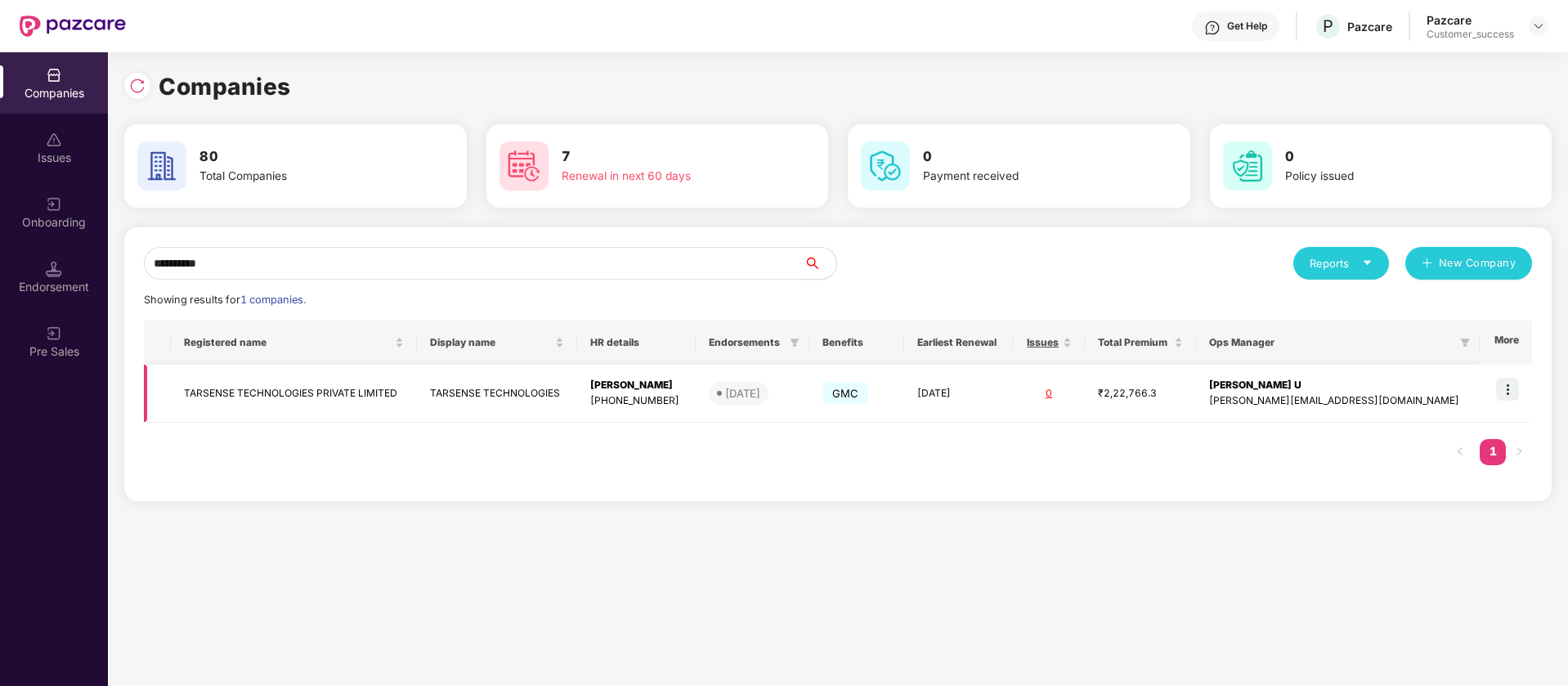
type input "**********"
click at [1514, 379] on img at bounding box center [1507, 389] width 23 height 23
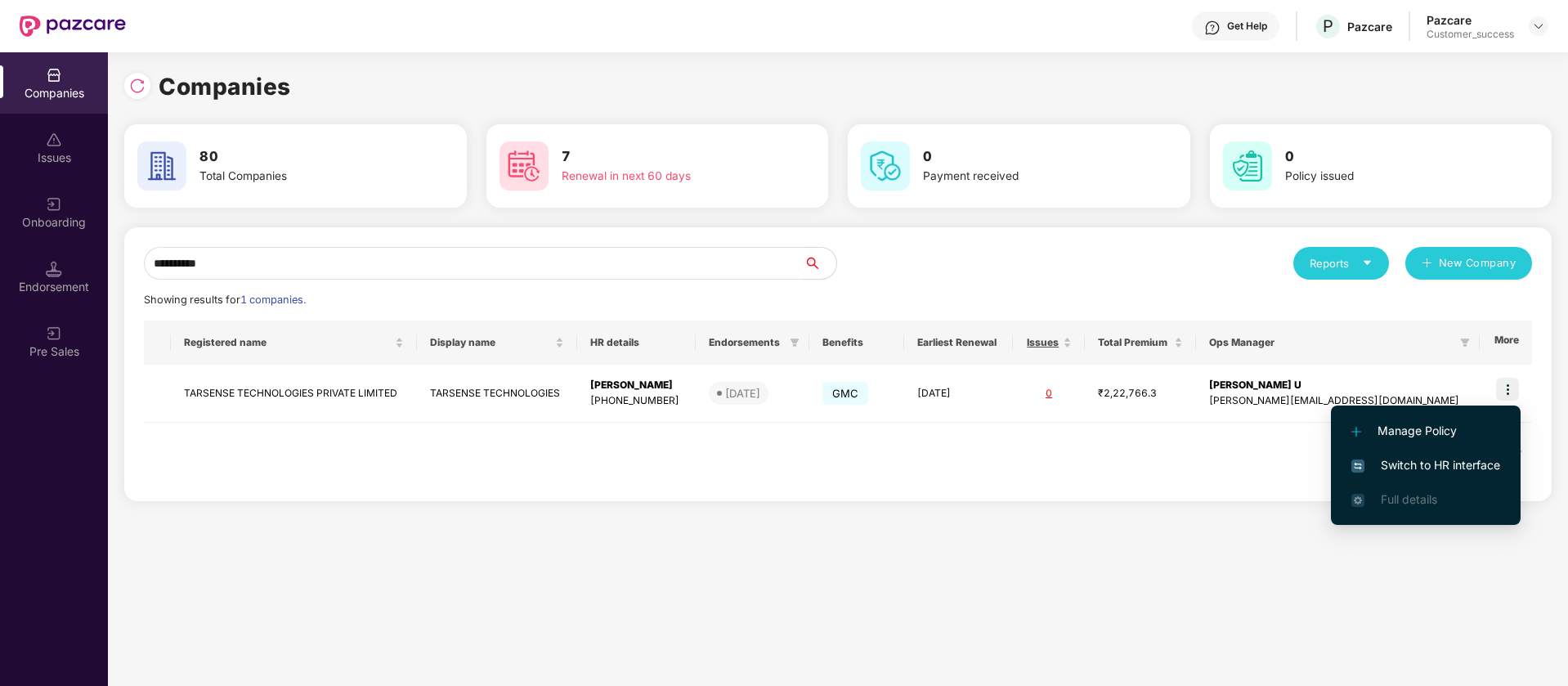
click at [1473, 464] on span "Switch to HR interface" at bounding box center [1426, 465] width 148 height 18
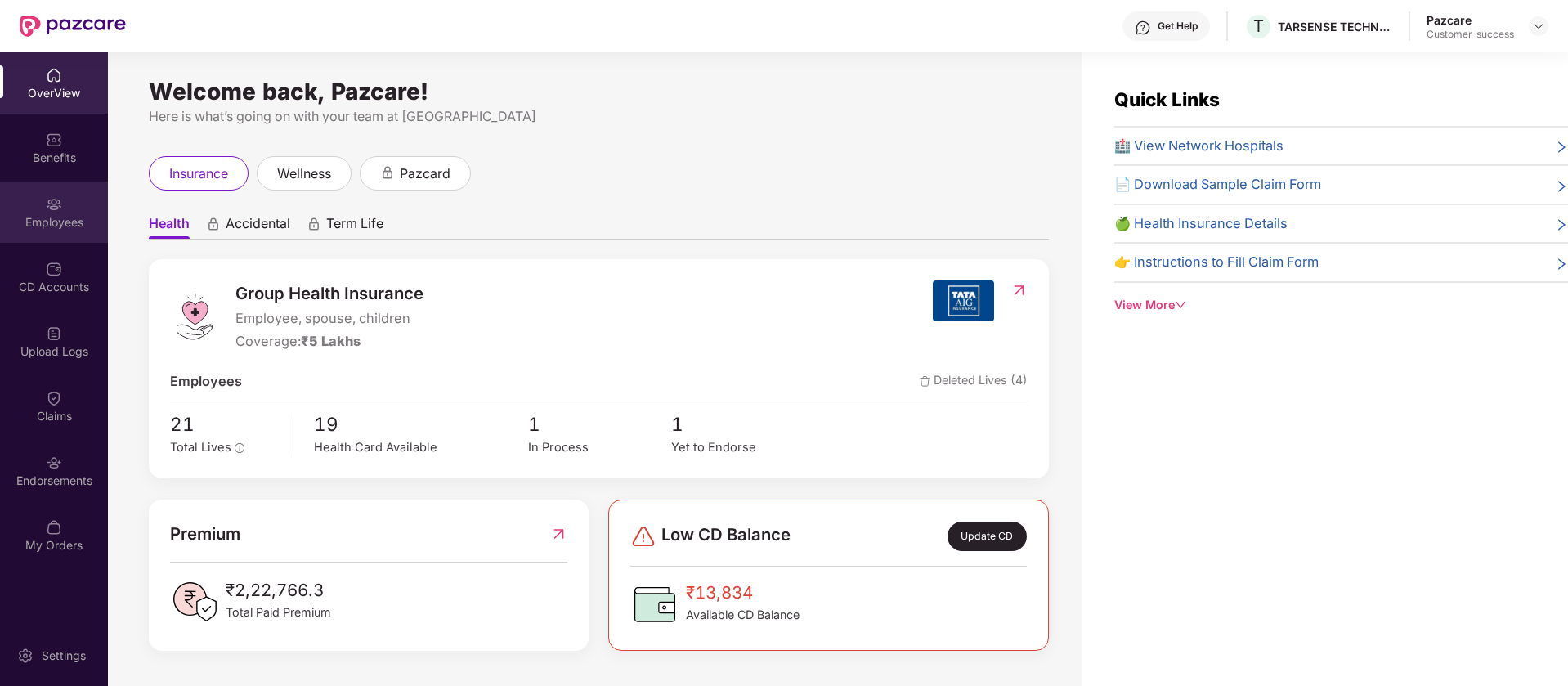
click at [0, 213] on div "Employees" at bounding box center [53, 212] width 108 height 61
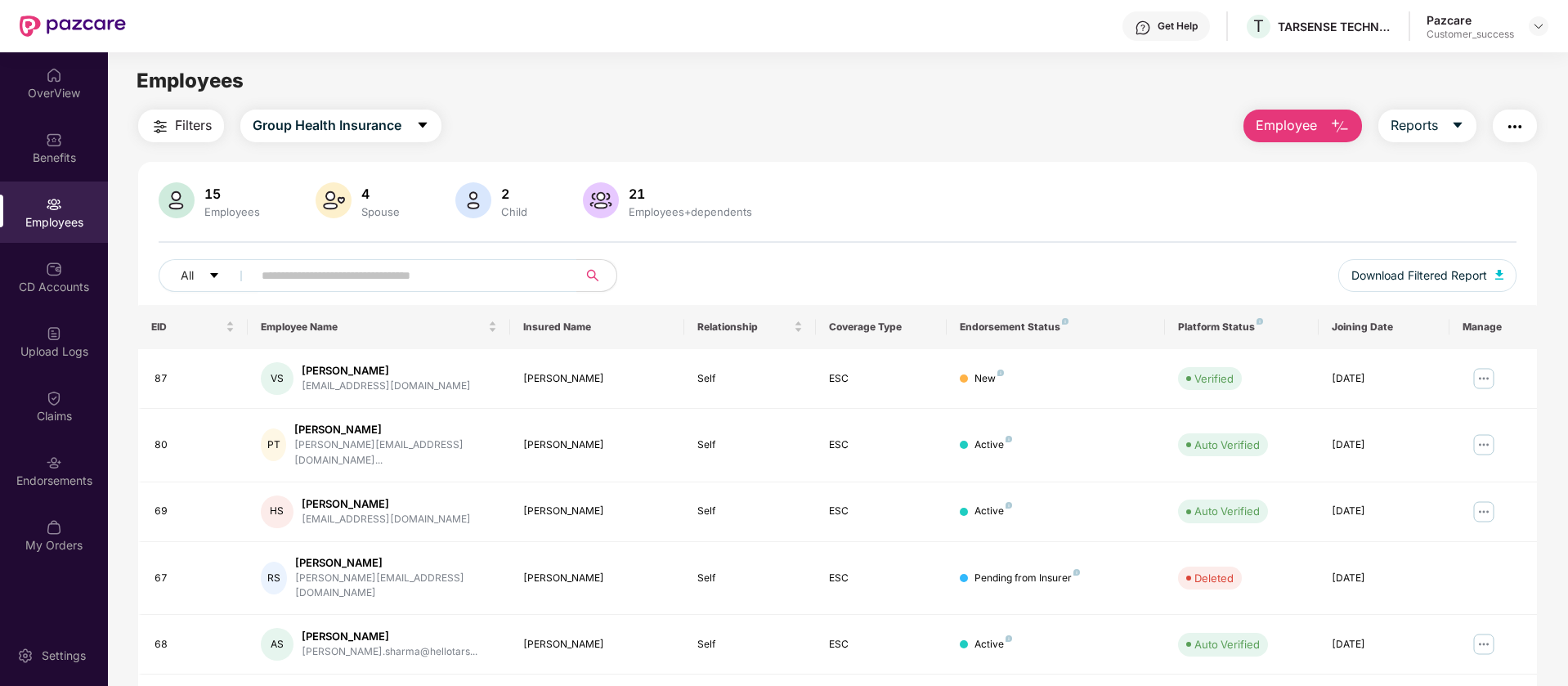
click at [1268, 130] on span "Employee" at bounding box center [1286, 126] width 61 height 21
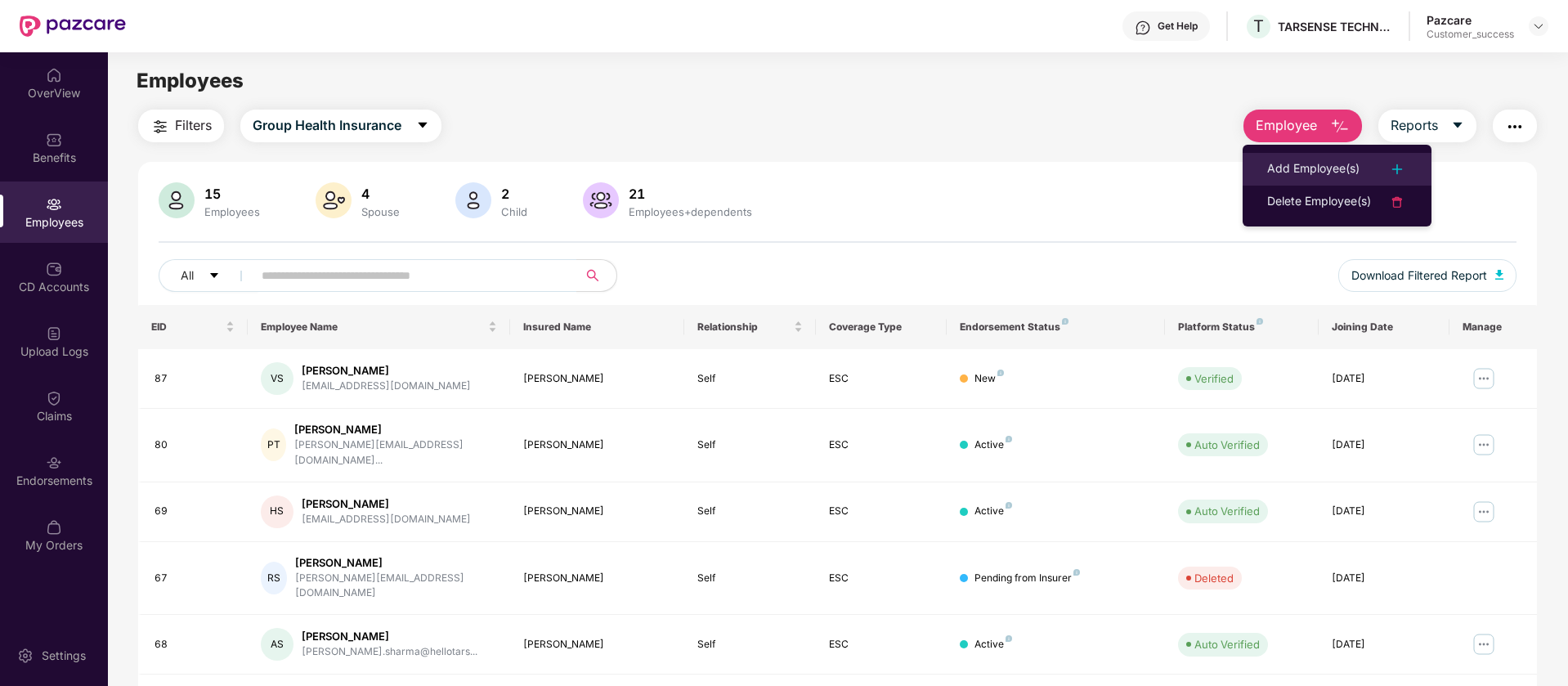
click at [1352, 173] on div "Add Employee(s)" at bounding box center [1313, 169] width 92 height 20
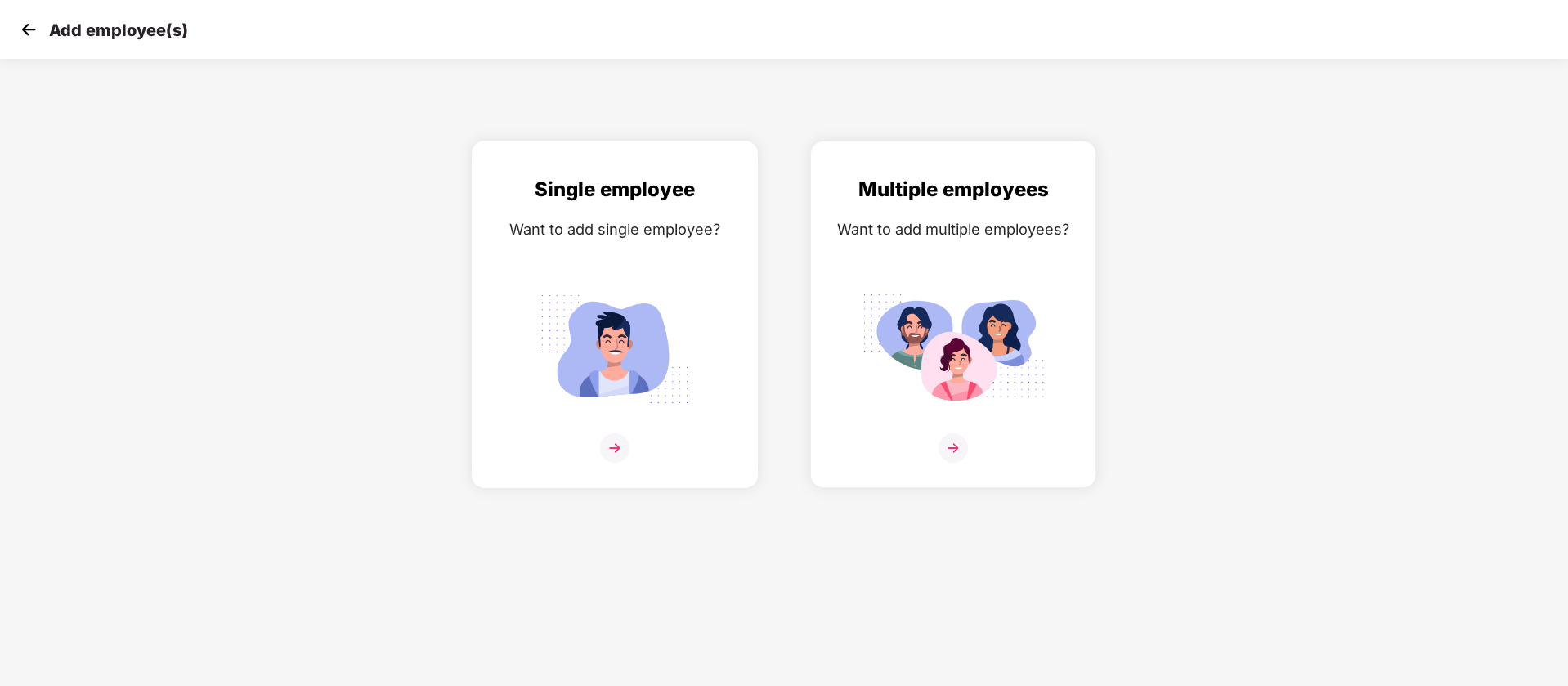
click at [655, 280] on div "Single employee Want to add single employee?" at bounding box center [614, 329] width 251 height 309
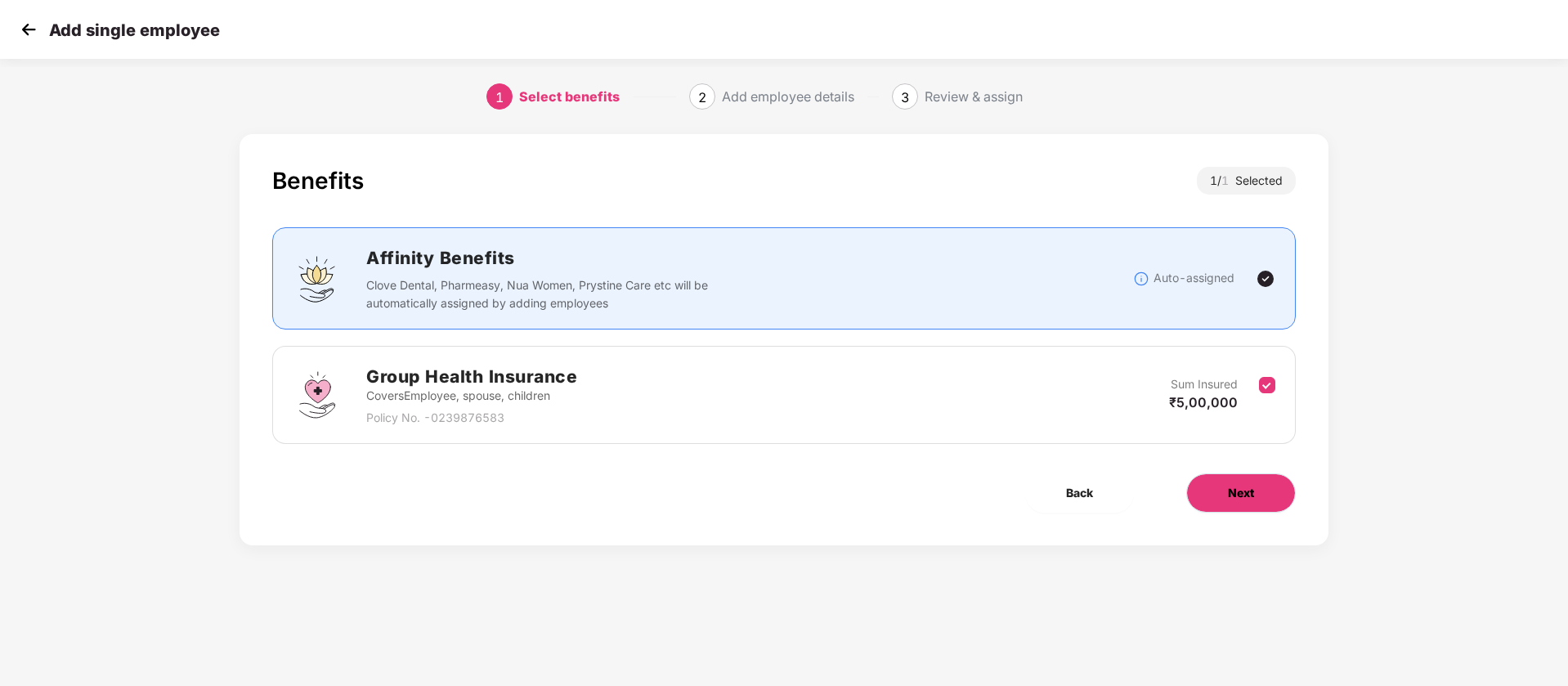
click at [1266, 500] on button "Next" at bounding box center [1241, 493] width 110 height 40
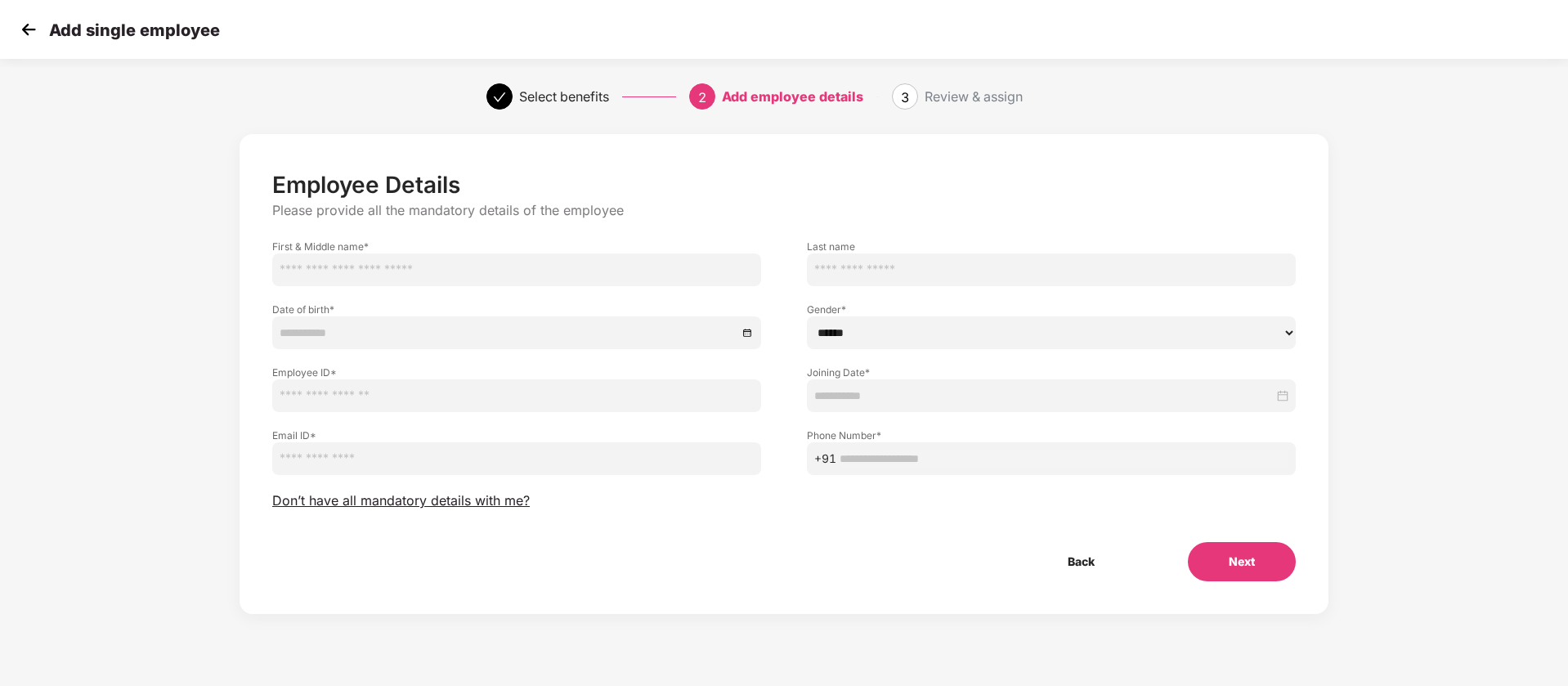
click at [539, 275] on input "text" at bounding box center [516, 269] width 489 height 33
paste input "**********"
drag, startPoint x: 429, startPoint y: 274, endPoint x: 364, endPoint y: 274, distance: 65.0
click at [364, 274] on input "**********" at bounding box center [516, 269] width 489 height 33
type input "**********"
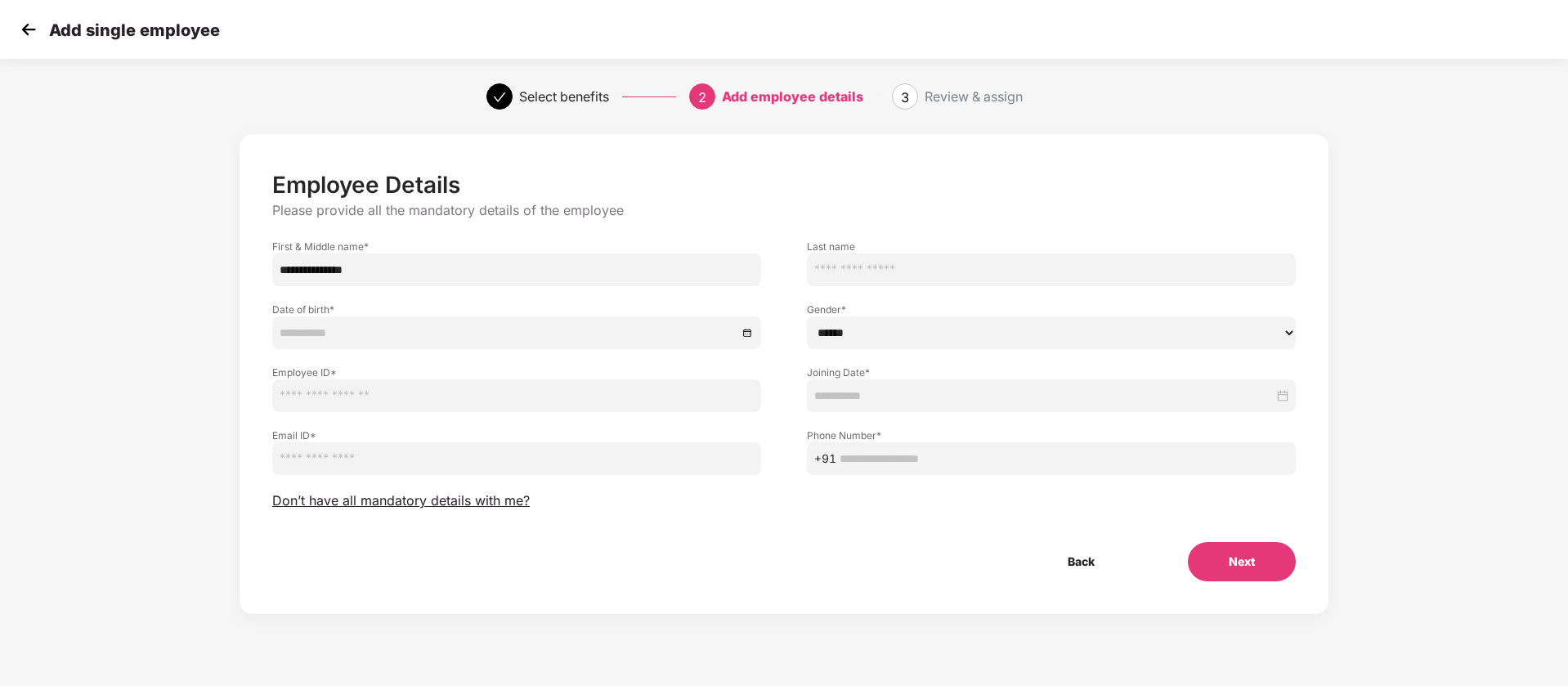
click at [925, 265] on input "text" at bounding box center [1052, 269] width 489 height 33
paste input "*****"
type input "*****"
click at [398, 328] on input at bounding box center [508, 333] width 458 height 18
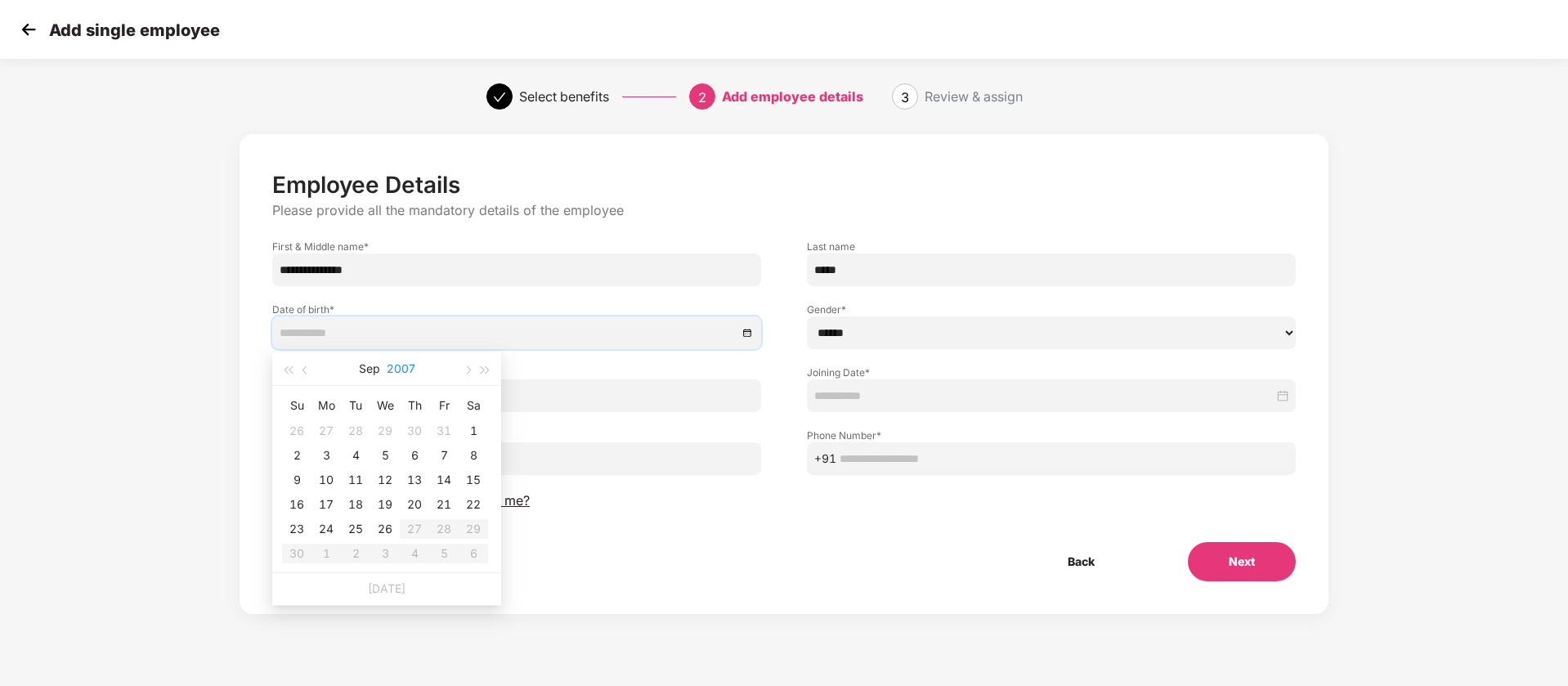
click at [402, 369] on button "2007" at bounding box center [401, 368] width 29 height 33
type input "**********"
click at [308, 414] on div "1999" at bounding box center [315, 413] width 49 height 20
type input "**********"
click at [469, 364] on button "button" at bounding box center [467, 368] width 18 height 33
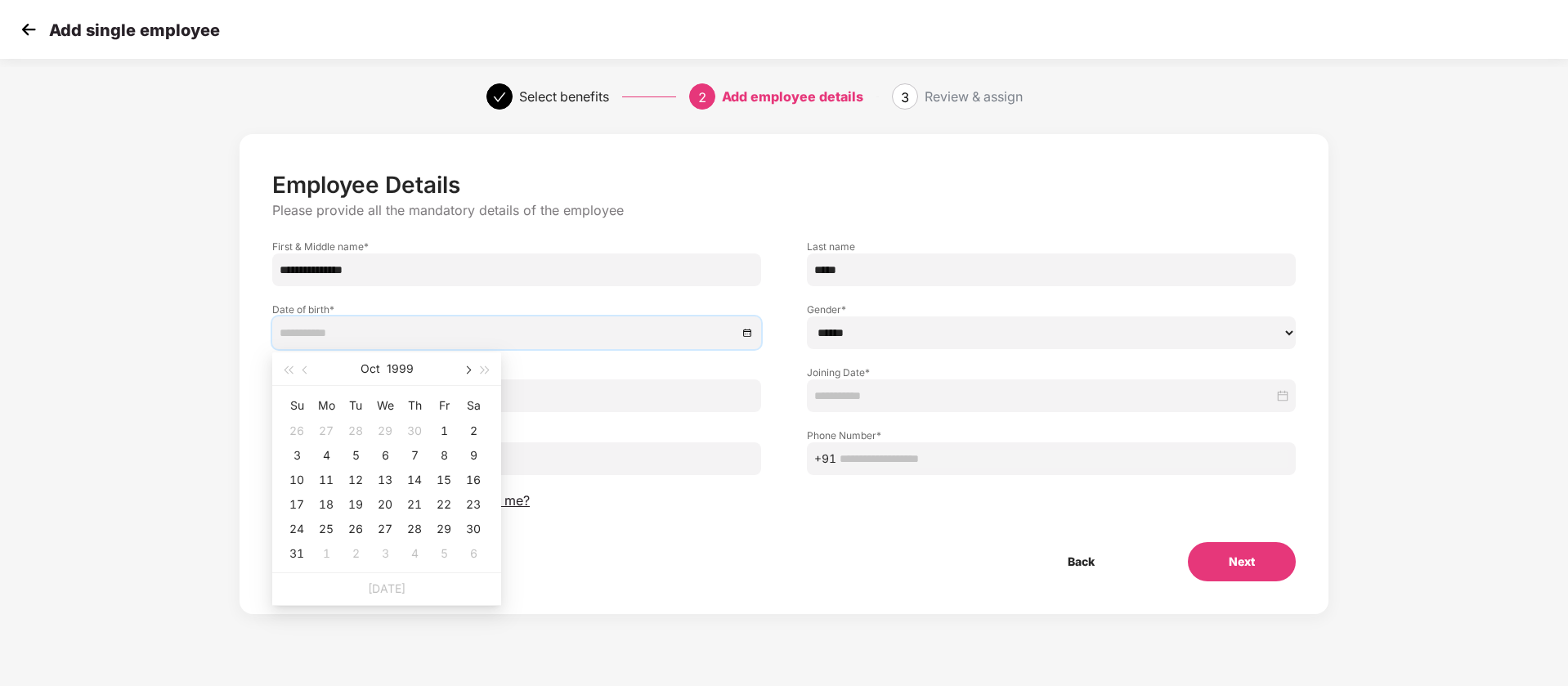
click at [469, 364] on button "button" at bounding box center [467, 368] width 18 height 33
type input "**********"
click at [442, 433] on div "3" at bounding box center [444, 432] width 20 height 20
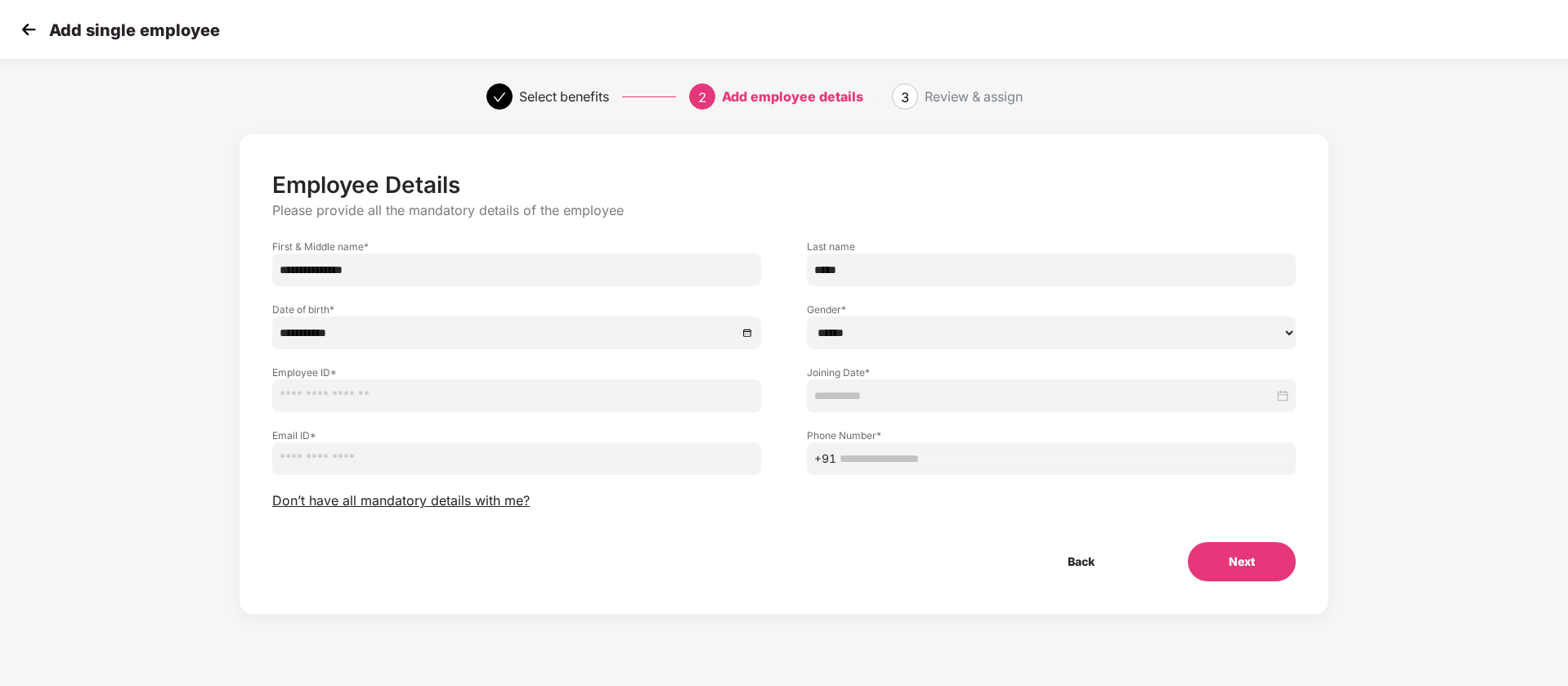
click at [966, 327] on select "****** **** ******" at bounding box center [1052, 333] width 489 height 33
select select "****"
click at [807, 317] on select "****** **** ******" at bounding box center [1052, 333] width 489 height 33
click at [421, 399] on input "text" at bounding box center [516, 395] width 489 height 33
type input "**"
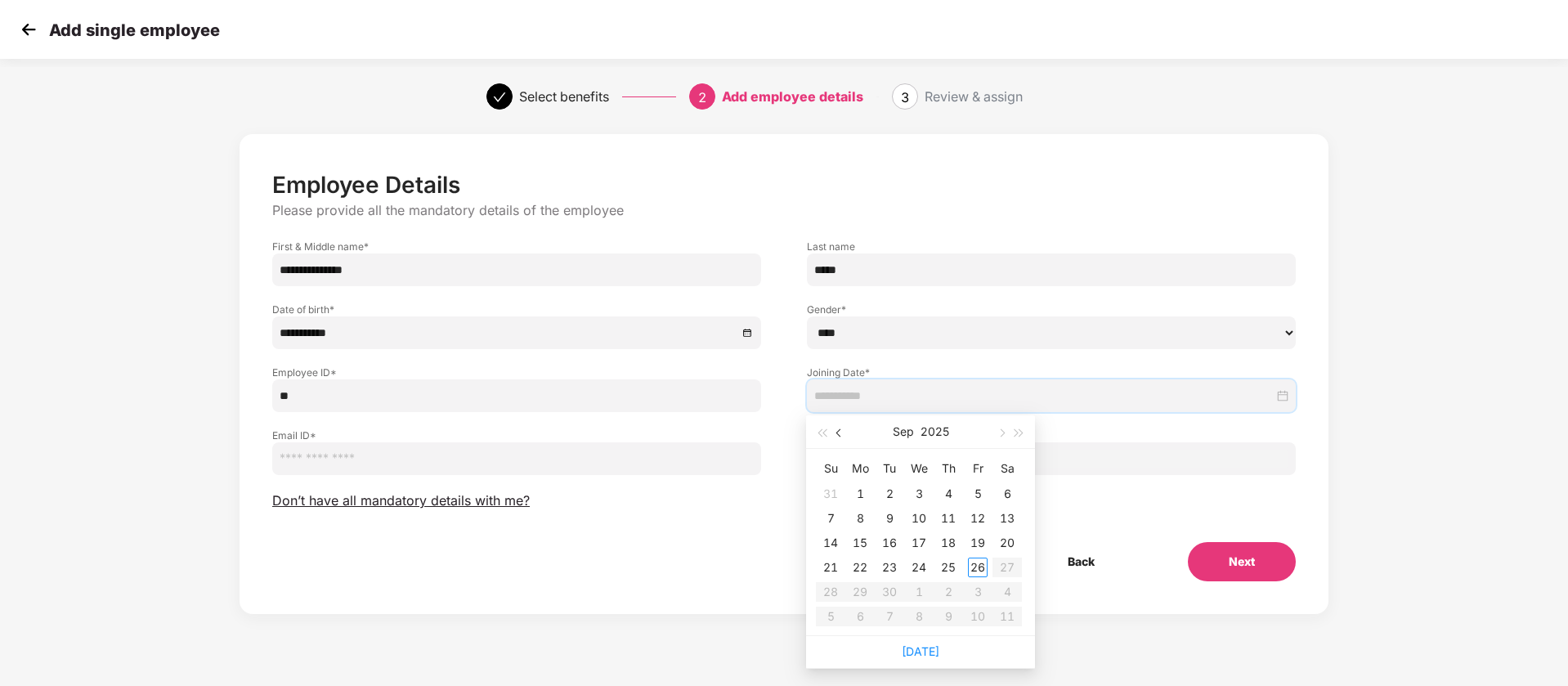
click at [838, 431] on span "button" at bounding box center [840, 434] width 8 height 8
type input "**********"
click at [951, 595] on div "28" at bounding box center [949, 592] width 20 height 20
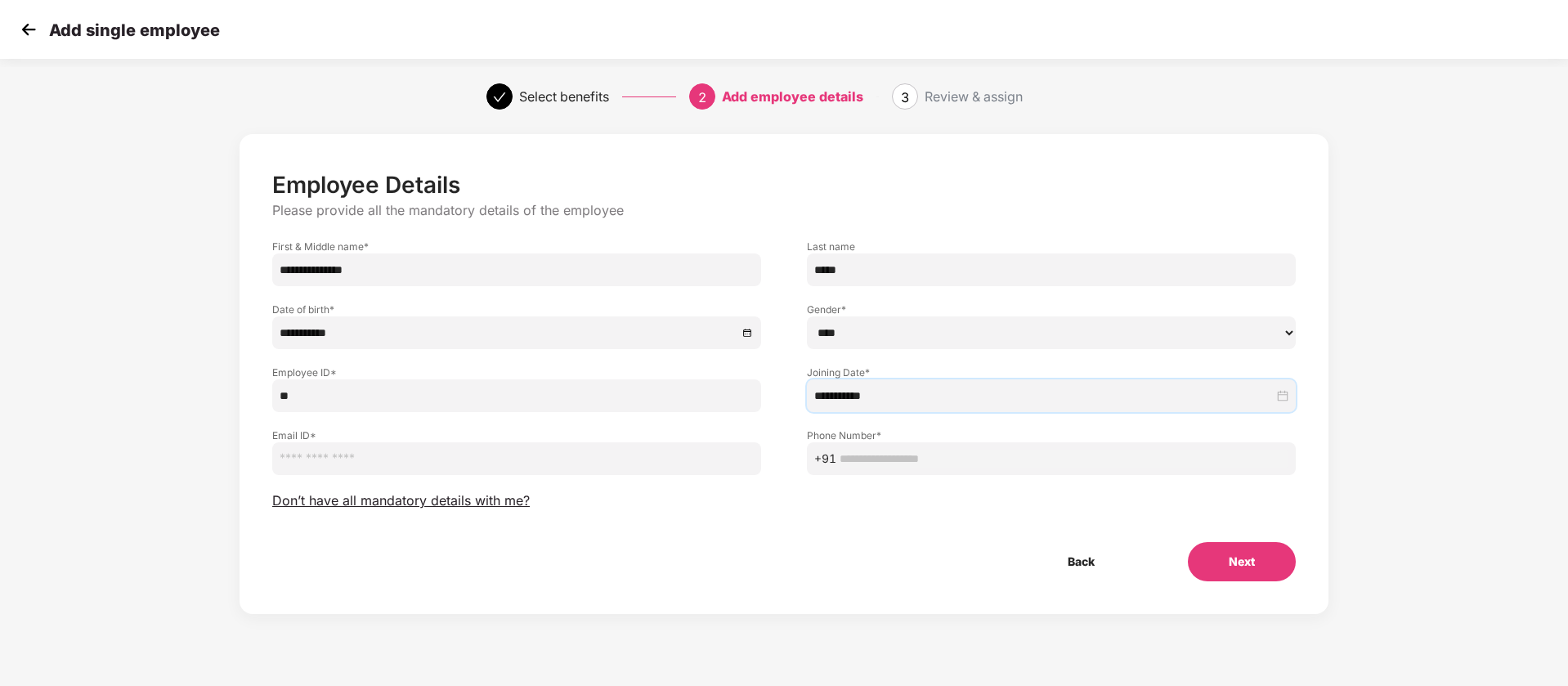
click at [561, 462] on input "email" at bounding box center [516, 458] width 489 height 33
paste input "**********"
type input "**********"
click at [952, 449] on input "text" at bounding box center [1064, 458] width 449 height 18
paste input "**********"
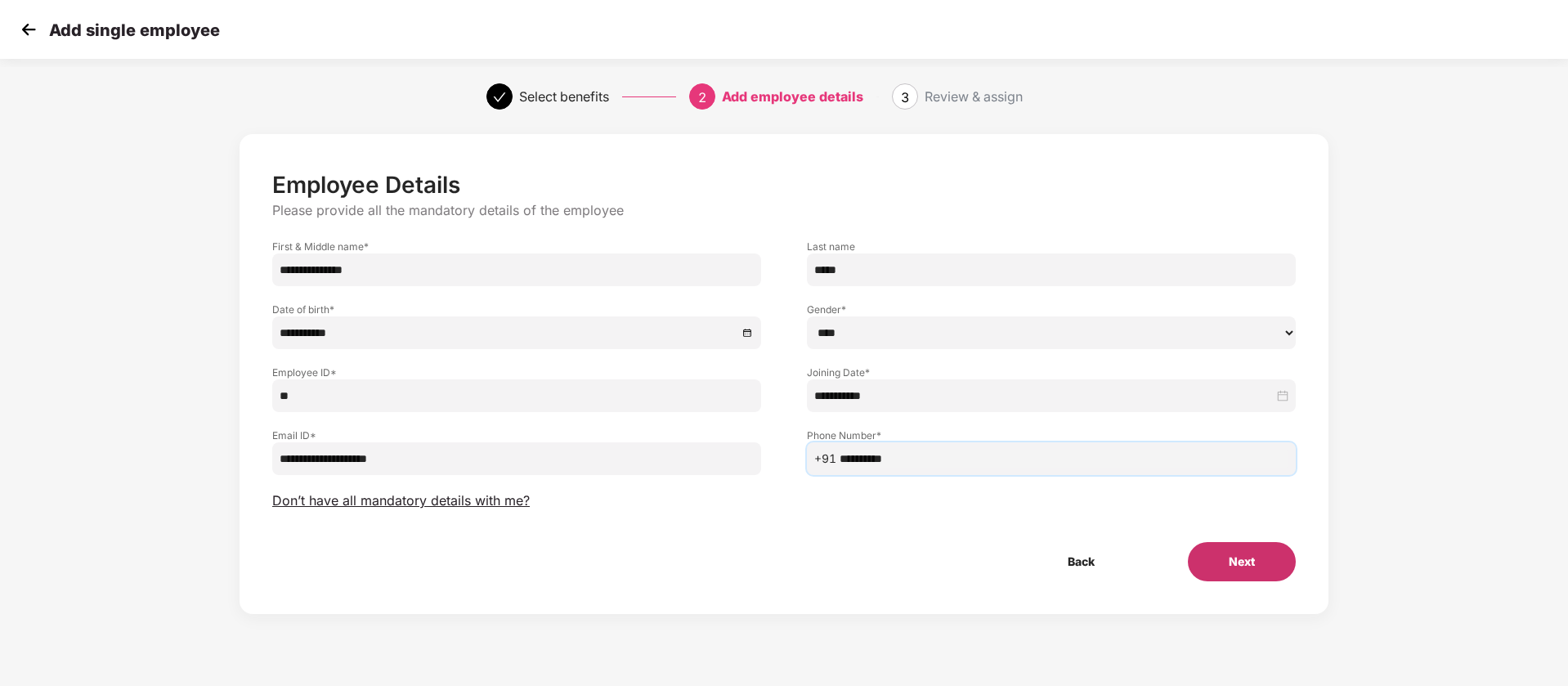
type input "**********"
click at [1254, 567] on button "Next" at bounding box center [1242, 562] width 108 height 40
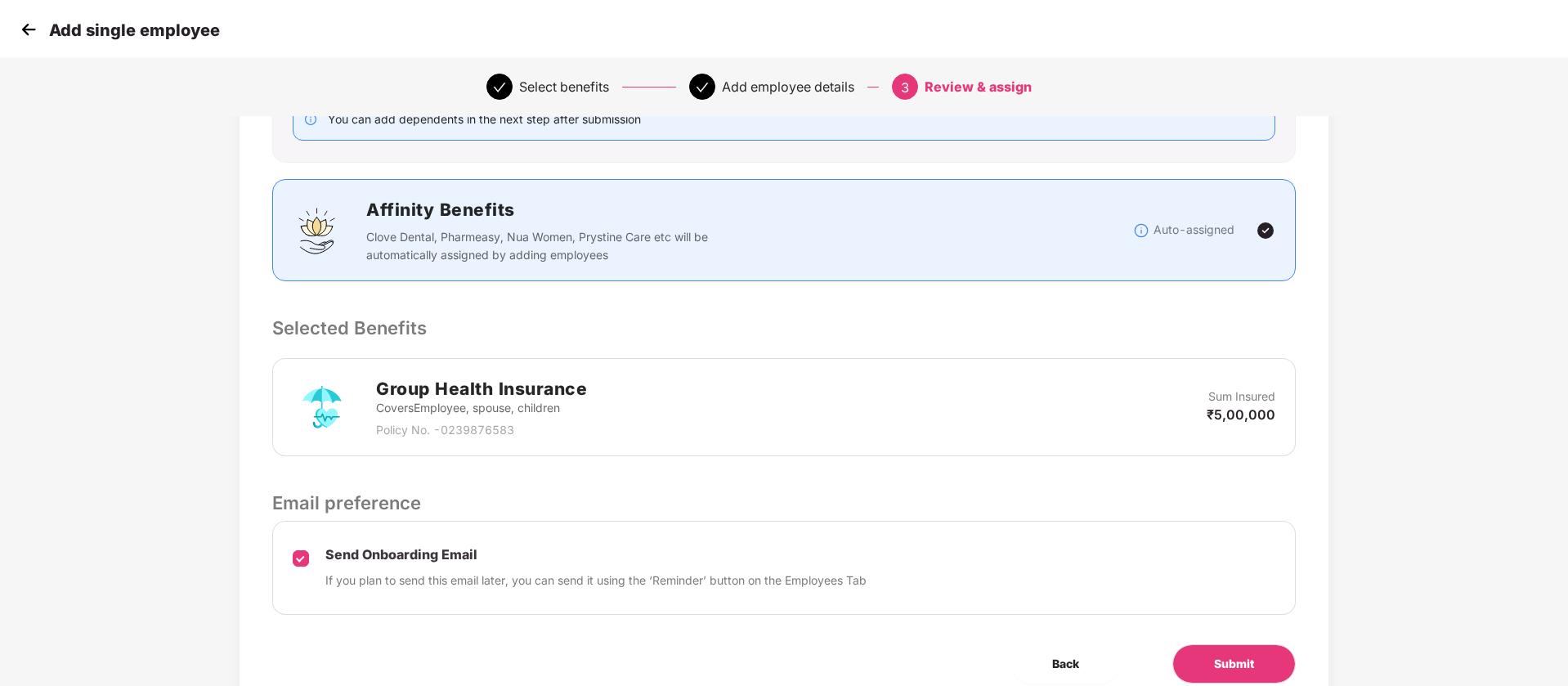
scroll to position [316, 0]
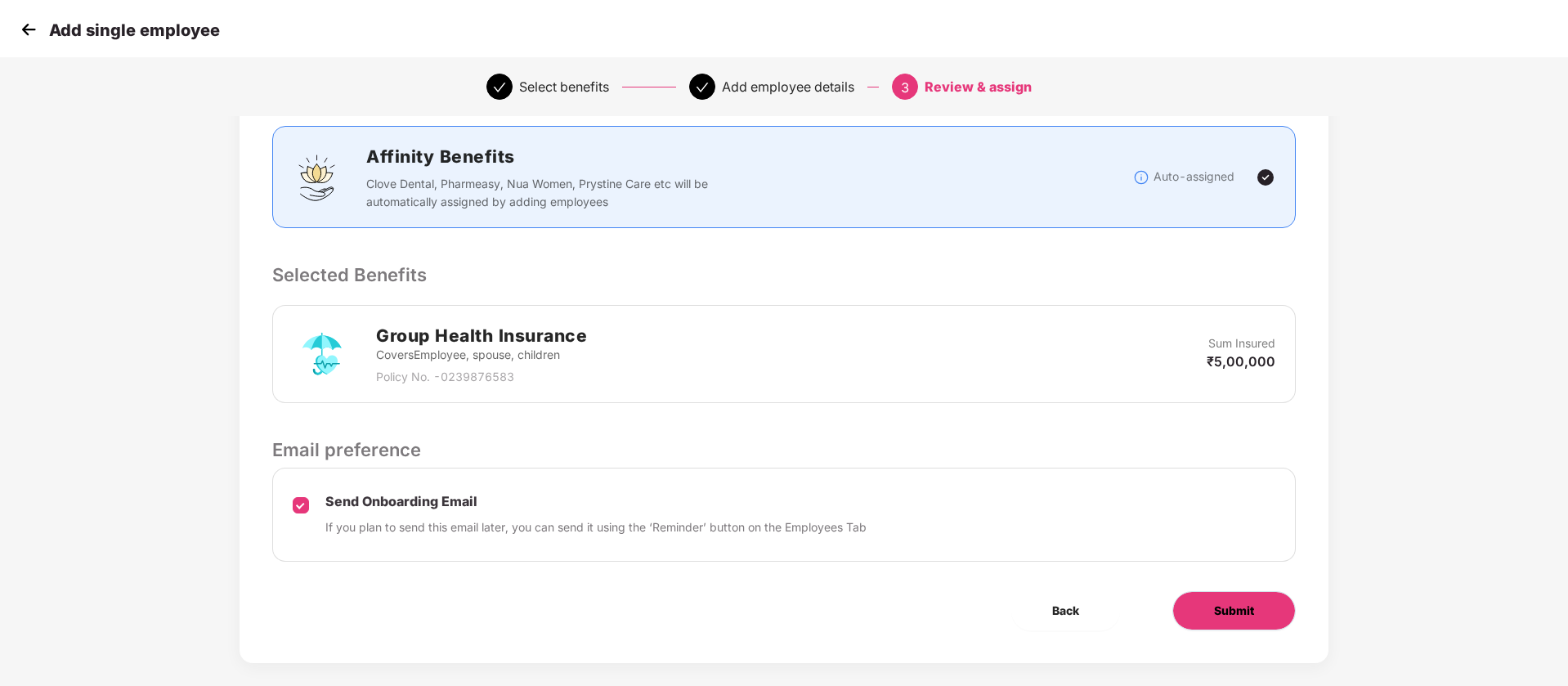
click at [1263, 595] on button "Submit" at bounding box center [1234, 611] width 124 height 40
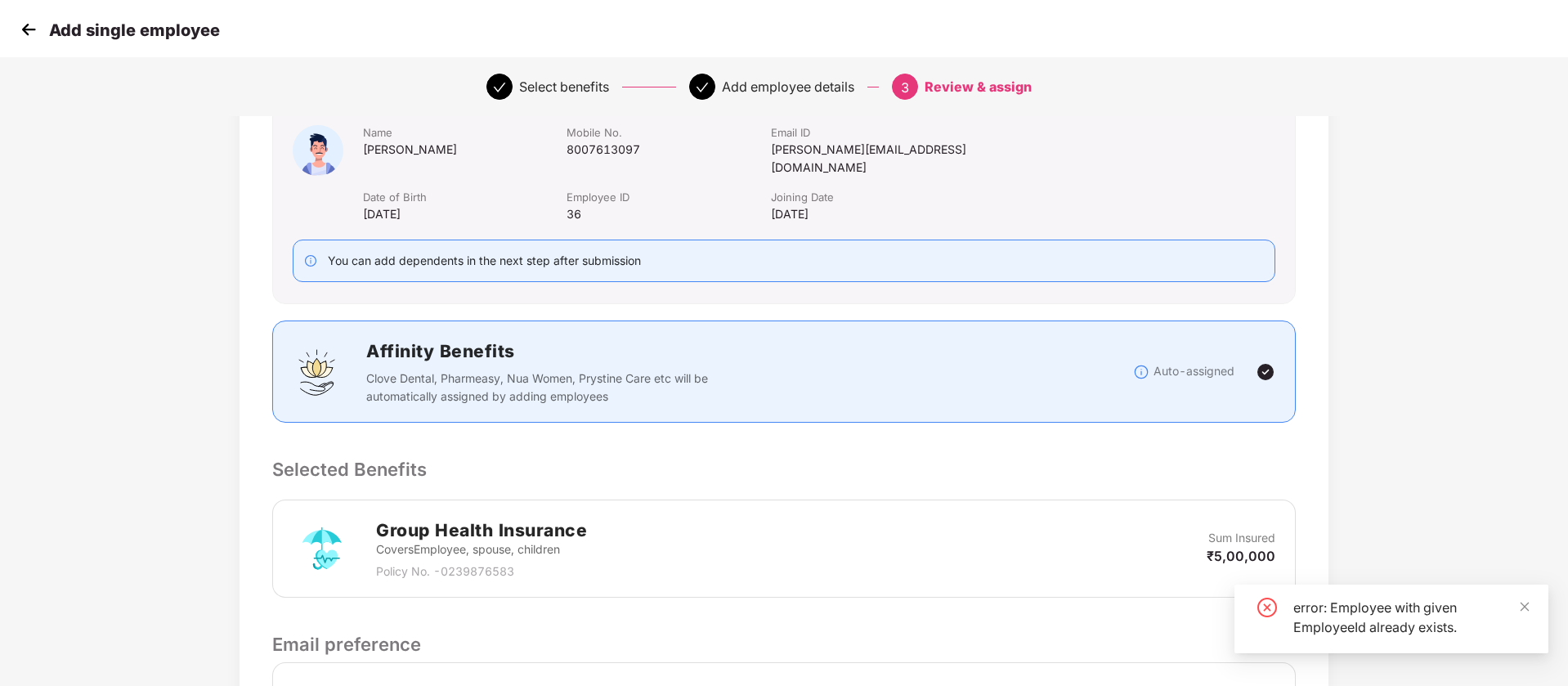
scroll to position [0, 0]
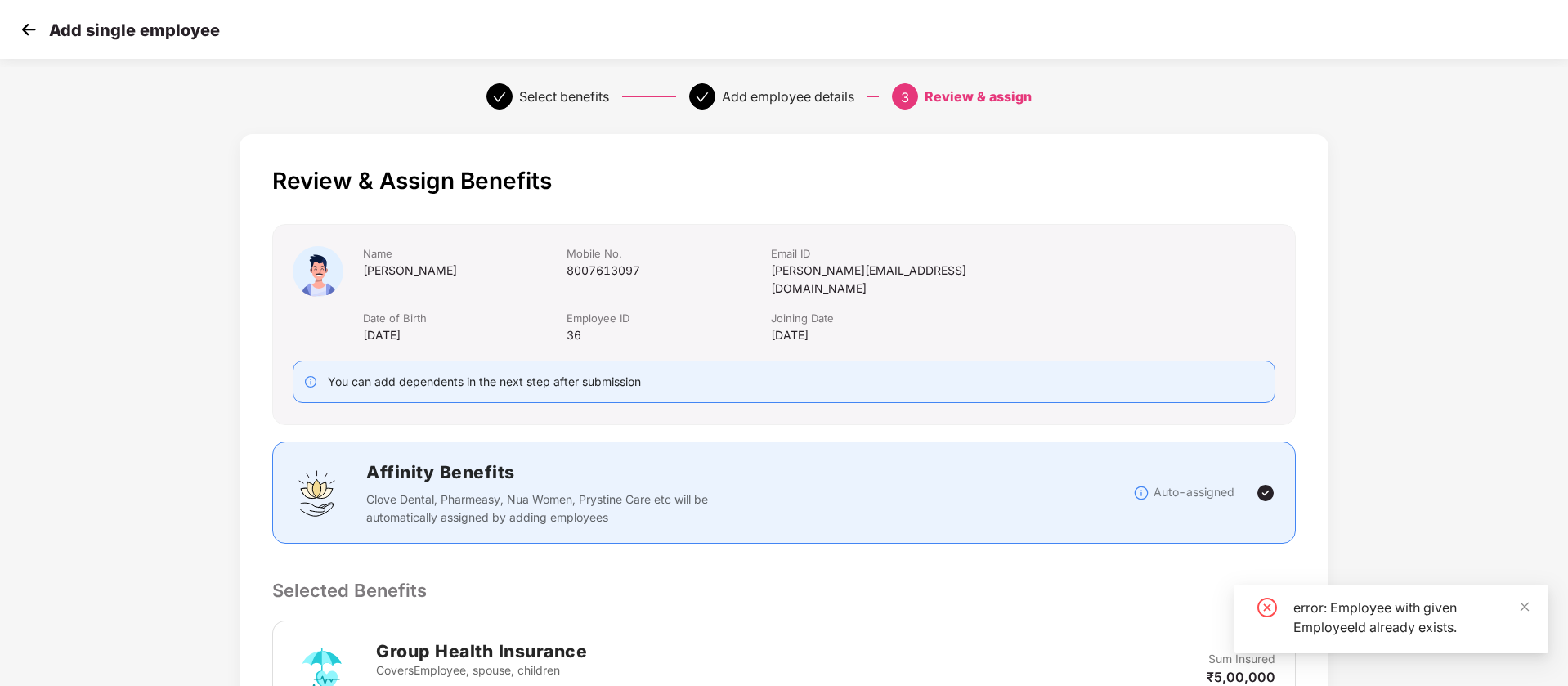
click at [419, 270] on div "Vaibhav Satish Kubre" at bounding box center [465, 270] width 204 height 18
copy div "Vaibhav Satish Kubre"
click at [35, 23] on img at bounding box center [29, 29] width 25 height 25
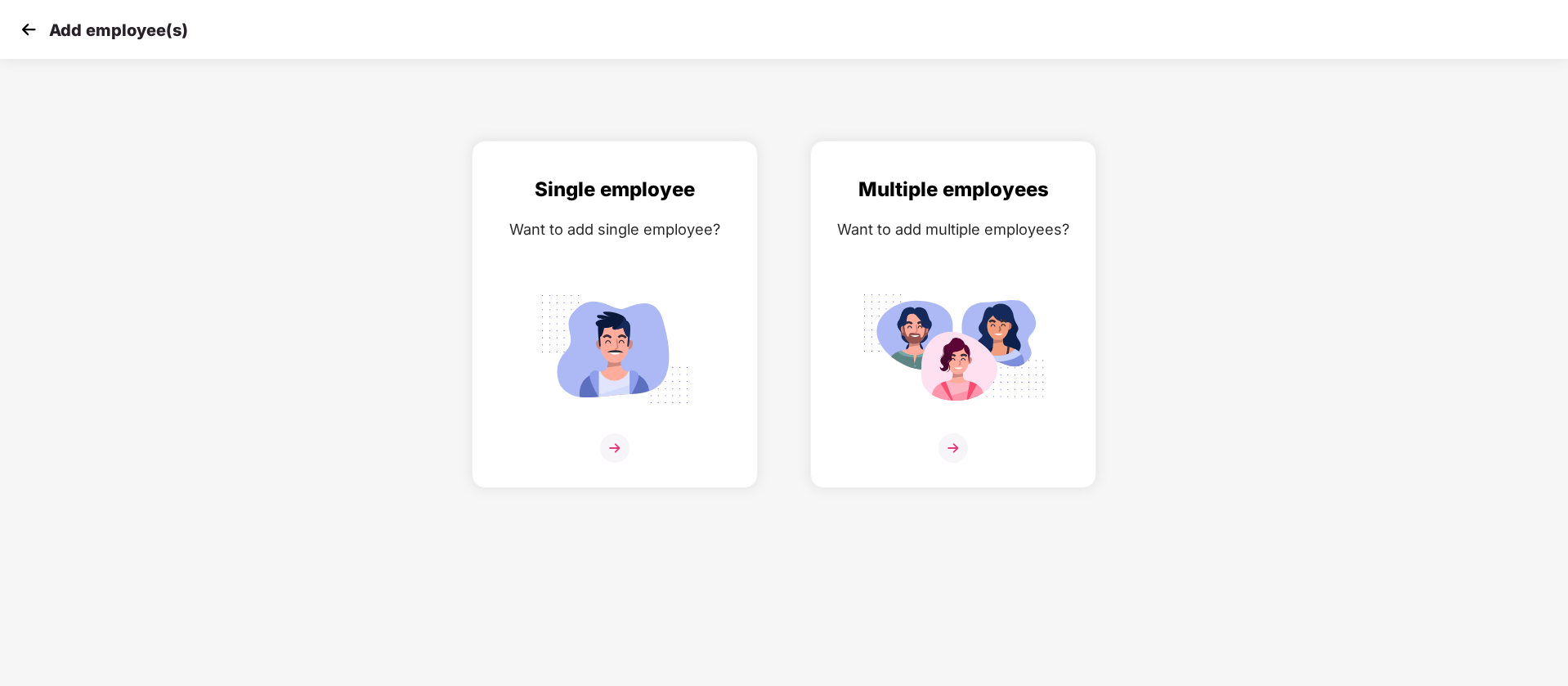
click at [35, 23] on img at bounding box center [29, 29] width 25 height 25
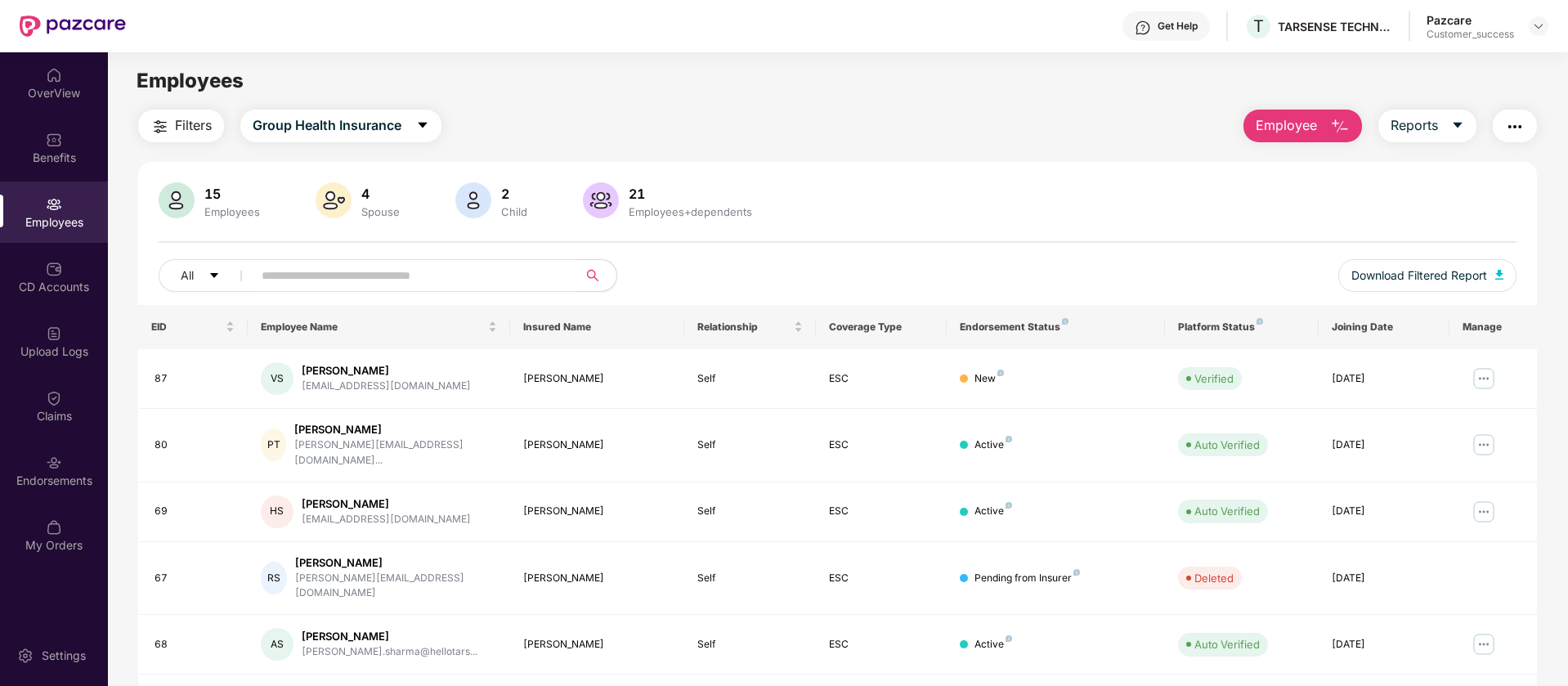
click at [459, 272] on input "text" at bounding box center [408, 275] width 294 height 25
paste input "**********"
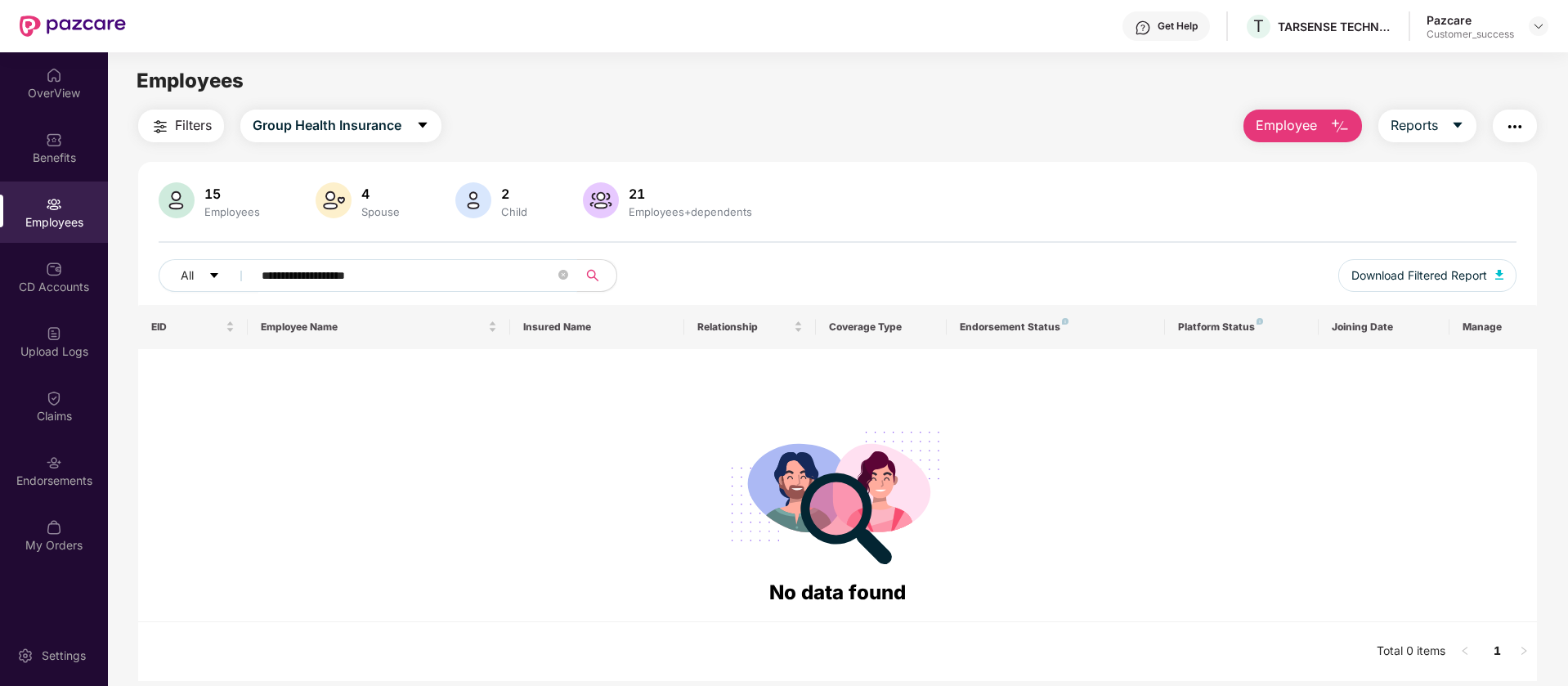
drag, startPoint x: 459, startPoint y: 272, endPoint x: 309, endPoint y: 275, distance: 150.0
click at [309, 275] on input "**********" at bounding box center [408, 275] width 294 height 25
type input "*******"
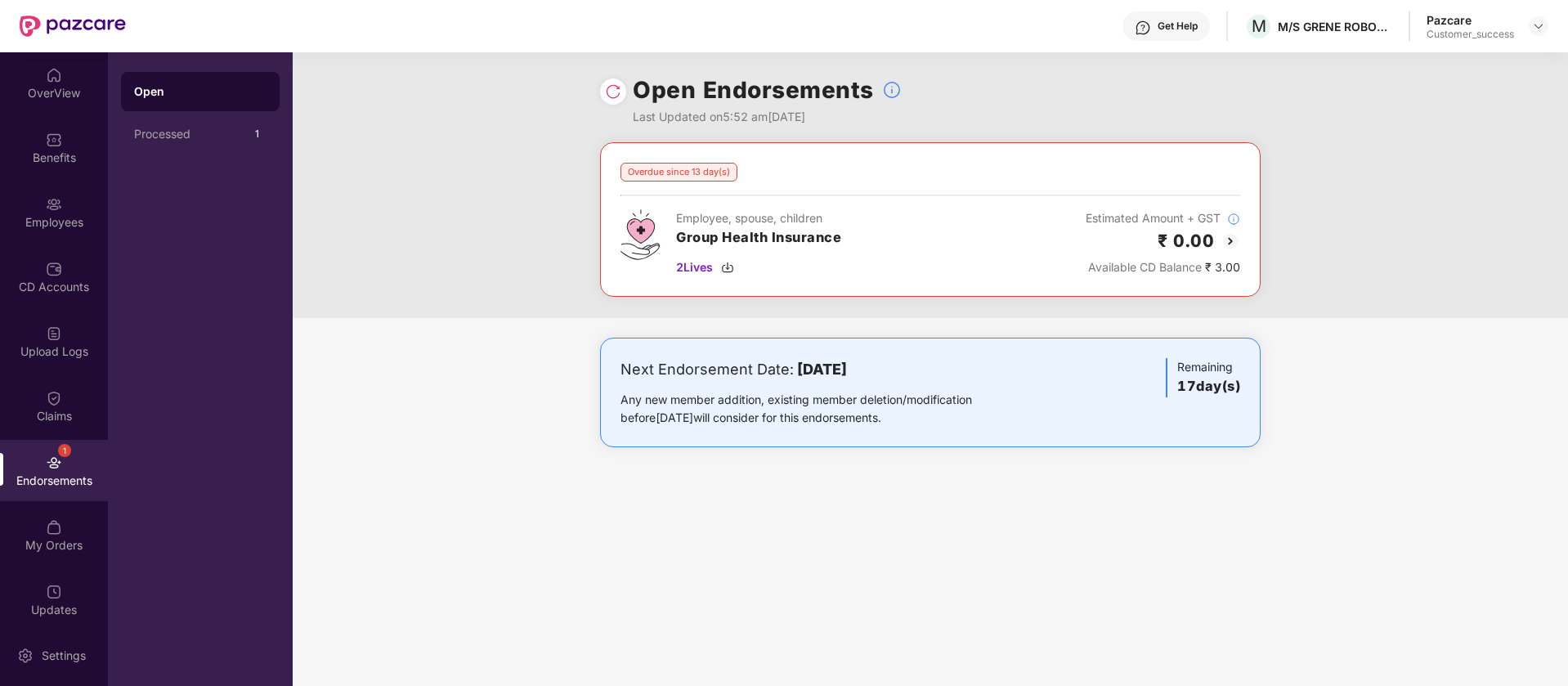
click at [34, 243] on div "OverView Benefits Employees CD Accounts Upload Logs Claims 1 Endorsements My Or…" at bounding box center [53, 339] width 108 height 572
click at [1540, 20] on img at bounding box center [1537, 26] width 13 height 13
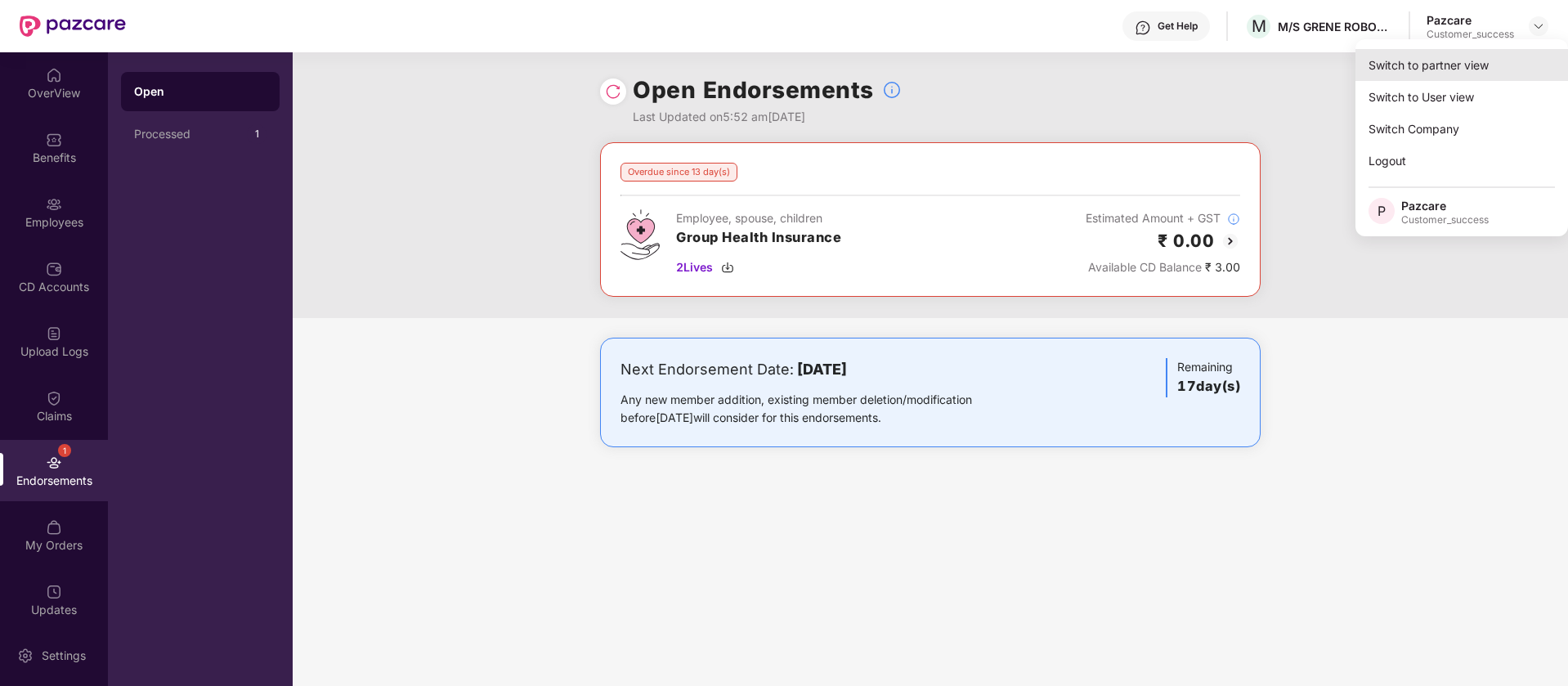
click at [1483, 68] on div "Switch to partner view" at bounding box center [1461, 65] width 213 height 32
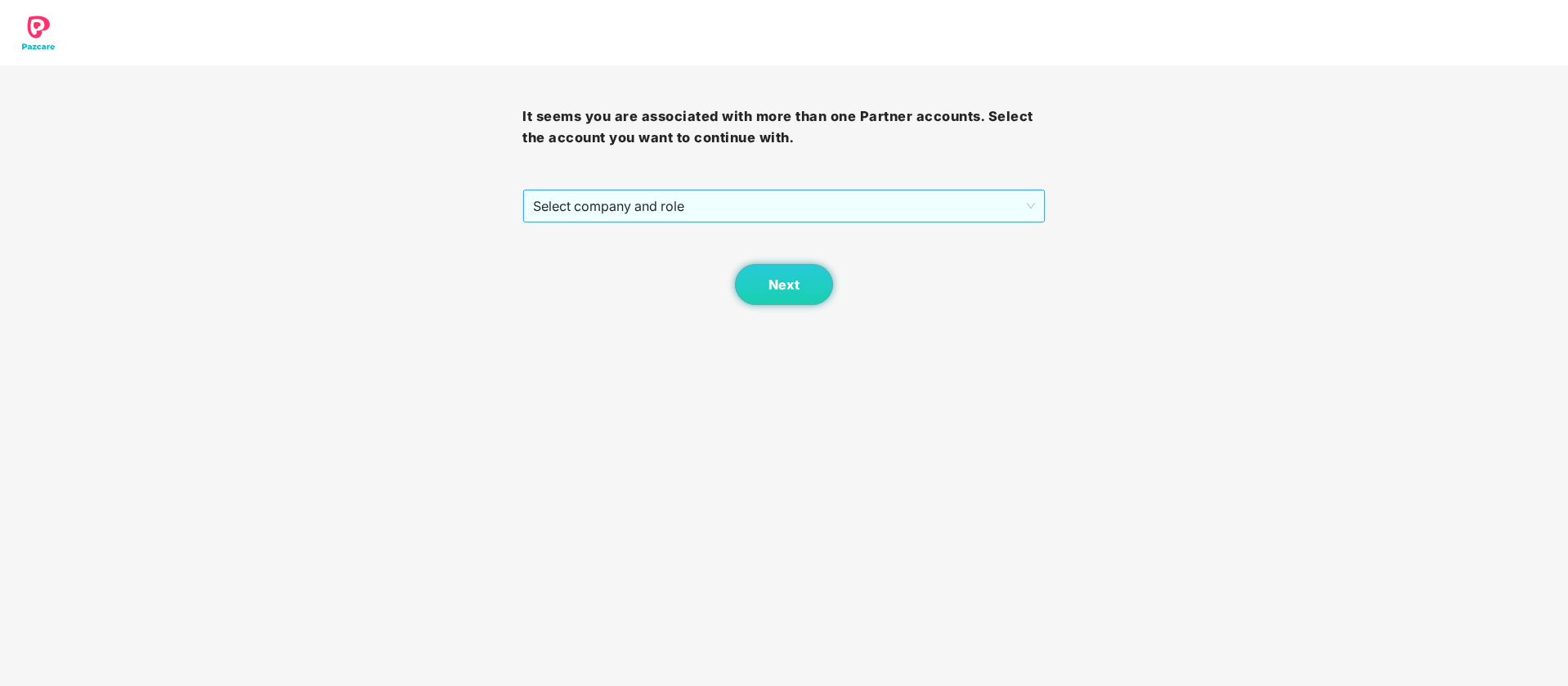
click at [868, 207] on span "Select company and role" at bounding box center [784, 206] width 501 height 31
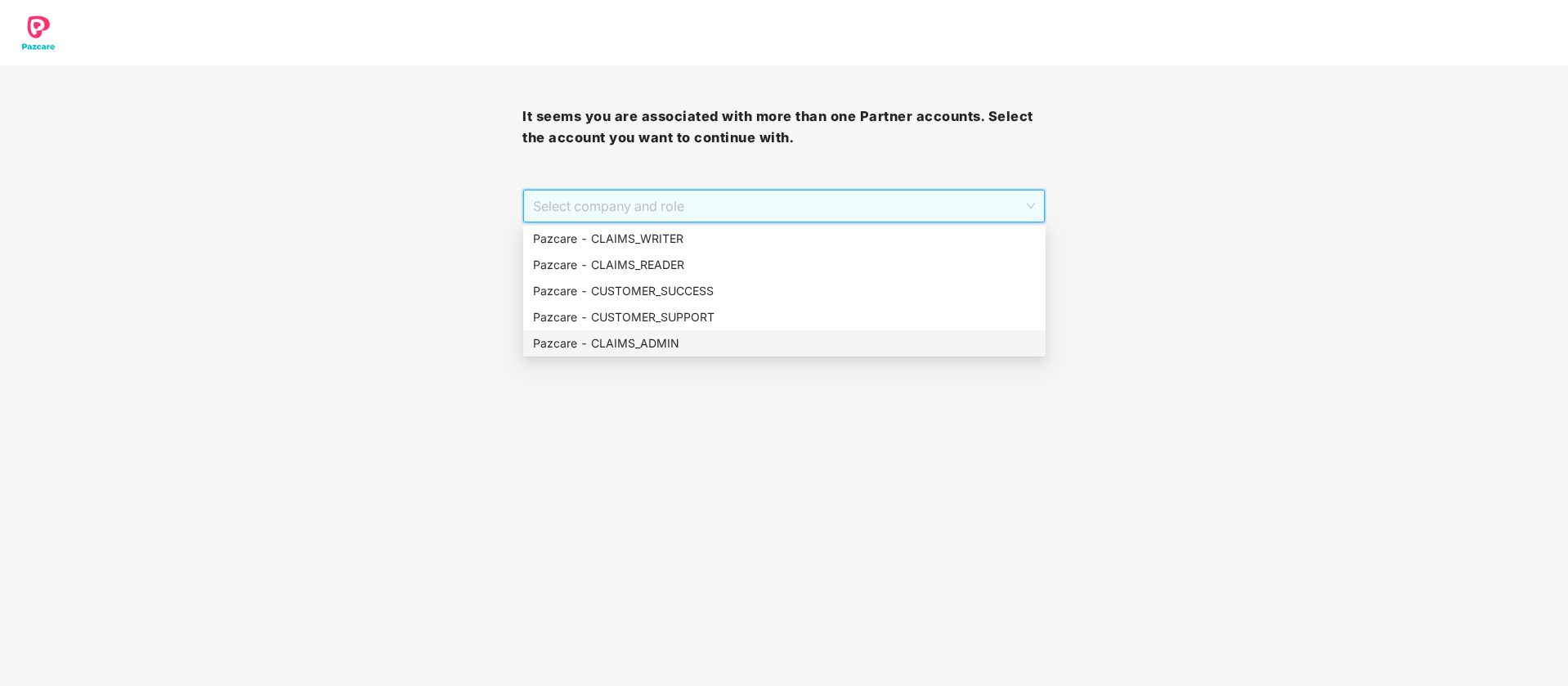
click at [693, 332] on div "Pazcare - CLAIMS_ADMIN" at bounding box center [784, 343] width 522 height 26
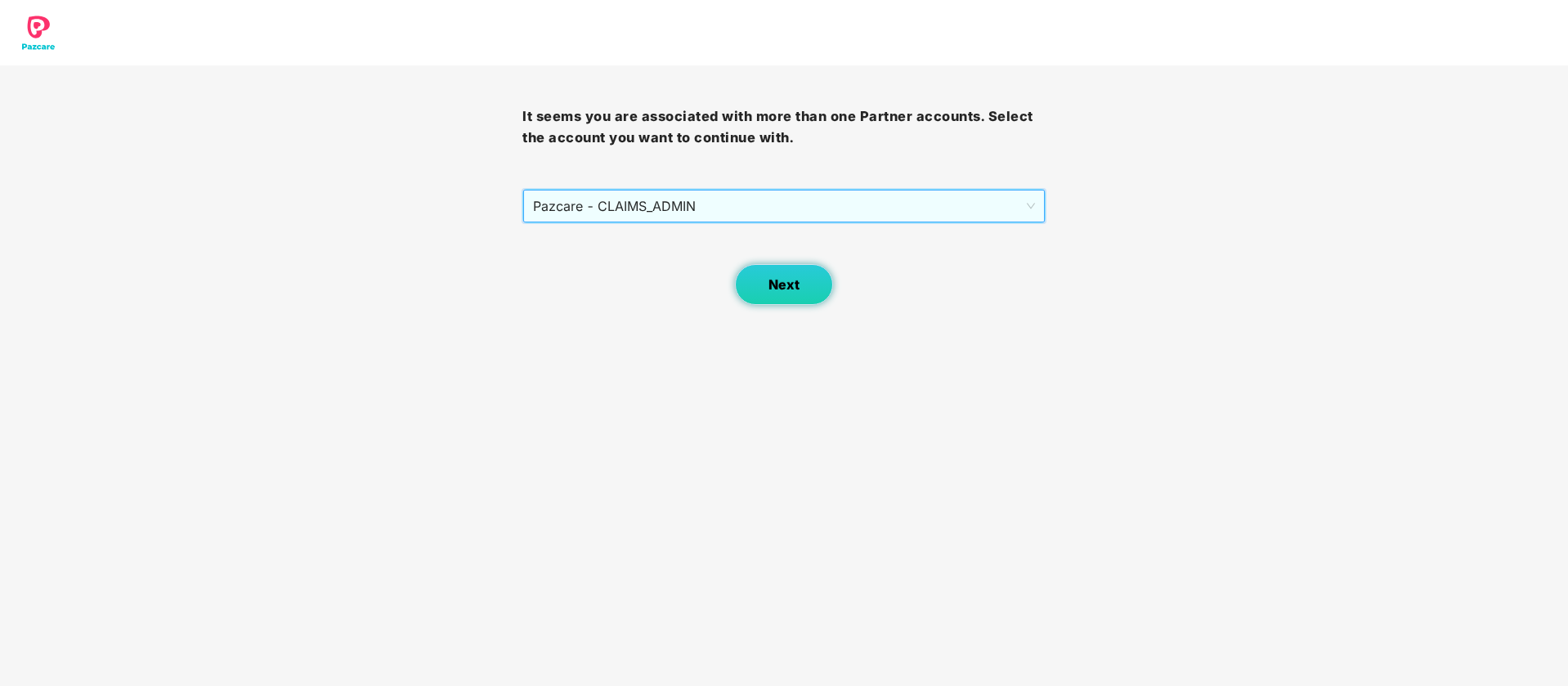
click at [809, 280] on button "Next" at bounding box center [784, 284] width 98 height 41
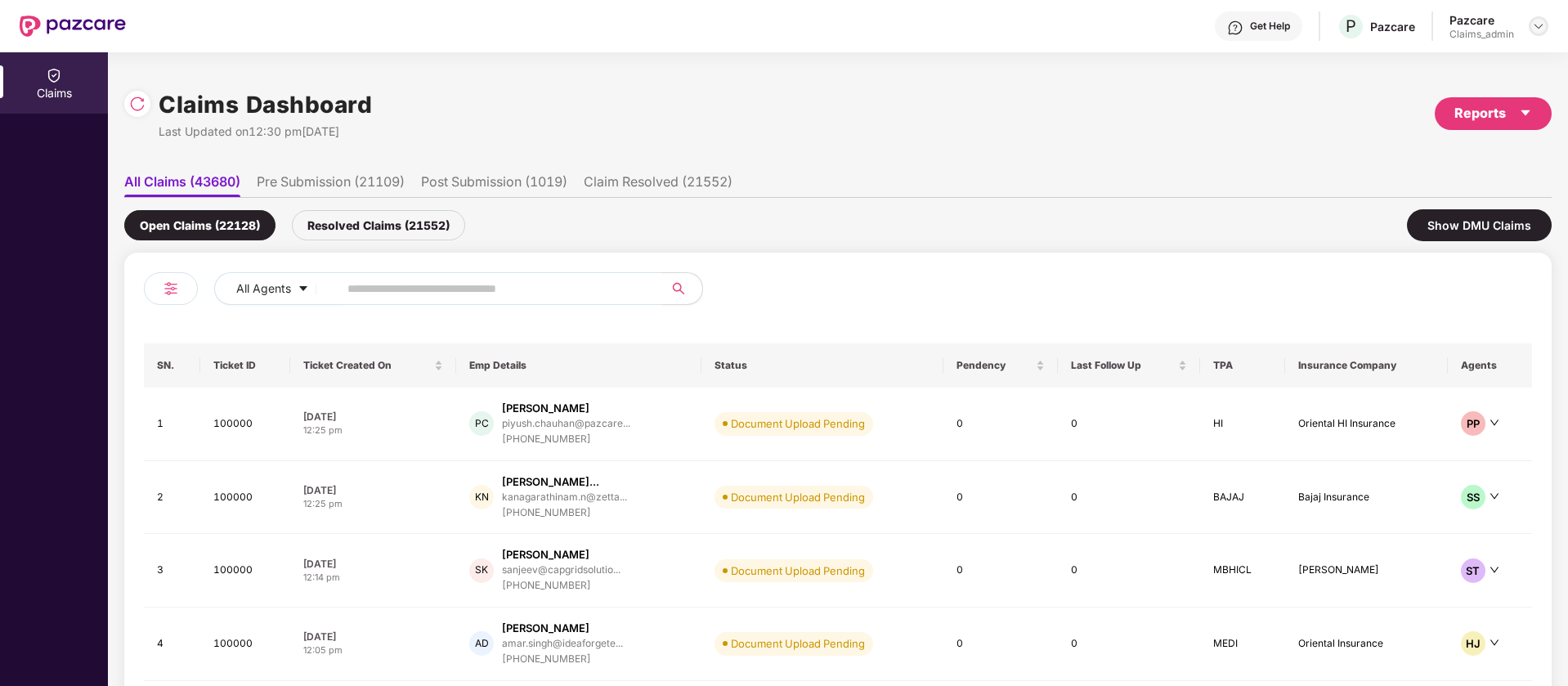
click at [1540, 28] on img at bounding box center [1537, 26] width 13 height 13
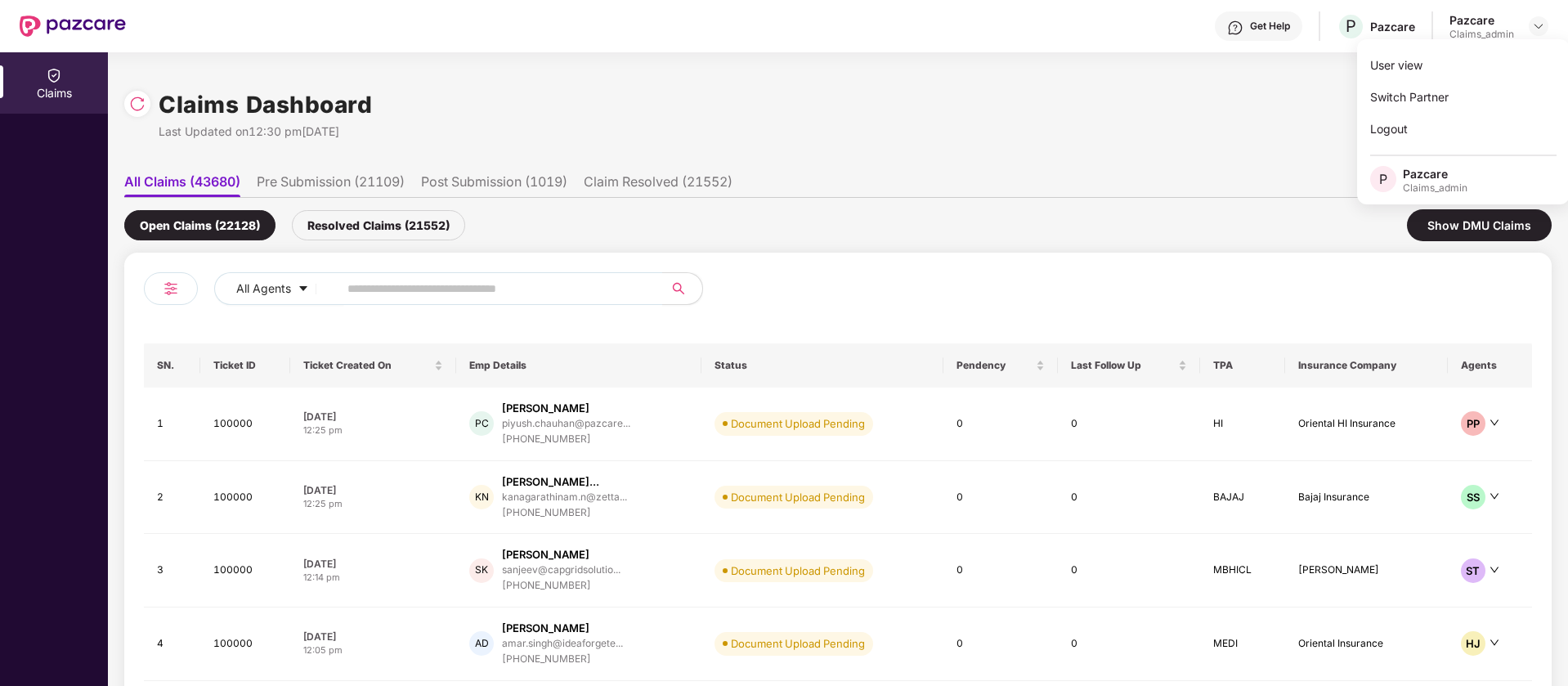
click at [979, 111] on div "Claims Dashboard Last Updated on 12:30 pm, 26 Sep 2025 Reports" at bounding box center [838, 114] width 1428 height 87
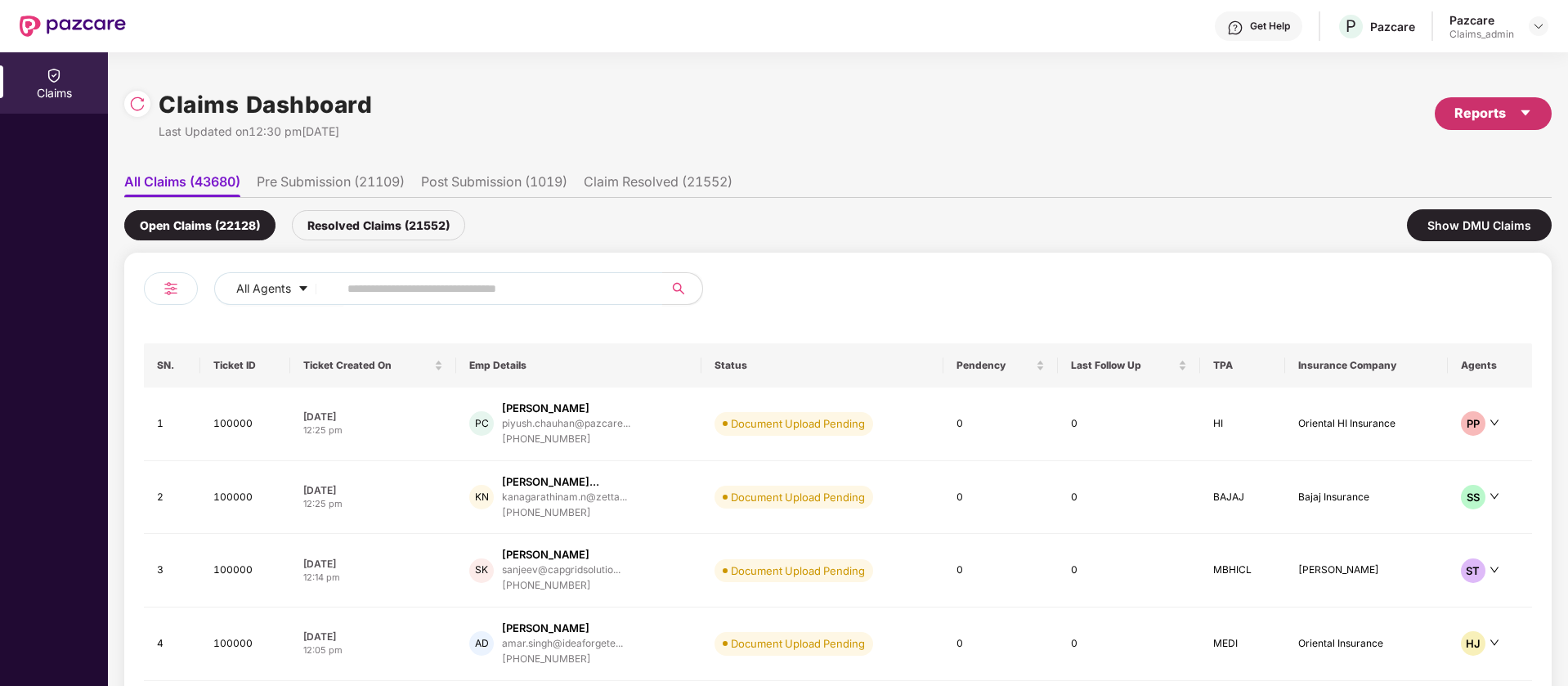
click at [1533, 113] on div "Reports" at bounding box center [1493, 113] width 117 height 33
click at [1533, 199] on li "Claims Pendency Report" at bounding box center [1448, 189] width 205 height 33
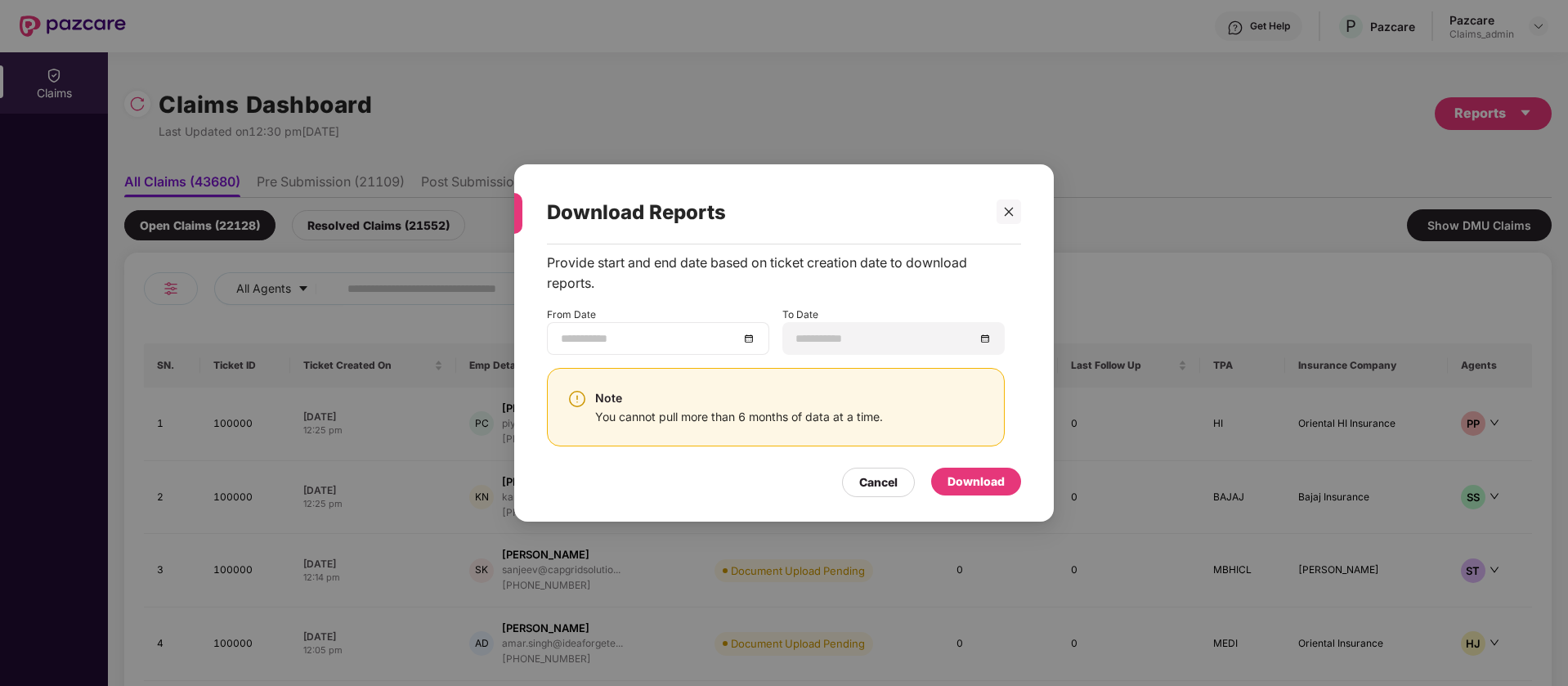
click at [602, 334] on input at bounding box center [650, 339] width 178 height 18
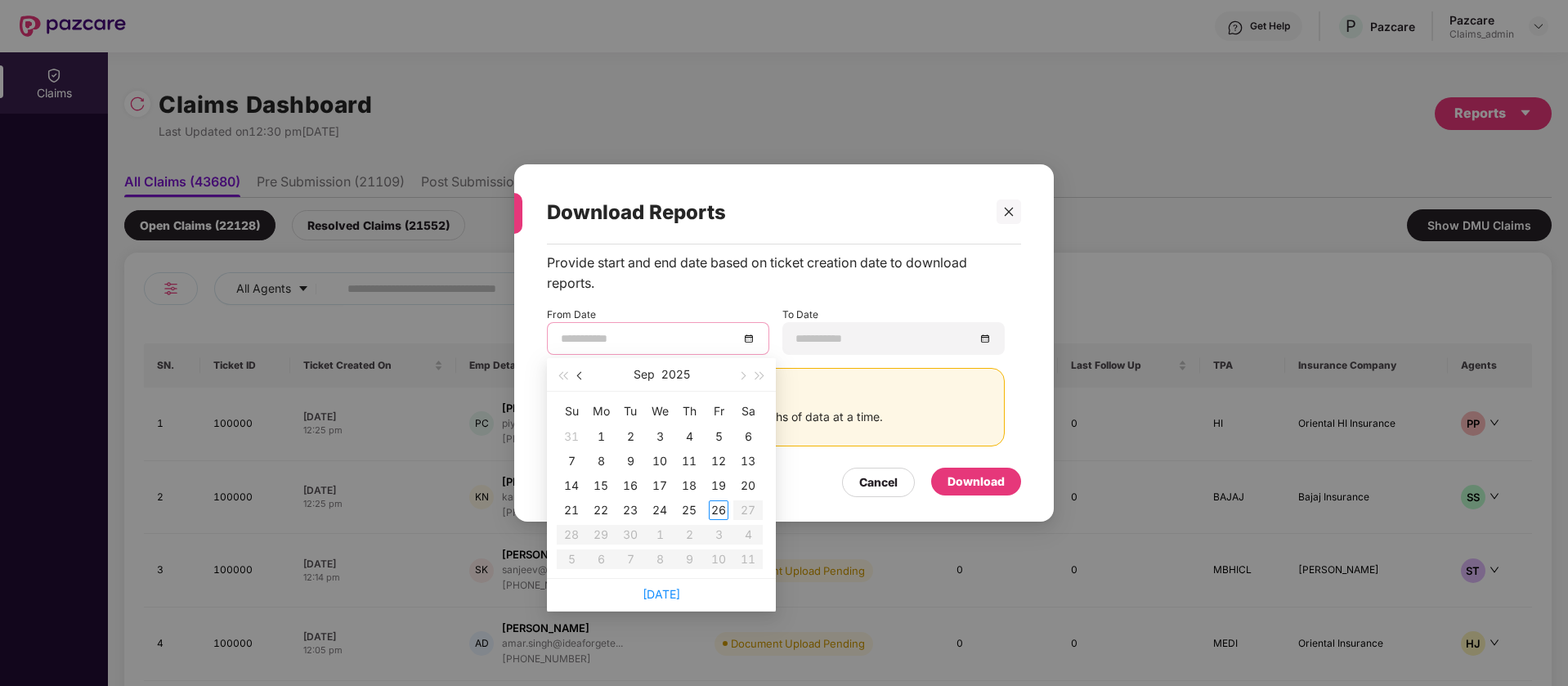
click at [584, 381] on button "button" at bounding box center [581, 374] width 18 height 33
click at [585, 381] on button "button" at bounding box center [581, 374] width 18 height 33
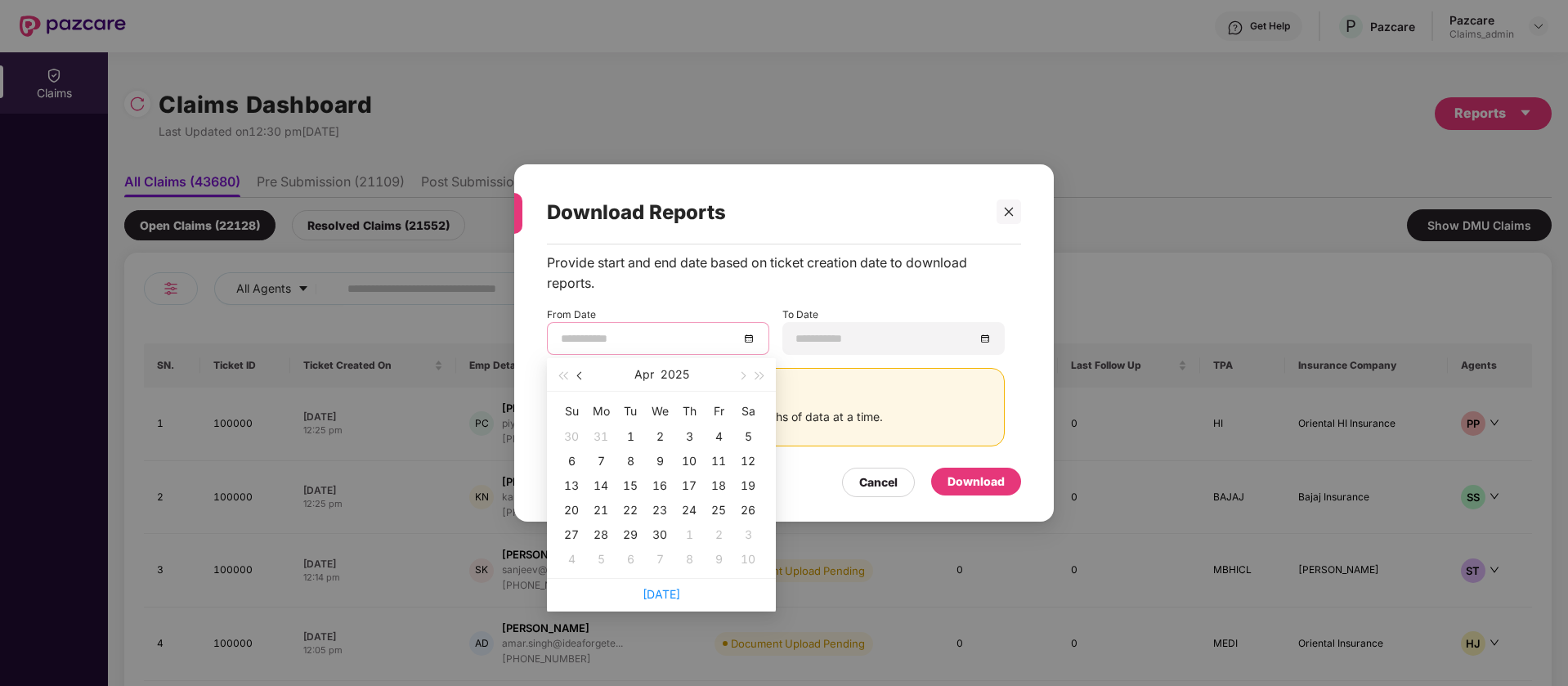
click at [585, 381] on button "button" at bounding box center [581, 374] width 18 height 33
type input "**********"
click at [686, 539] on div "27" at bounding box center [690, 535] width 20 height 20
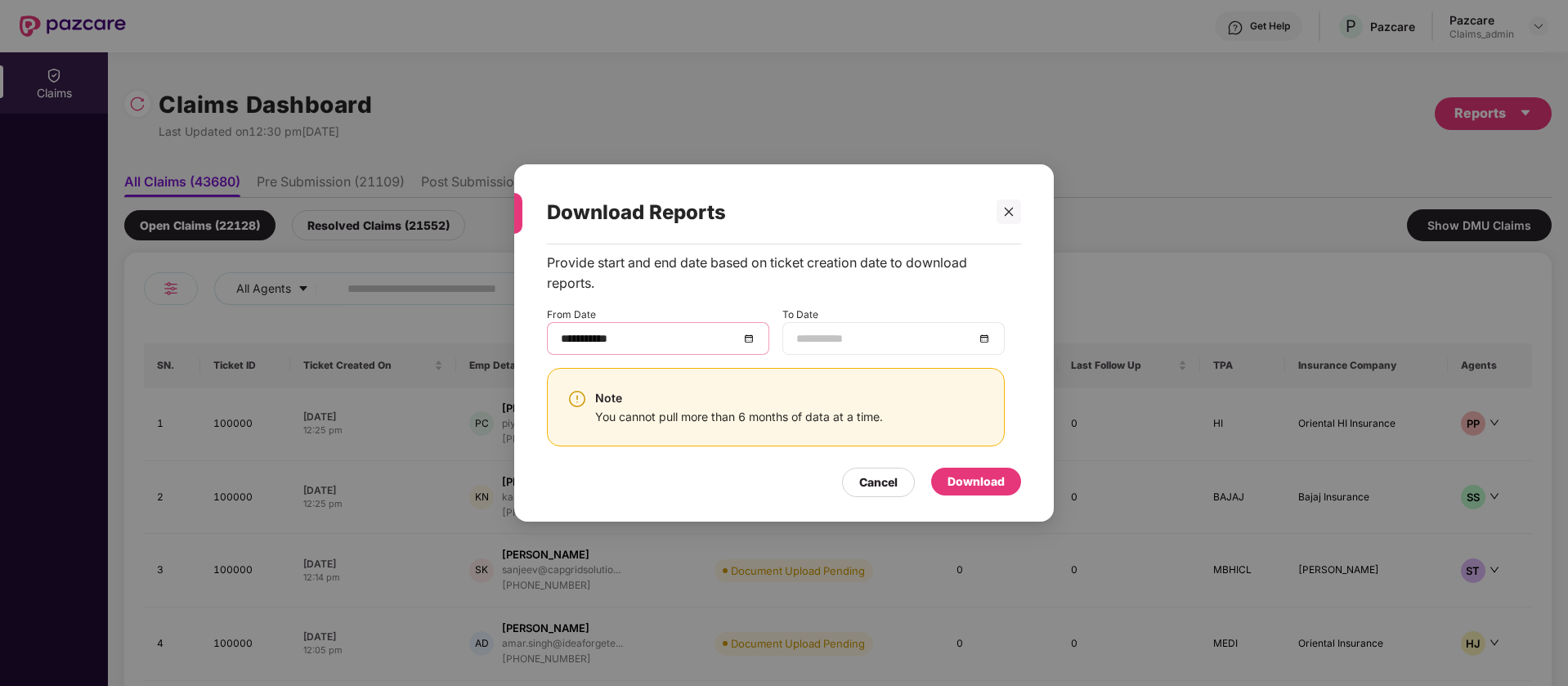
click at [875, 342] on input at bounding box center [885, 339] width 178 height 18
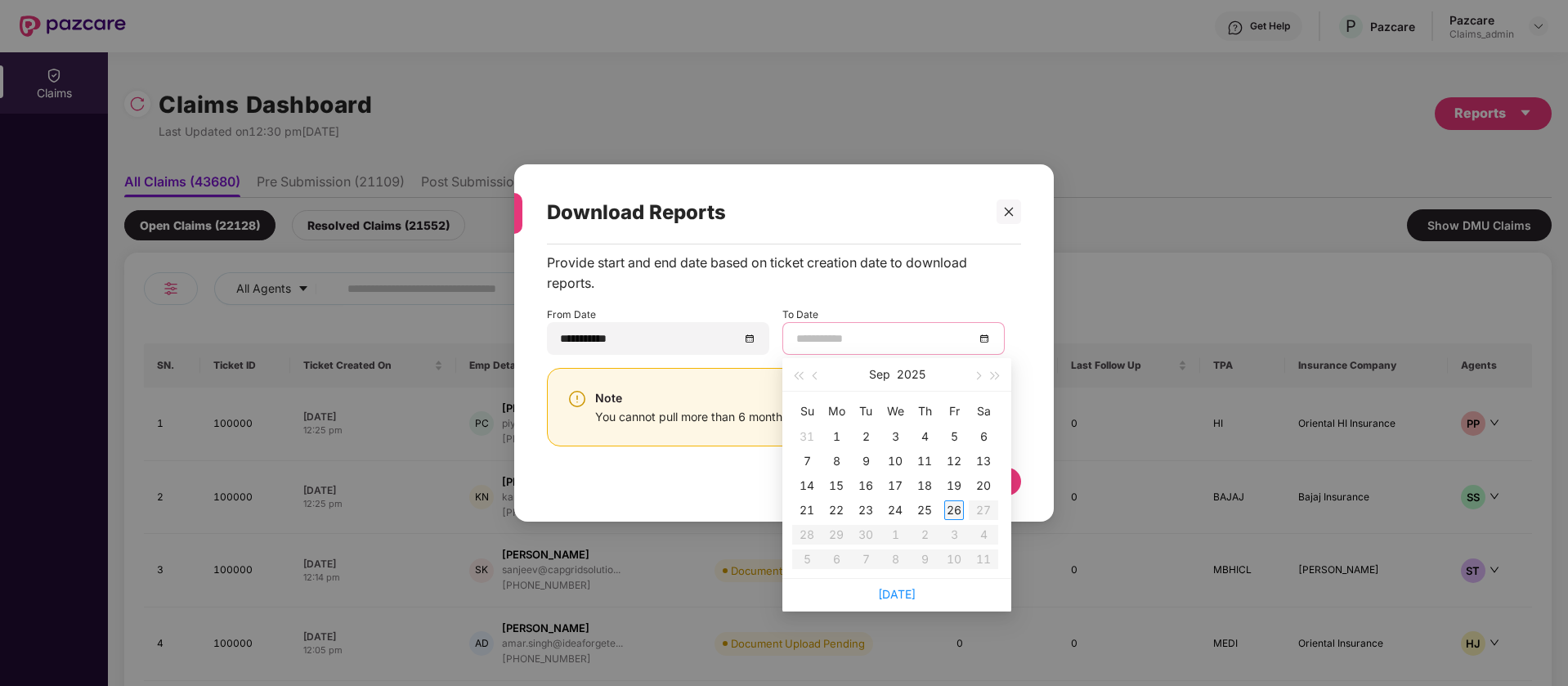
type input "**********"
click at [951, 505] on div "26" at bounding box center [954, 511] width 20 height 20
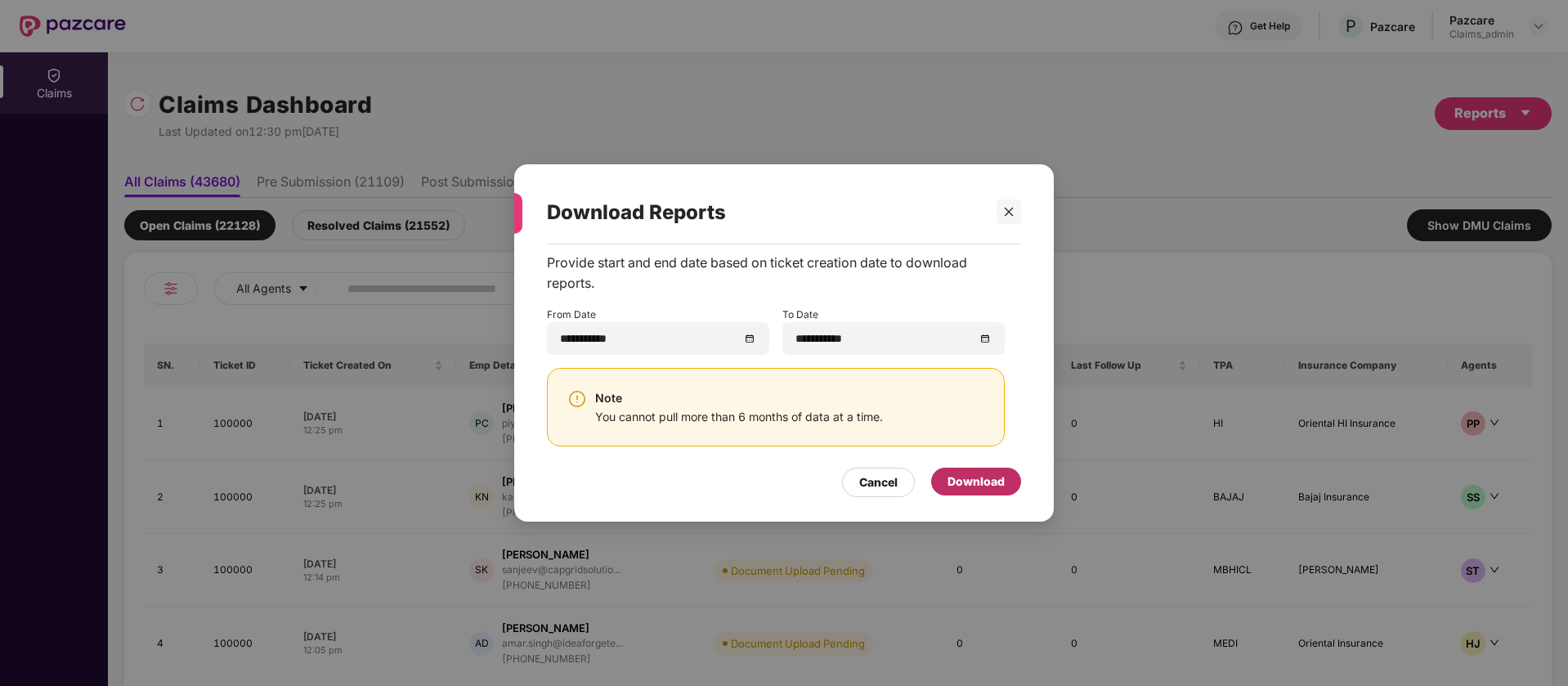
click at [976, 475] on div "Download" at bounding box center [976, 482] width 57 height 18
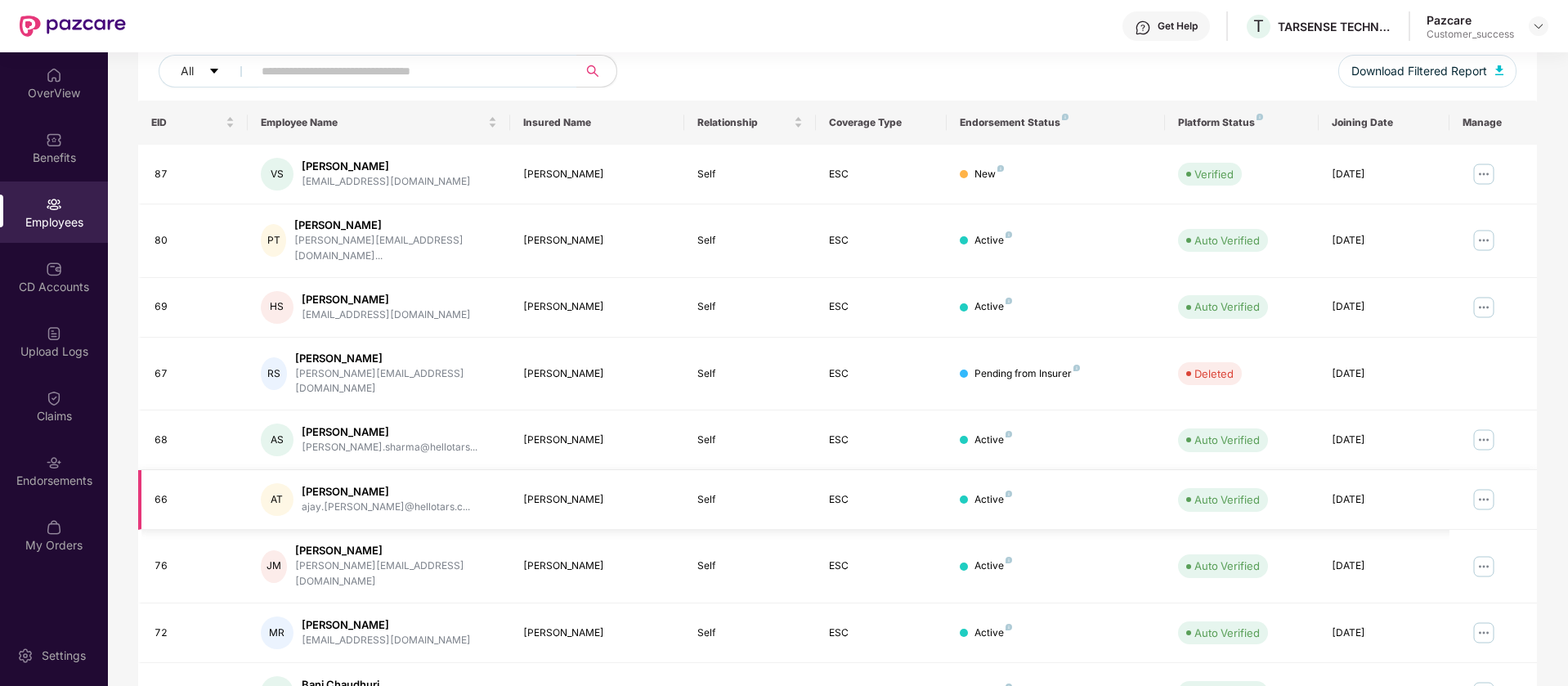
scroll to position [319, 0]
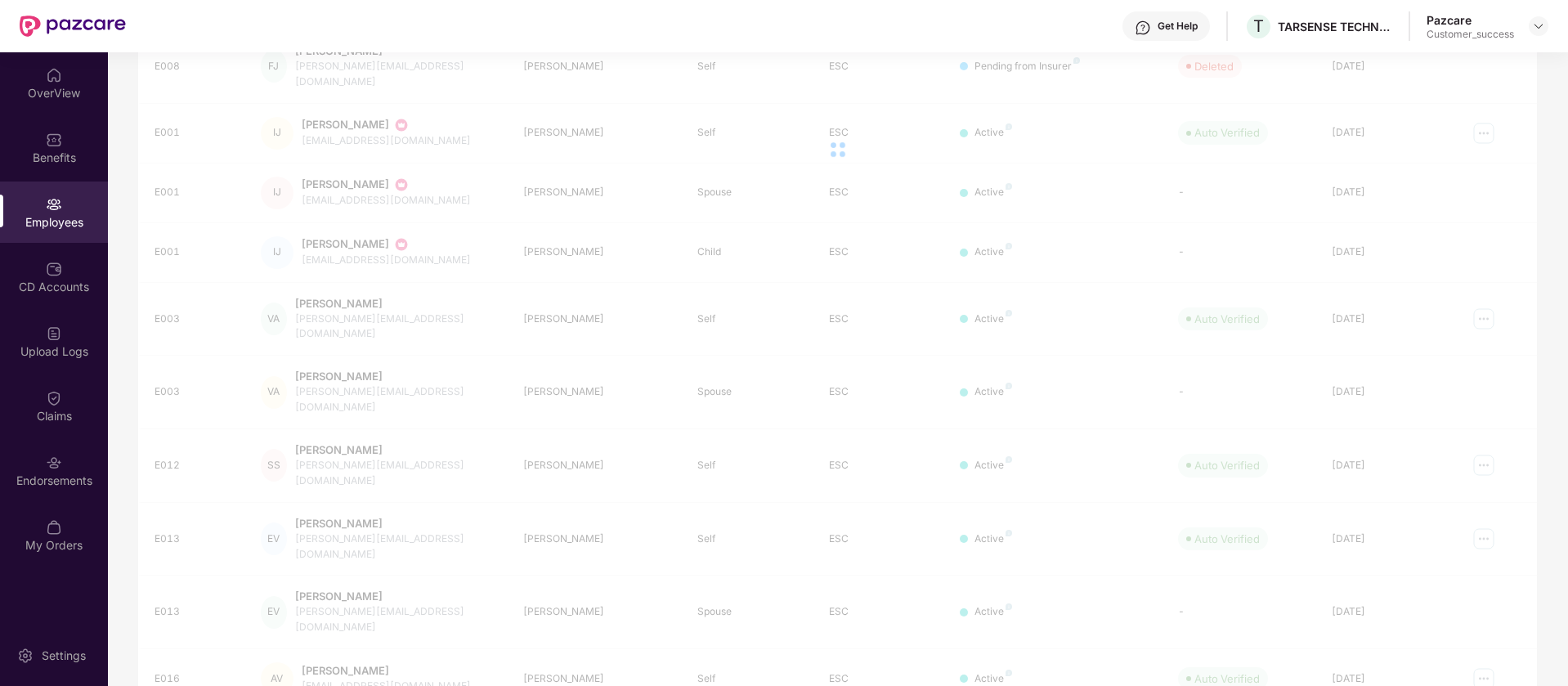
scroll to position [127, 0]
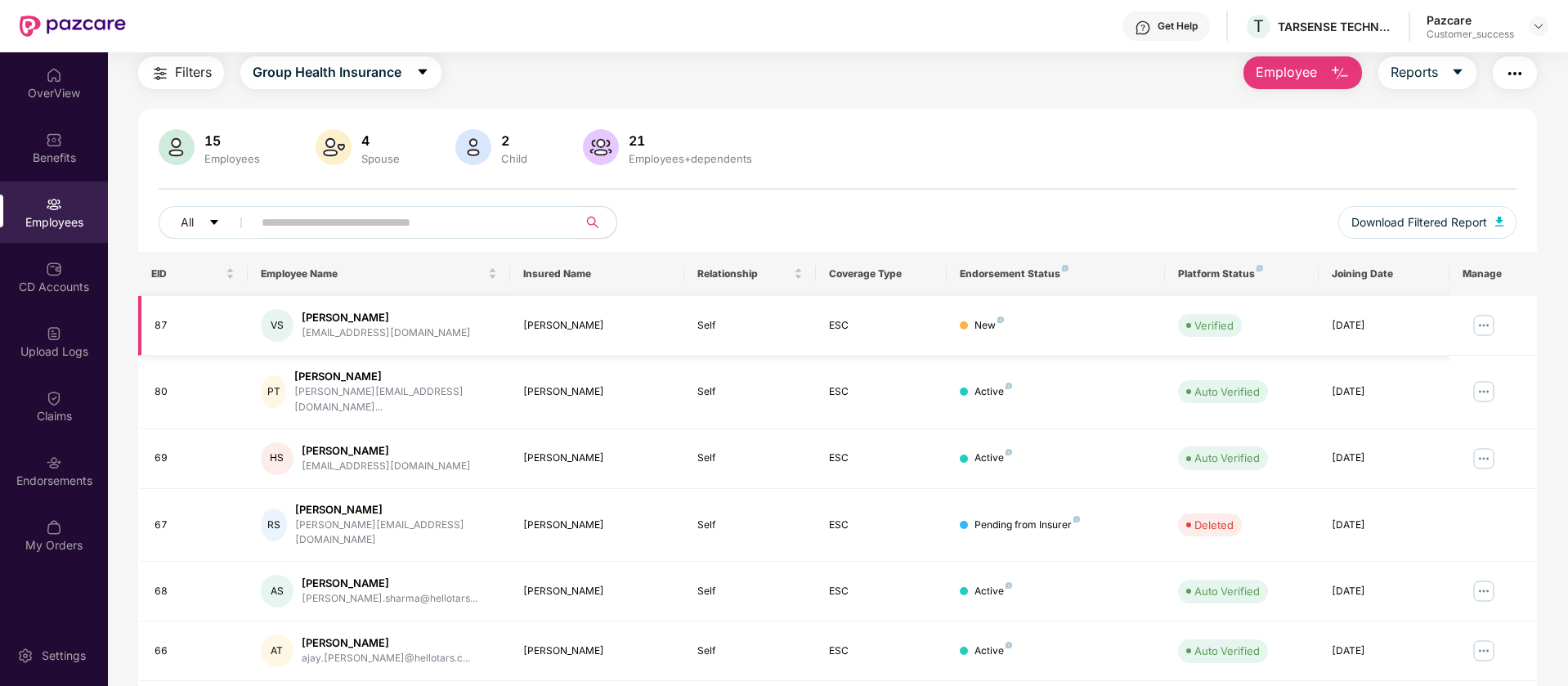
scroll to position [0, 0]
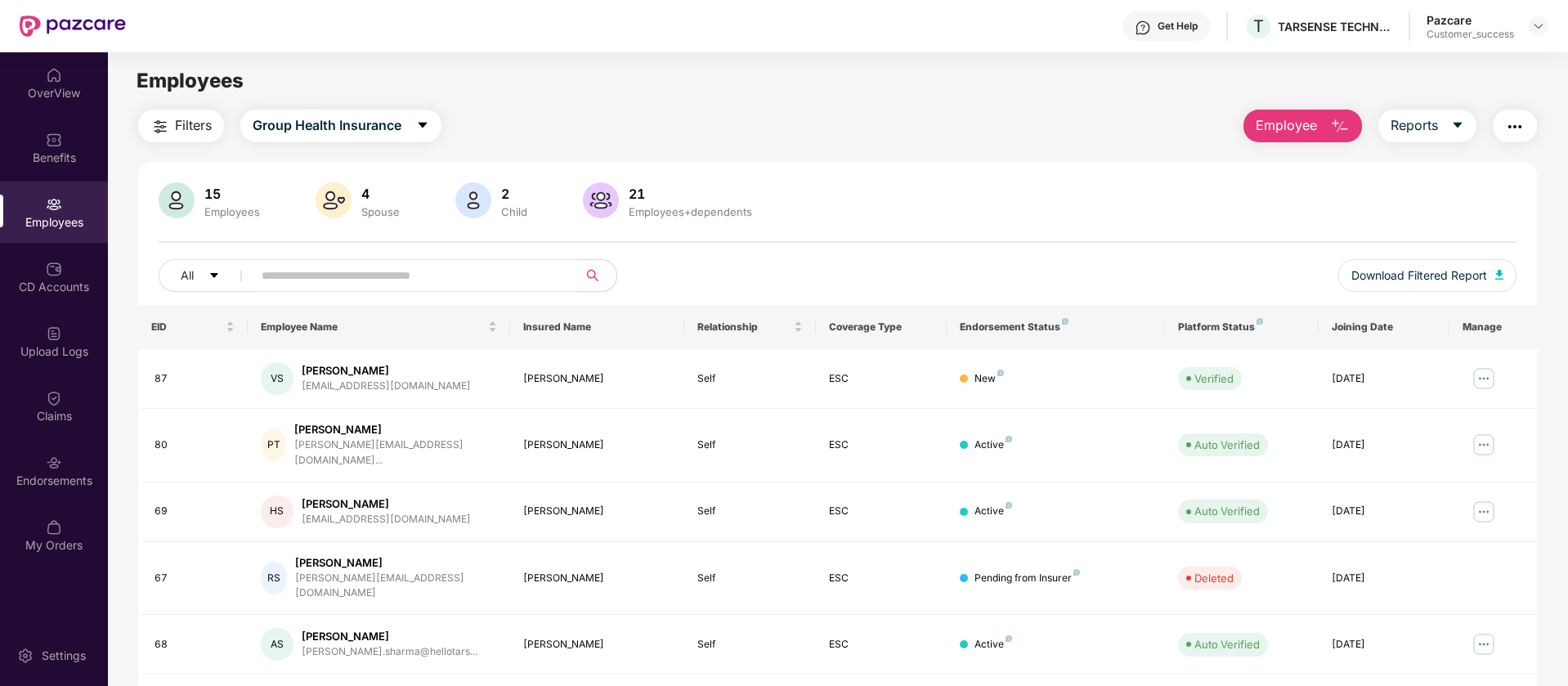
click at [1301, 132] on span "Employee" at bounding box center [1286, 126] width 61 height 21
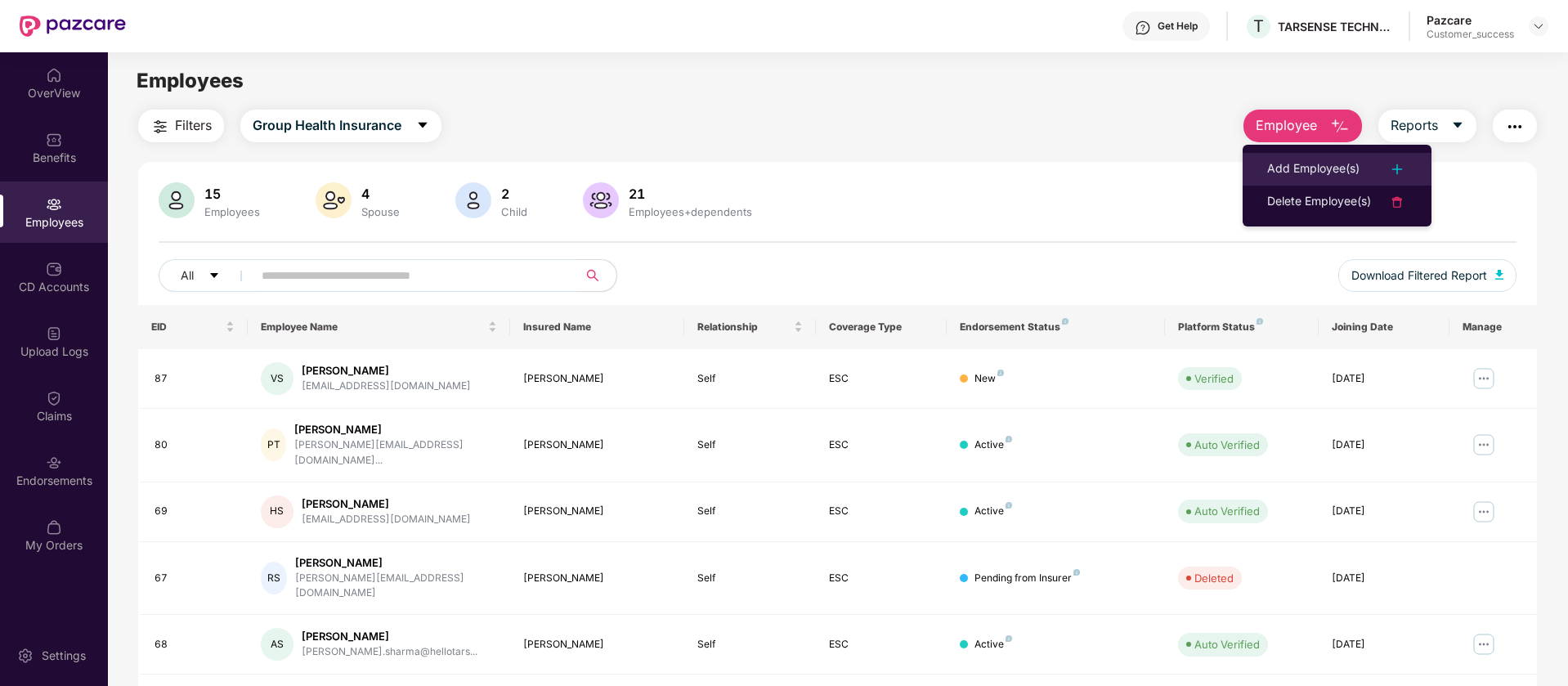
click at [1395, 166] on img at bounding box center [1397, 169] width 20 height 20
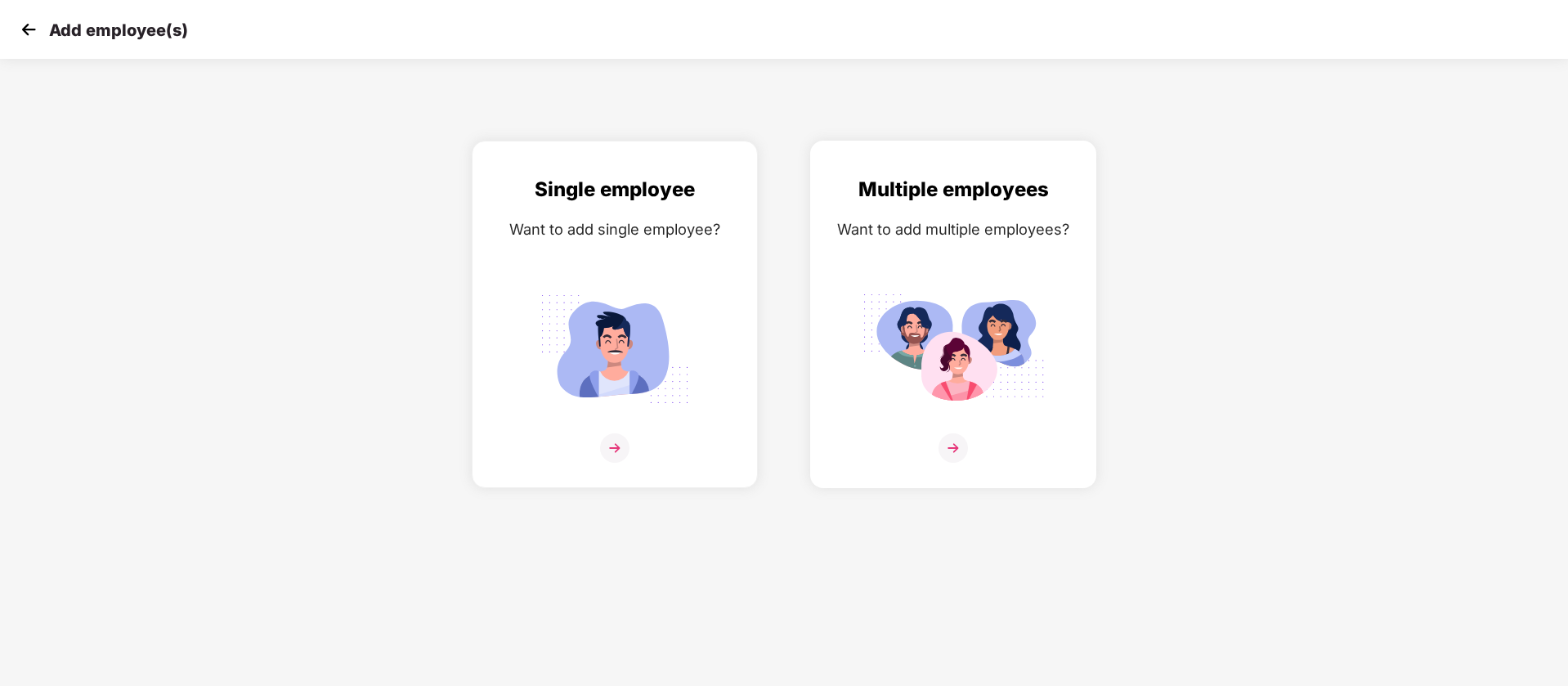
click at [991, 266] on div "Multiple employees Want to add multiple employees?" at bounding box center [953, 329] width 251 height 309
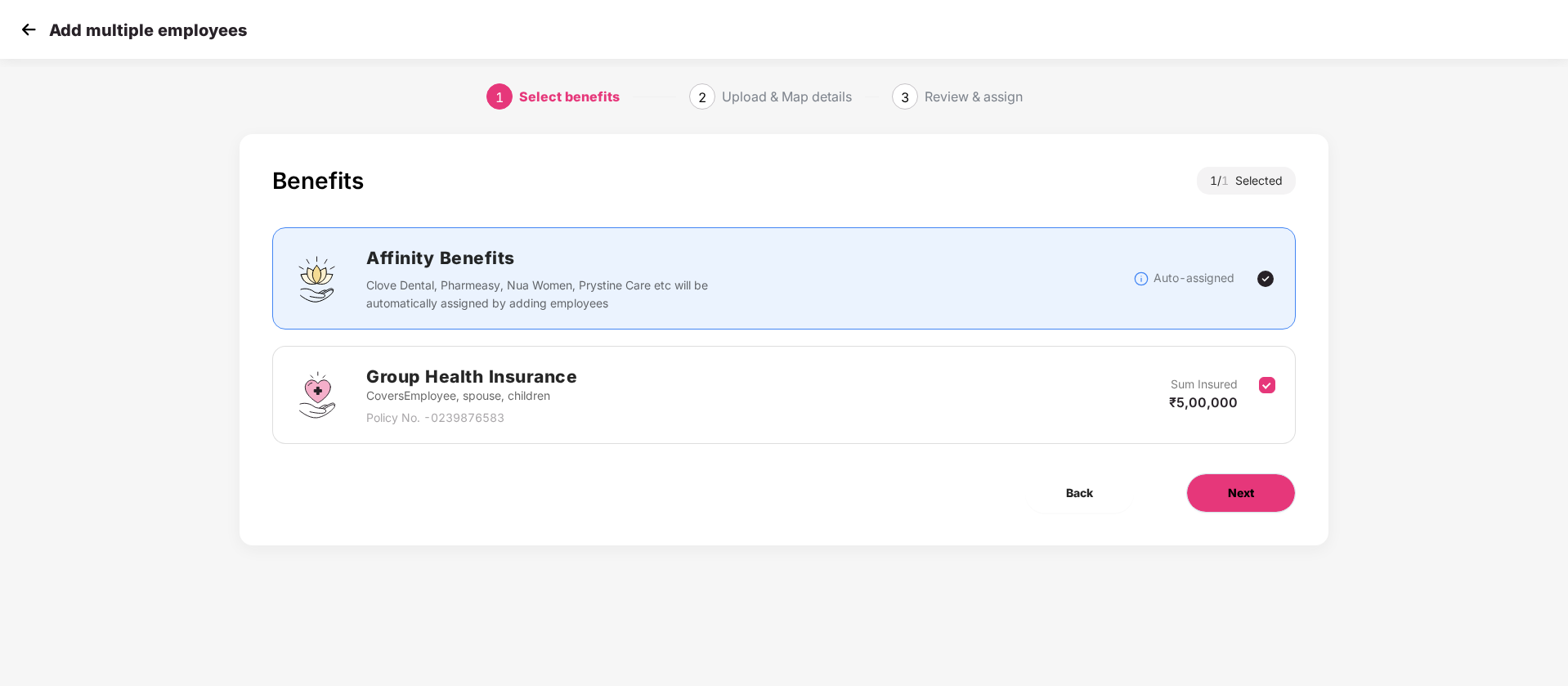
click at [1280, 502] on button "Next" at bounding box center [1241, 493] width 110 height 40
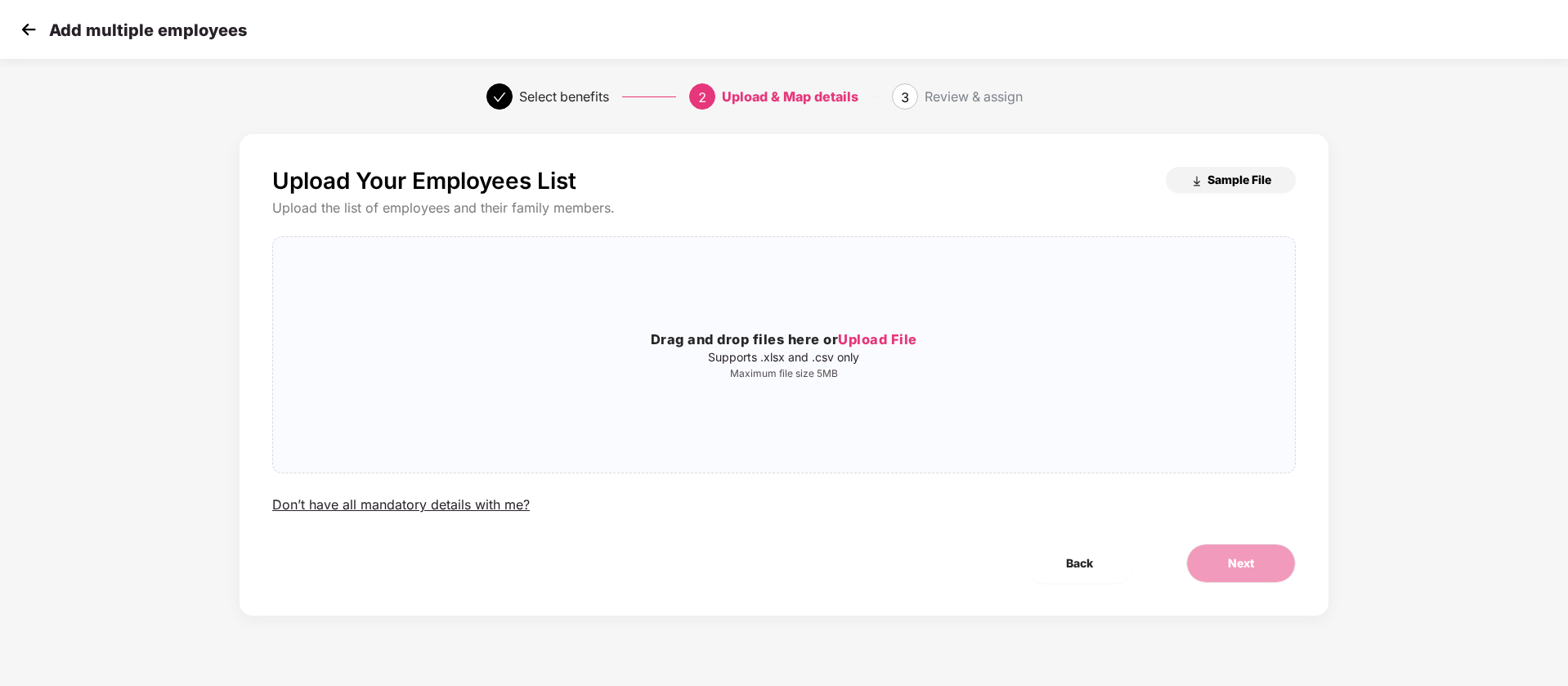
click at [1227, 183] on span "Sample File" at bounding box center [1239, 180] width 63 height 16
click at [680, 330] on h3 "Drag and drop files here or Upload File" at bounding box center [784, 340] width 1022 height 21
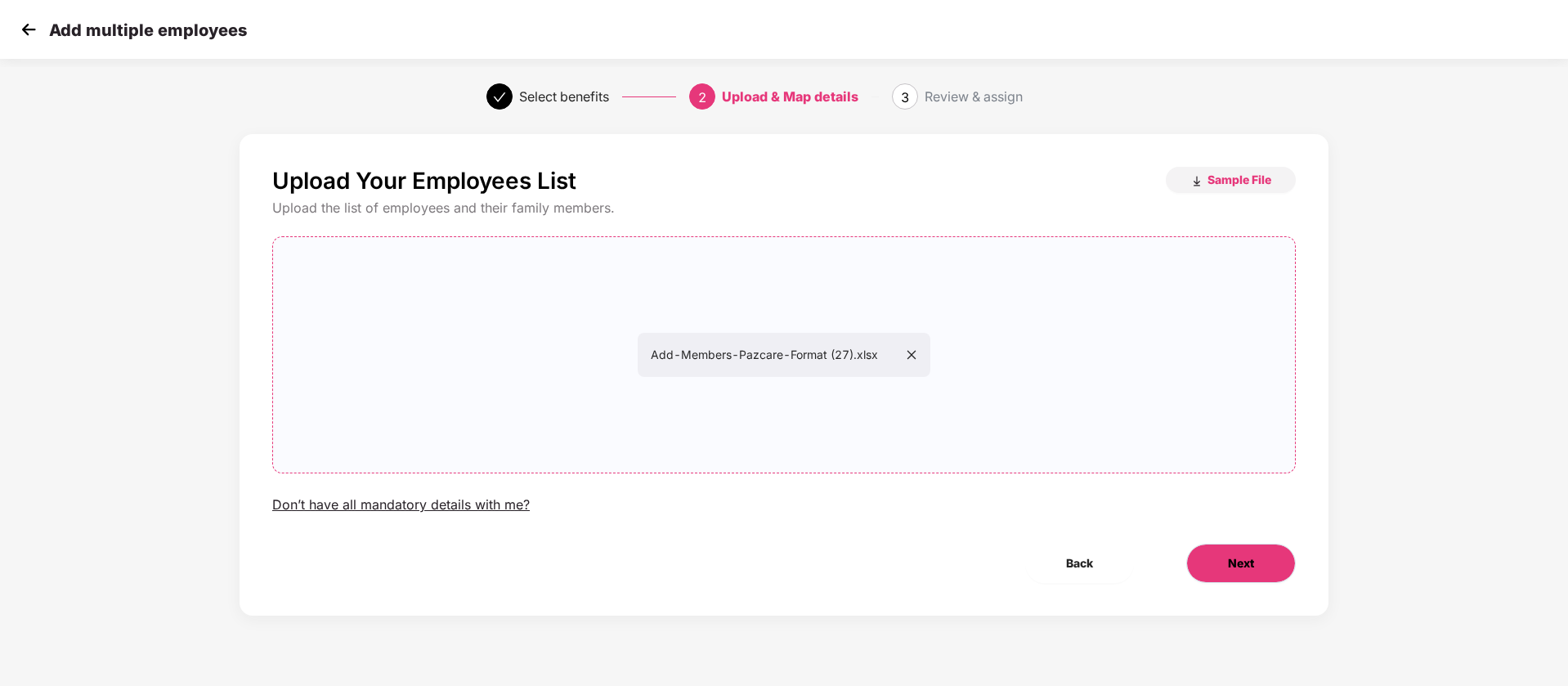
click at [1253, 566] on span "Next" at bounding box center [1241, 563] width 26 height 18
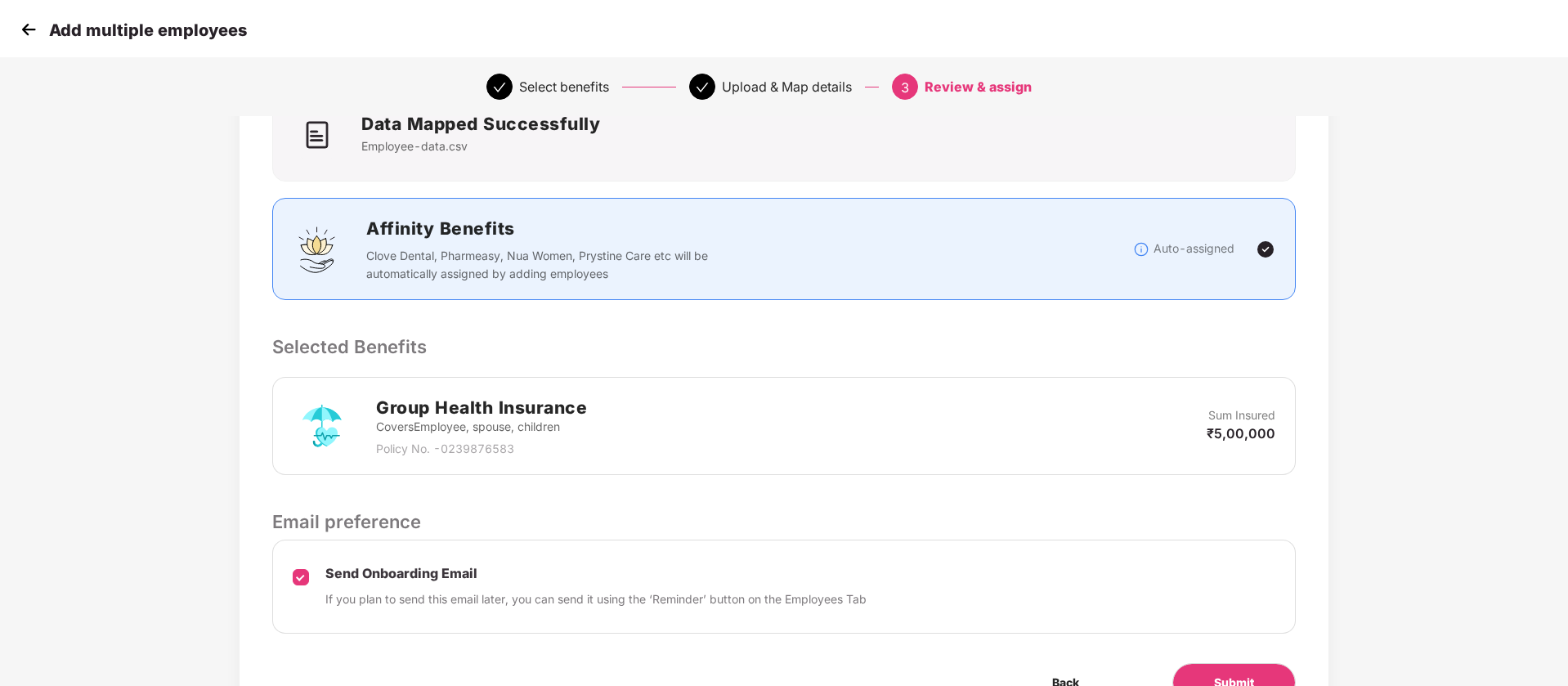
scroll to position [226, 0]
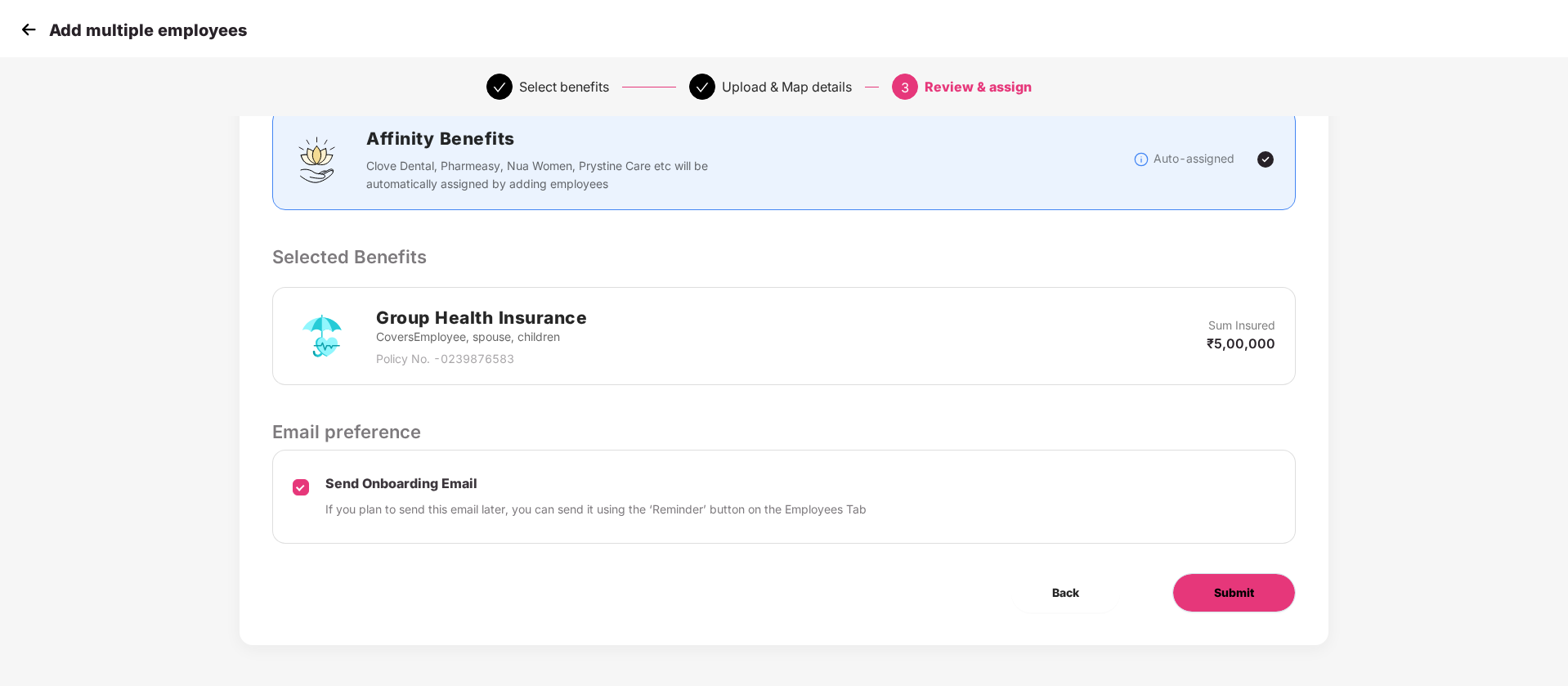
click at [1245, 590] on span "Submit" at bounding box center [1234, 593] width 40 height 18
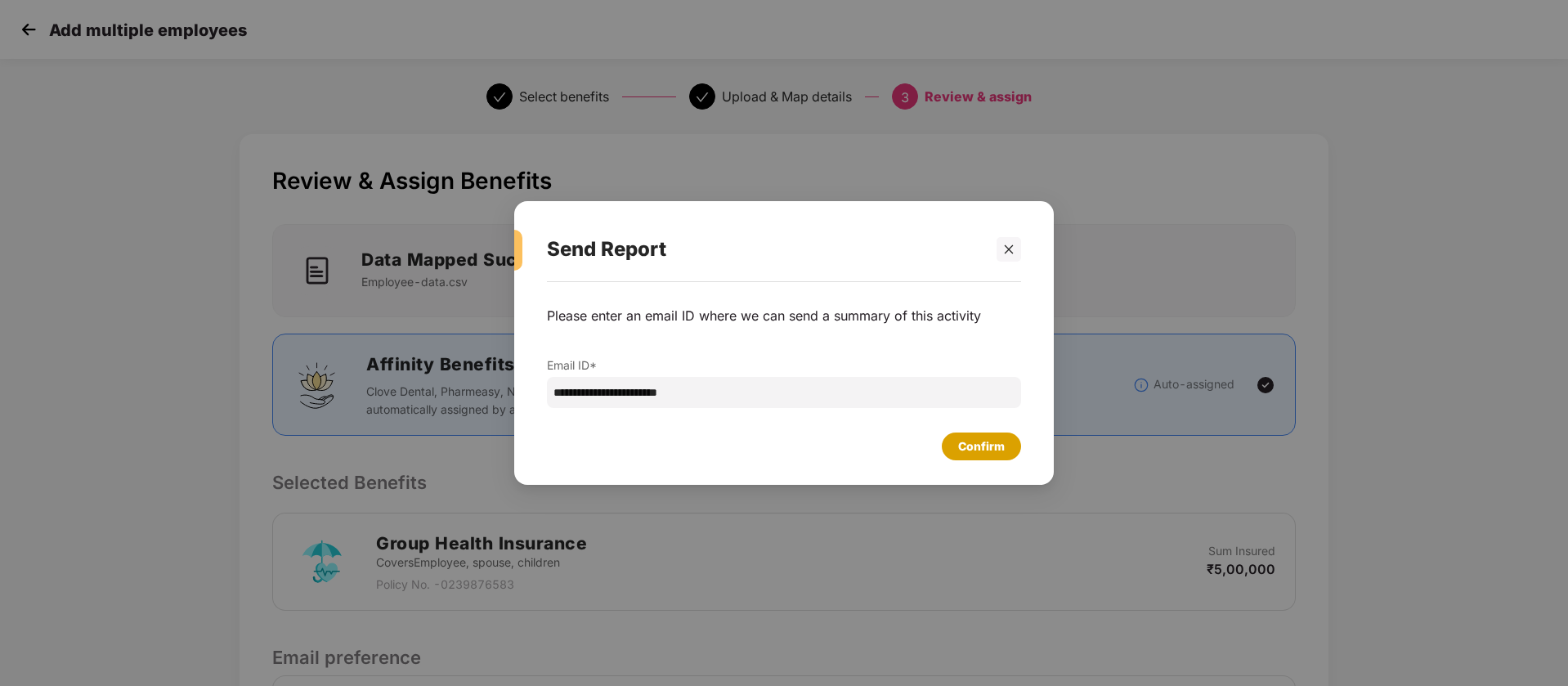
click at [971, 444] on div "Confirm" at bounding box center [980, 446] width 46 height 18
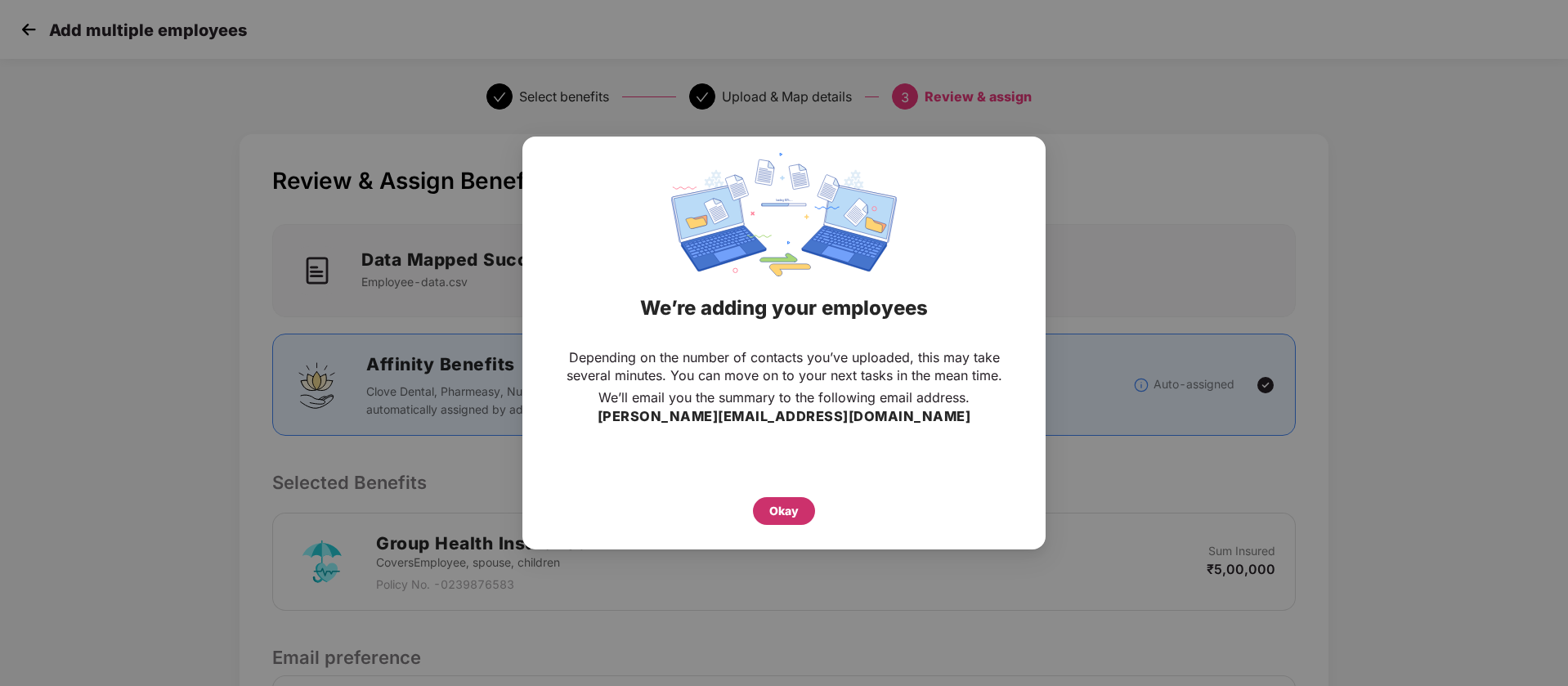
click at [788, 523] on div "Okay" at bounding box center [784, 511] width 62 height 28
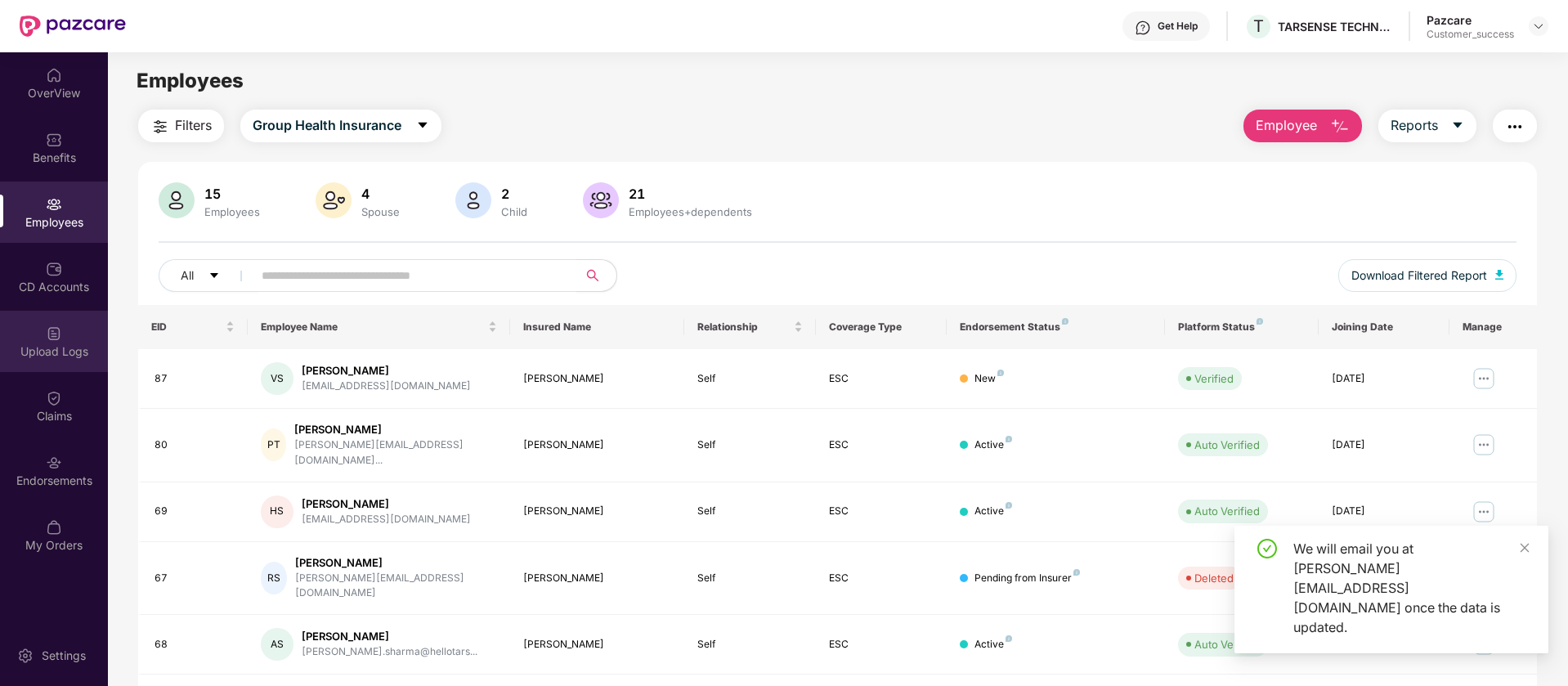
click at [46, 352] on div "Upload Logs" at bounding box center [53, 351] width 108 height 17
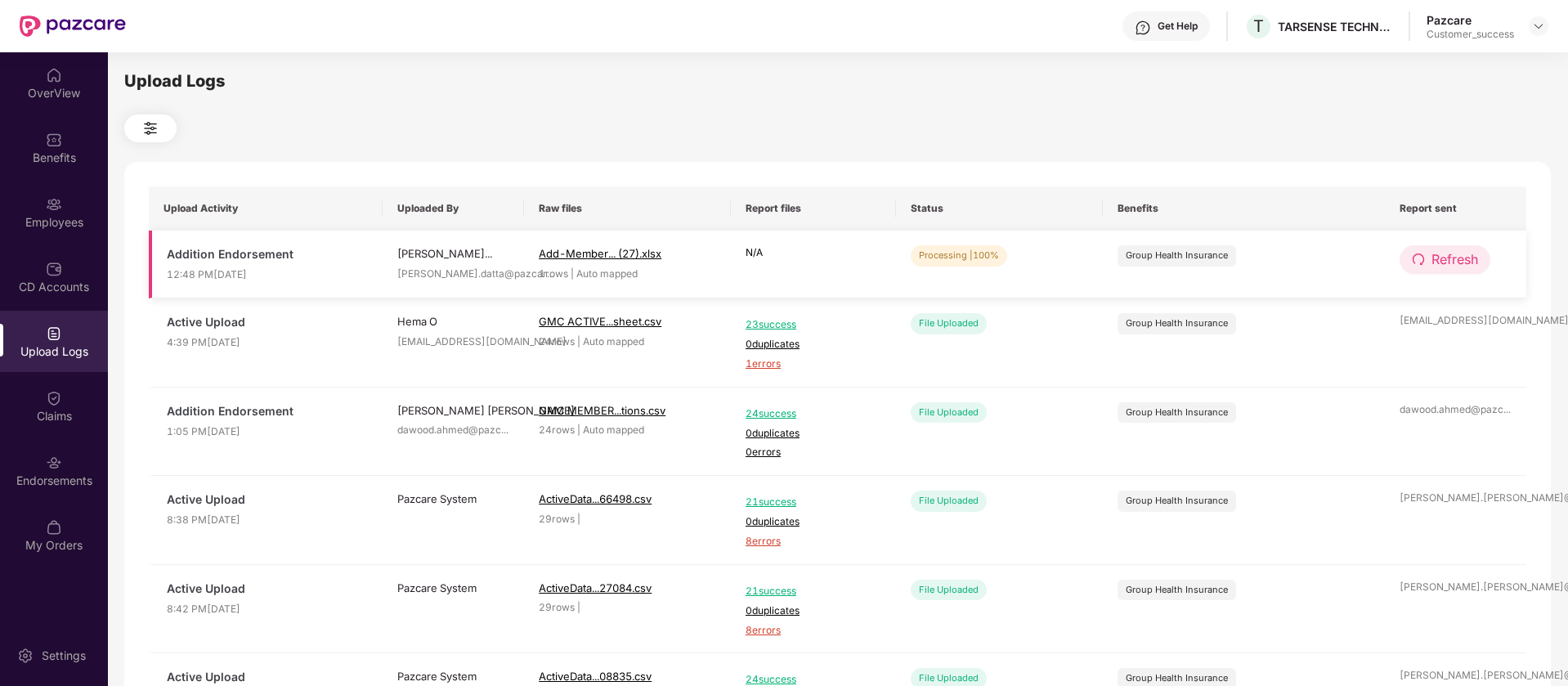
click at [1461, 261] on span "Refresh" at bounding box center [1454, 259] width 46 height 21
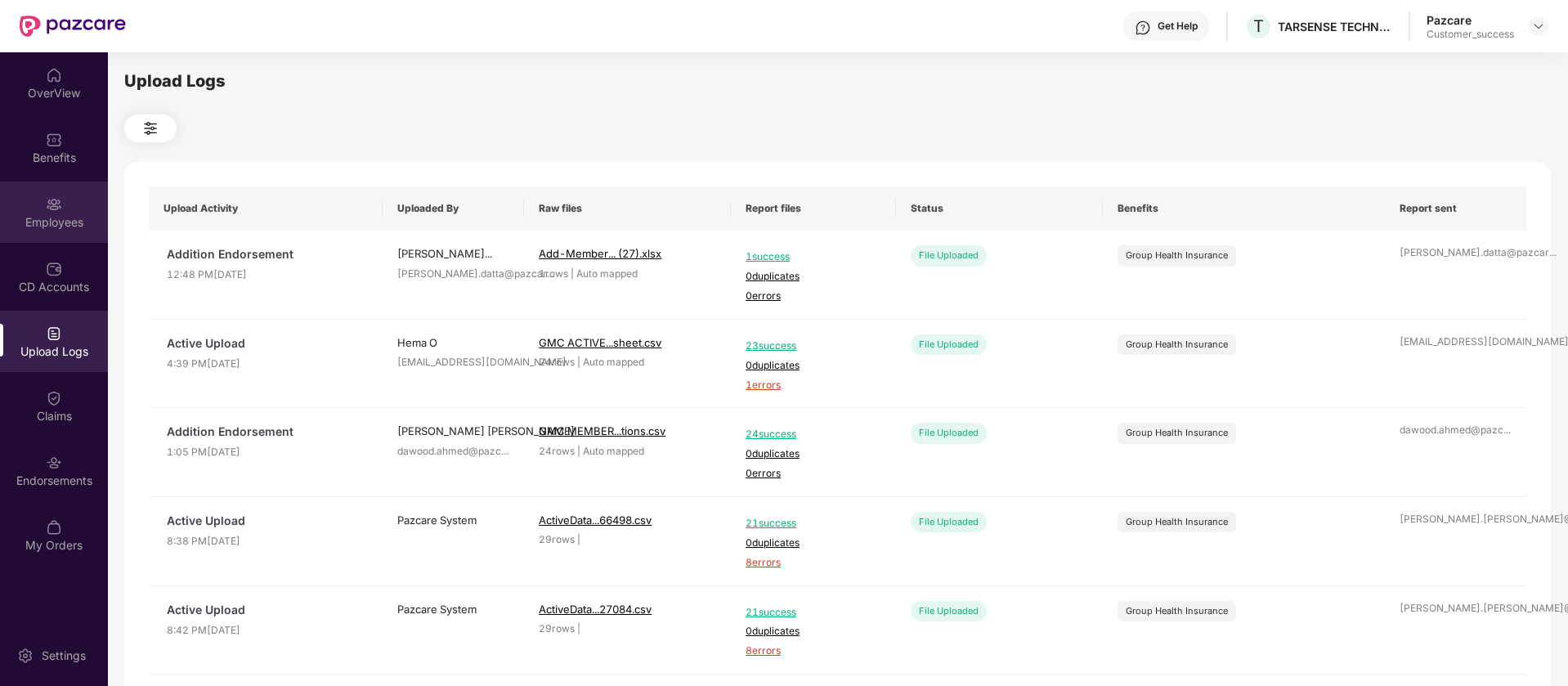
click at [62, 230] on div "Employees" at bounding box center [53, 212] width 108 height 61
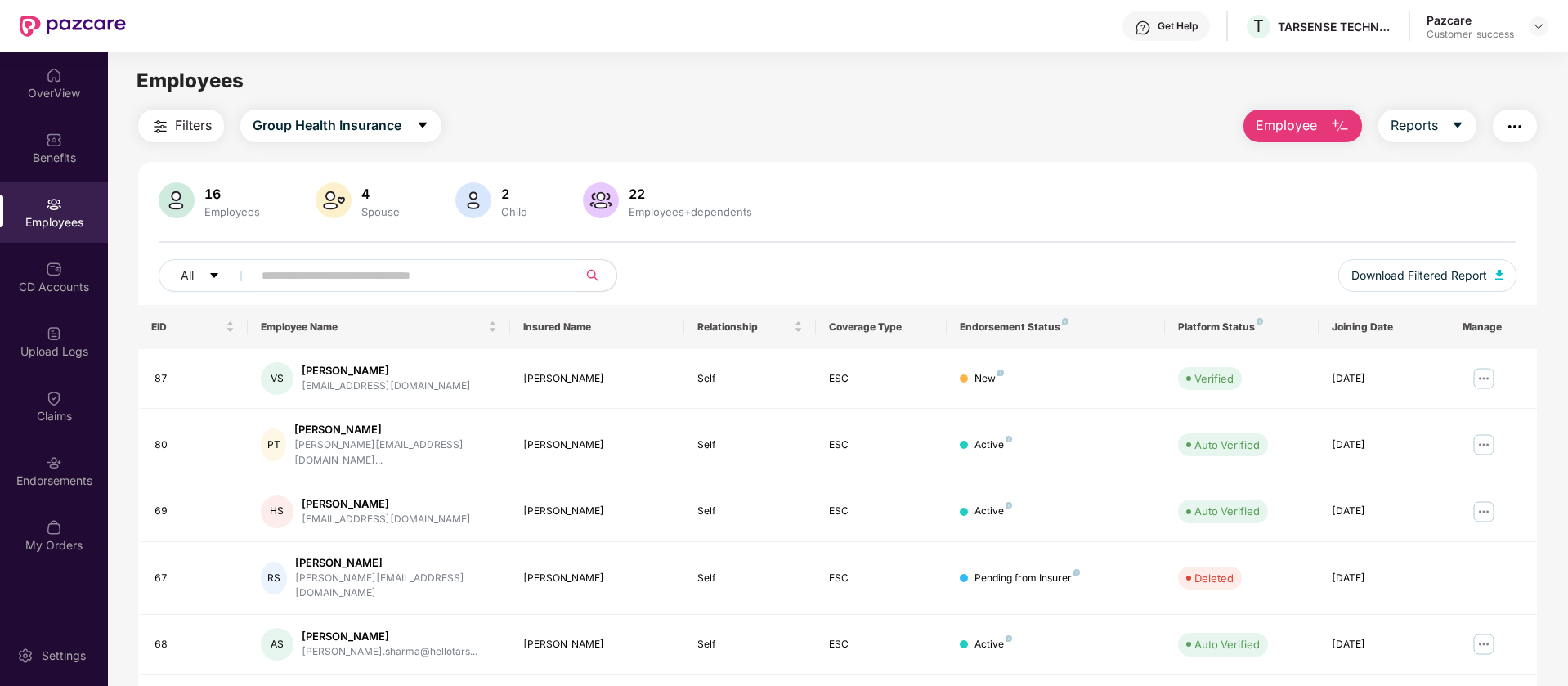
click at [1272, 130] on span "Employee" at bounding box center [1286, 126] width 61 height 21
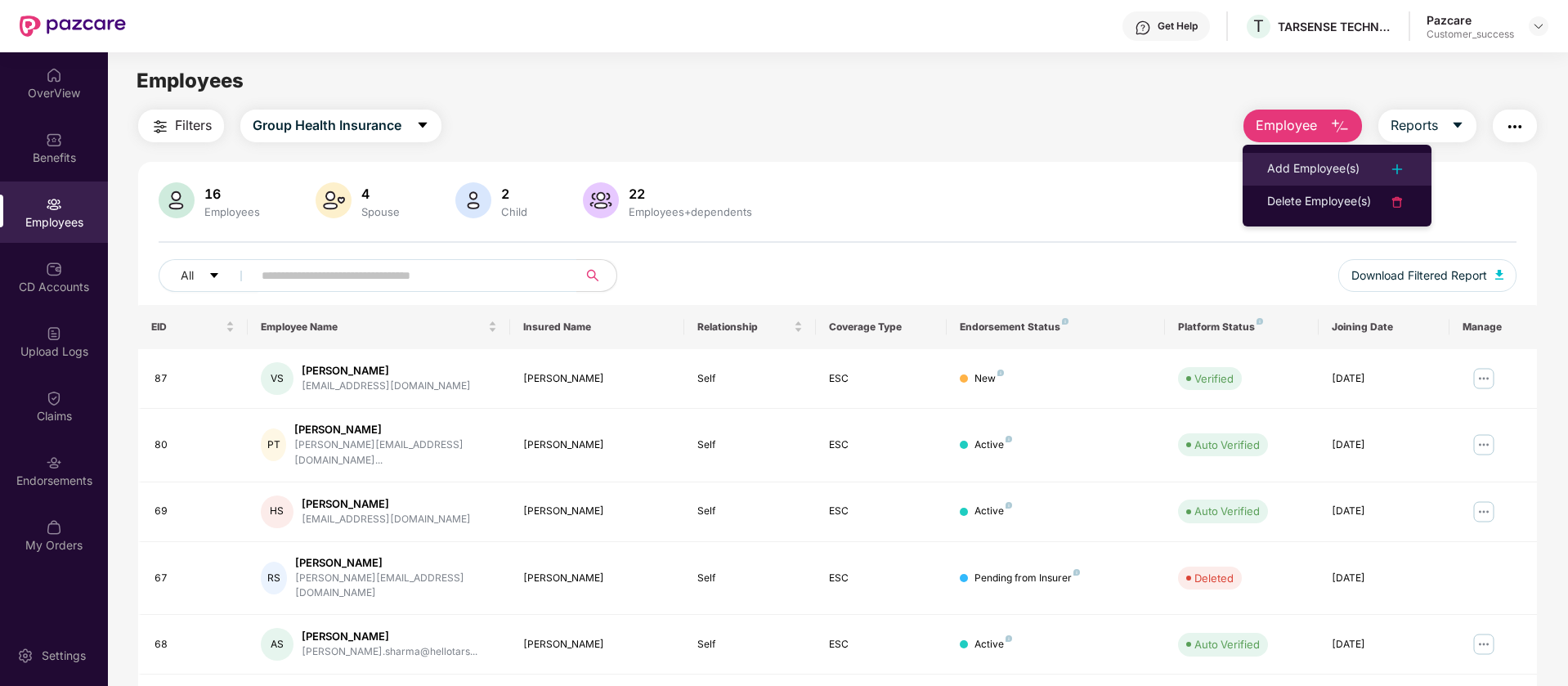
click at [1320, 170] on div "Add Employee(s)" at bounding box center [1313, 169] width 92 height 20
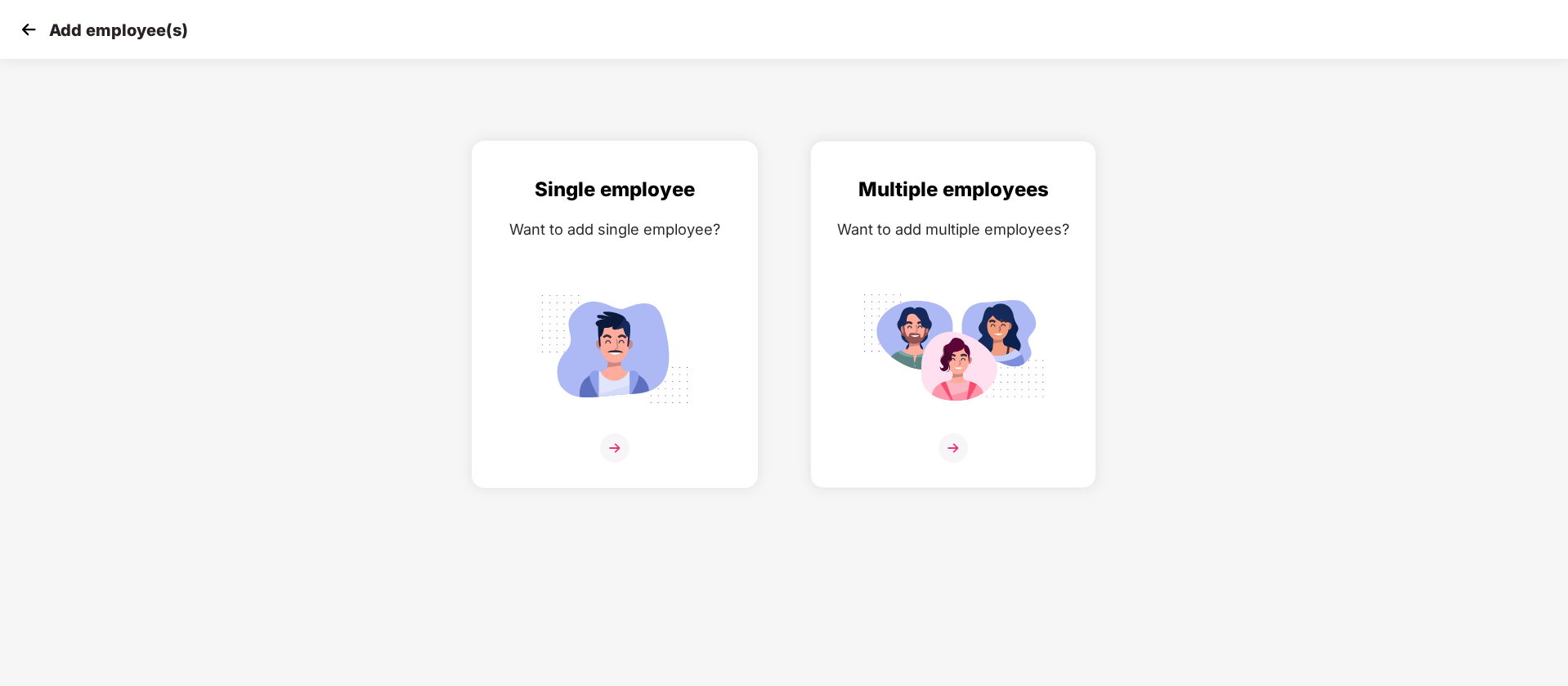
click at [654, 284] on div "Single employee Want to add single employee?" at bounding box center [614, 329] width 251 height 309
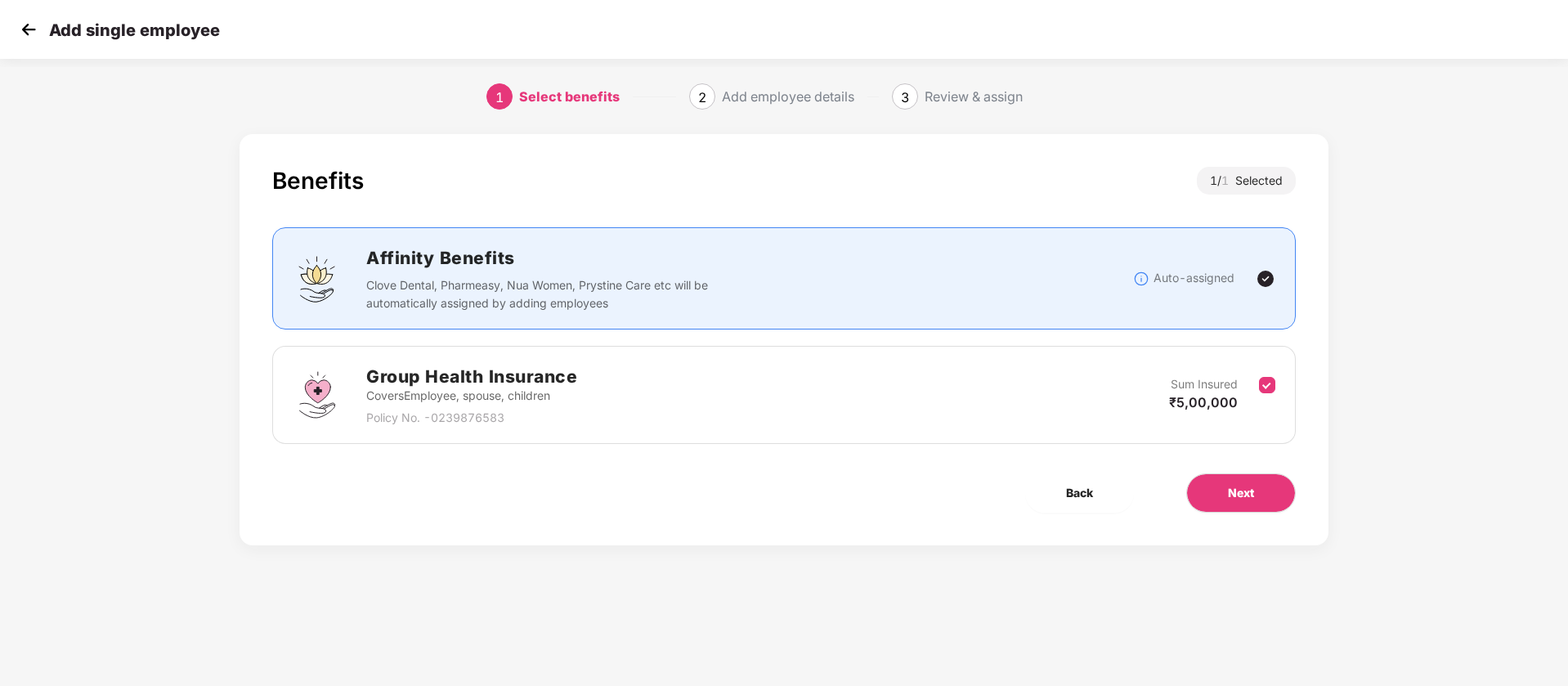
click at [26, 29] on img at bounding box center [29, 29] width 25 height 25
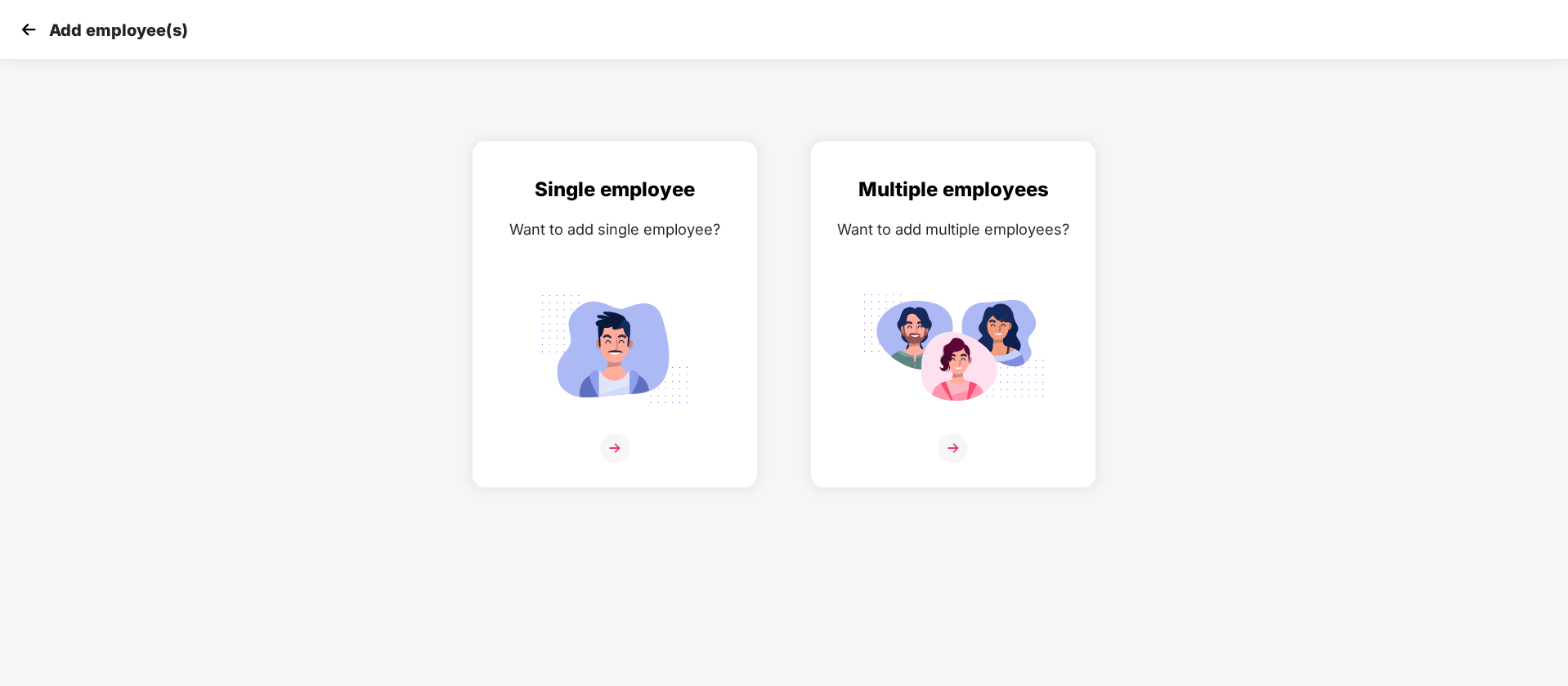
click at [26, 29] on img at bounding box center [29, 29] width 25 height 25
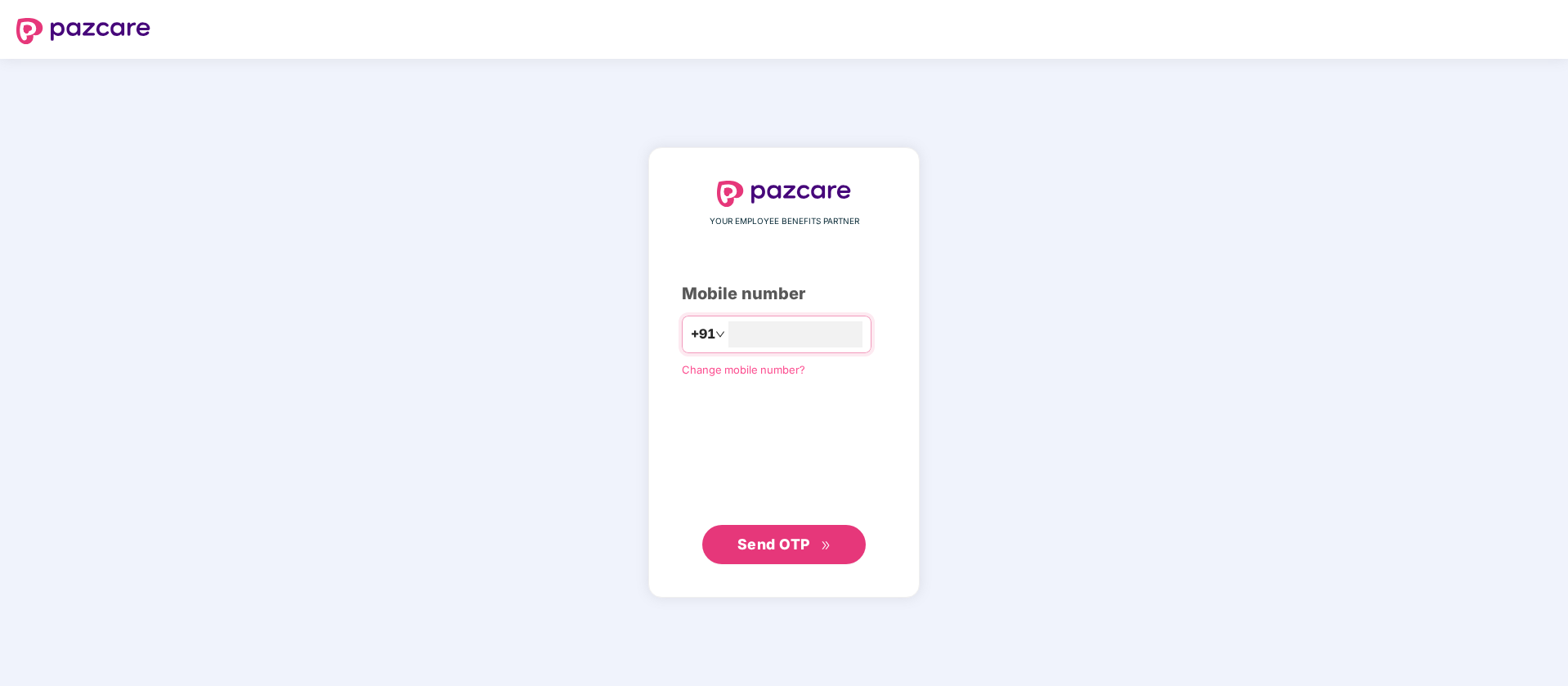
type input "**********"
